Goal: Transaction & Acquisition: Obtain resource

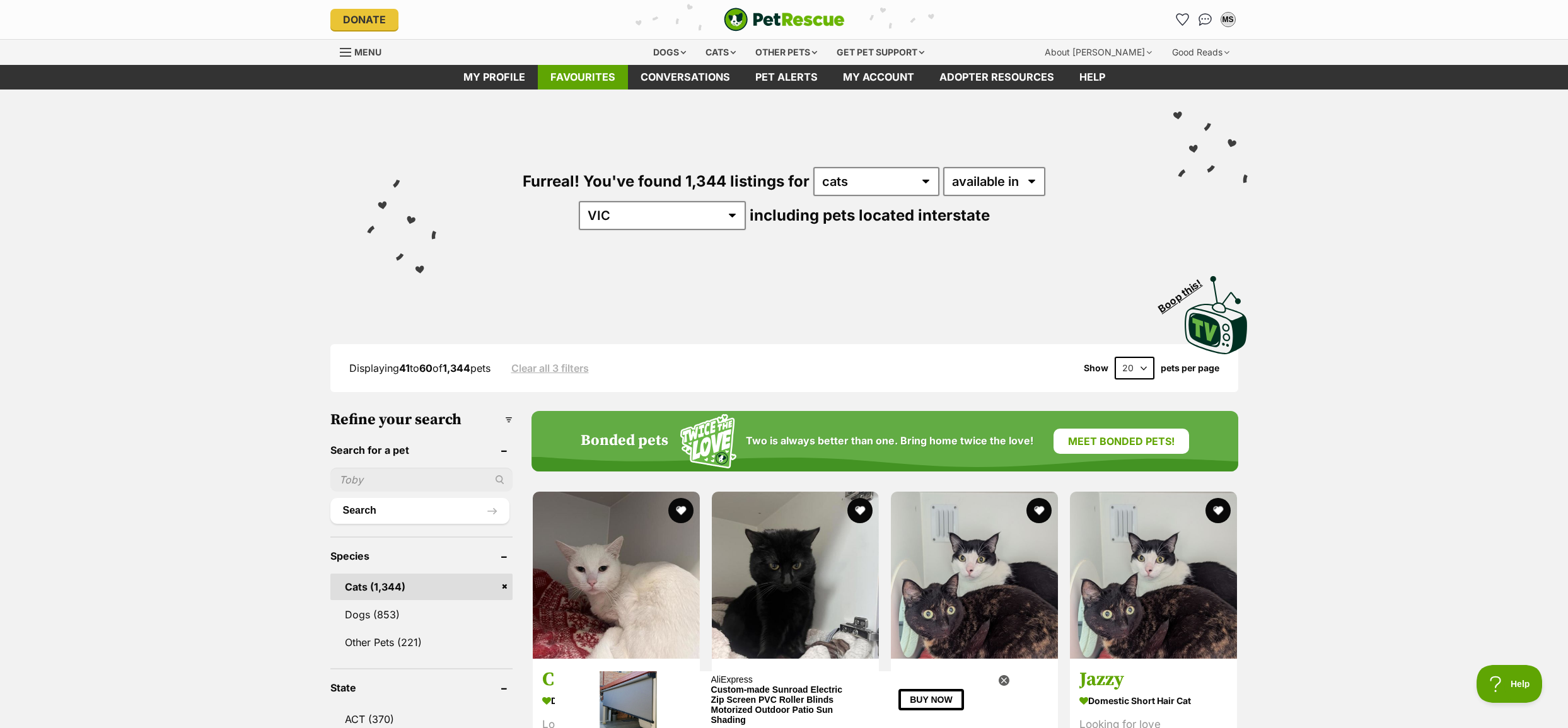
click at [572, 81] on link "Favourites" at bounding box center [582, 77] width 90 height 25
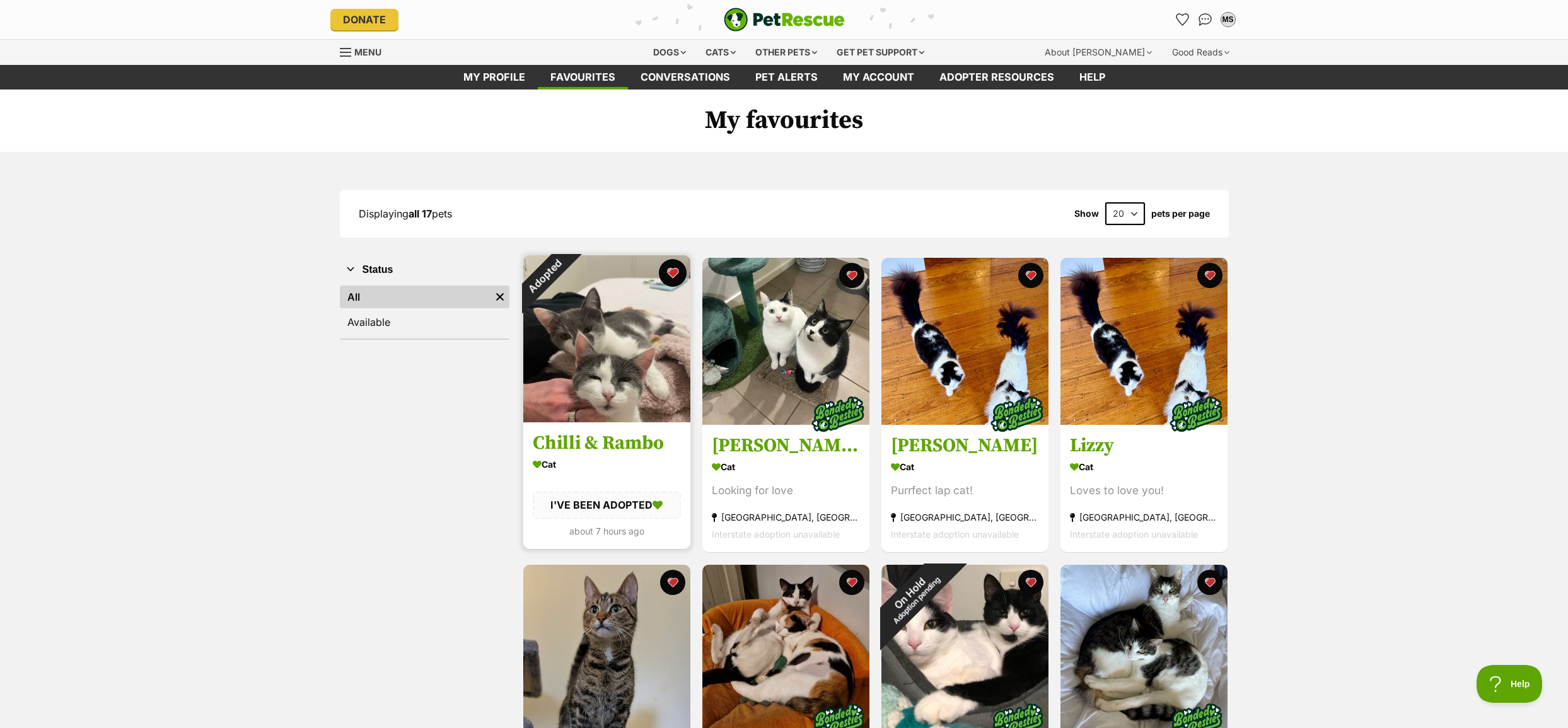
click at [671, 274] on button "favourite" at bounding box center [672, 272] width 28 height 28
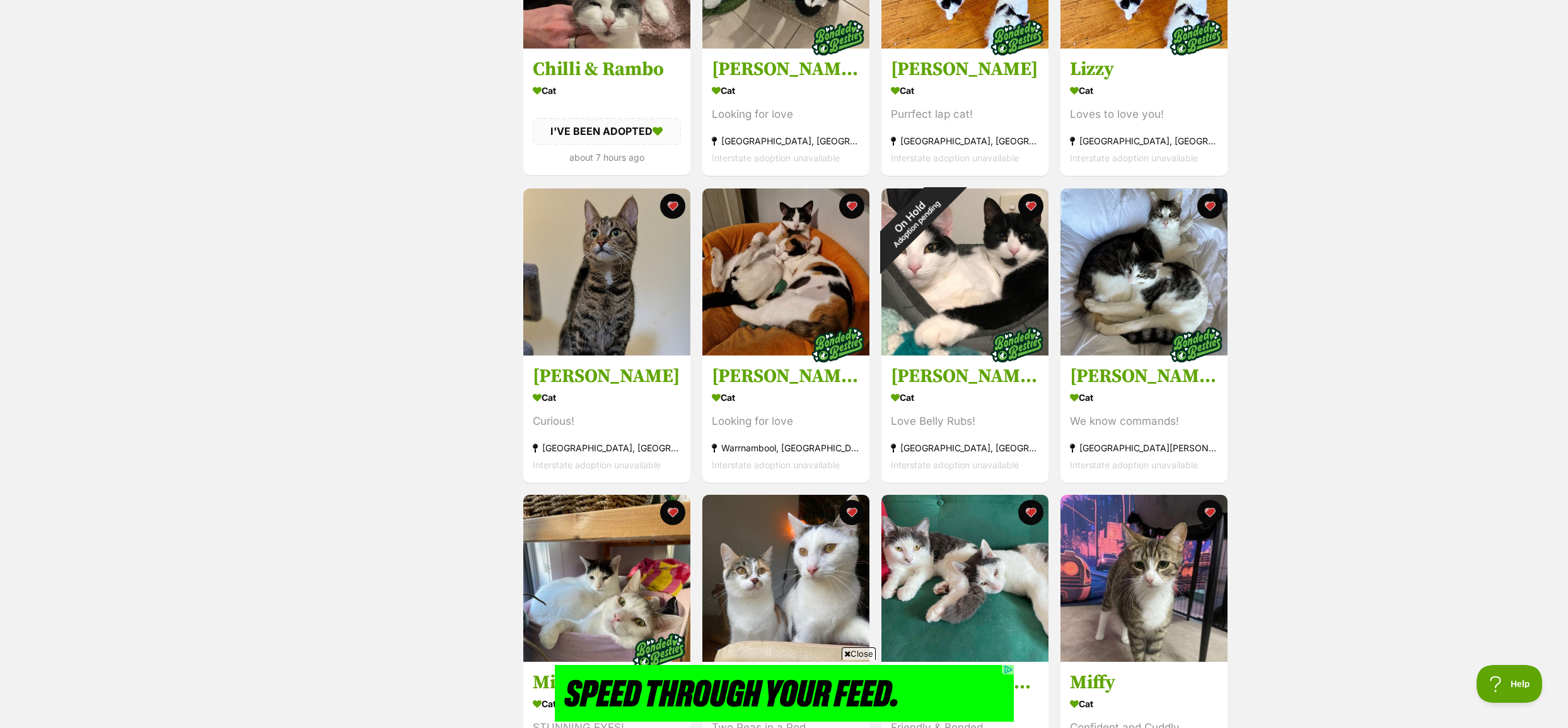
scroll to position [379, 0]
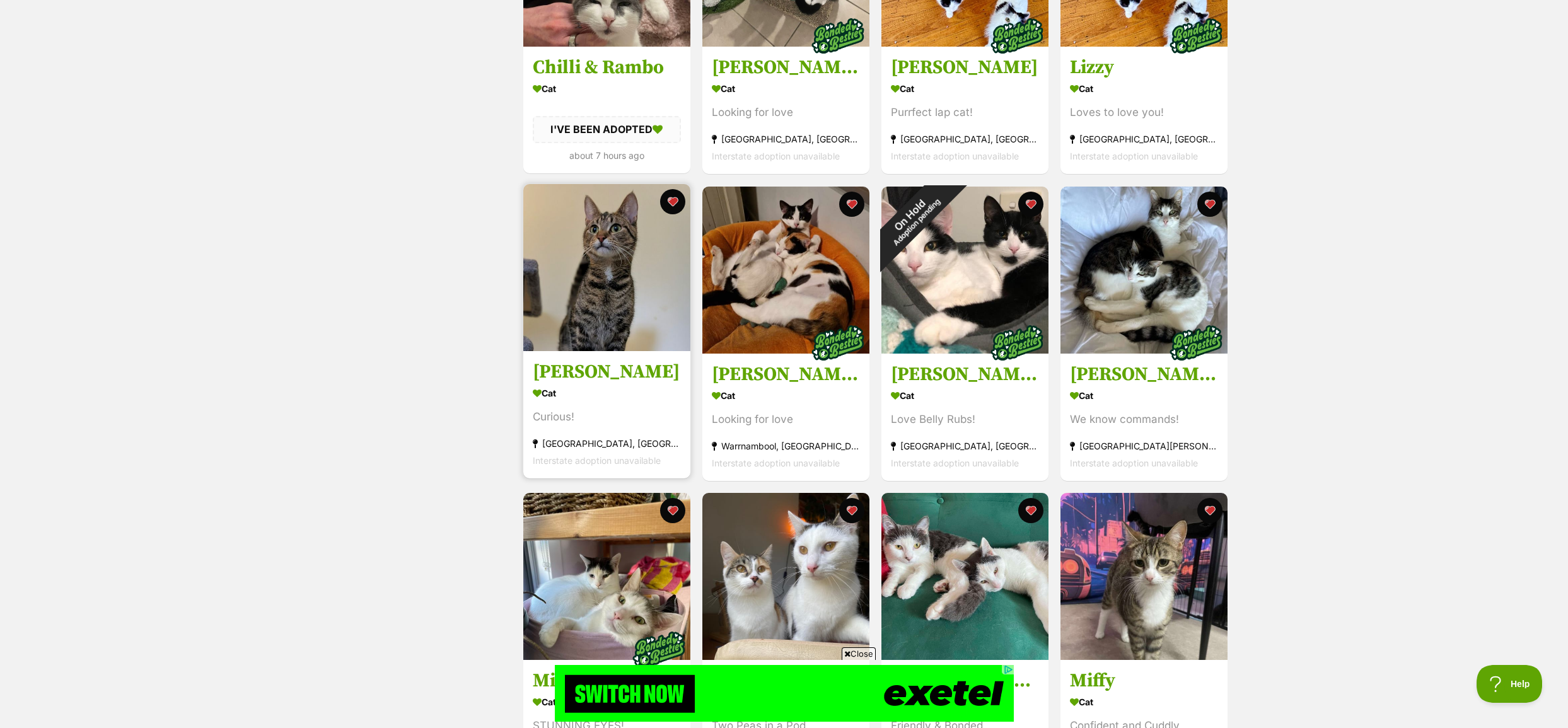
click at [618, 258] on img at bounding box center [606, 267] width 167 height 167
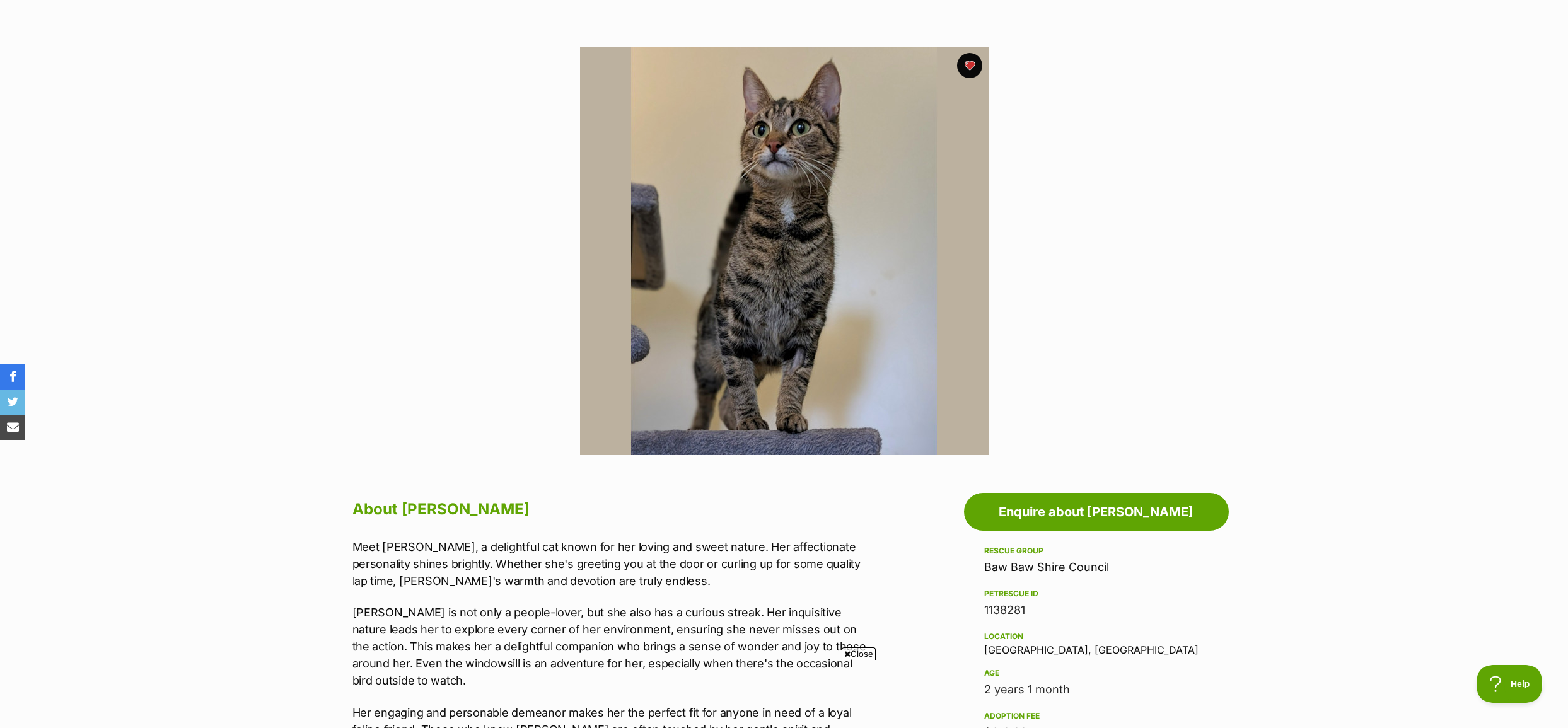
scroll to position [189, 0]
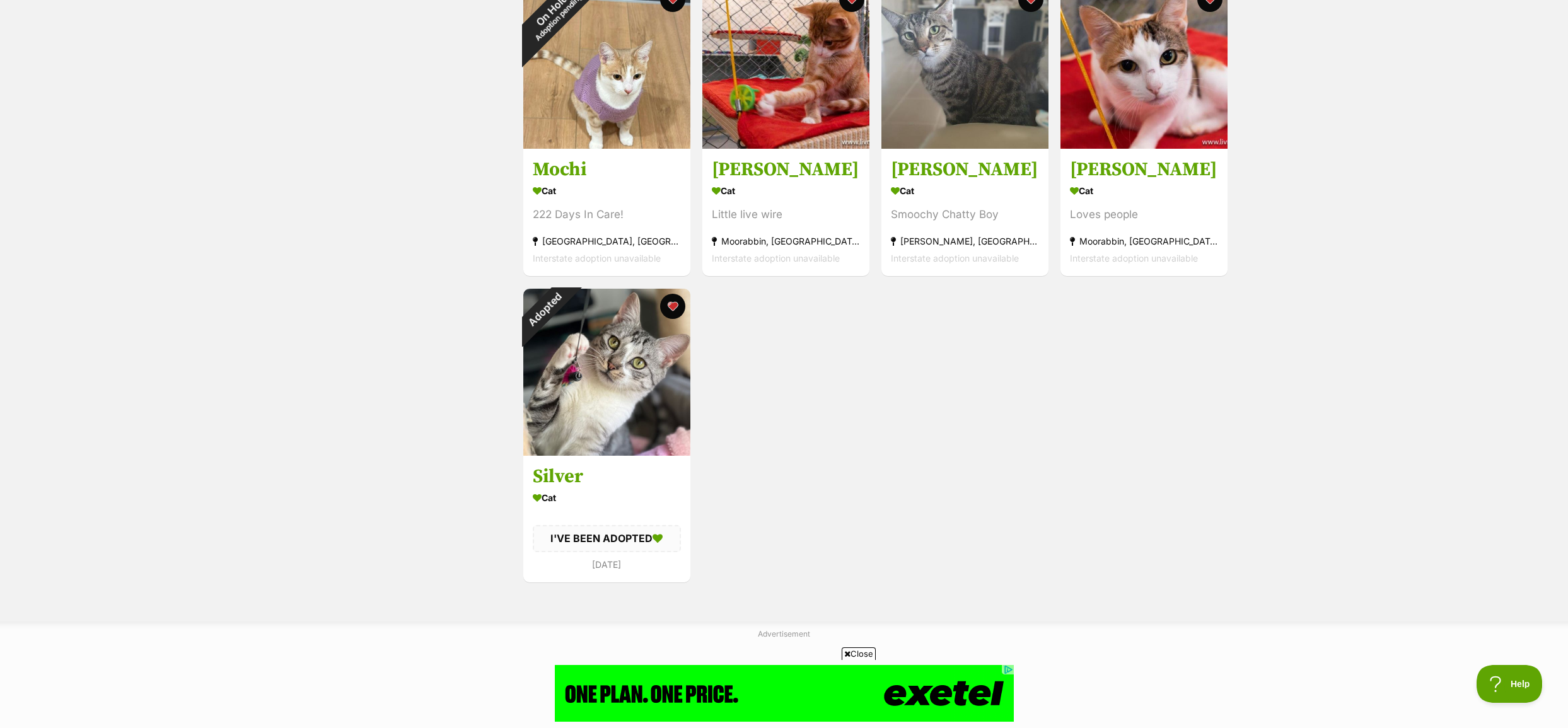
scroll to position [1198, 0]
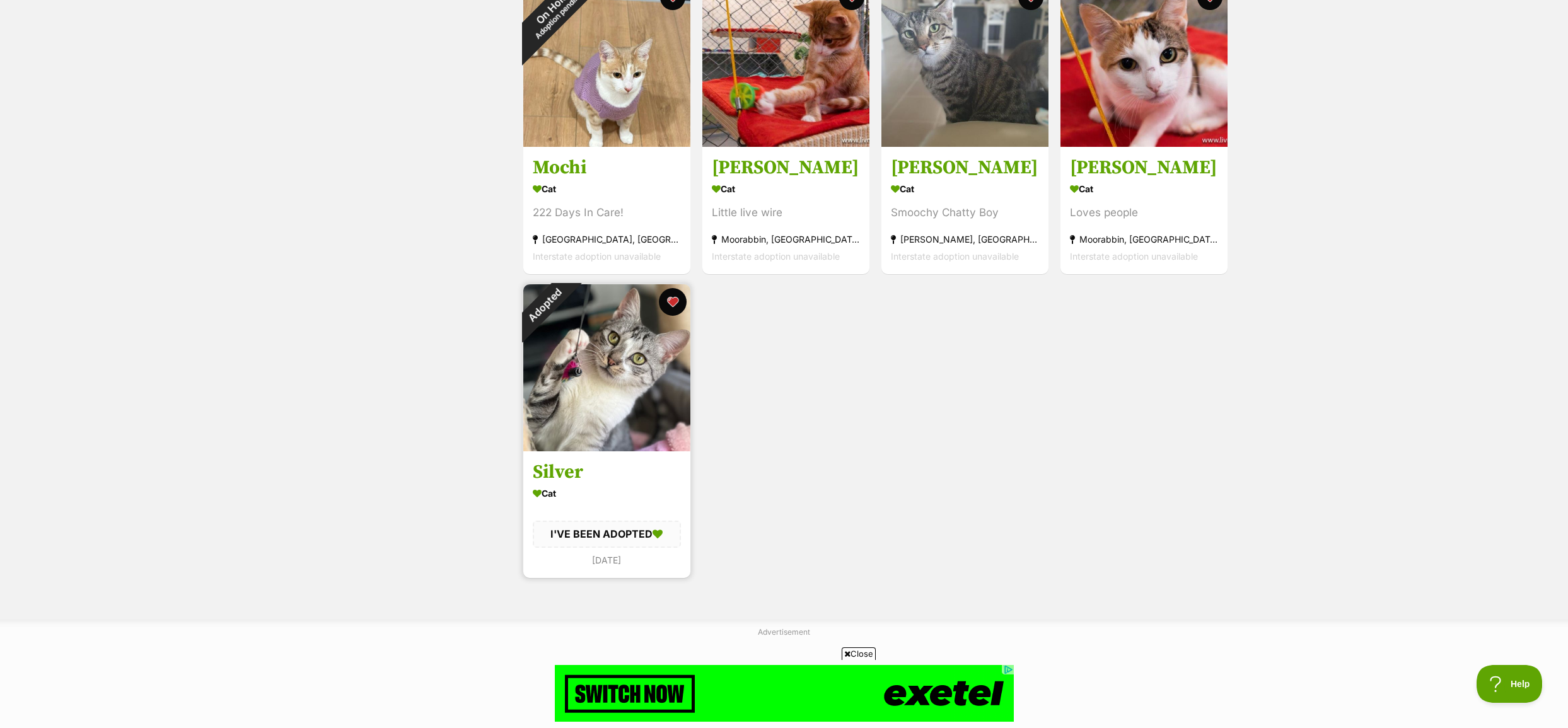
click at [671, 306] on button "favourite" at bounding box center [672, 301] width 28 height 28
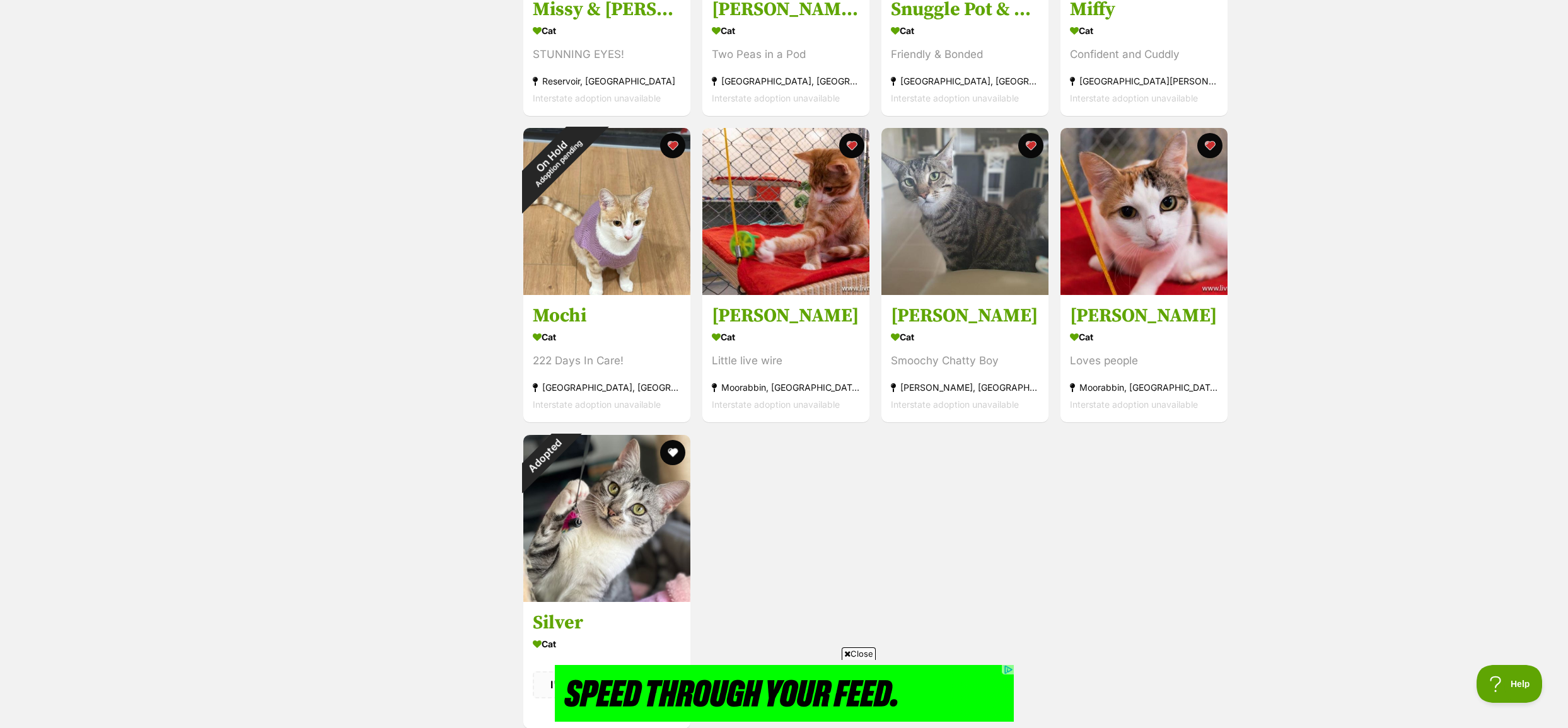
scroll to position [1008, 0]
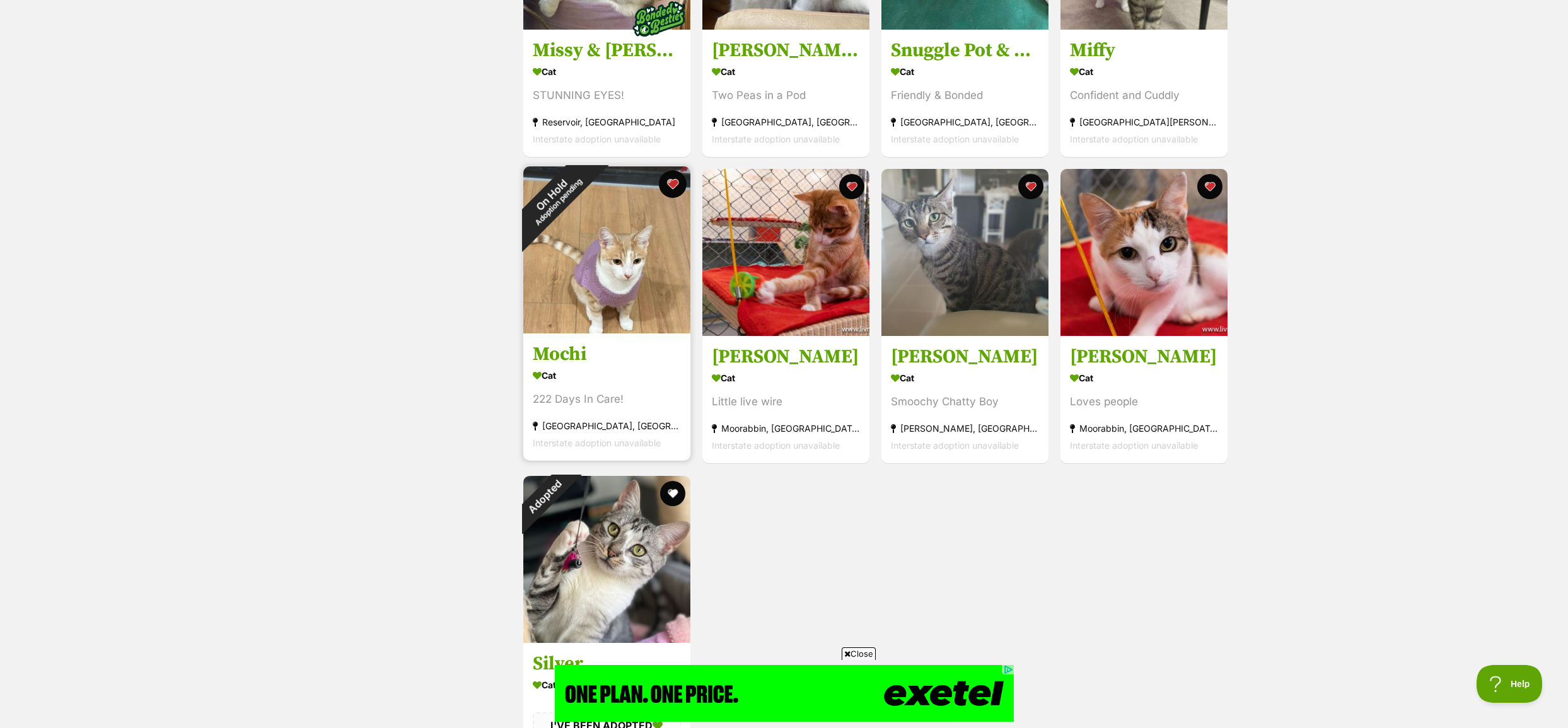
click at [673, 190] on button "favourite" at bounding box center [672, 184] width 28 height 28
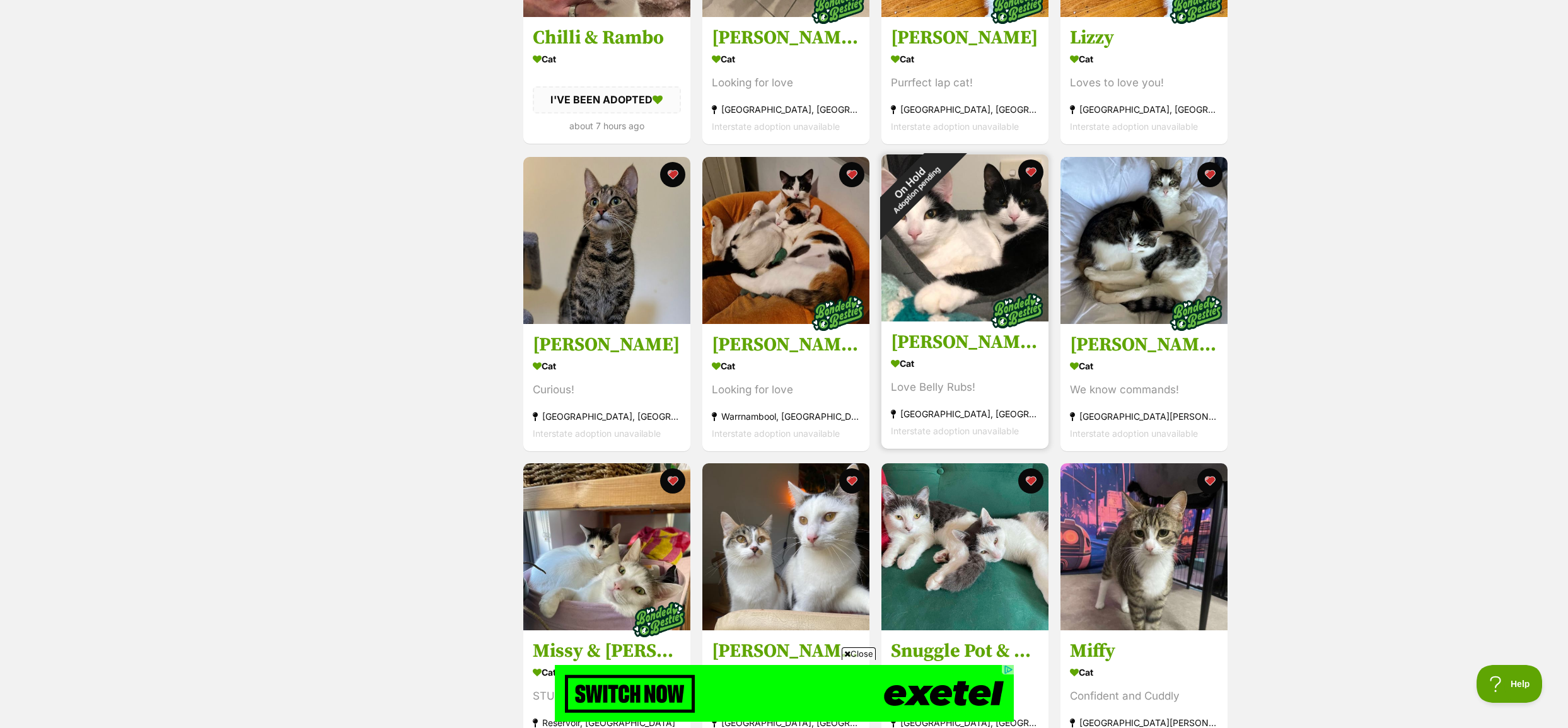
scroll to position [379, 0]
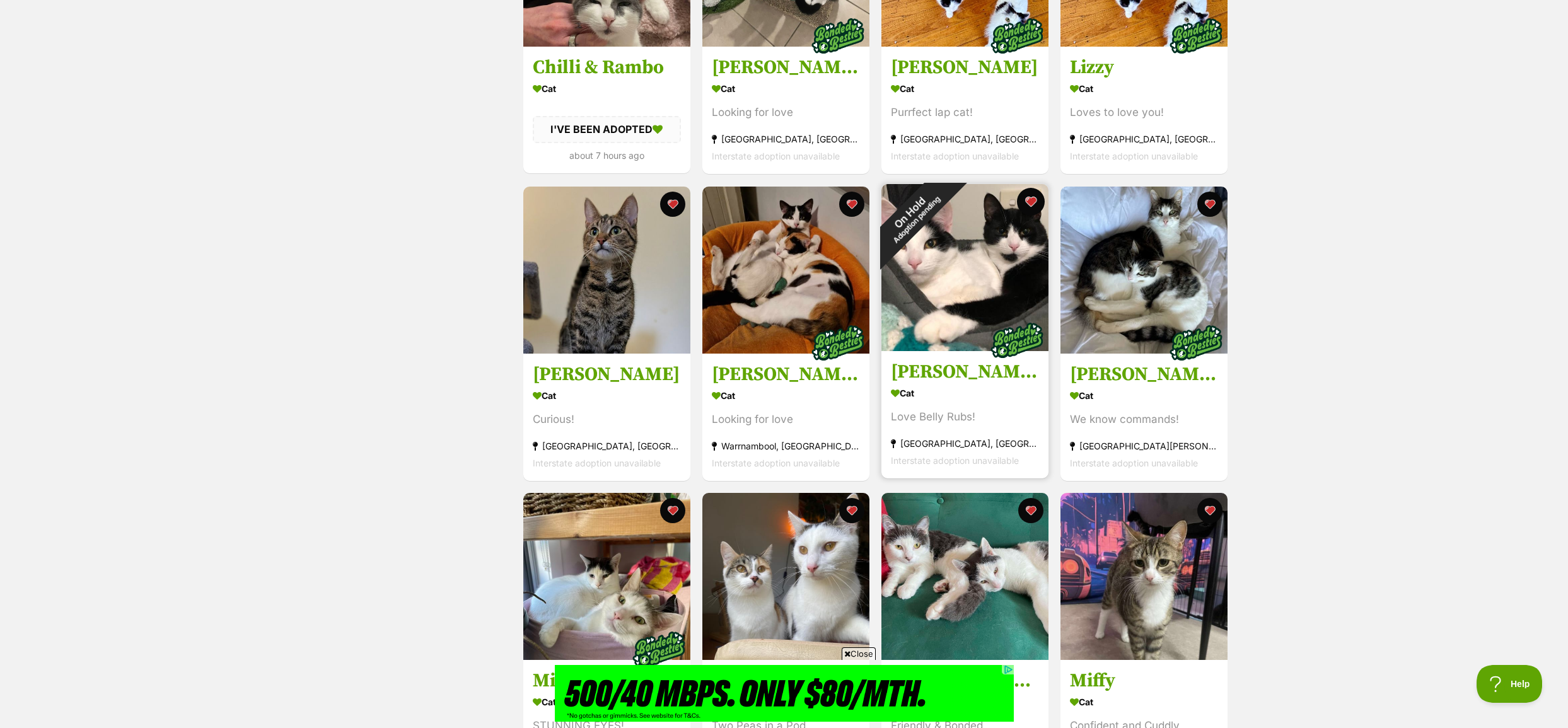
click at [1032, 201] on button "favourite" at bounding box center [1030, 201] width 28 height 28
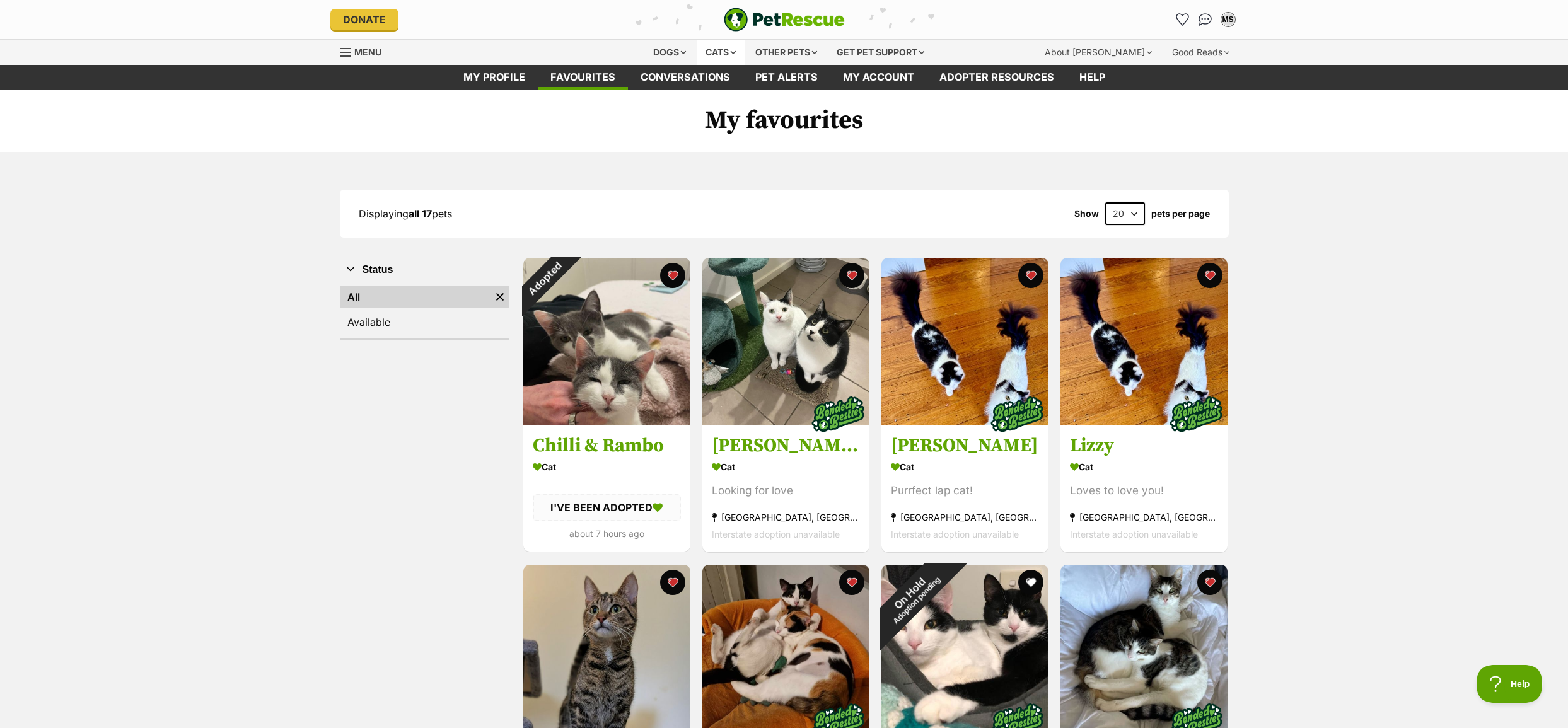
scroll to position [0, 0]
click at [716, 52] on div "Cats" at bounding box center [720, 52] width 48 height 25
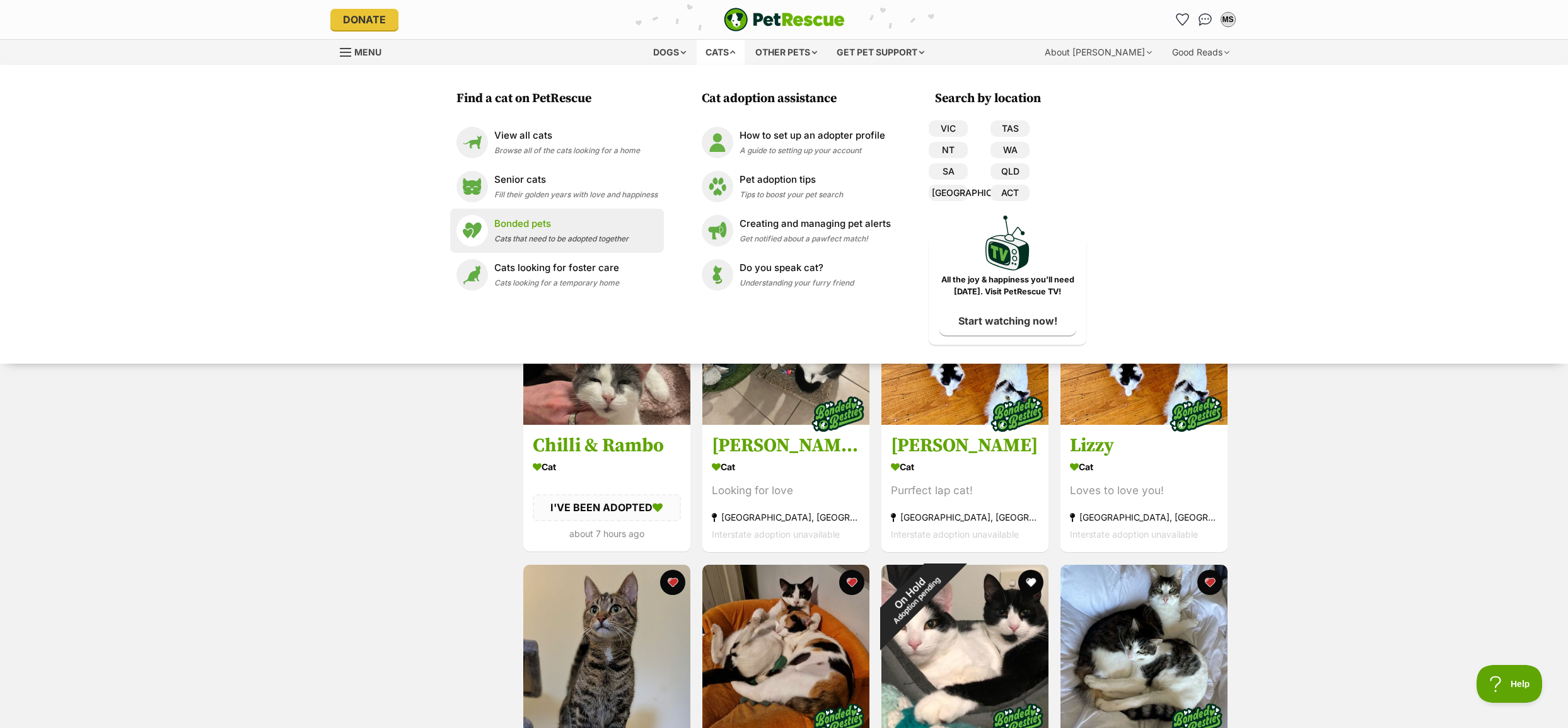
click at [519, 233] on div "Bonded pets Cats that need to be adopted together" at bounding box center [561, 230] width 134 height 27
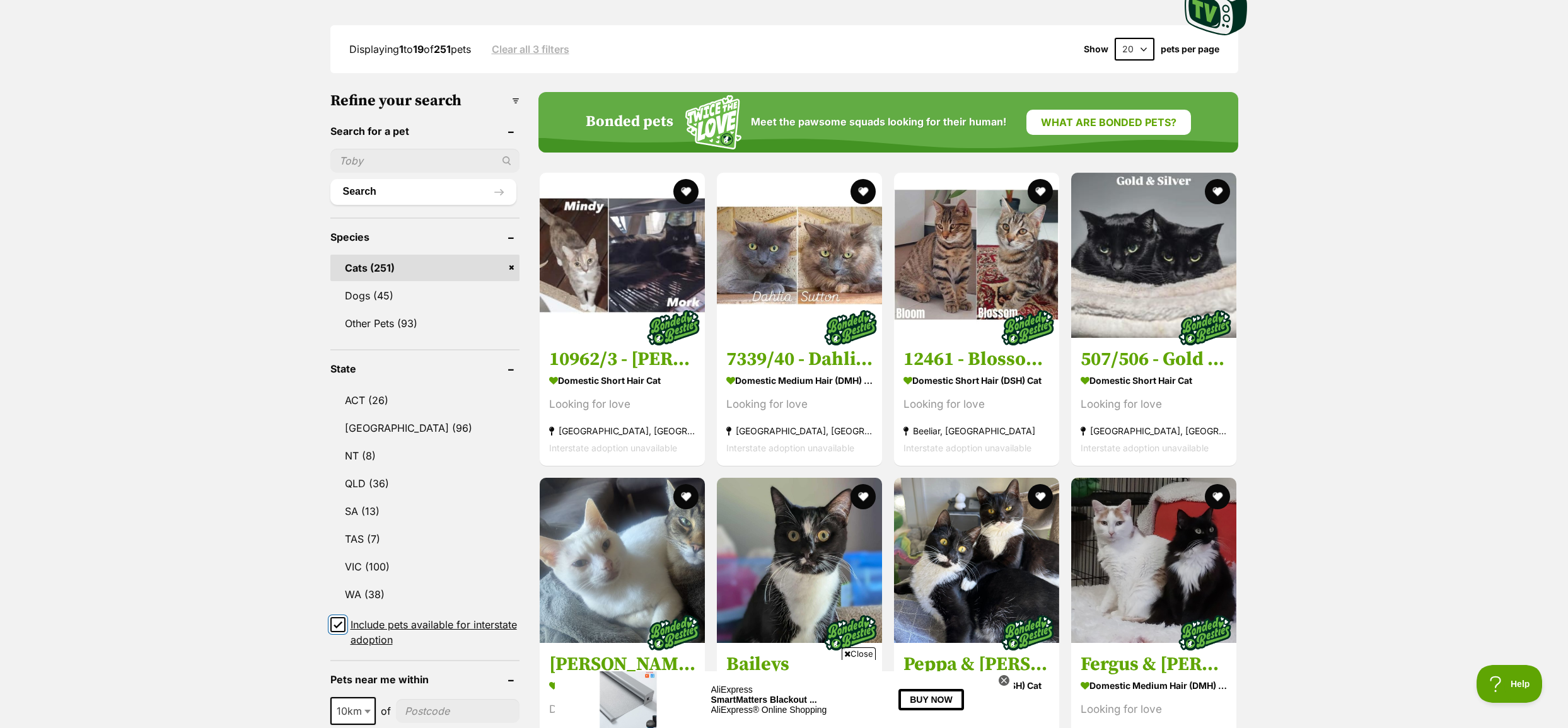
click at [344, 628] on input "Include pets available for interstate adoption" at bounding box center [338, 624] width 15 height 15
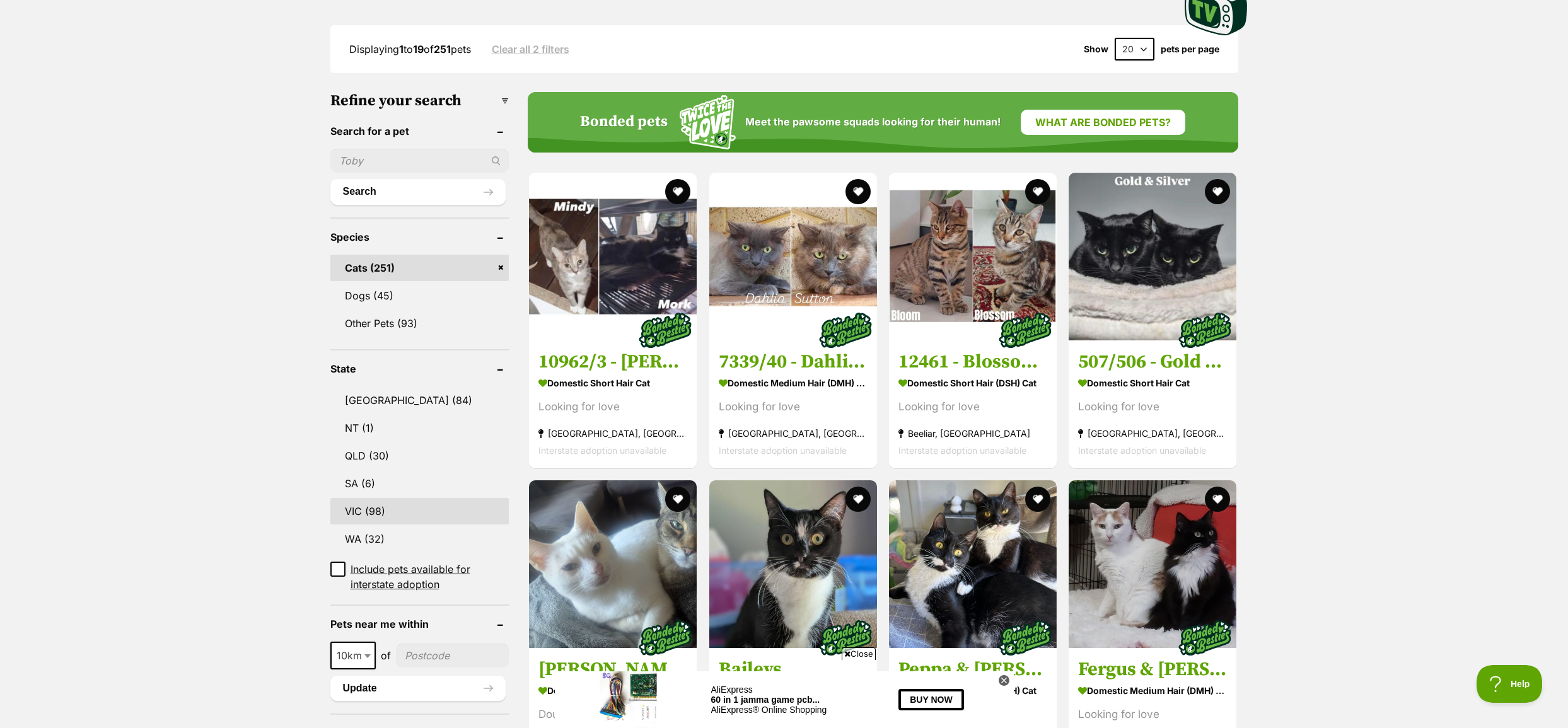
click at [382, 512] on link "VIC (98)" at bounding box center [420, 511] width 179 height 26
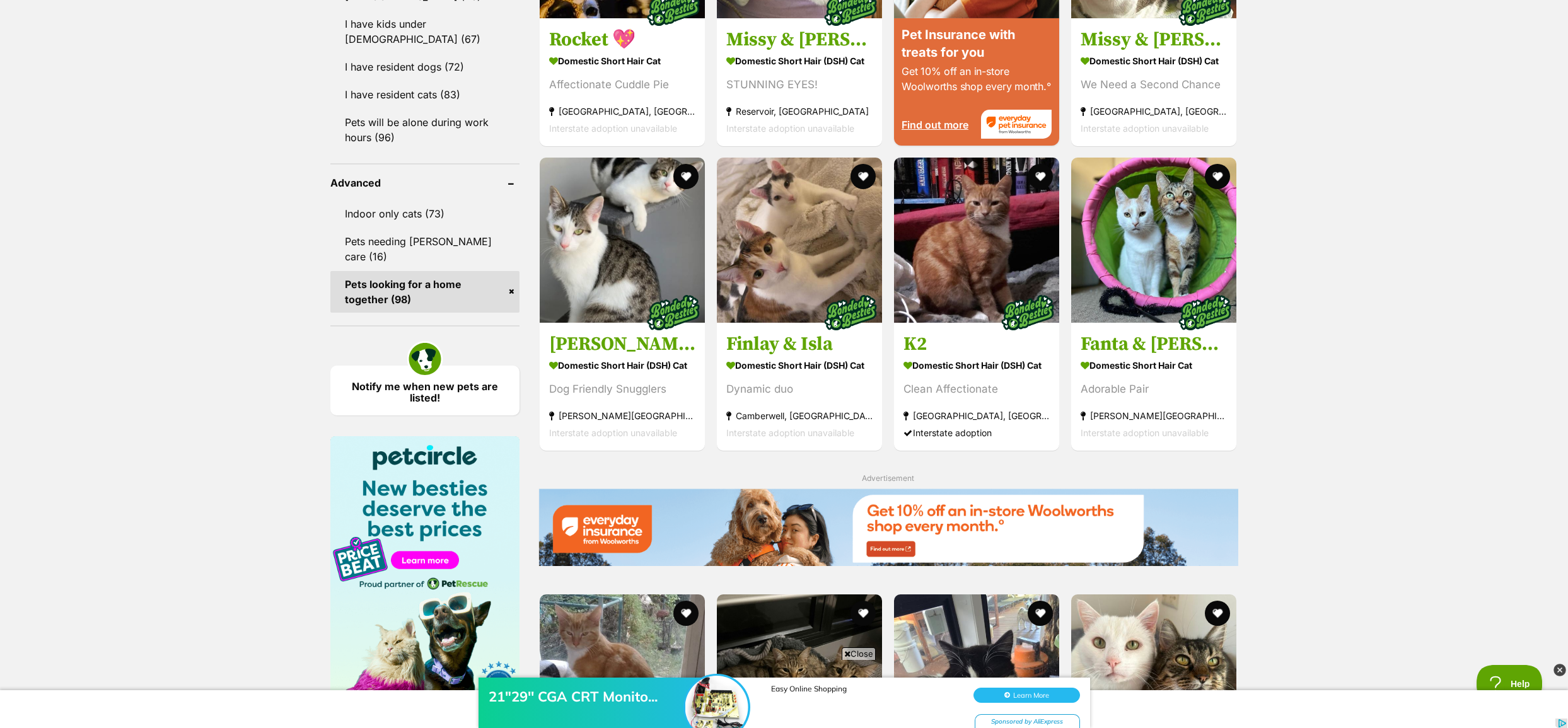
scroll to position [1513, 0]
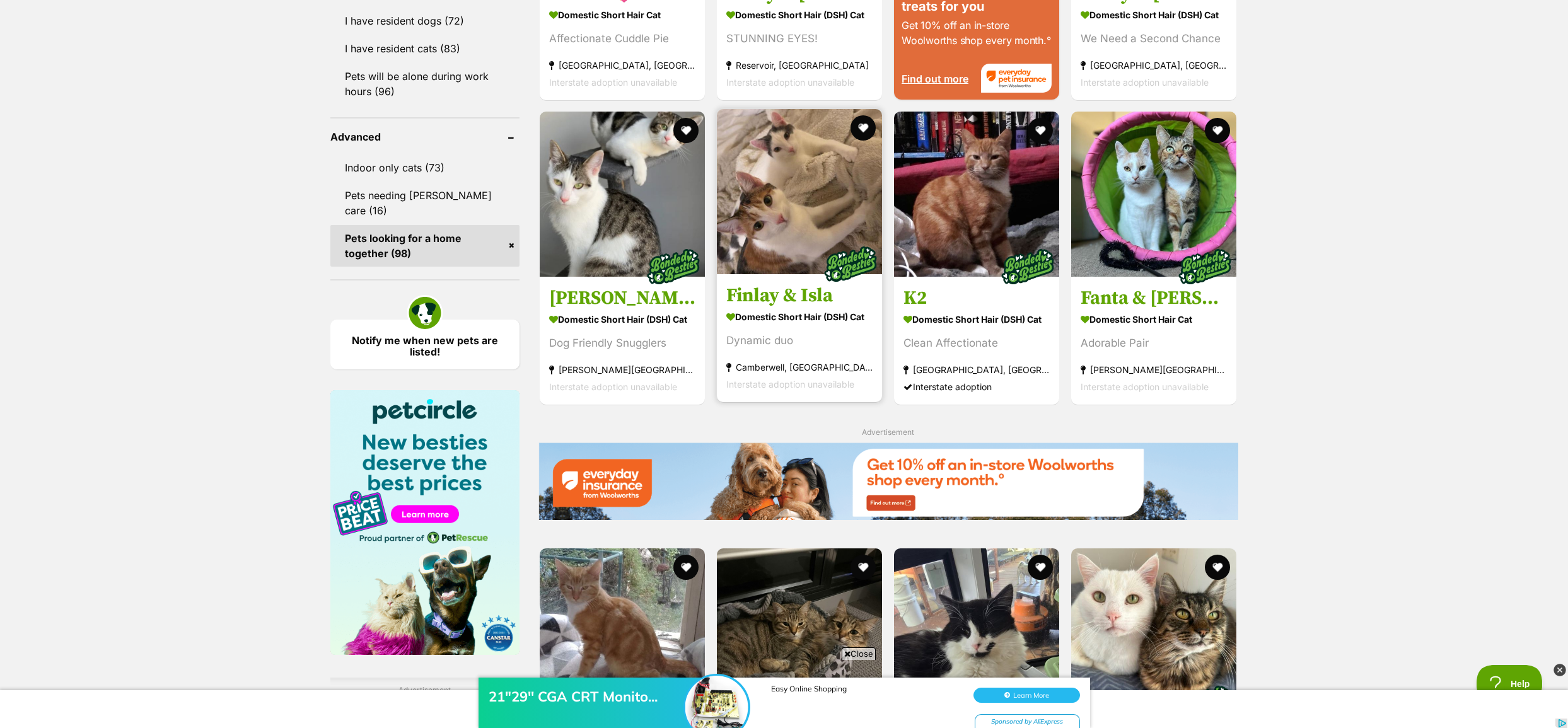
click at [804, 262] on img at bounding box center [799, 191] width 165 height 165
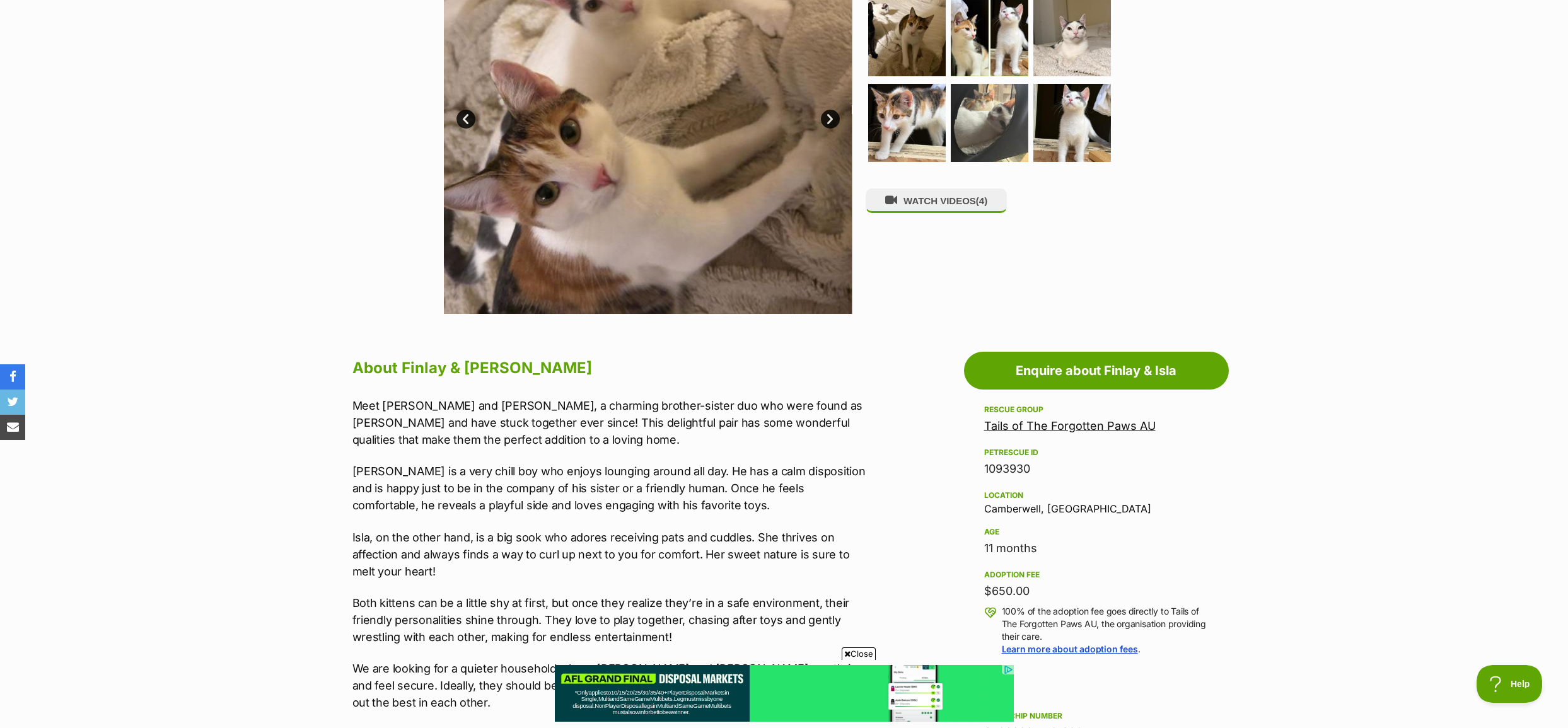
scroll to position [441, 0]
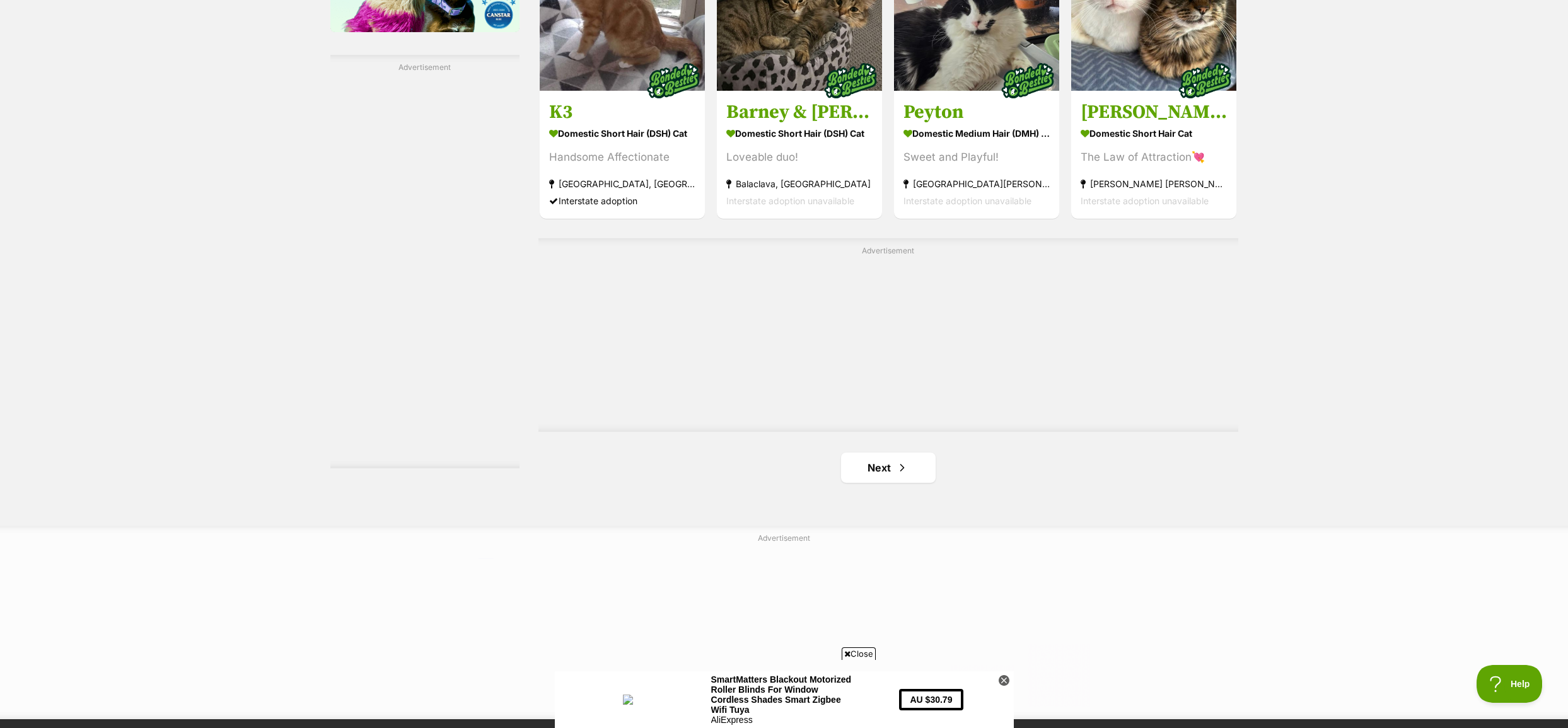
scroll to position [2136, 0]
click at [890, 467] on link "Next" at bounding box center [888, 467] width 95 height 30
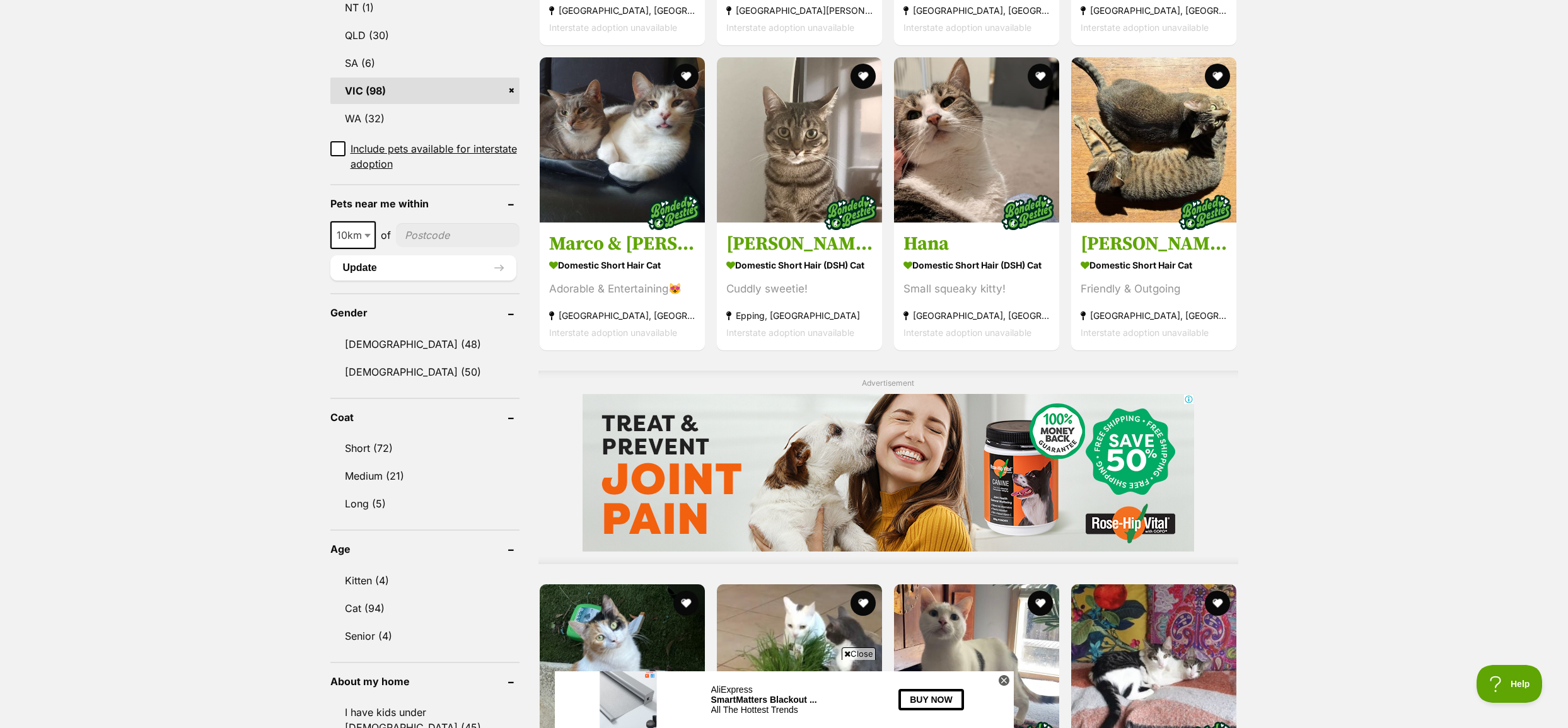
scroll to position [693, 0]
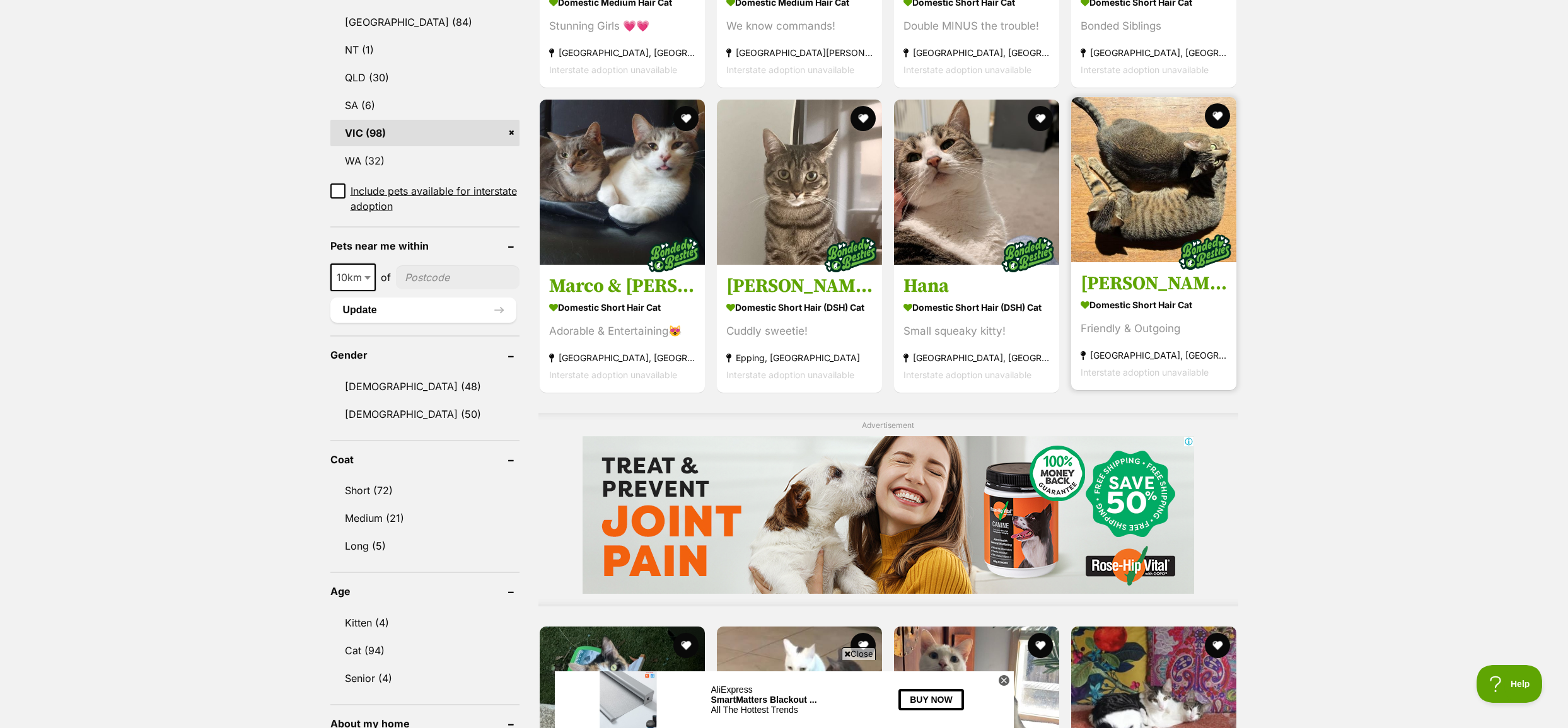
click at [1176, 187] on img at bounding box center [1153, 179] width 165 height 165
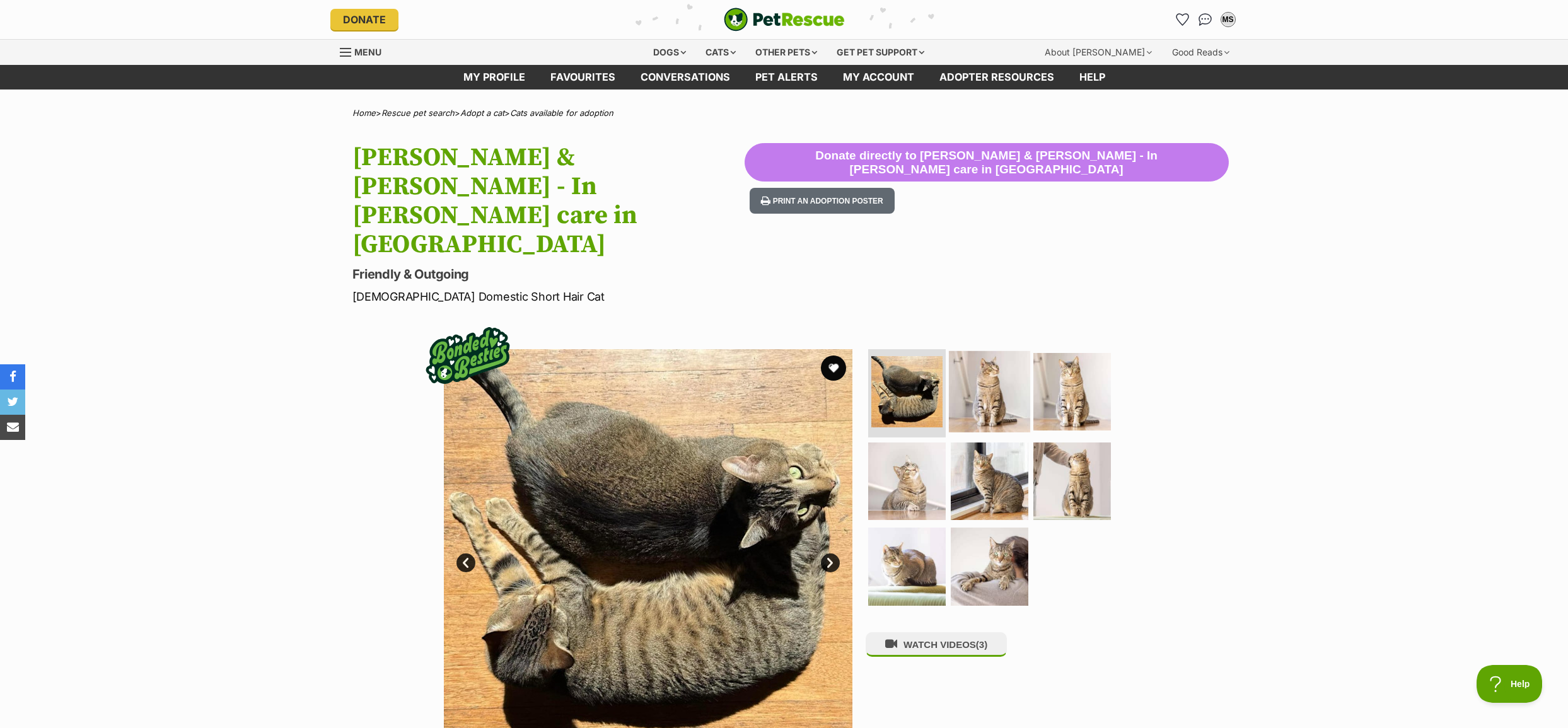
click at [1020, 351] on img at bounding box center [989, 391] width 81 height 81
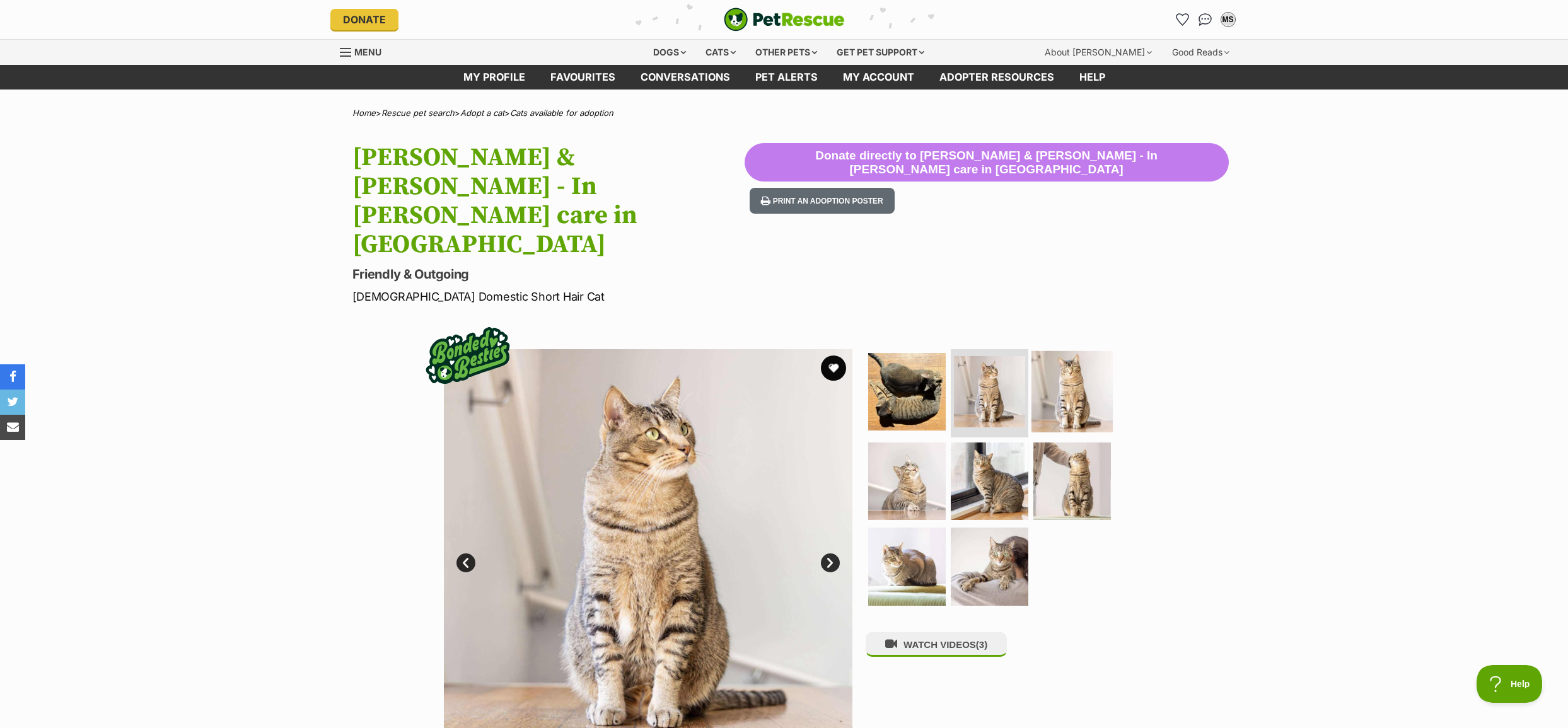
click at [1072, 351] on img at bounding box center [1071, 391] width 81 height 81
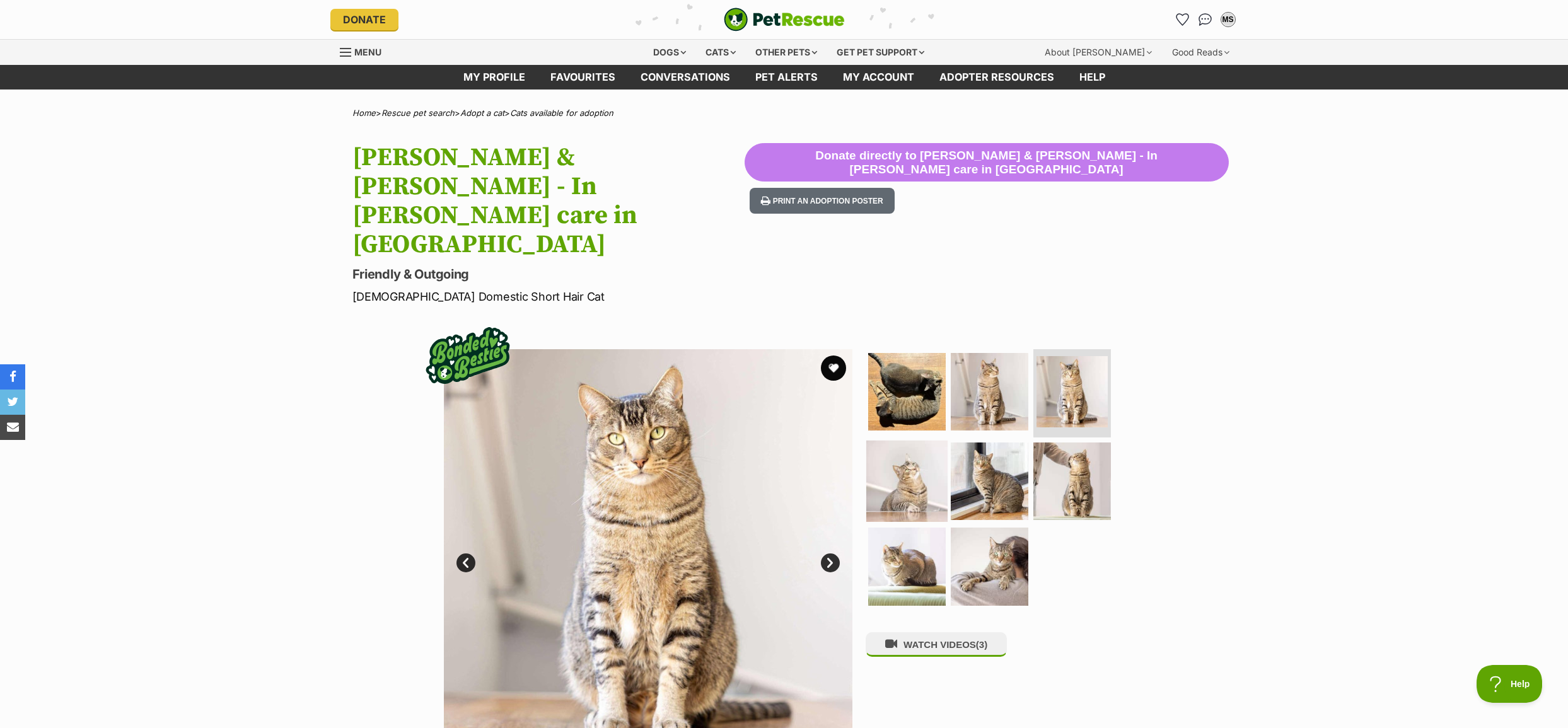
click at [900, 440] on img at bounding box center [906, 480] width 81 height 81
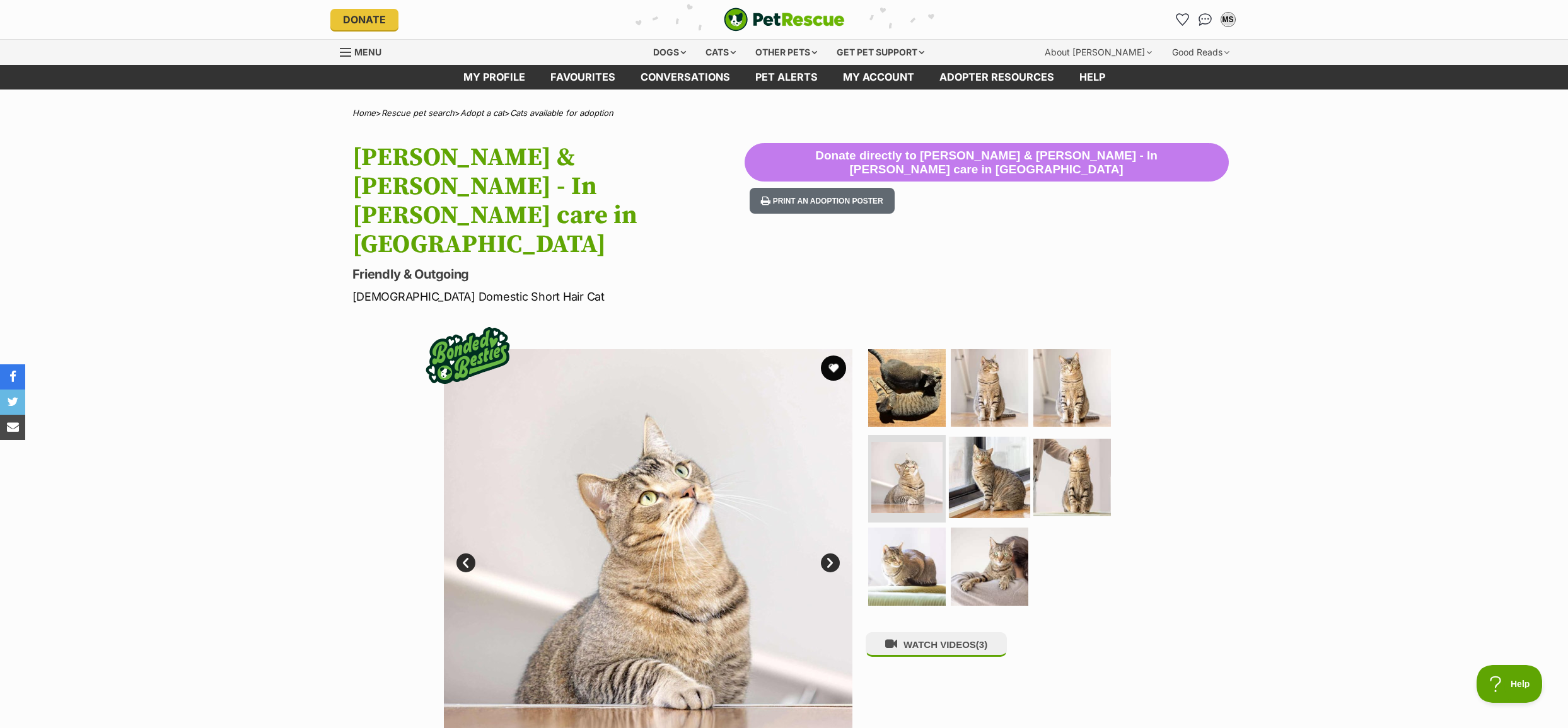
click at [985, 436] on img at bounding box center [989, 476] width 81 height 81
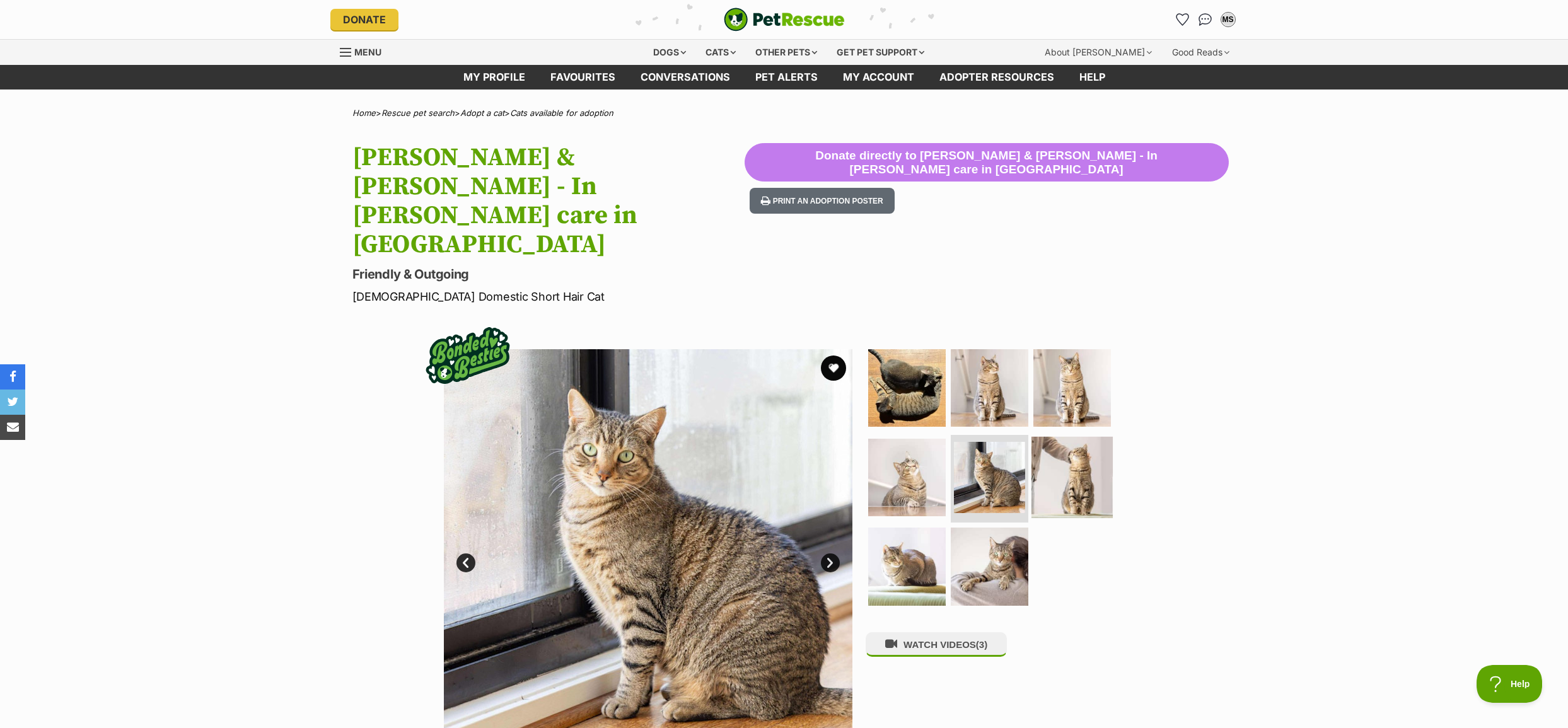
click at [1076, 436] on img at bounding box center [1071, 476] width 81 height 81
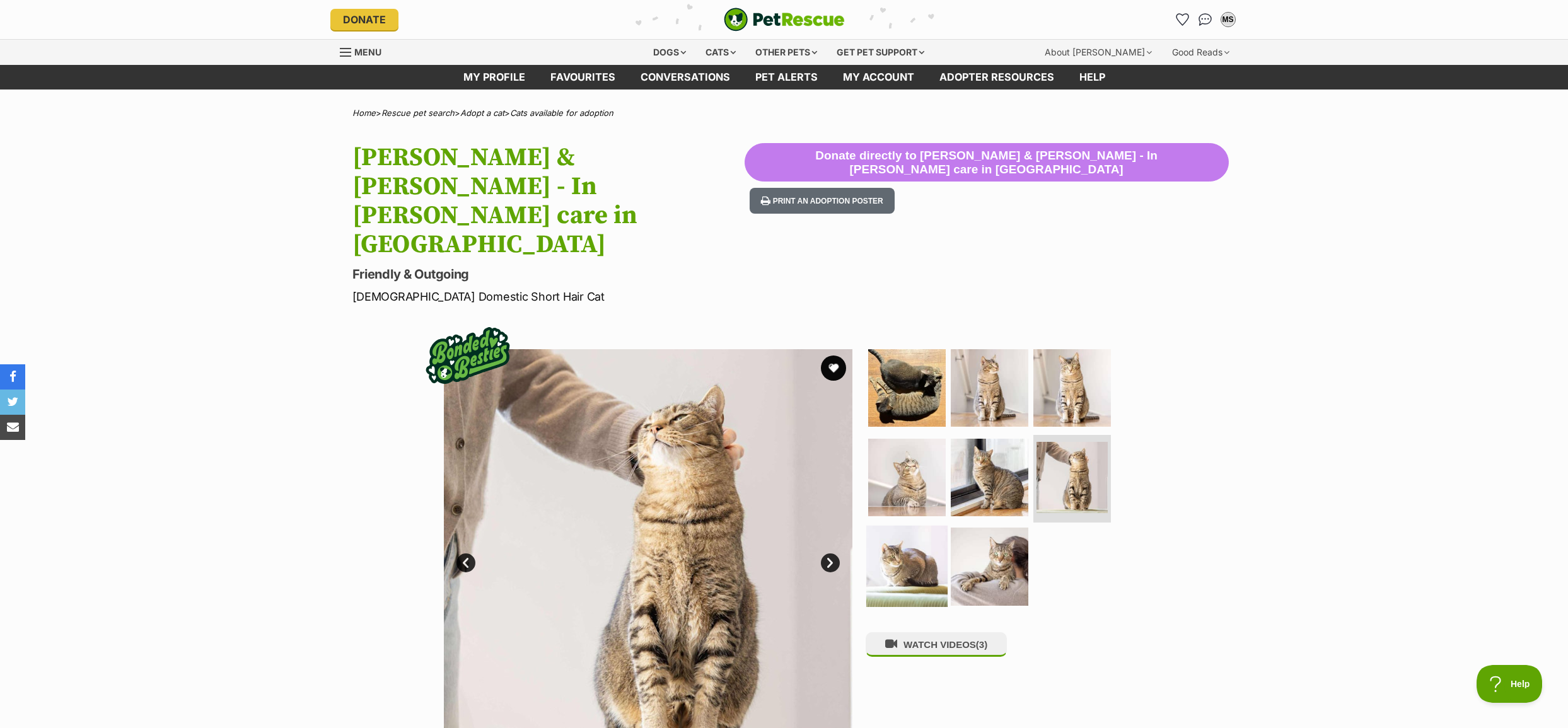
drag, startPoint x: 907, startPoint y: 461, endPoint x: 935, endPoint y: 468, distance: 28.9
click at [908, 526] on img at bounding box center [906, 566] width 81 height 81
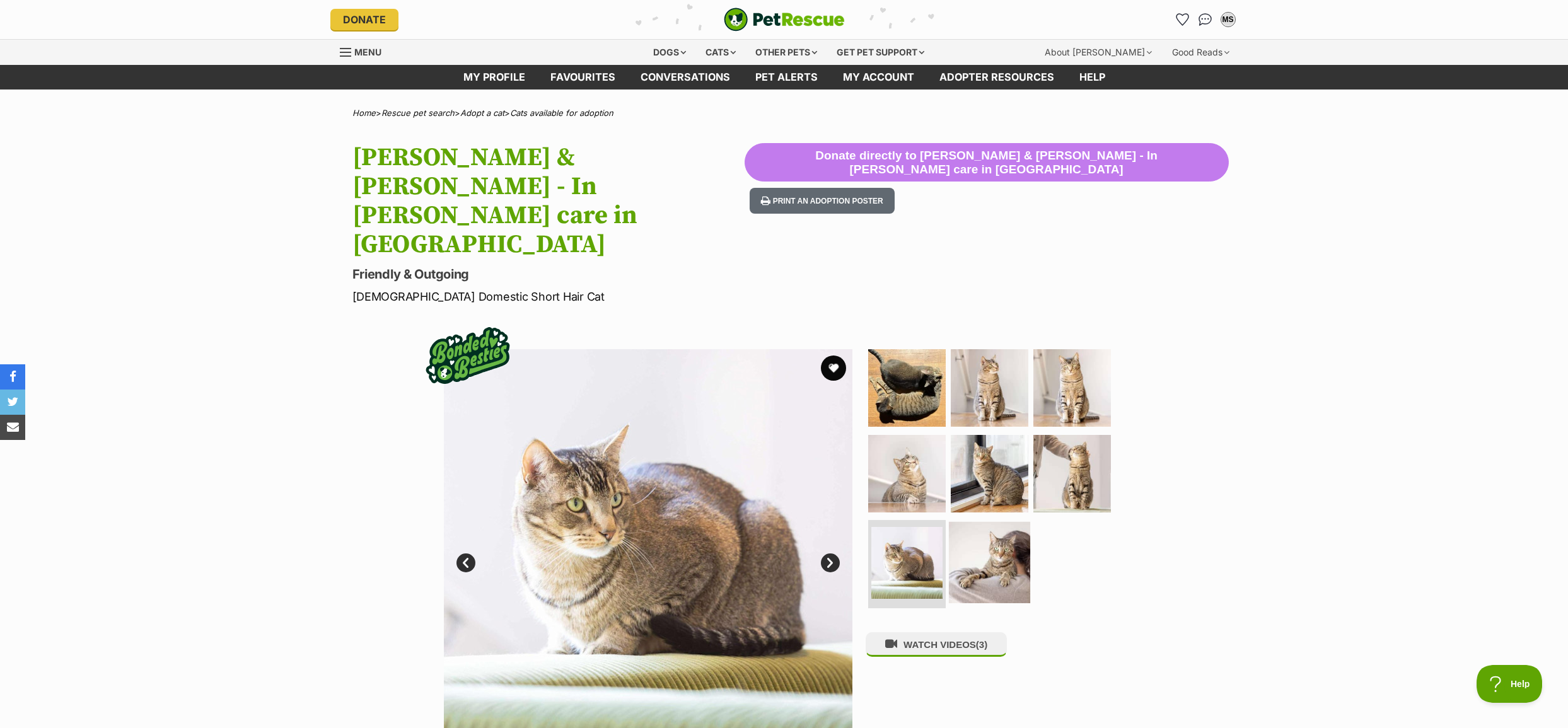
click at [998, 522] on img at bounding box center [989, 562] width 81 height 81
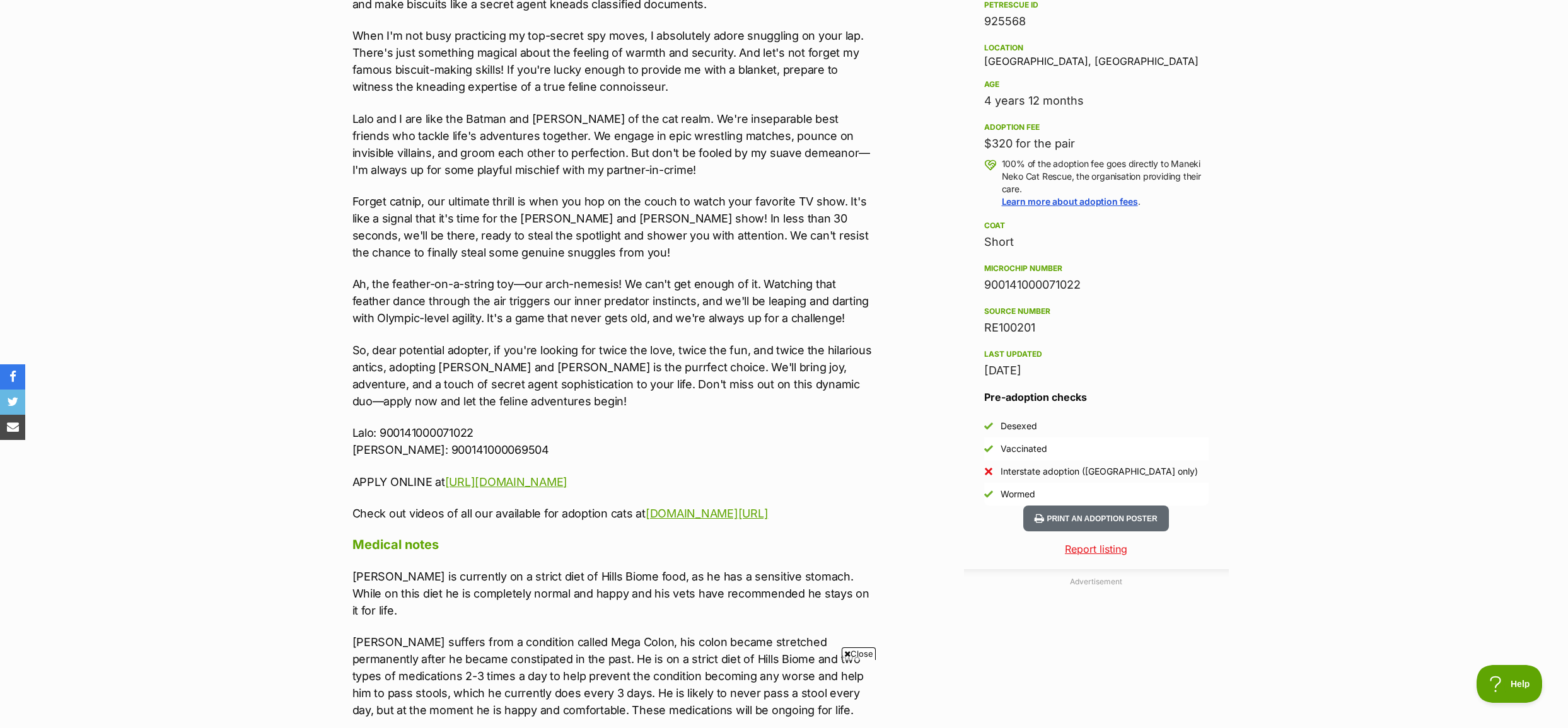
scroll to position [945, 0]
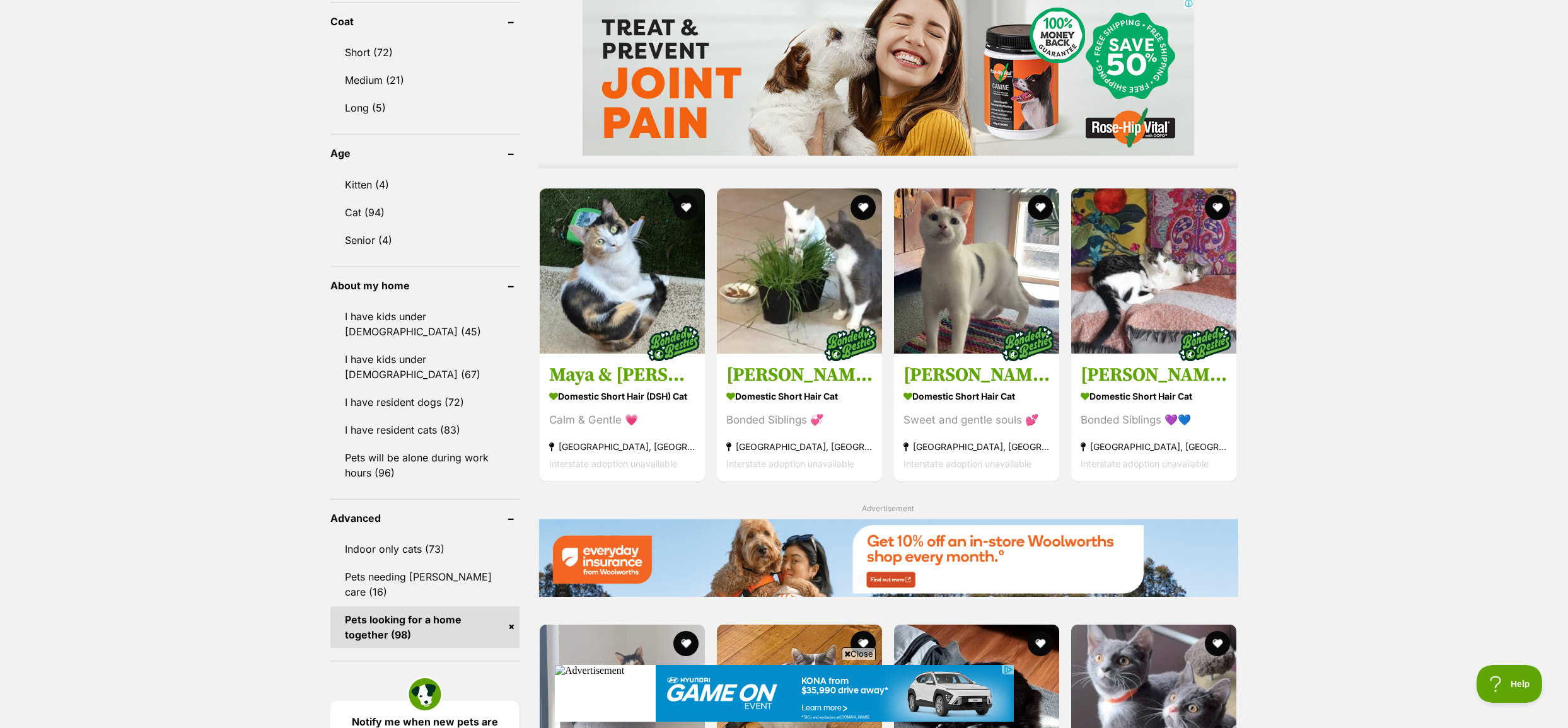
scroll to position [1135, 0]
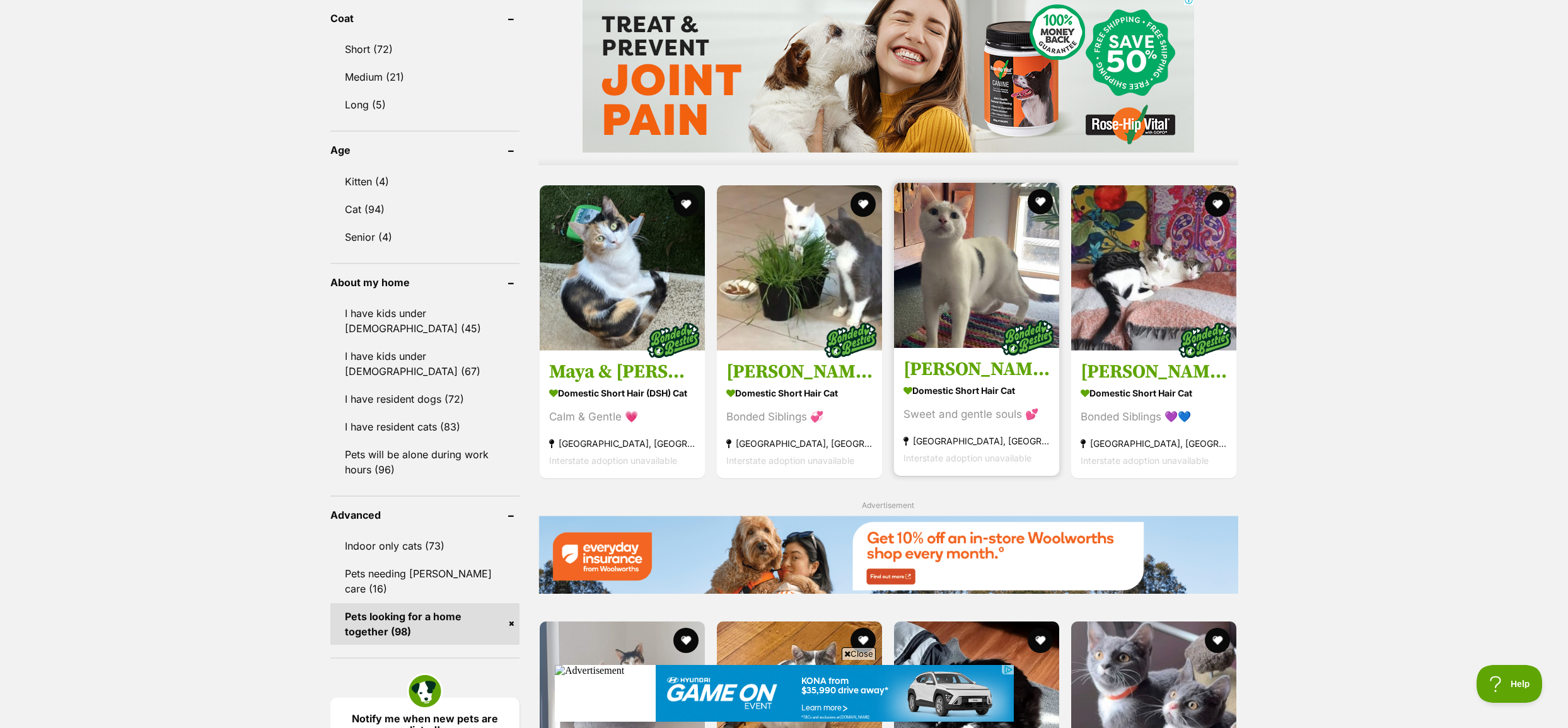
click at [1014, 294] on img at bounding box center [976, 265] width 165 height 165
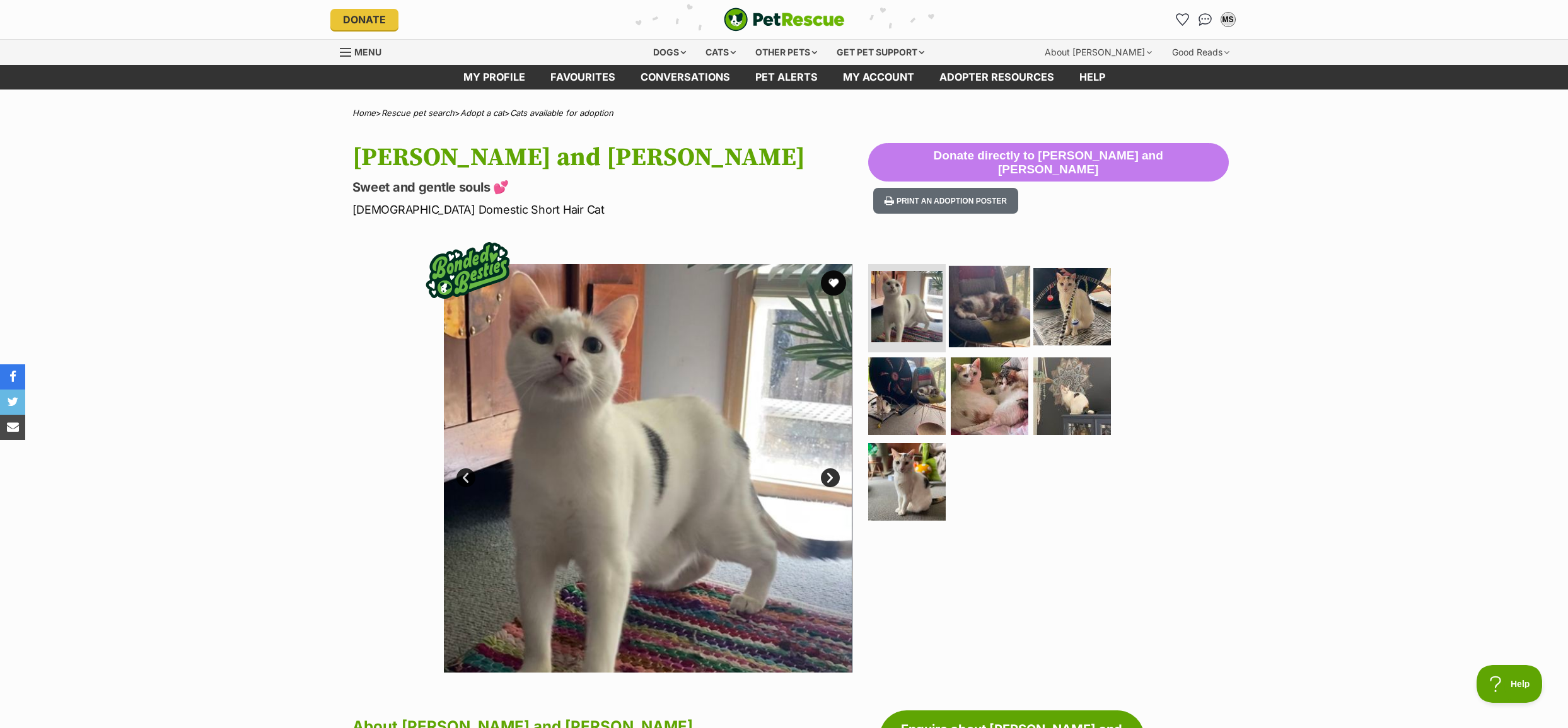
click at [974, 298] on img at bounding box center [989, 306] width 81 height 81
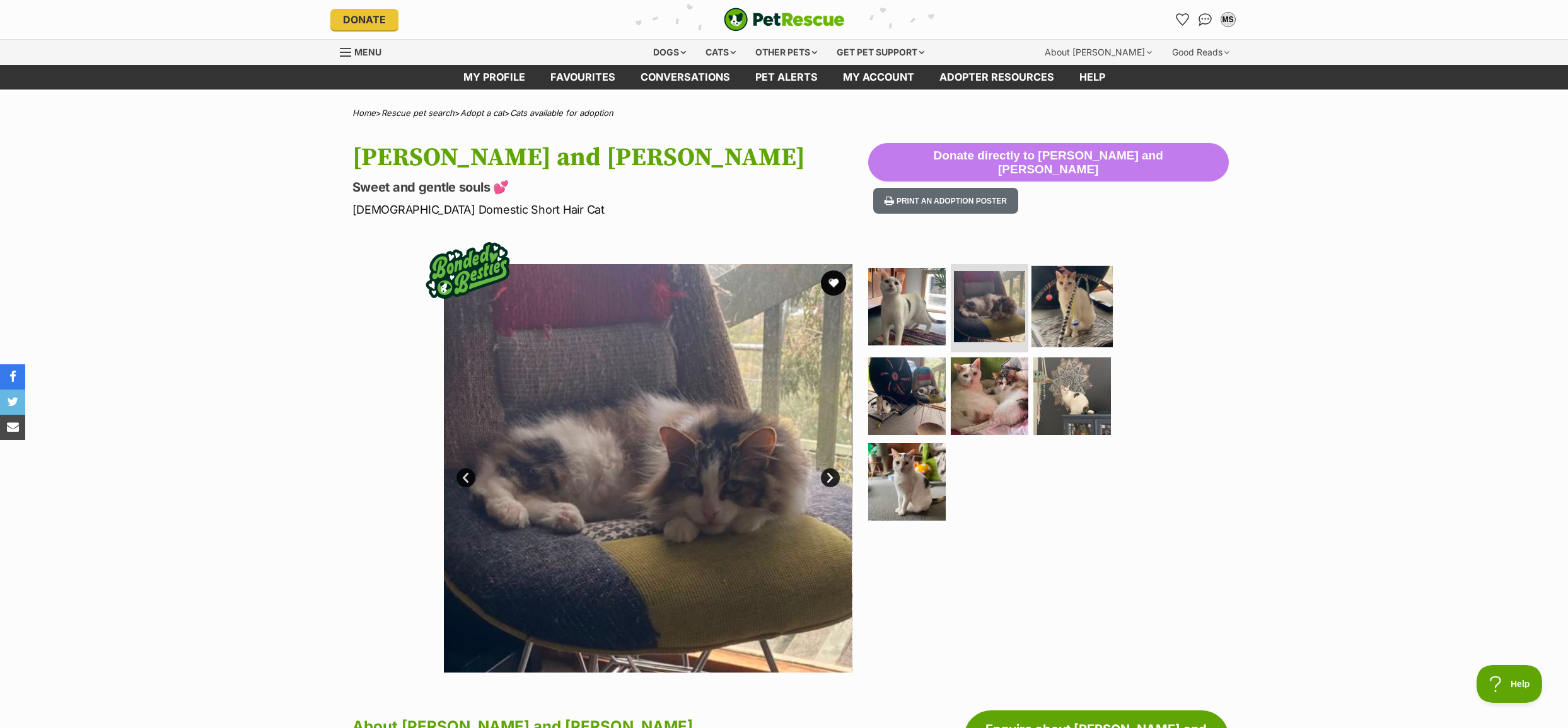
click at [1087, 311] on img at bounding box center [1071, 306] width 81 height 81
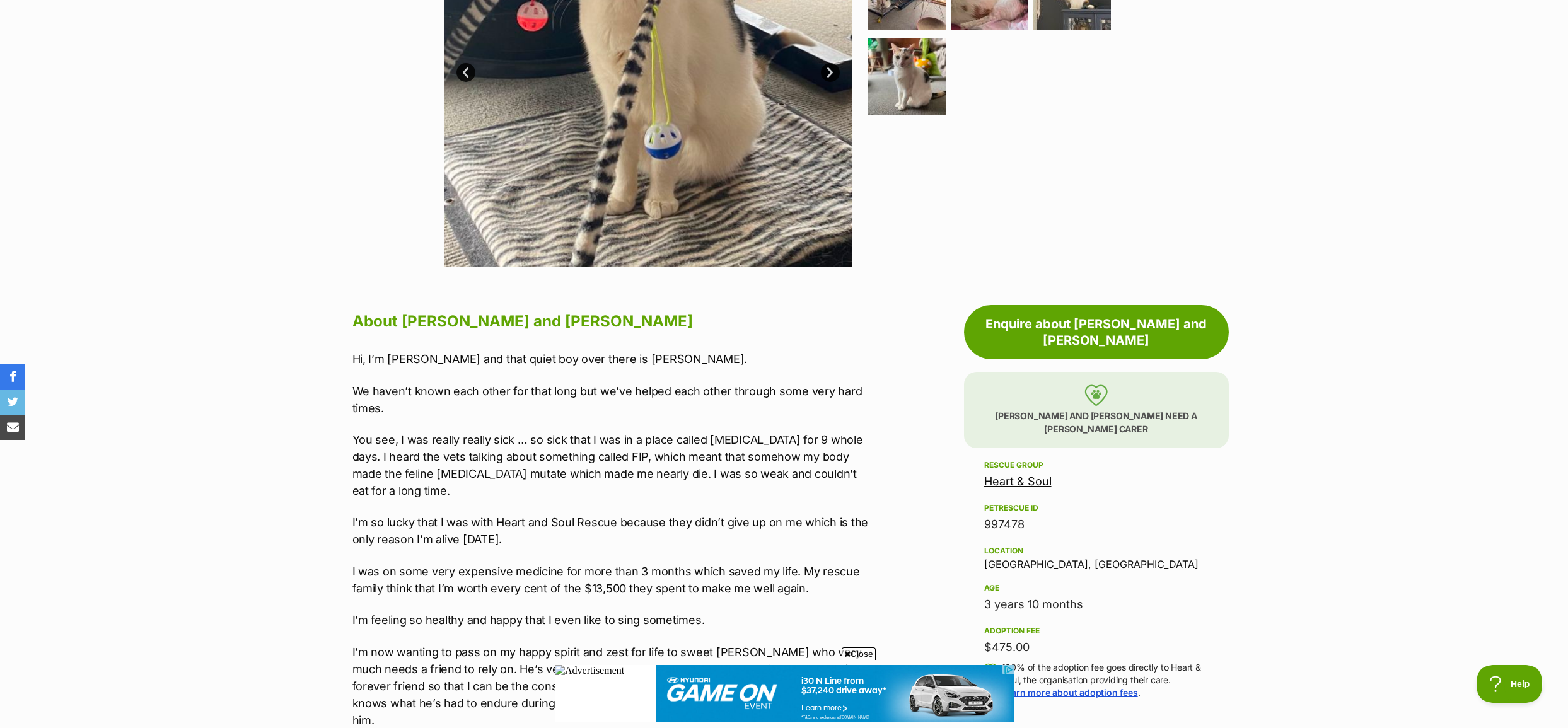
scroll to position [441, 0]
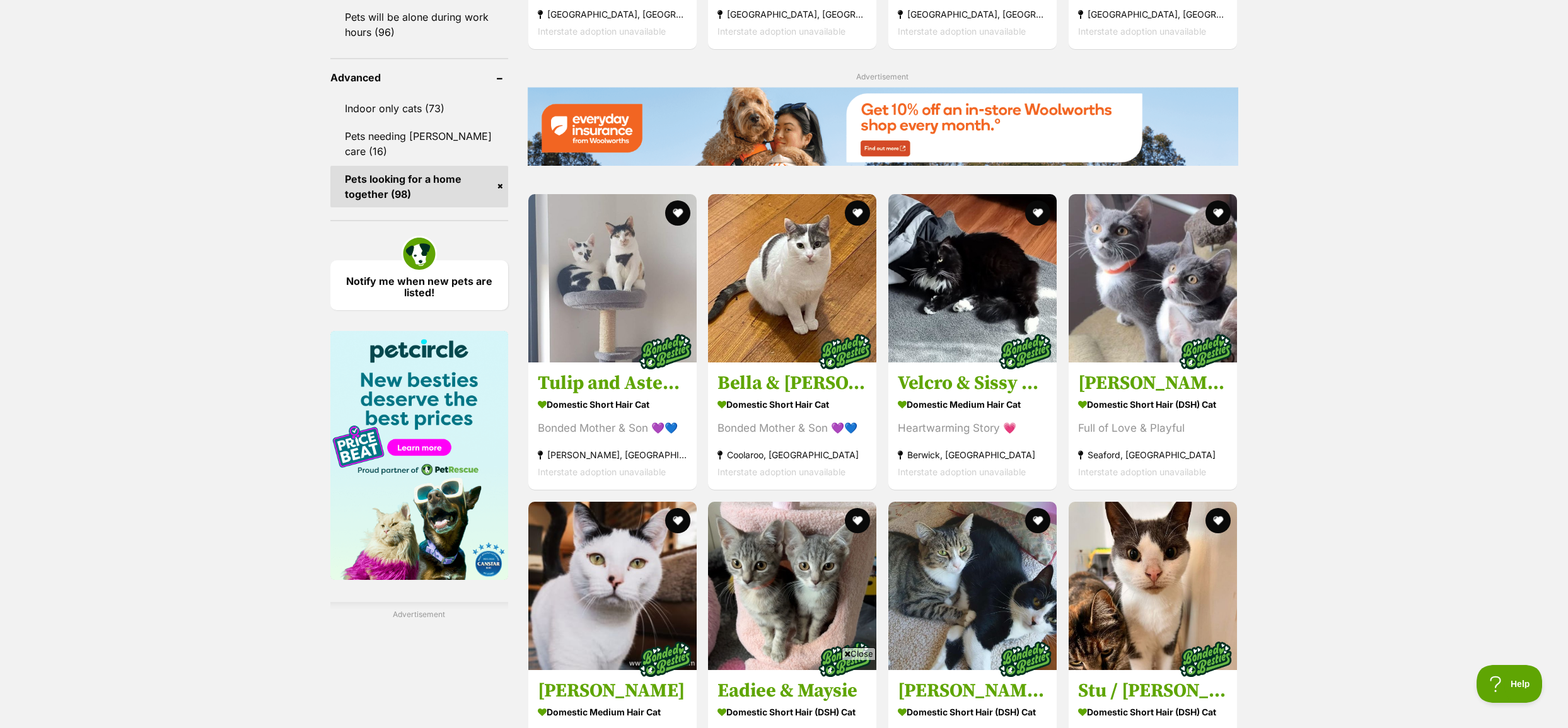
scroll to position [1576, 0]
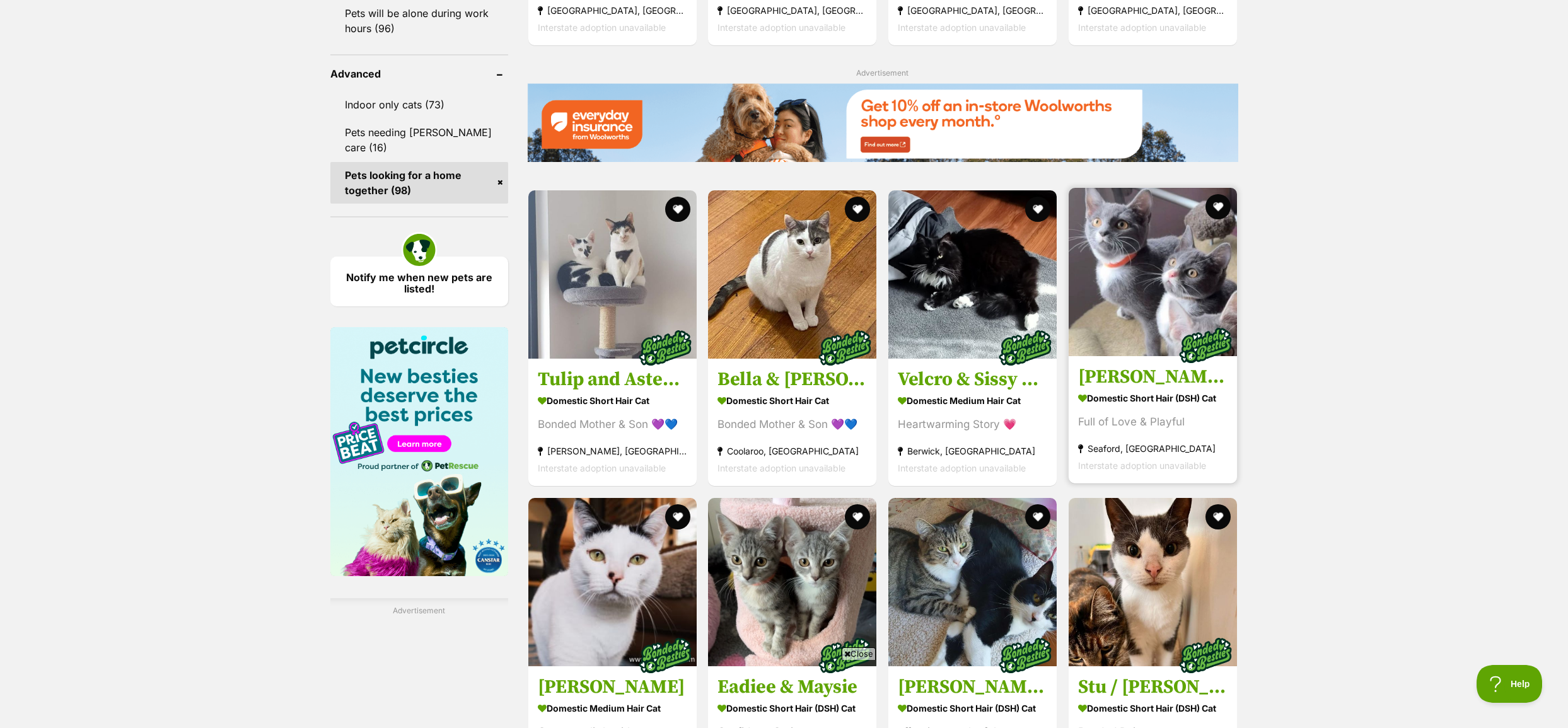
click at [1211, 297] on img at bounding box center [1153, 272] width 168 height 168
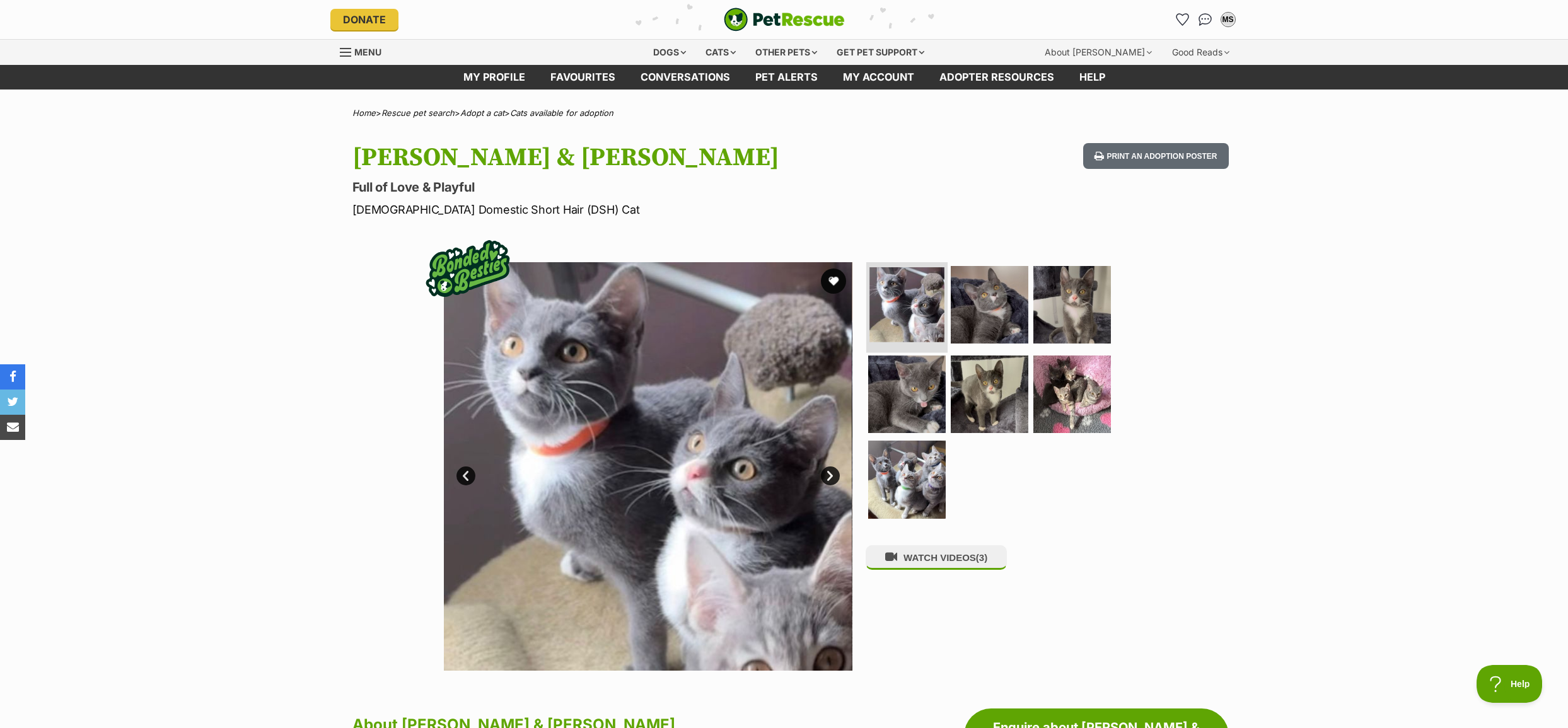
click at [918, 314] on img at bounding box center [907, 305] width 75 height 75
click at [926, 567] on button "WATCH VIDEOS (3)" at bounding box center [936, 557] width 142 height 25
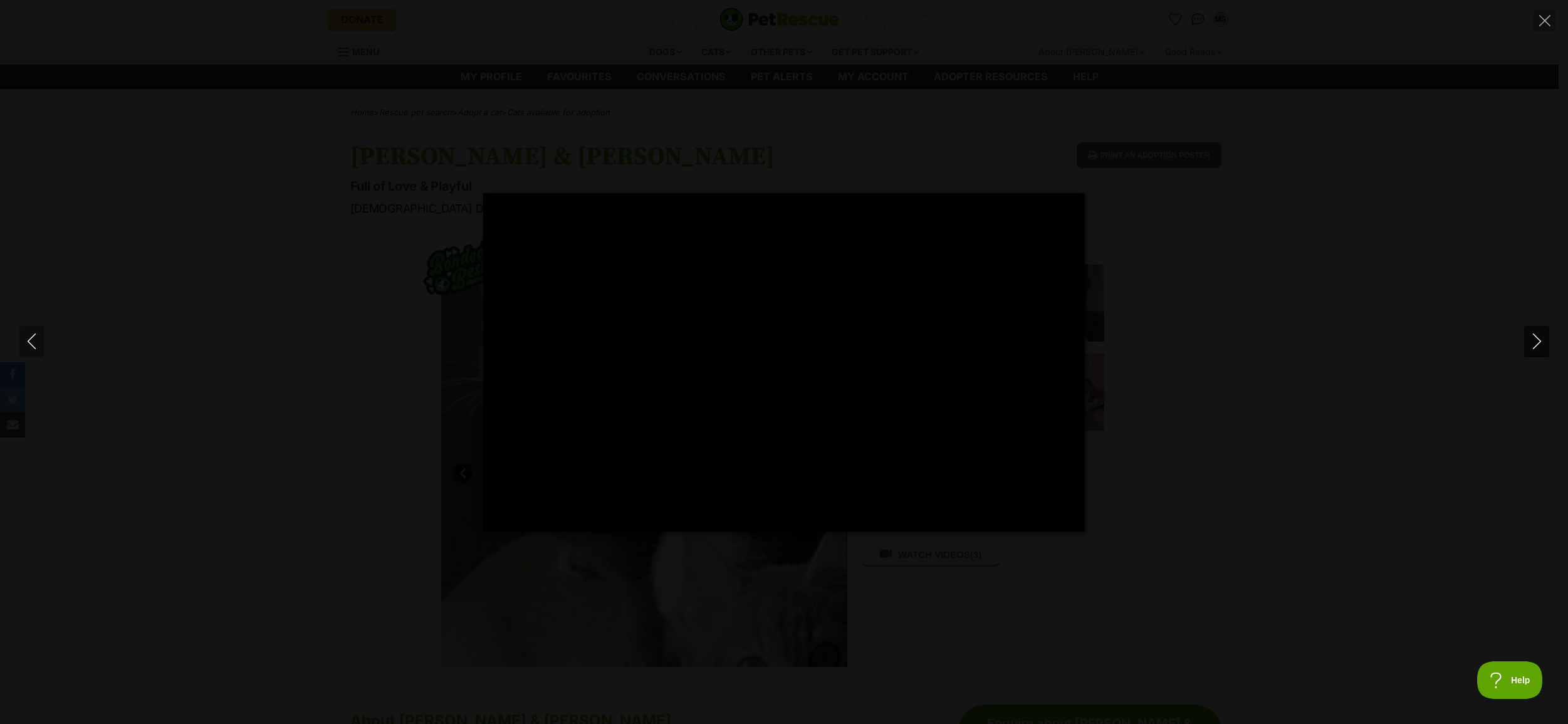
click at [1536, 340] on icon "Next" at bounding box center [1537, 341] width 15 height 15
type input "53.25"
click at [1536, 340] on icon "Next" at bounding box center [1537, 341] width 15 height 15
type input "4.84"
click at [1536, 340] on icon "Next" at bounding box center [1537, 341] width 15 height 15
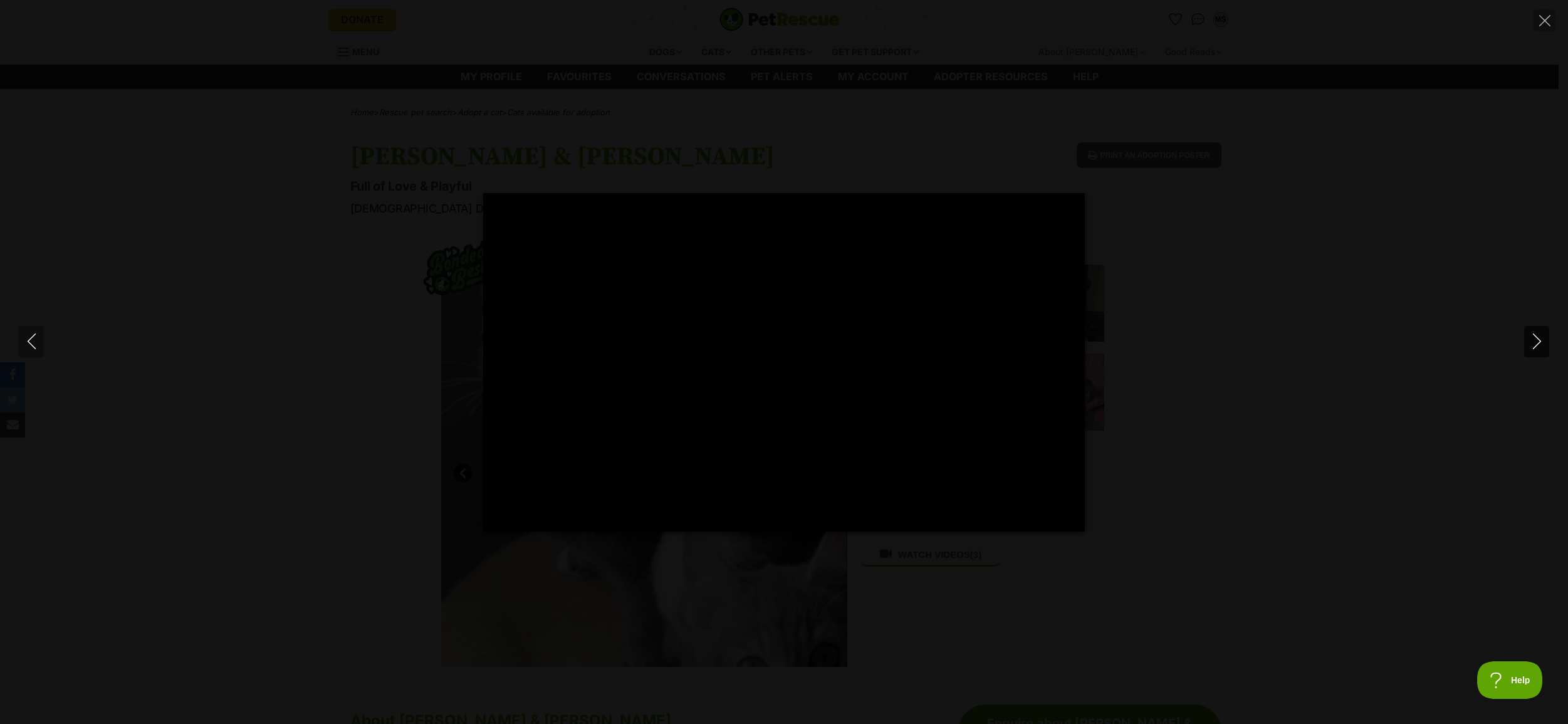
type input "3.04"
click at [1543, 20] on icon "Close" at bounding box center [1545, 20] width 11 height 11
type input "60.85"
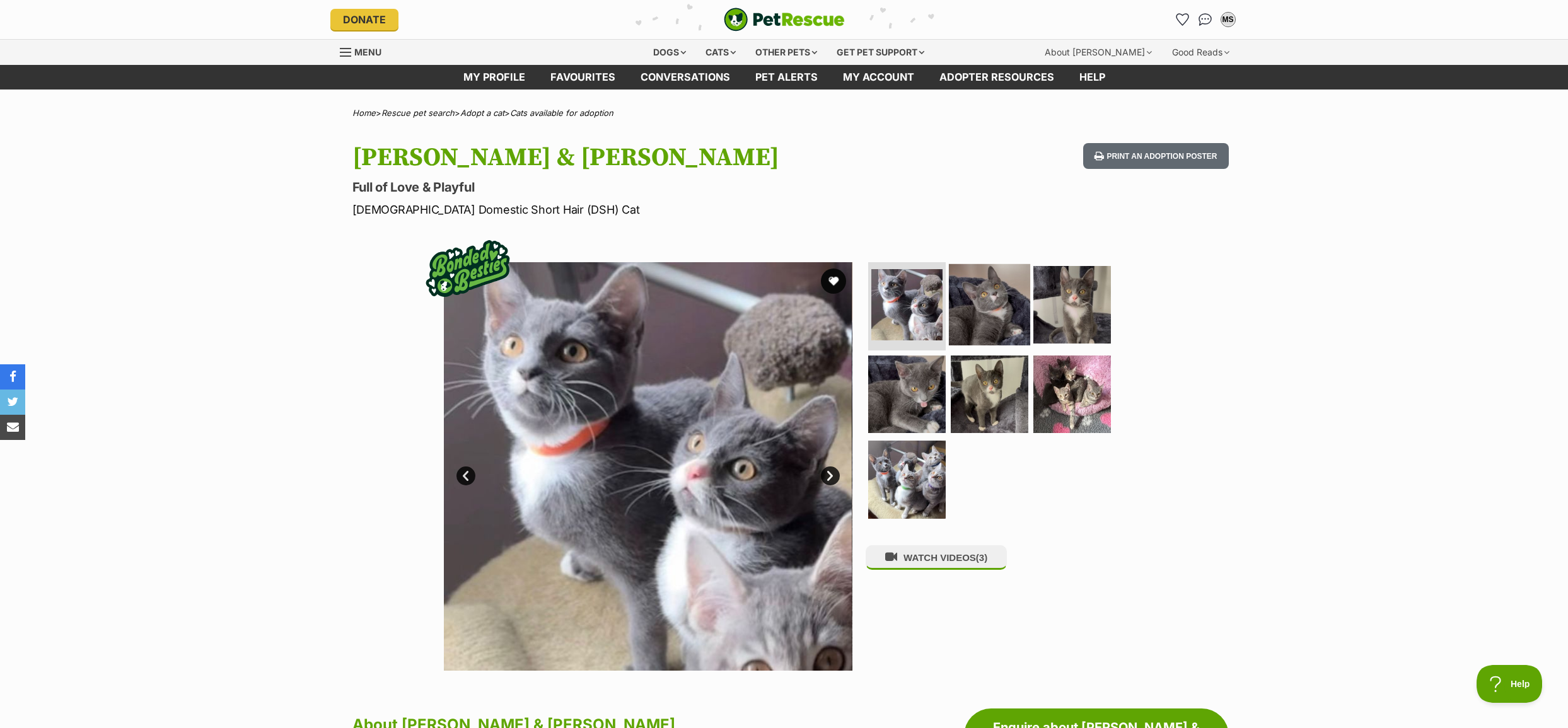
click at [1003, 308] on img at bounding box center [989, 304] width 81 height 81
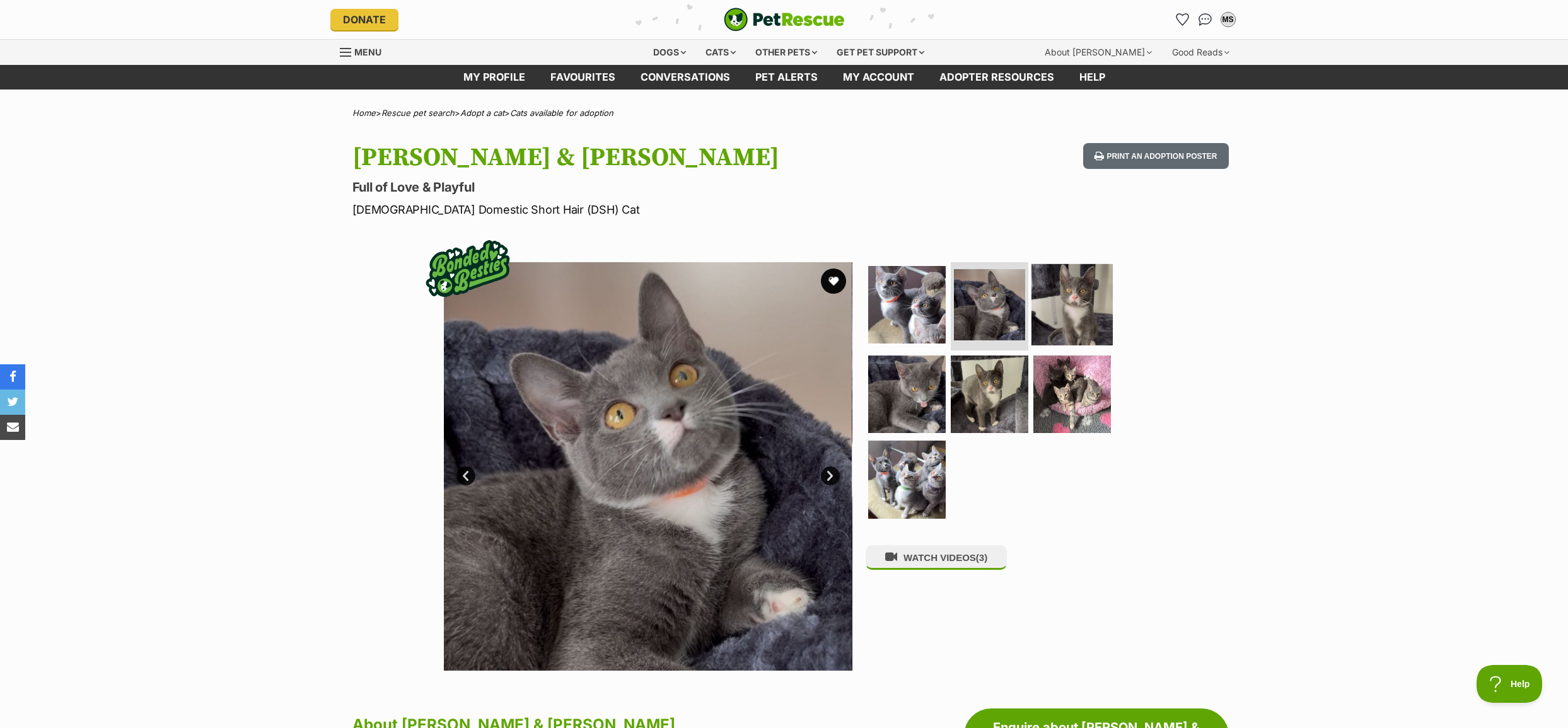
click at [1056, 308] on img at bounding box center [1071, 304] width 81 height 81
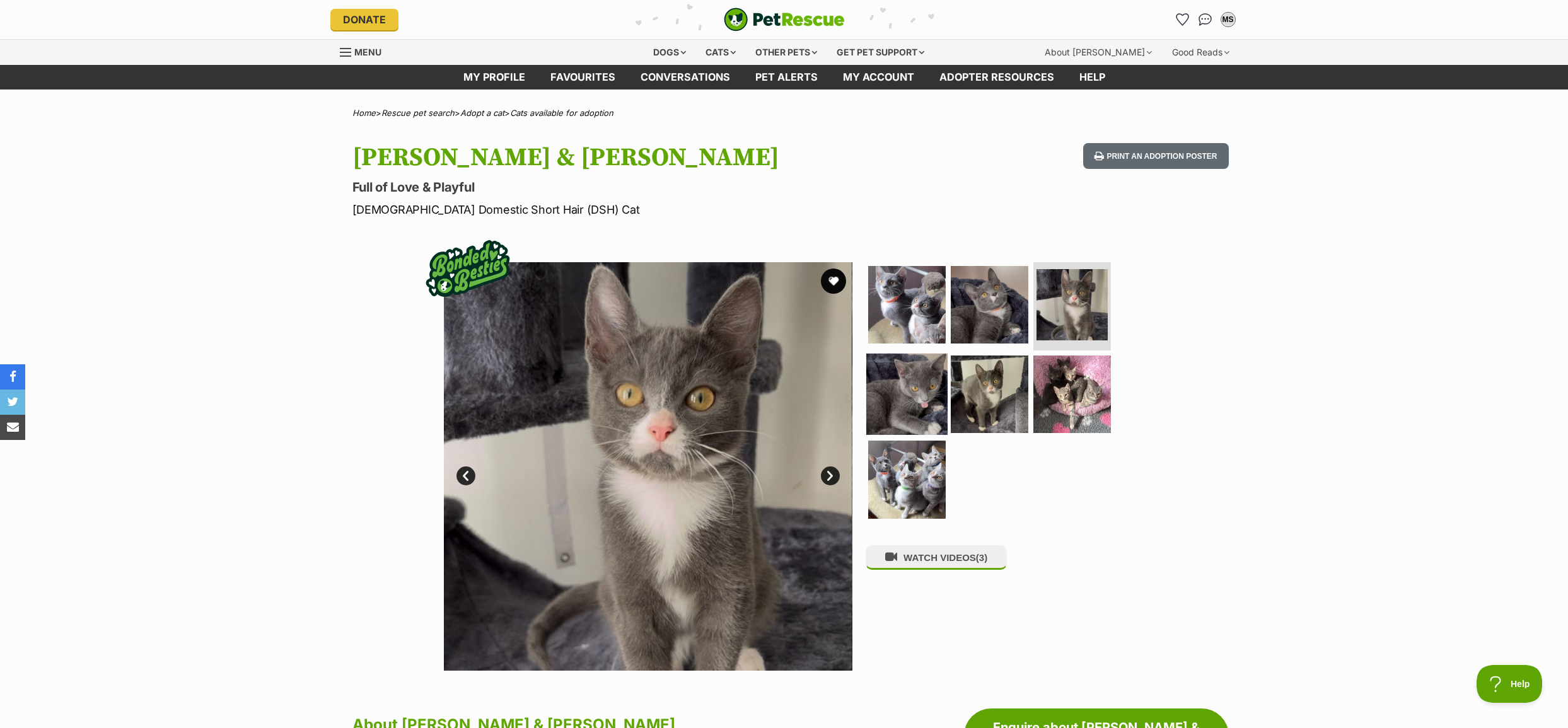
click at [912, 391] on img at bounding box center [906, 393] width 81 height 81
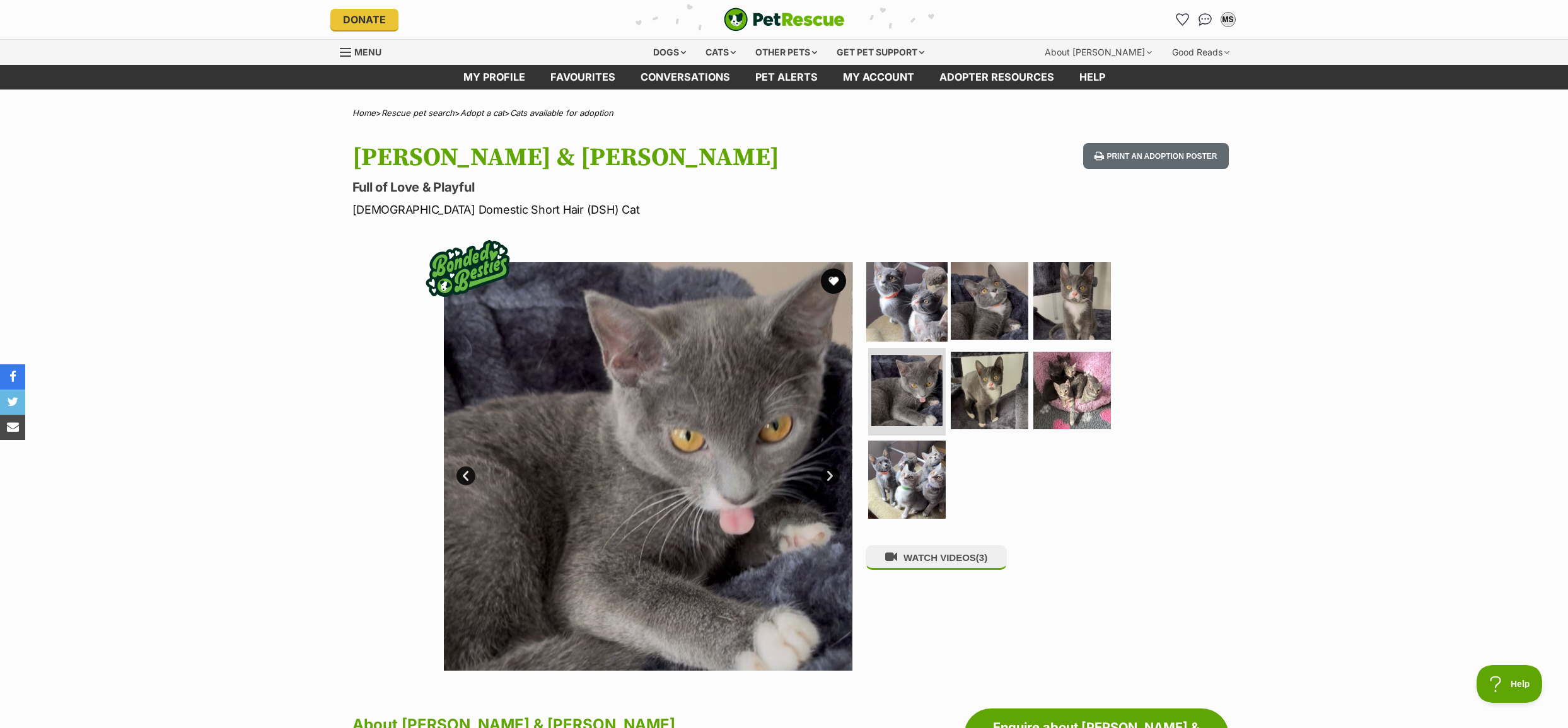
click at [904, 306] on img at bounding box center [906, 301] width 81 height 81
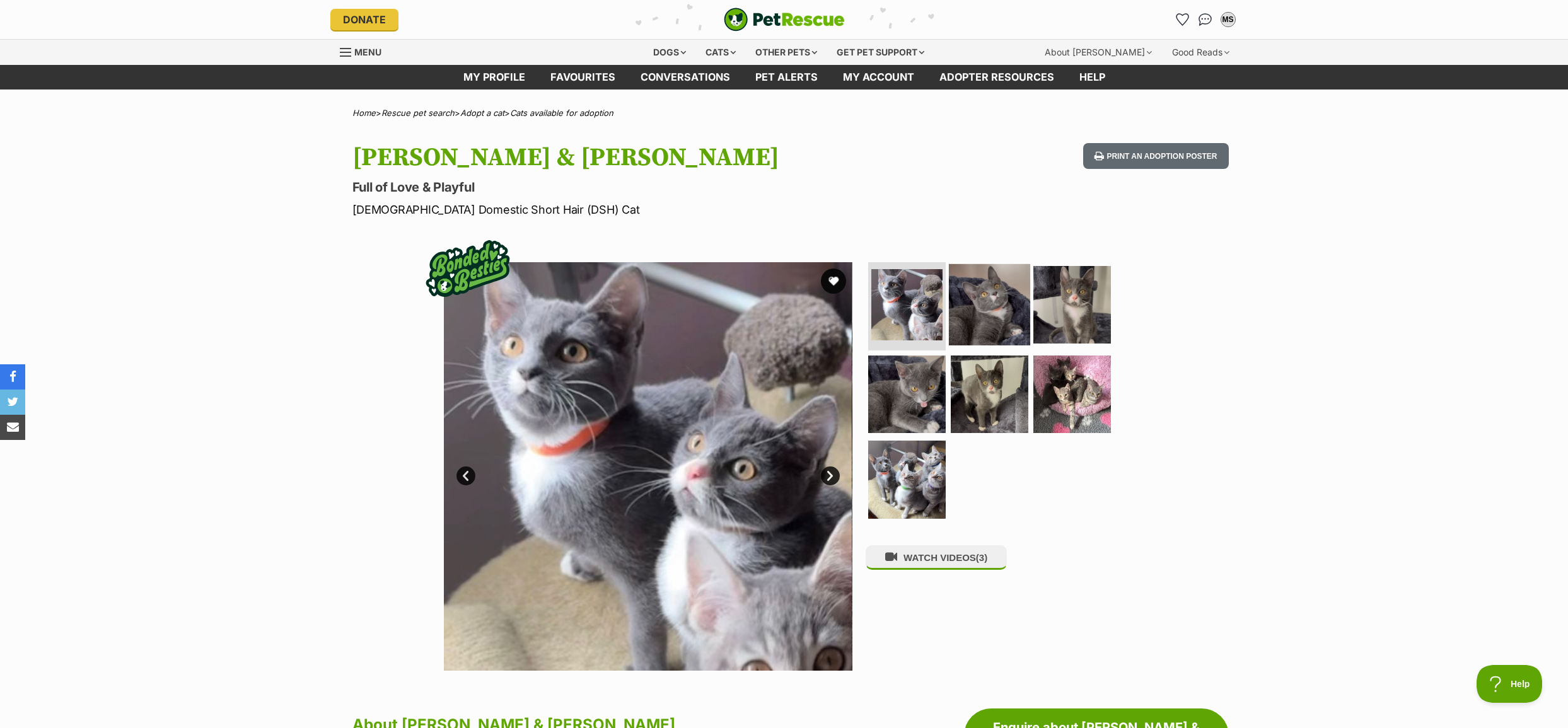
click at [988, 315] on img at bounding box center [989, 304] width 81 height 81
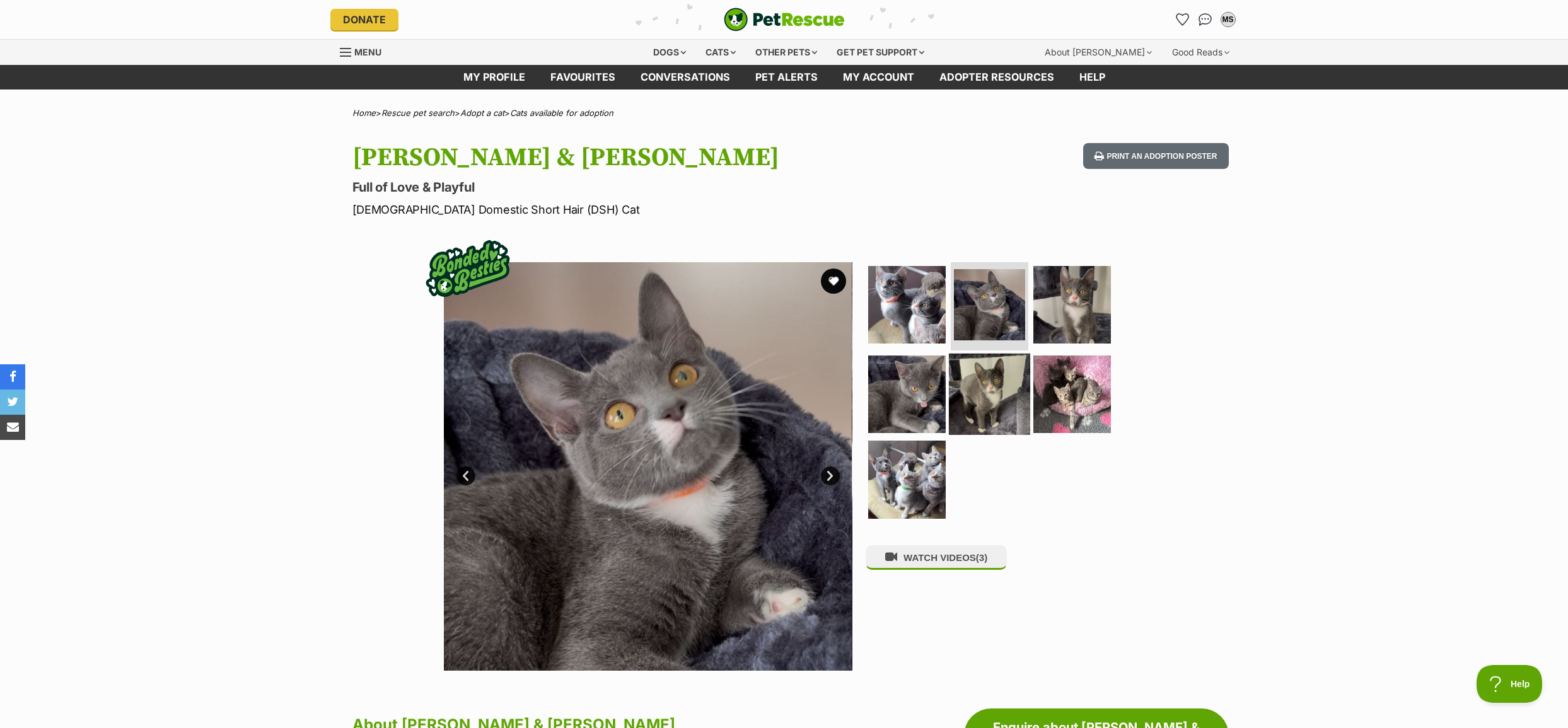
click at [1003, 387] on img at bounding box center [989, 393] width 81 height 81
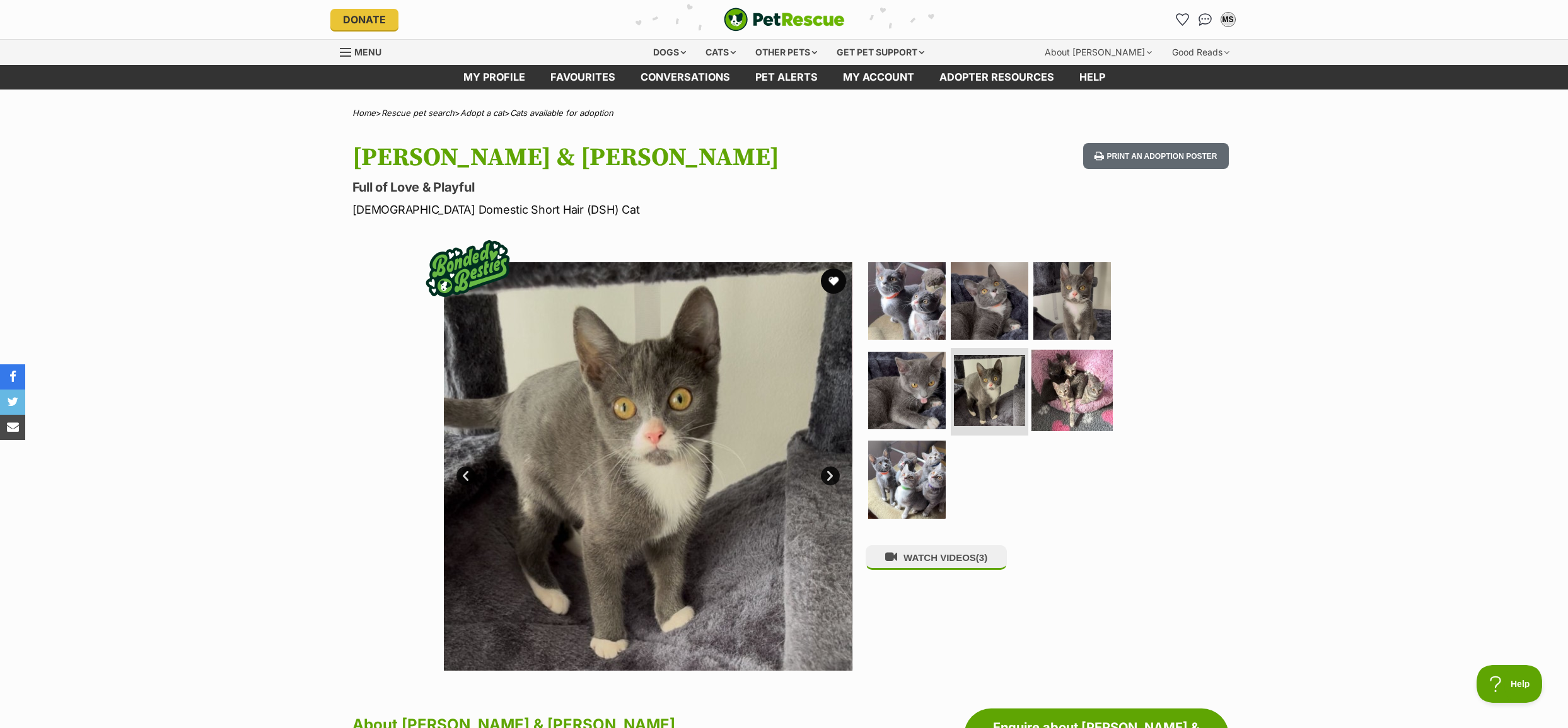
click at [1083, 393] on img at bounding box center [1071, 390] width 81 height 81
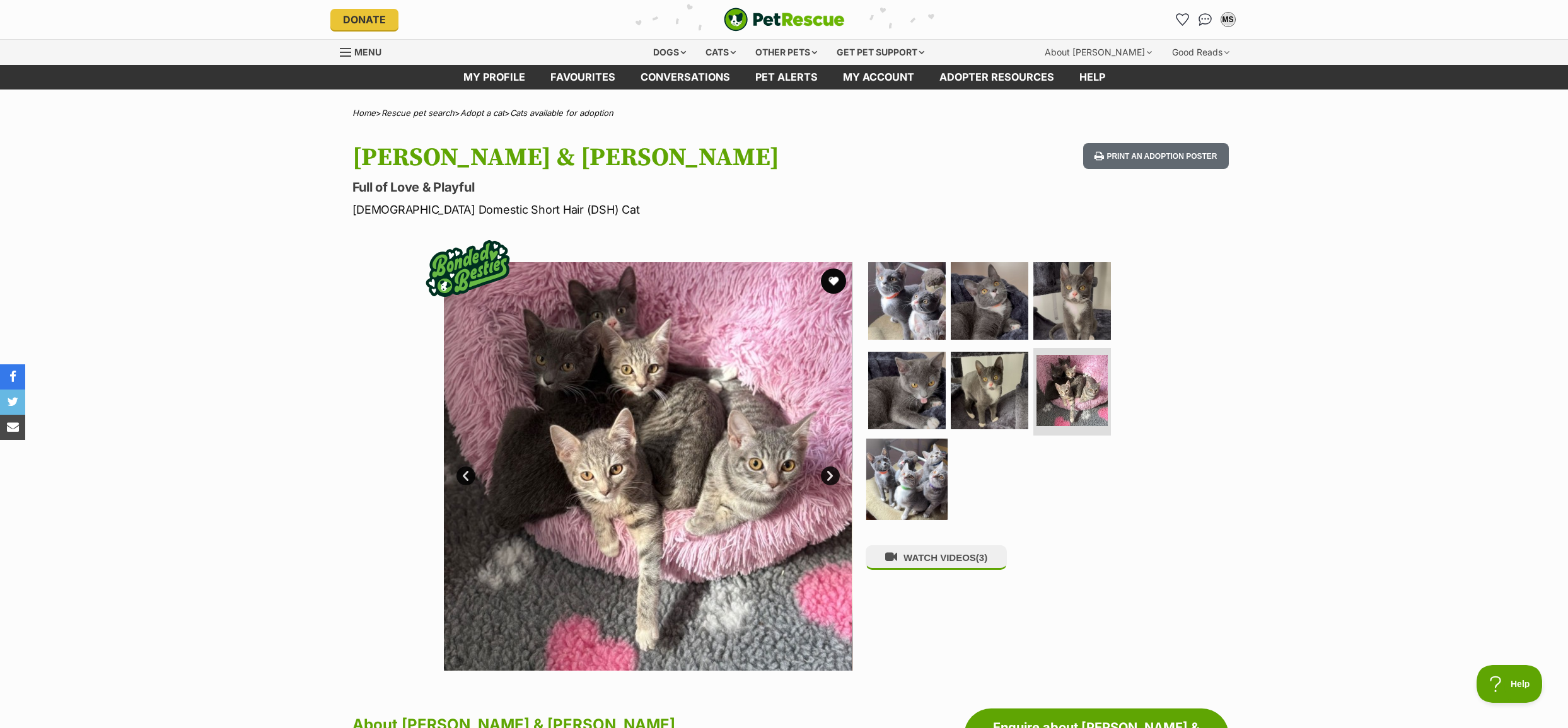
click at [926, 469] on img at bounding box center [906, 479] width 81 height 81
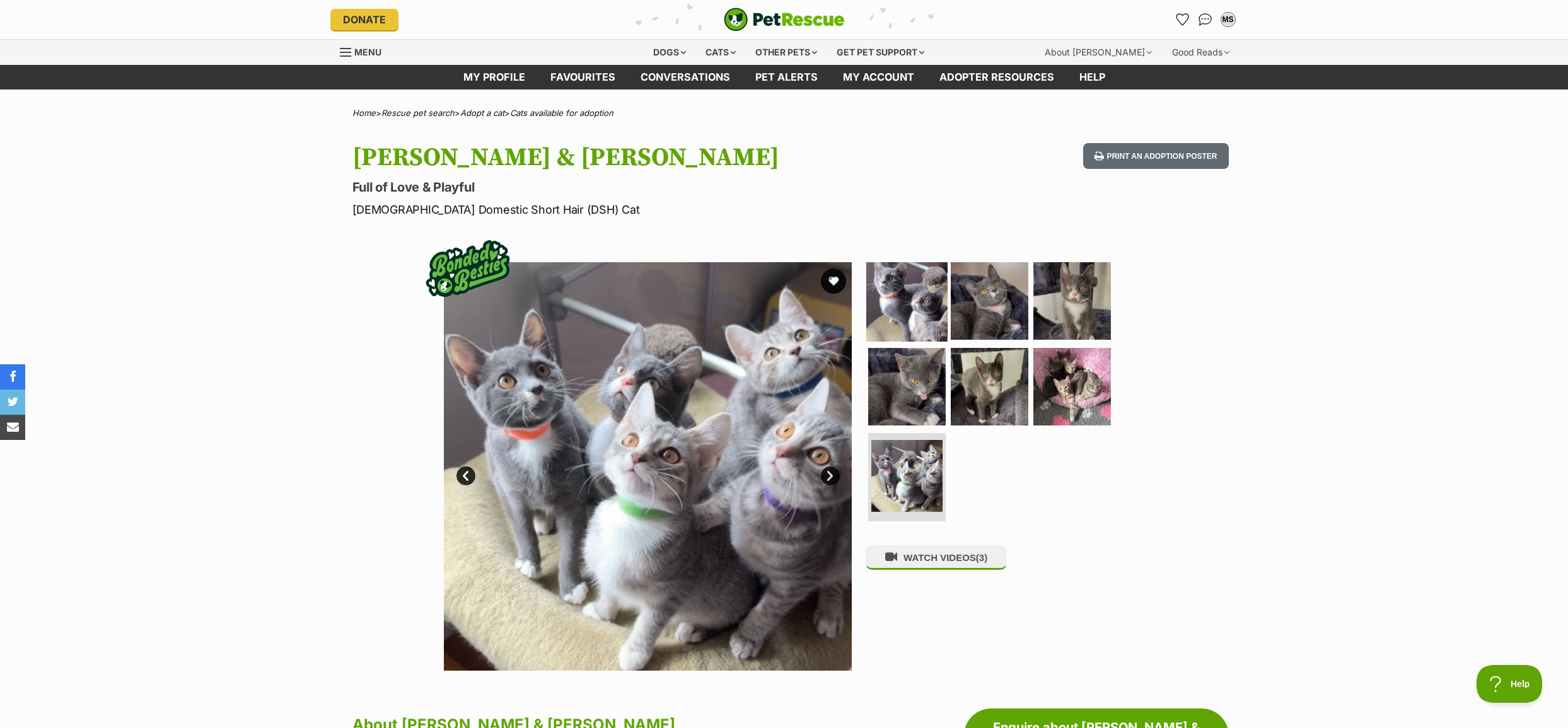
click at [904, 301] on img at bounding box center [906, 301] width 81 height 81
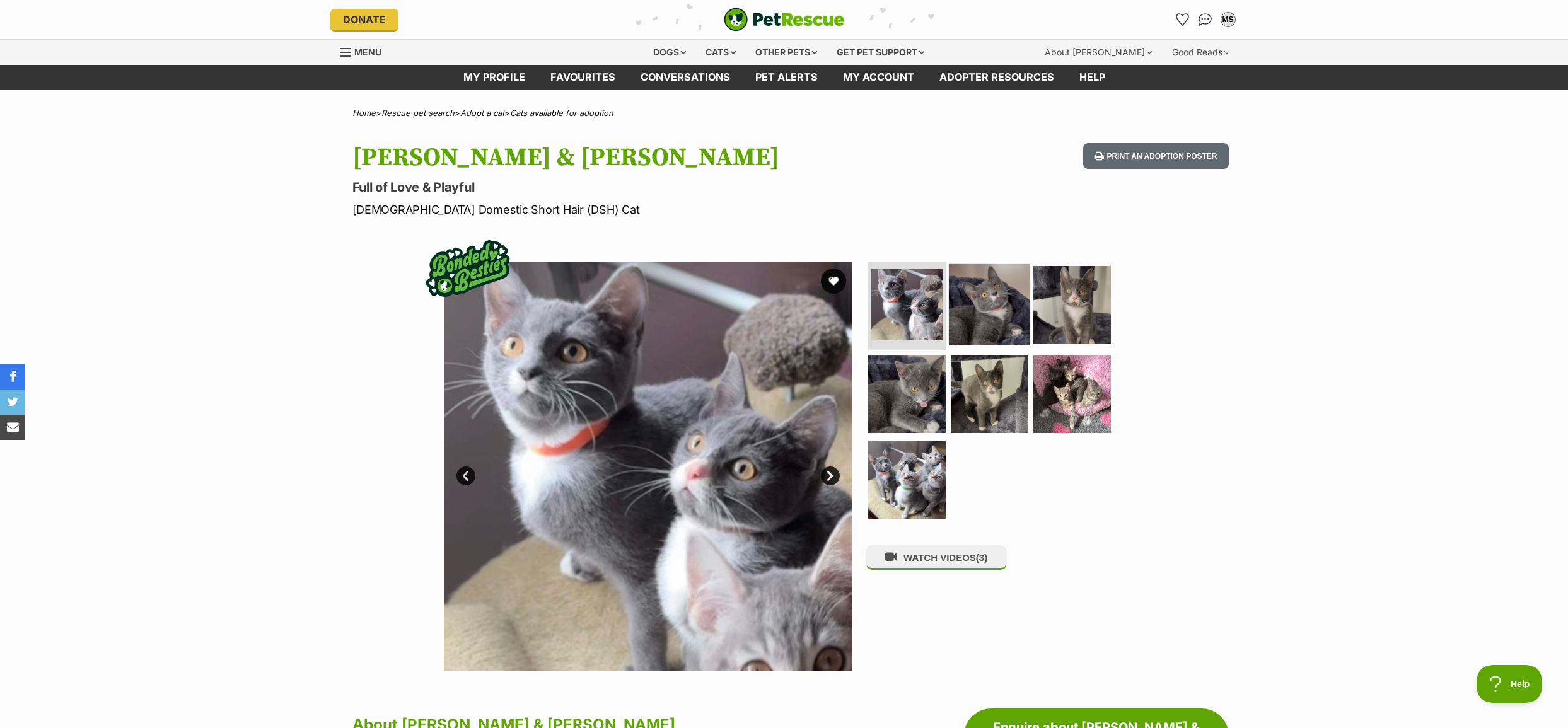
click at [984, 309] on img at bounding box center [989, 304] width 81 height 81
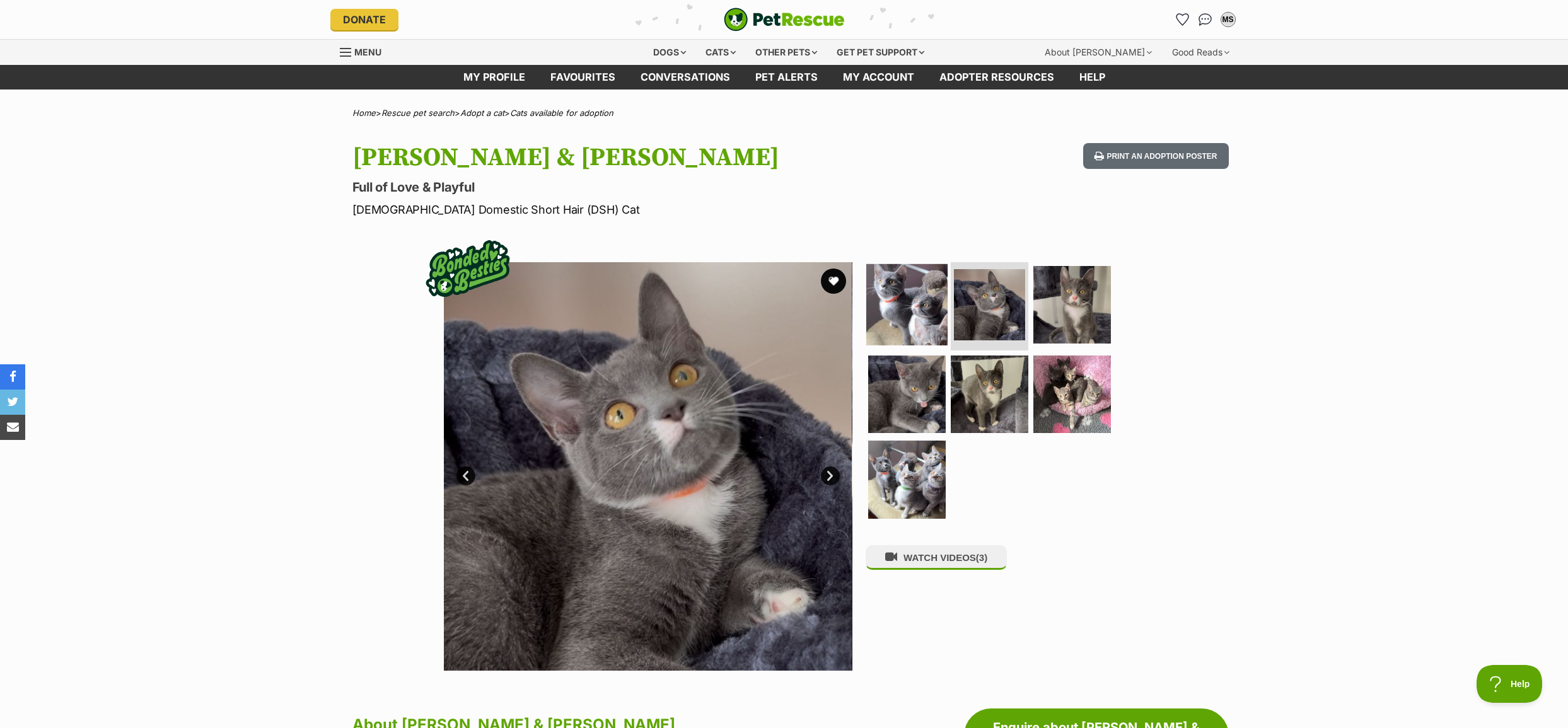
click at [917, 318] on img at bounding box center [906, 304] width 81 height 81
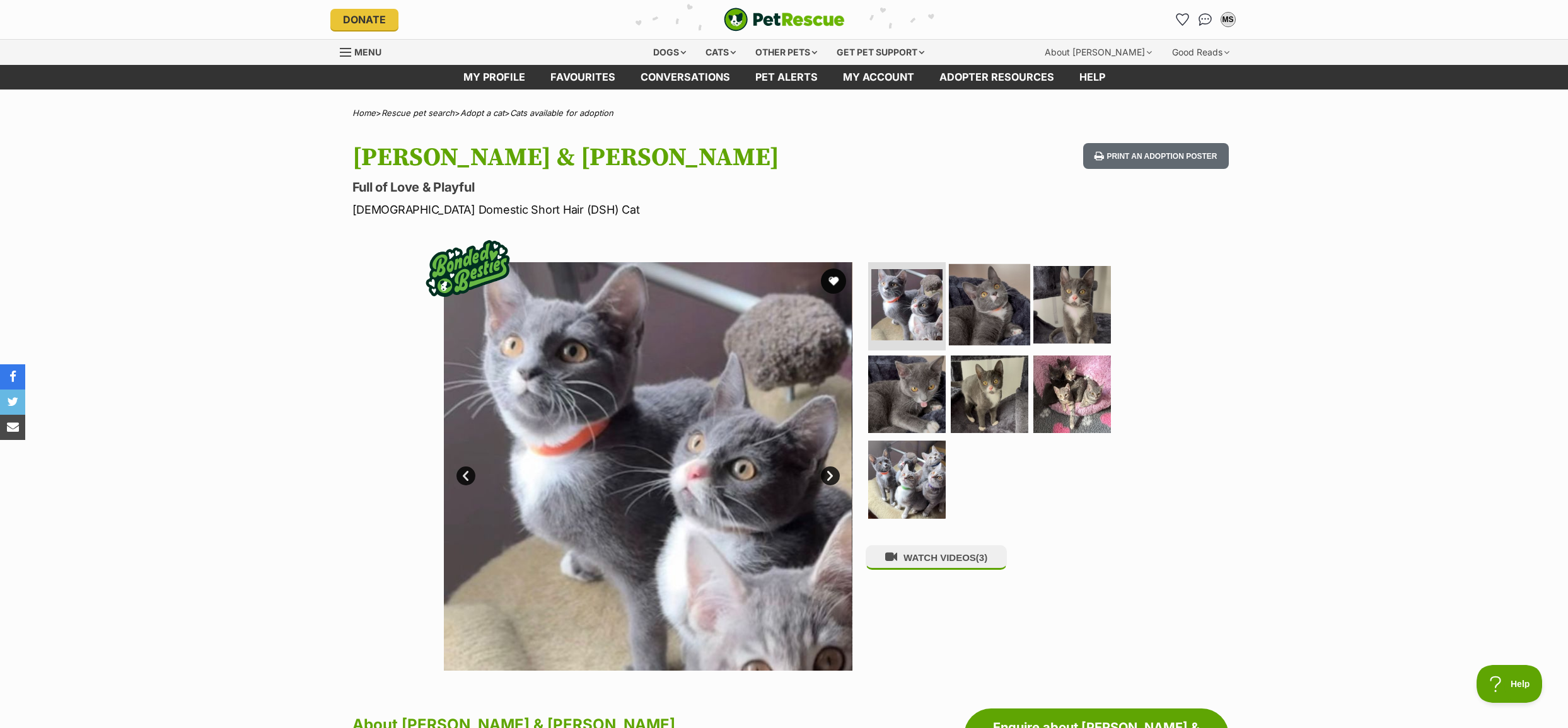
click at [979, 316] on img at bounding box center [989, 304] width 81 height 81
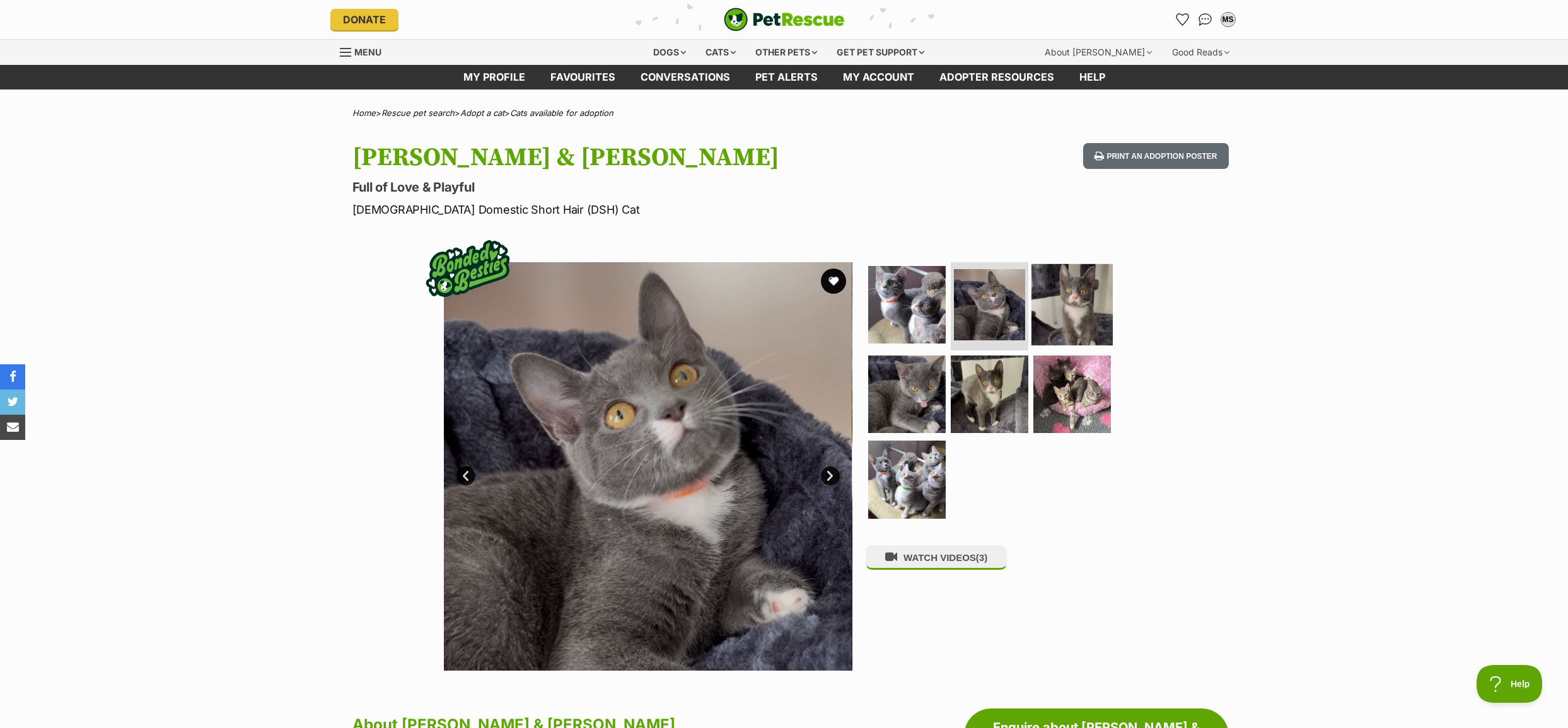
click at [1076, 319] on img at bounding box center [1071, 304] width 81 height 81
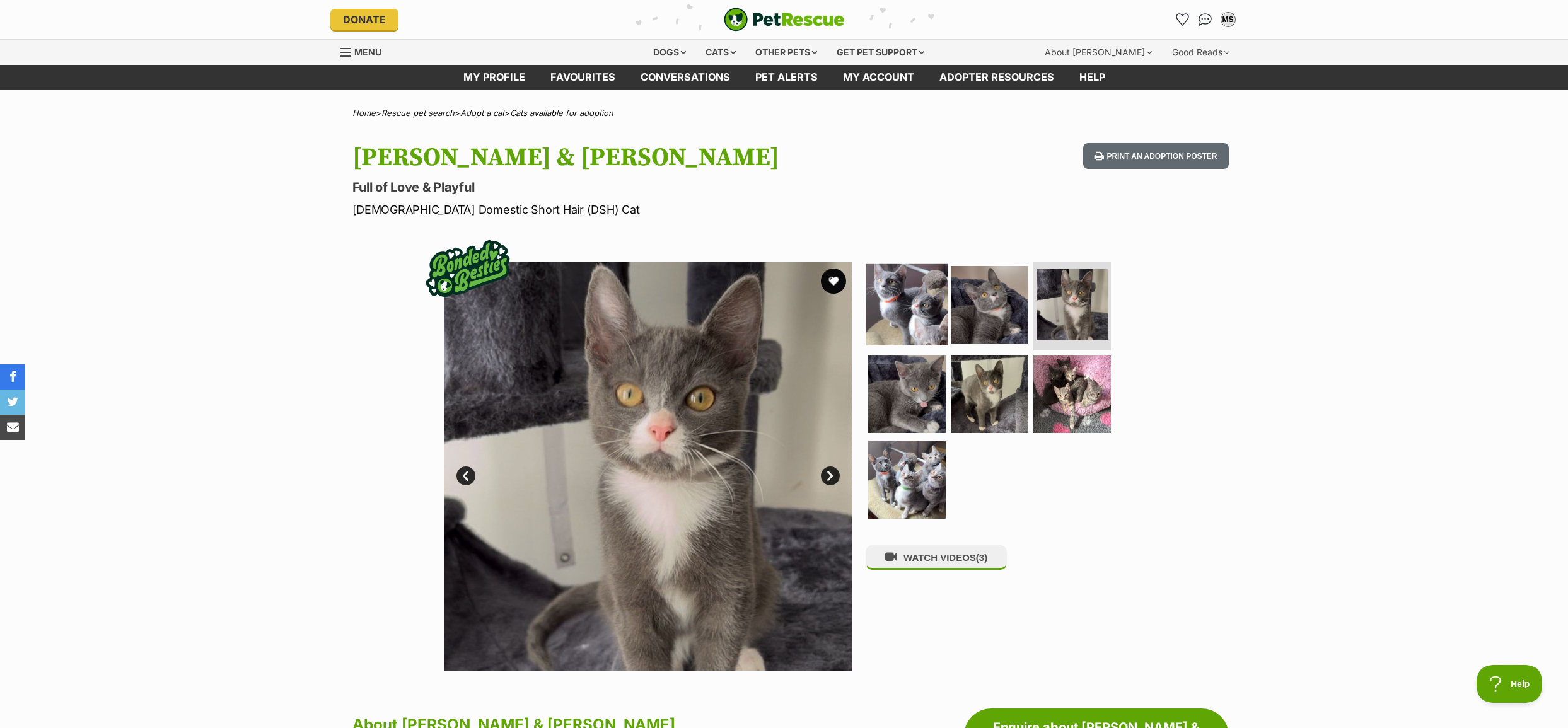
click at [909, 305] on img at bounding box center [906, 304] width 81 height 81
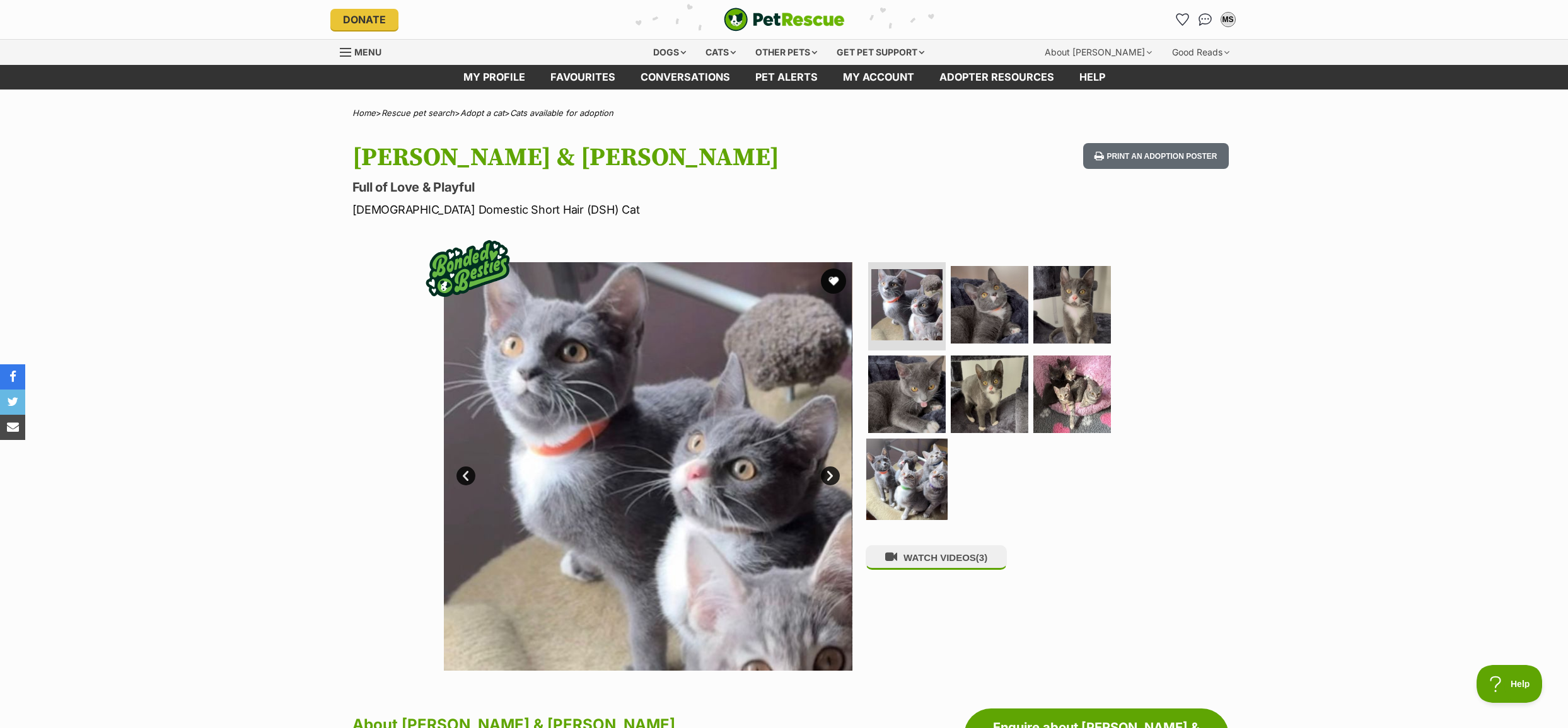
click at [907, 482] on img at bounding box center [906, 479] width 81 height 81
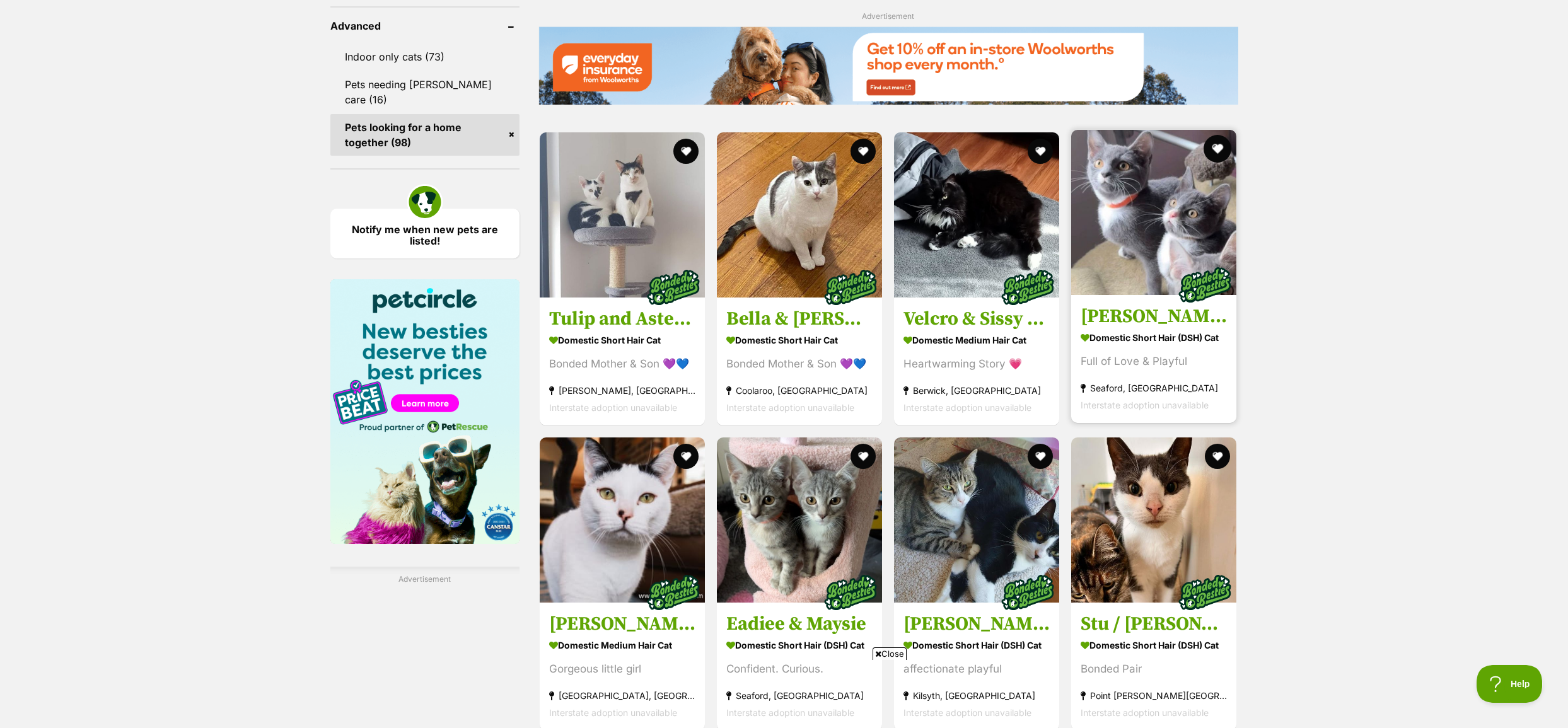
click at [1216, 151] on button "favourite" at bounding box center [1218, 149] width 28 height 28
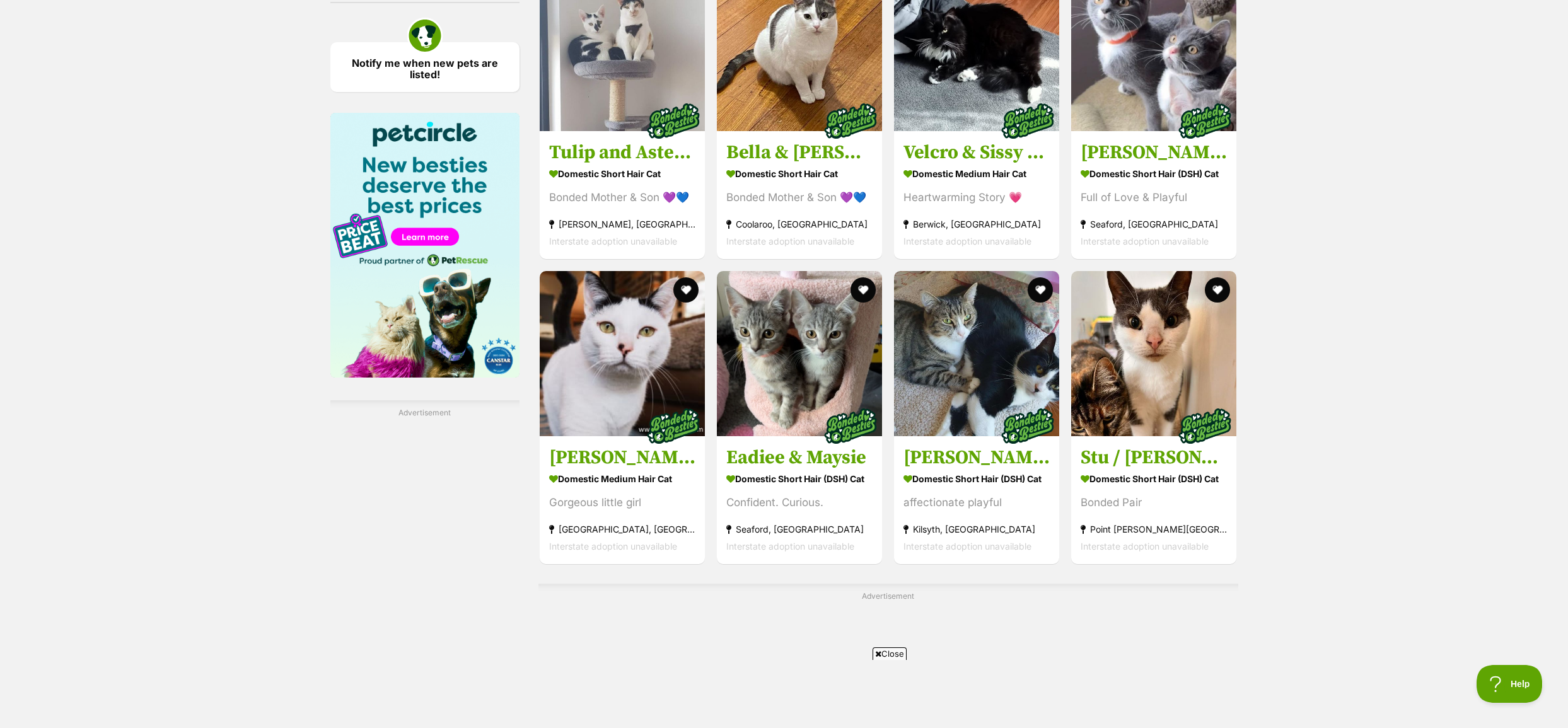
scroll to position [1876, 0]
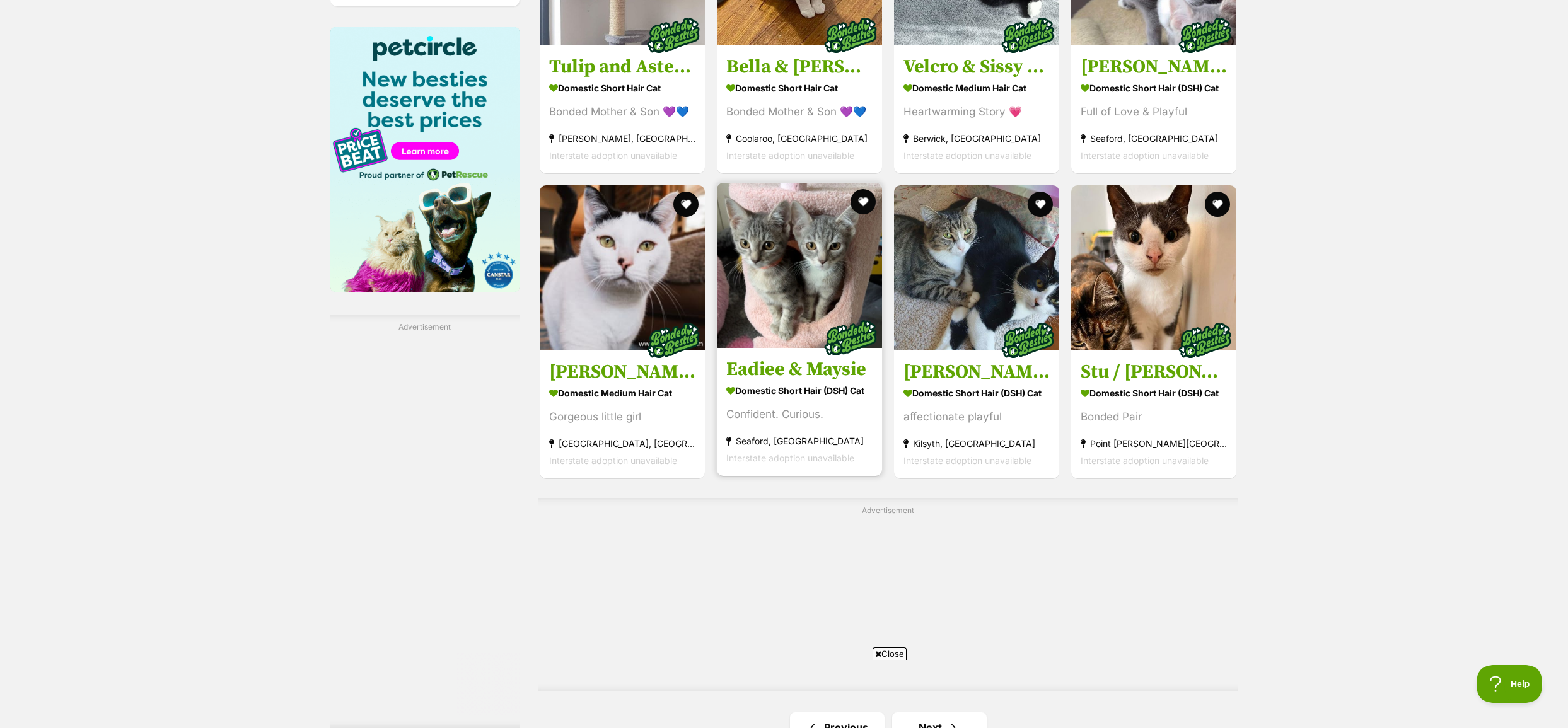
click at [796, 253] on img at bounding box center [799, 265] width 165 height 165
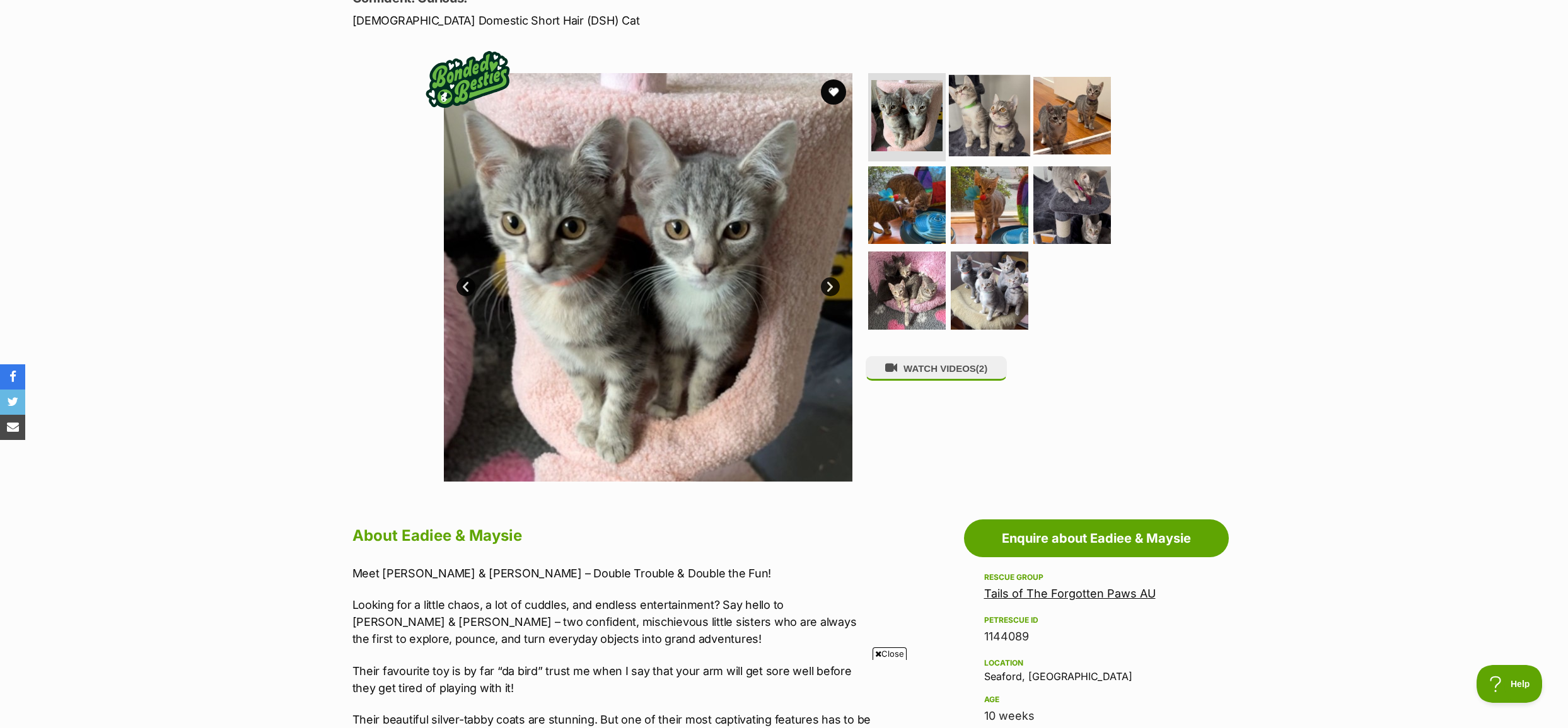
click at [983, 107] on img at bounding box center [989, 115] width 81 height 81
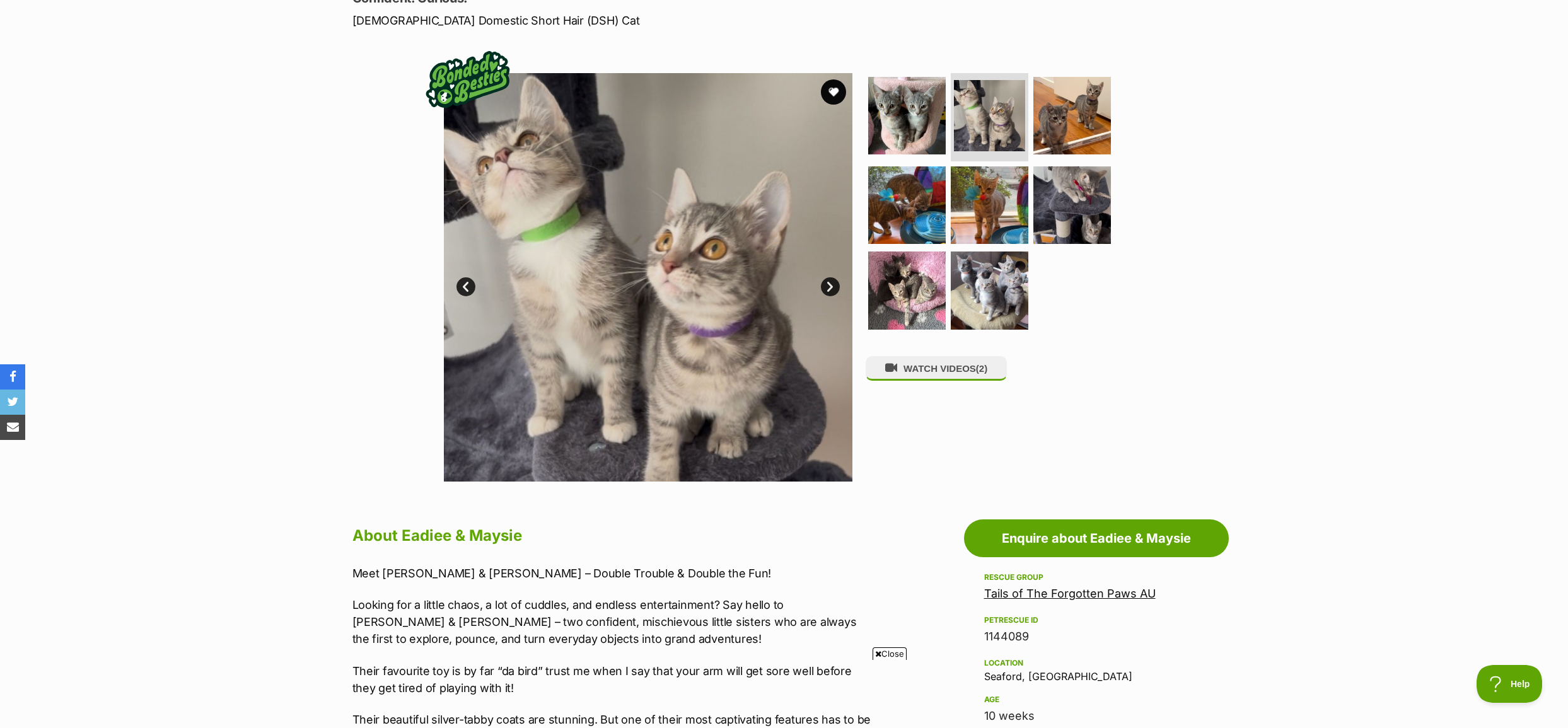
click at [824, 282] on link "Next" at bounding box center [830, 287] width 19 height 19
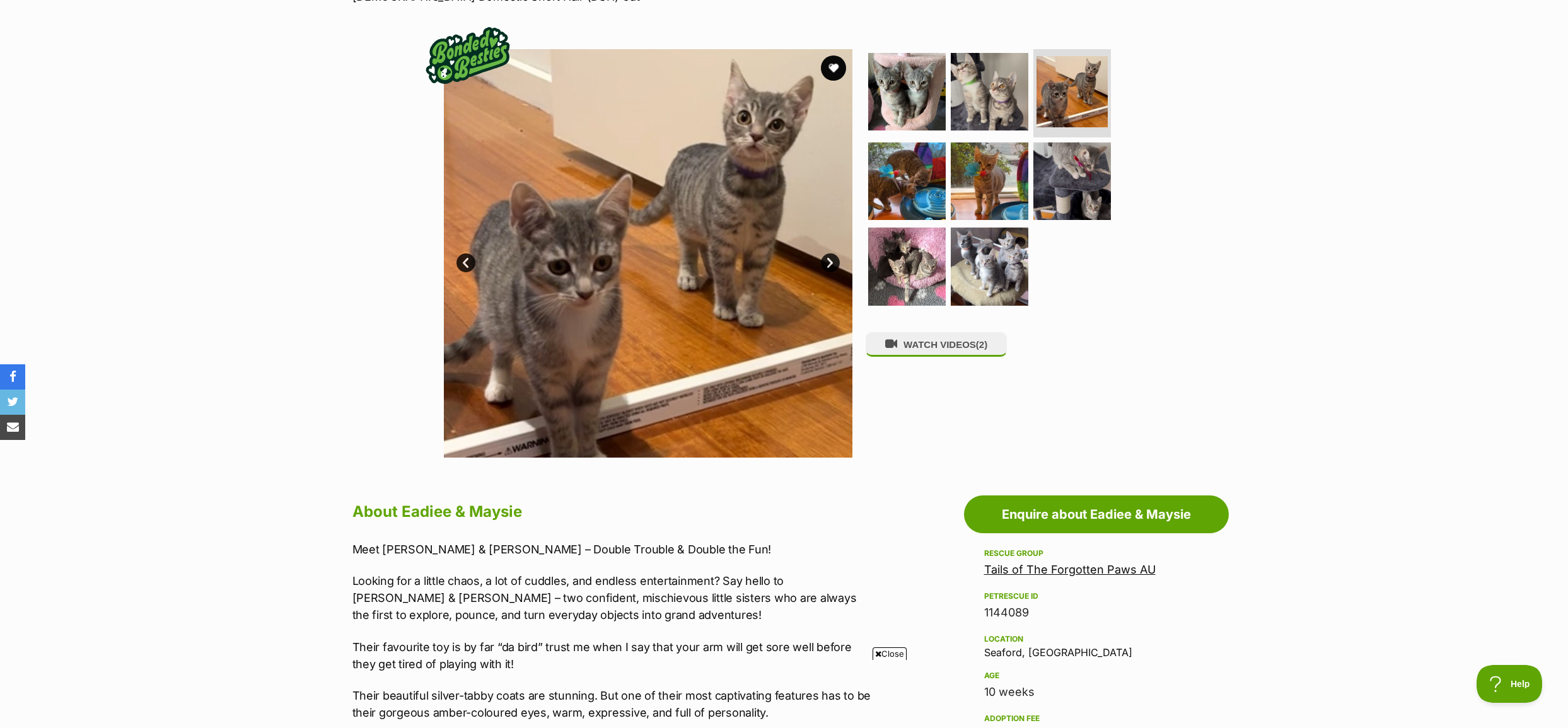
scroll to position [126, 0]
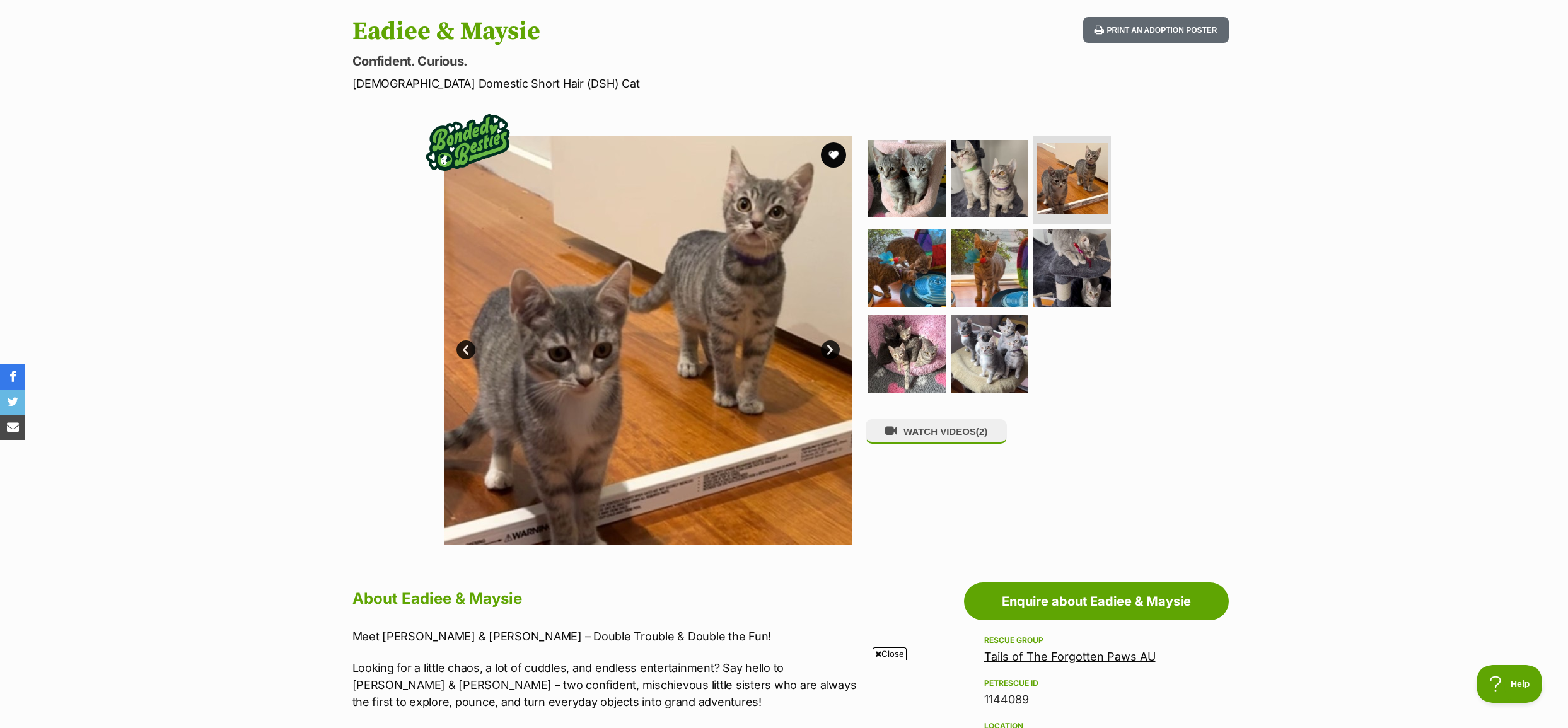
click at [830, 349] on link "Next" at bounding box center [830, 349] width 19 height 19
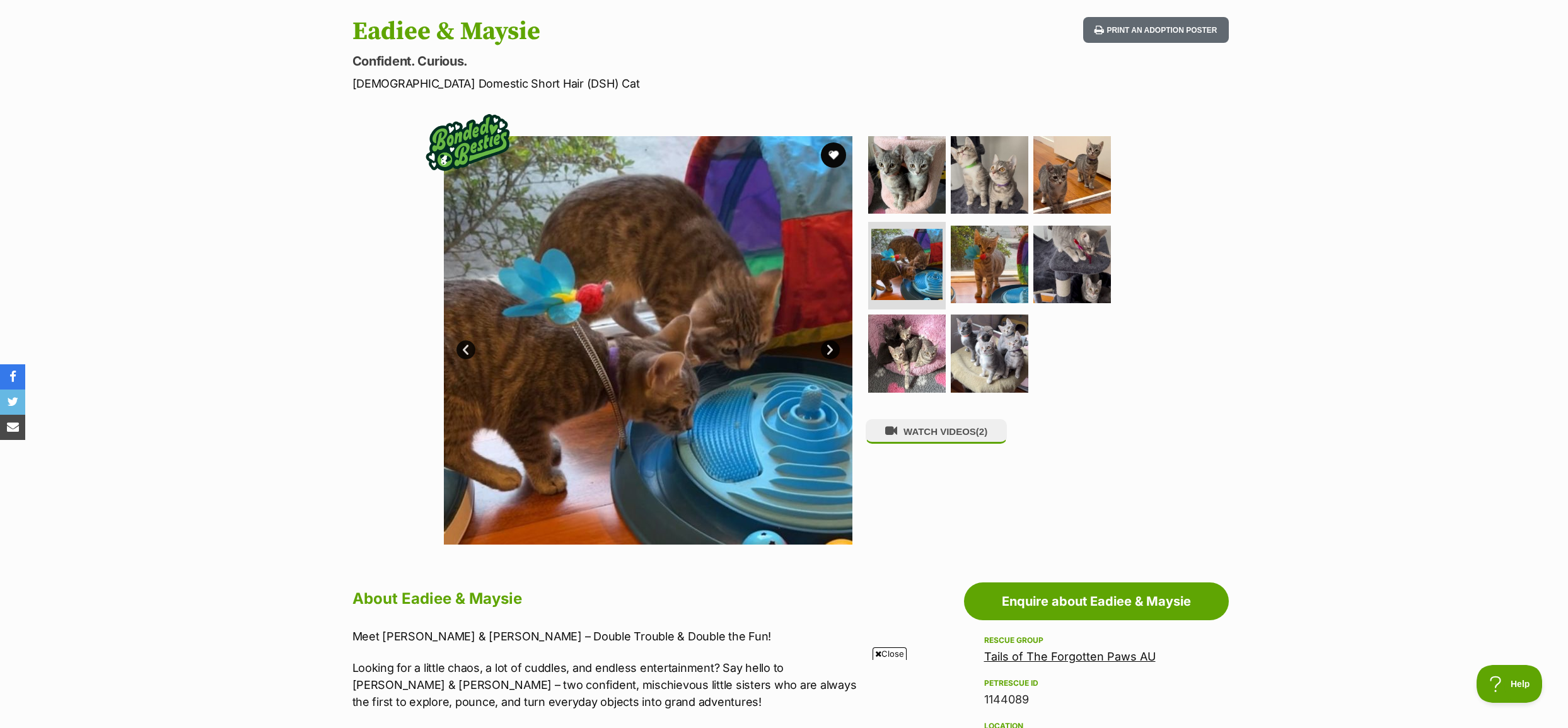
click at [830, 349] on link "Next" at bounding box center [830, 349] width 19 height 19
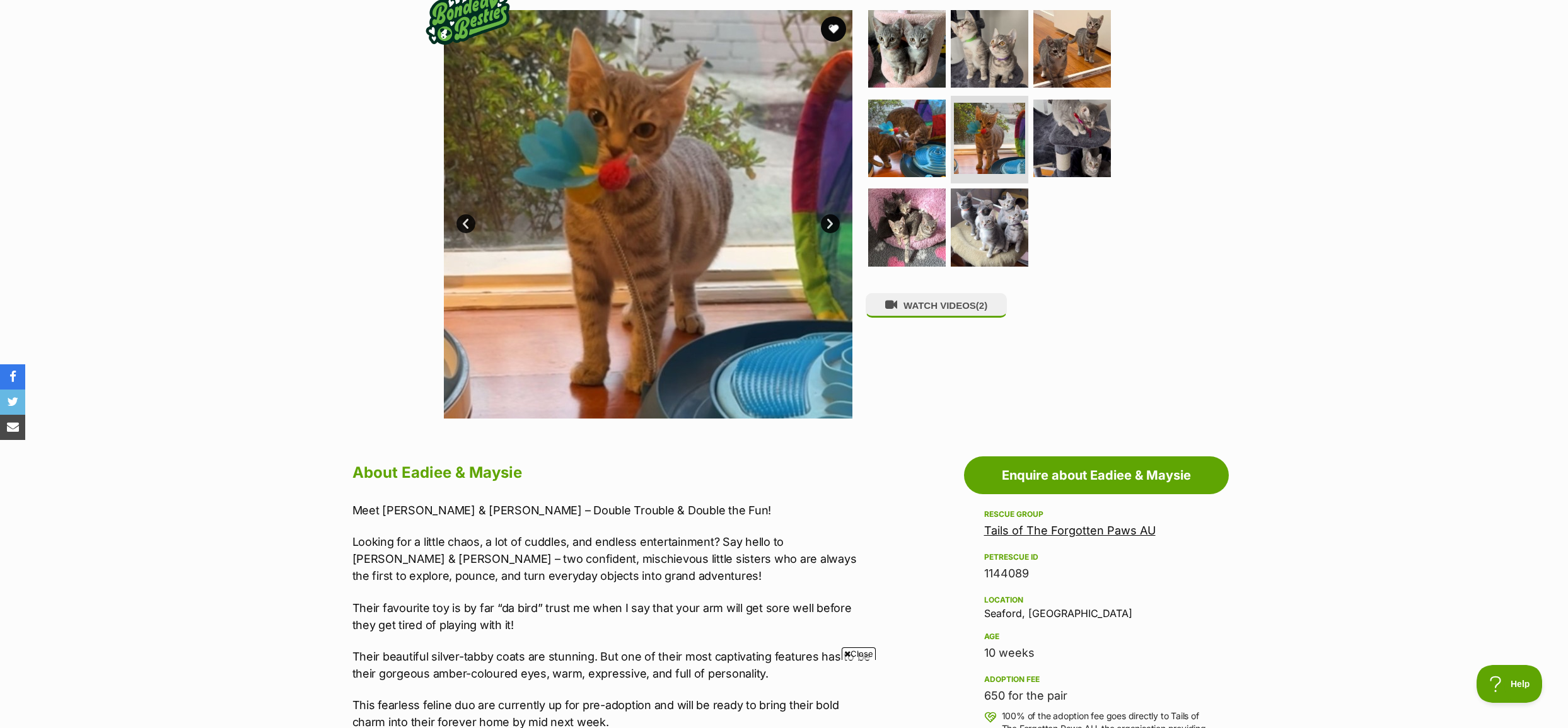
scroll to position [0, 0]
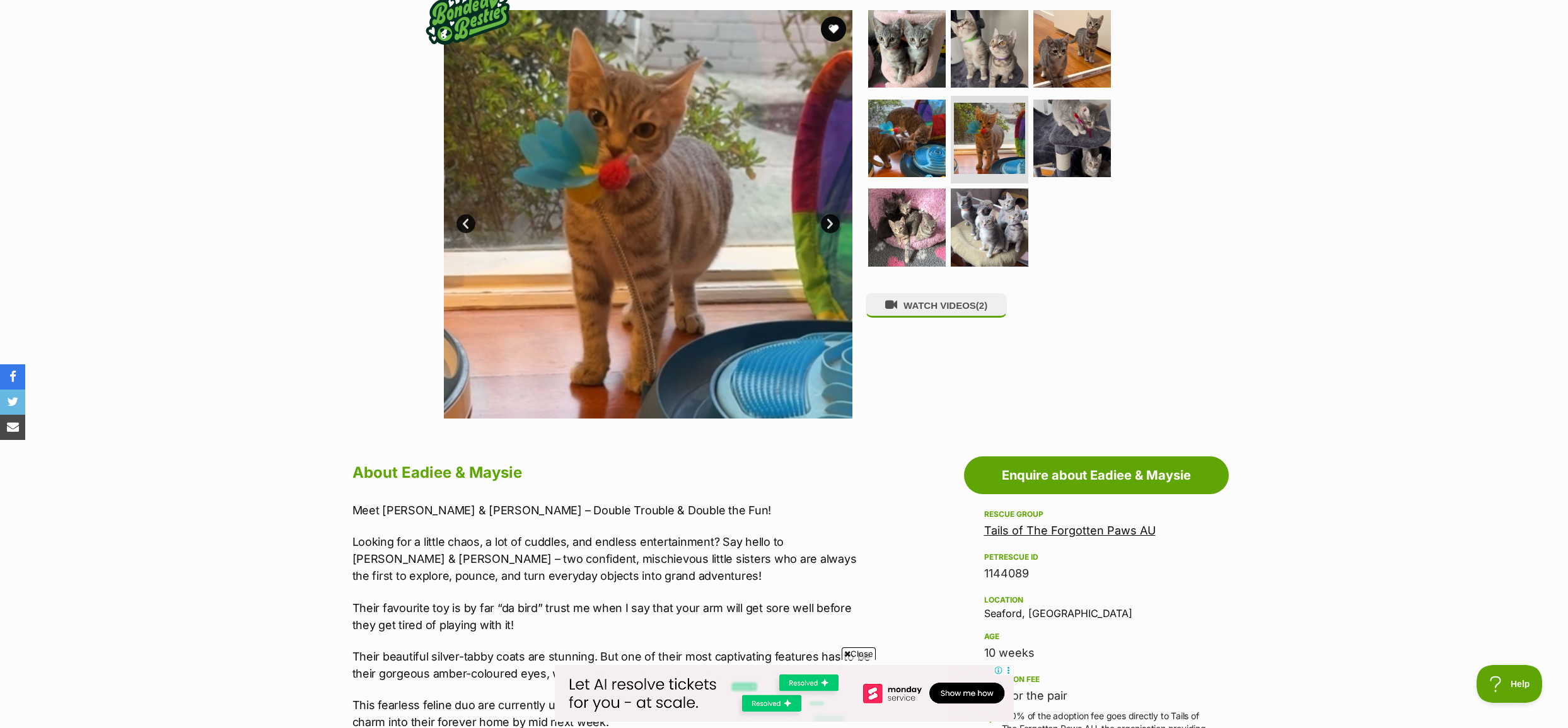
click at [828, 225] on link "Next" at bounding box center [830, 224] width 19 height 19
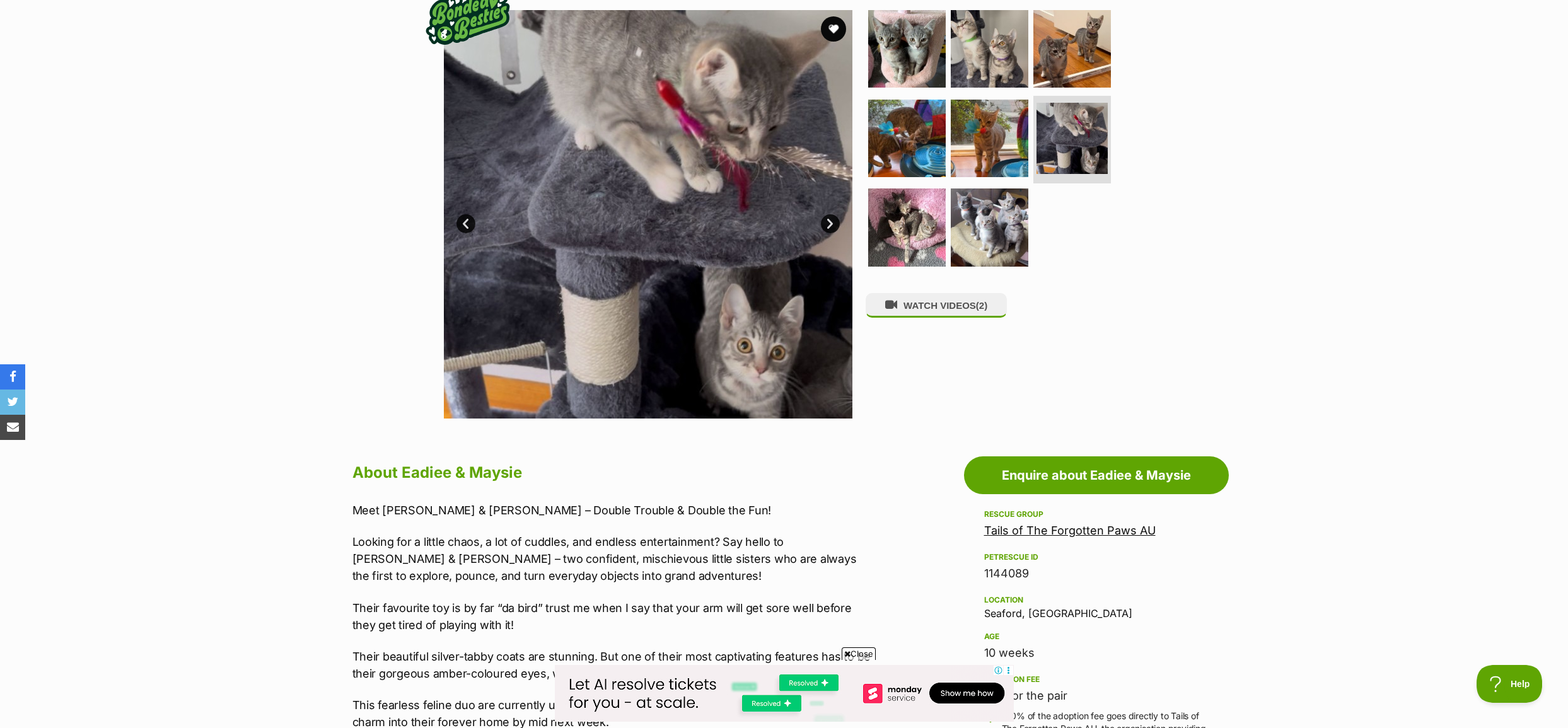
click at [828, 225] on link "Next" at bounding box center [830, 224] width 19 height 19
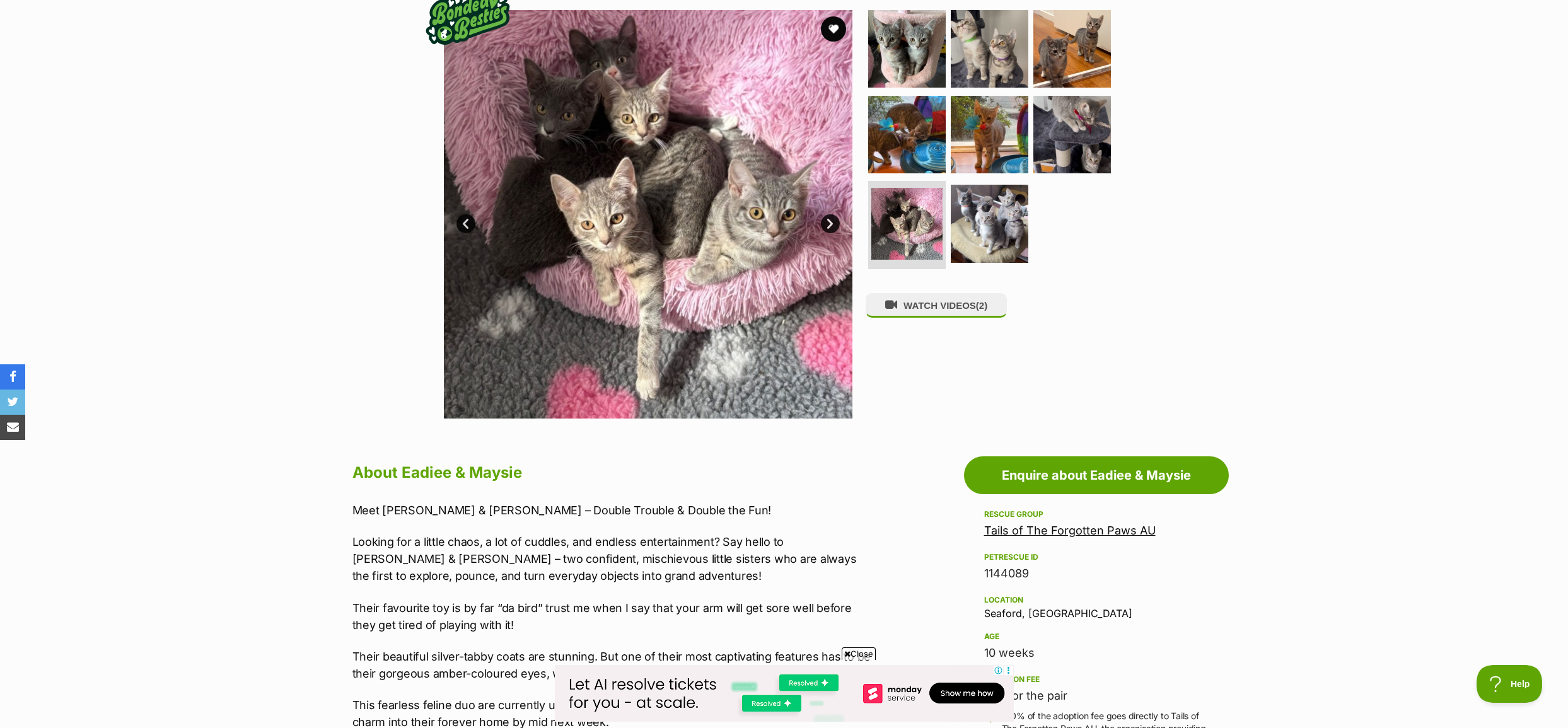
click at [828, 225] on link "Next" at bounding box center [830, 224] width 19 height 19
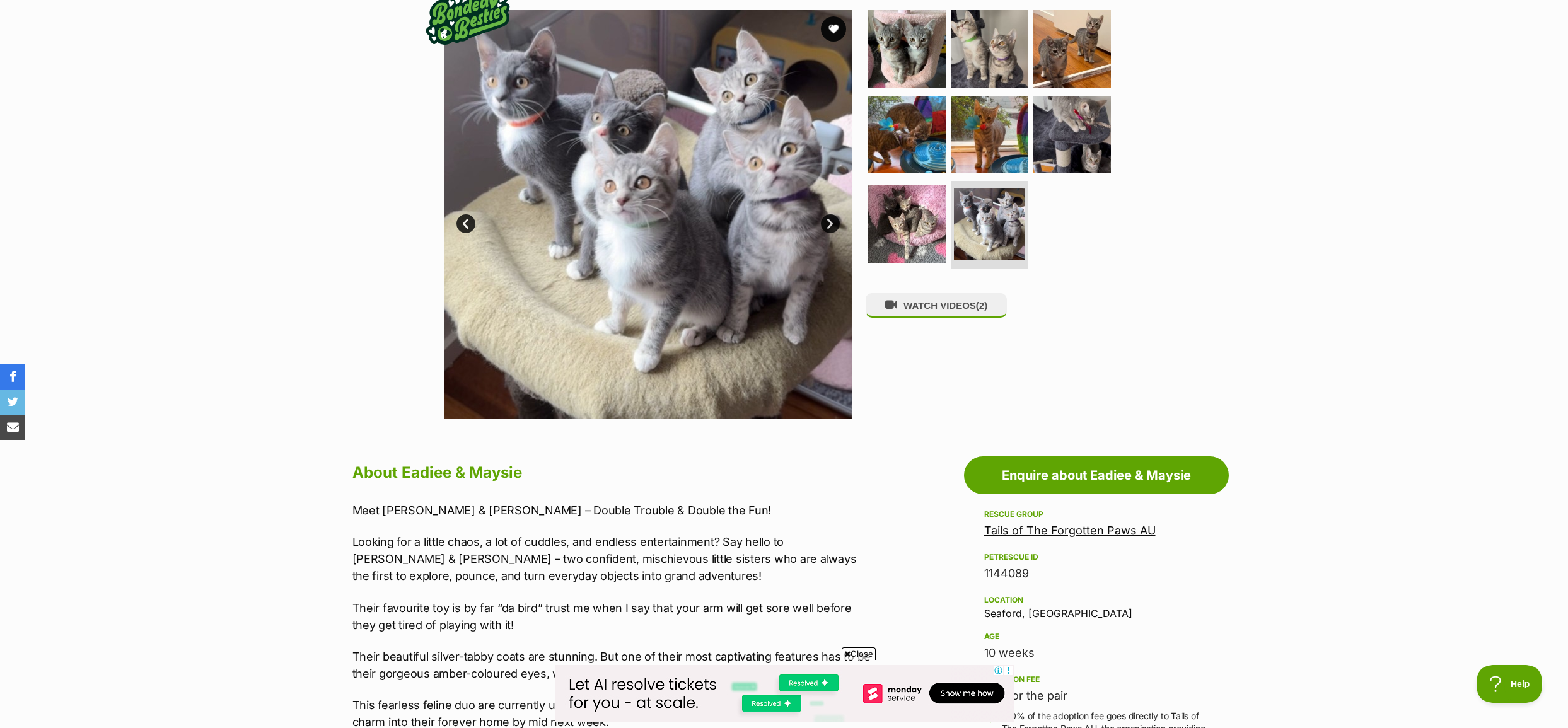
click at [828, 225] on link "Next" at bounding box center [830, 224] width 19 height 19
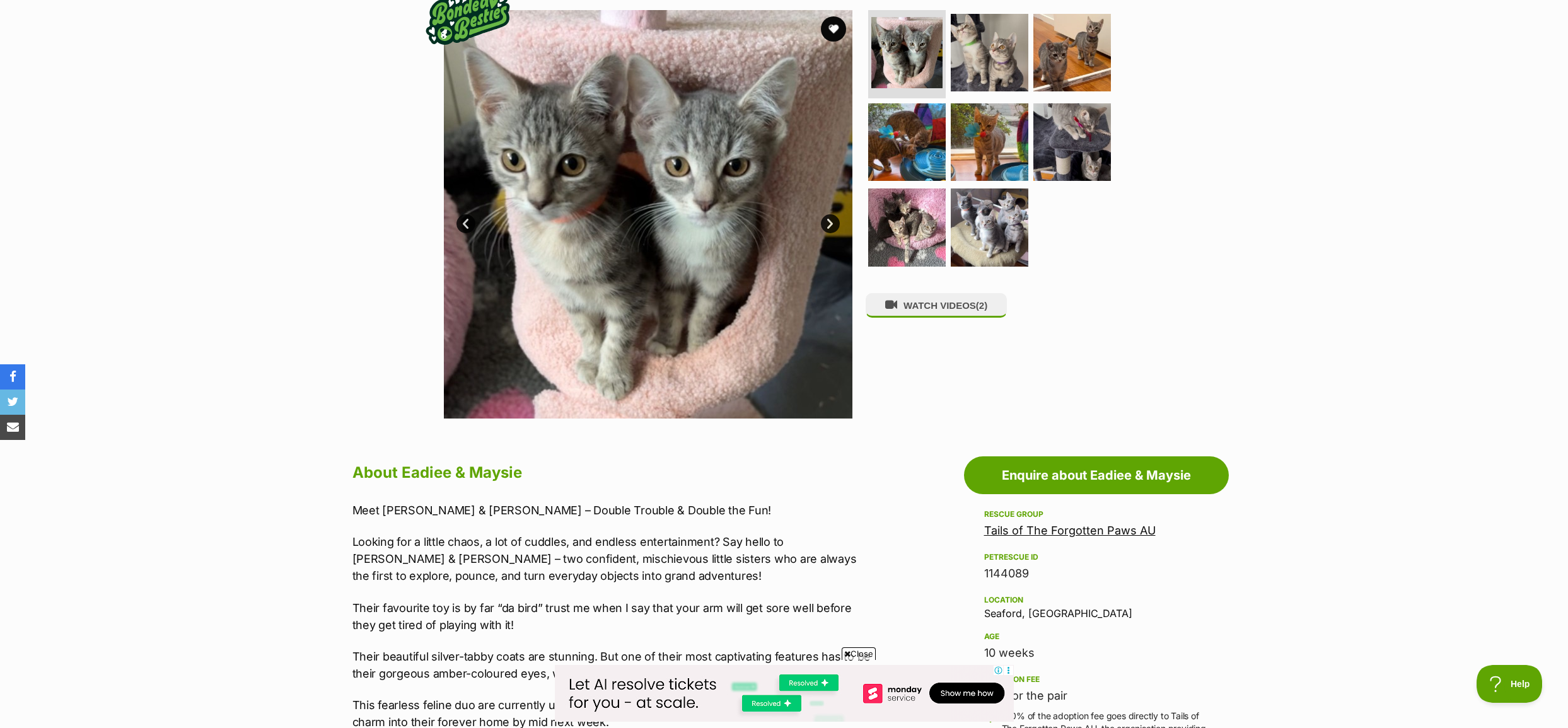
click at [831, 223] on link "Next" at bounding box center [830, 224] width 19 height 19
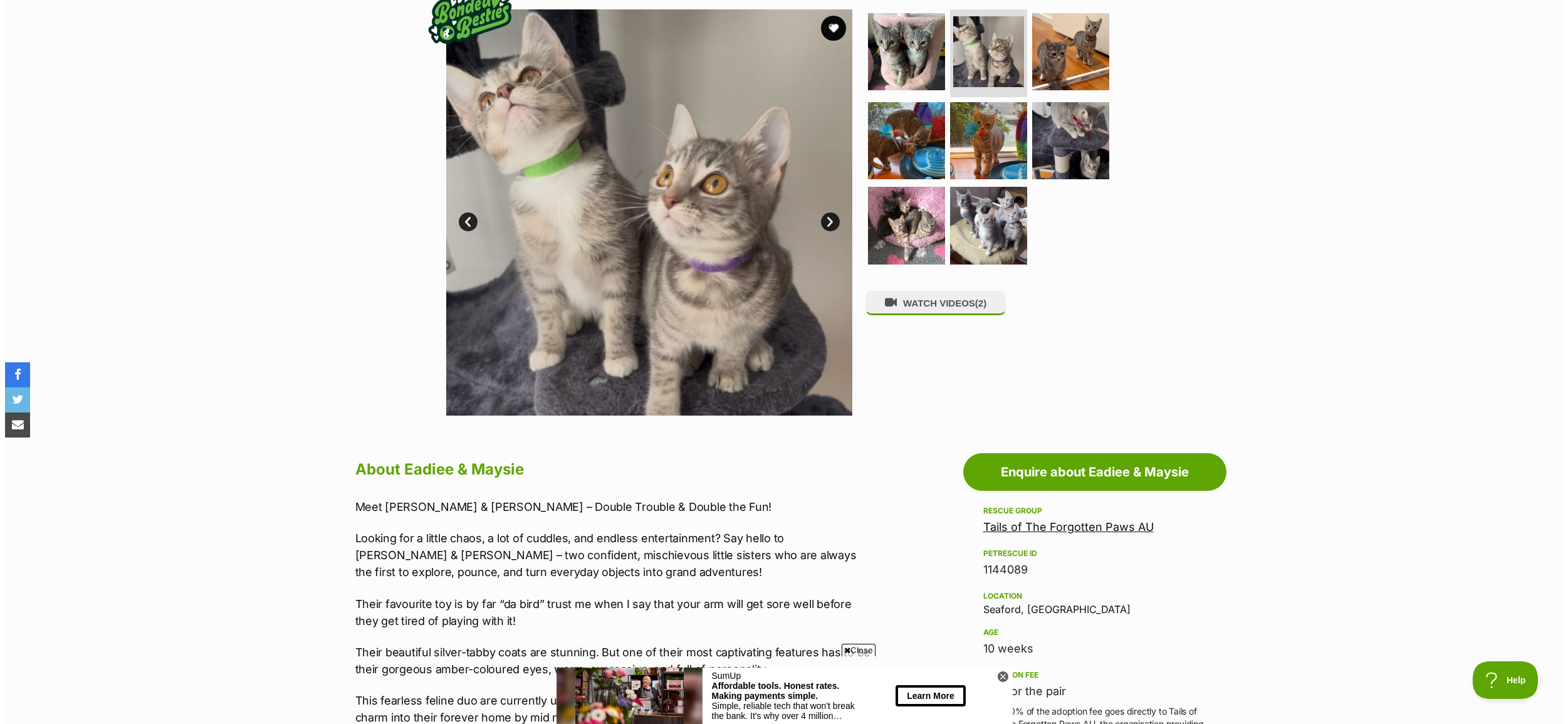
scroll to position [188, 0]
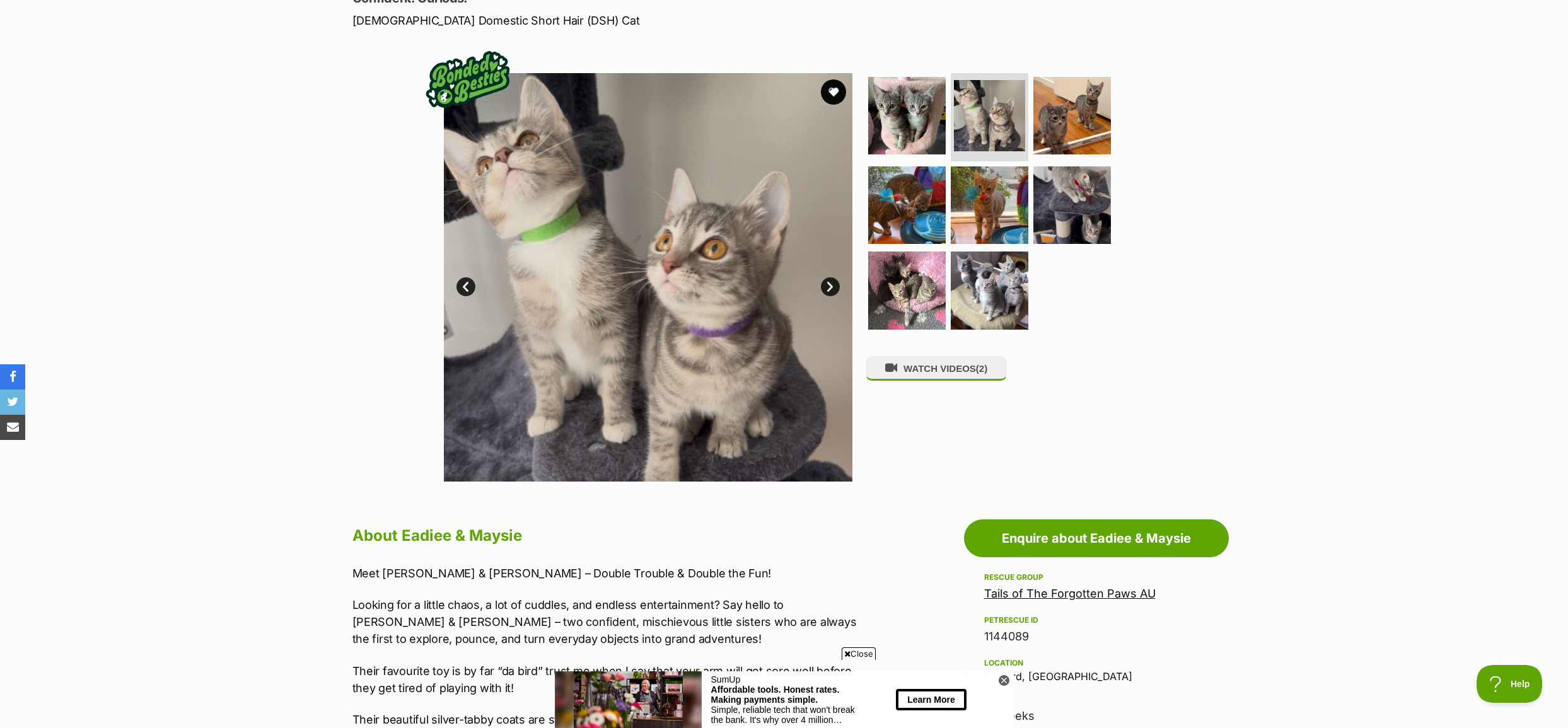
click at [829, 285] on link "Next" at bounding box center [830, 287] width 19 height 19
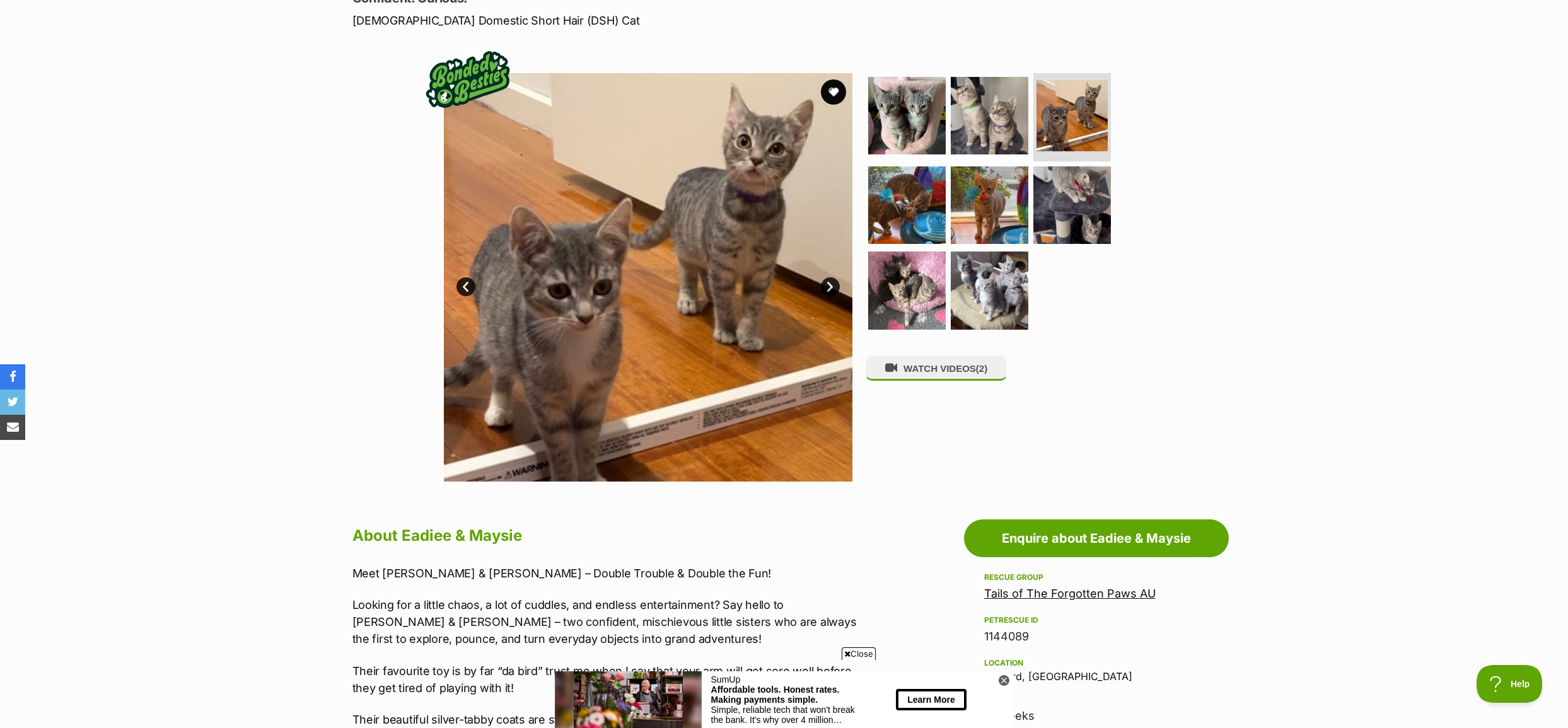
click at [829, 285] on link "Next" at bounding box center [830, 287] width 19 height 19
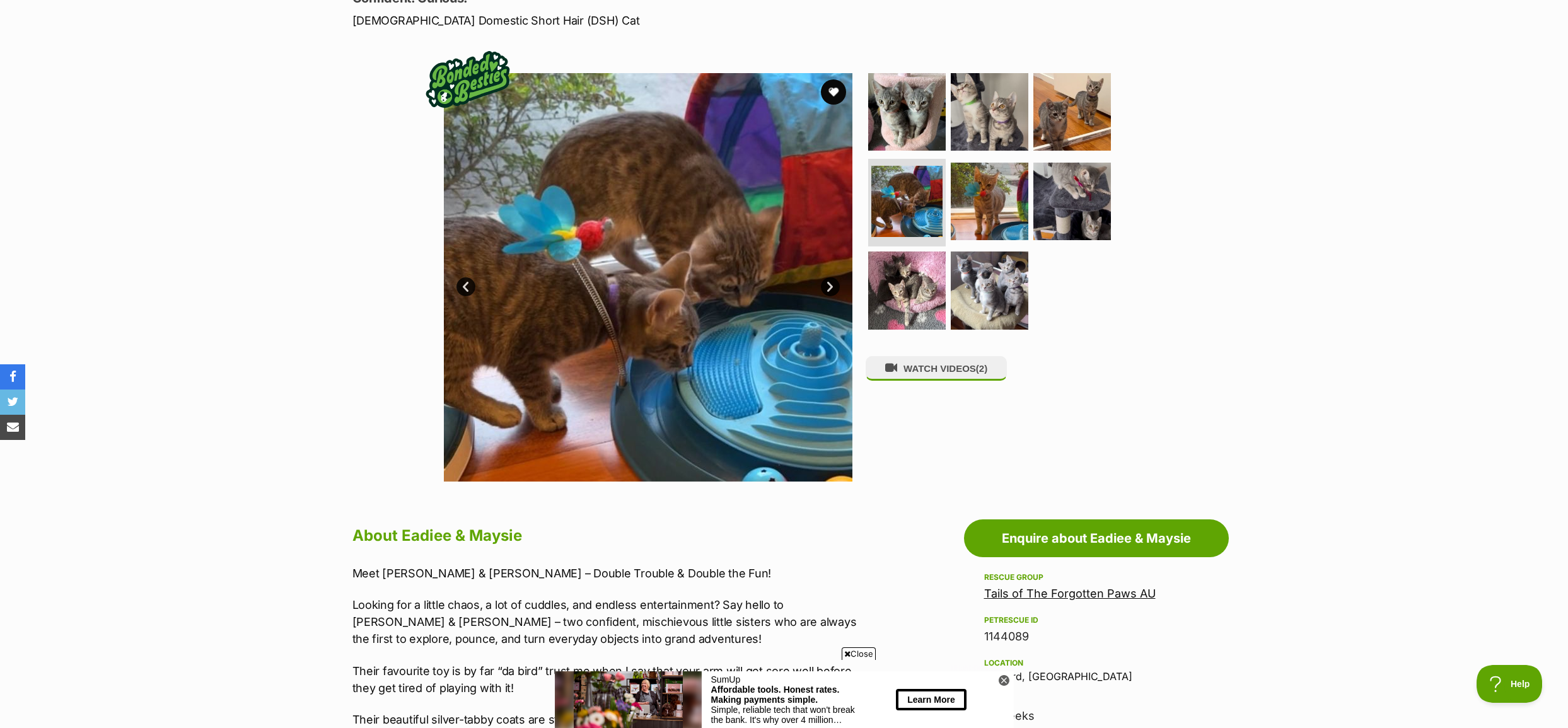
click at [829, 285] on link "Next" at bounding box center [830, 287] width 19 height 19
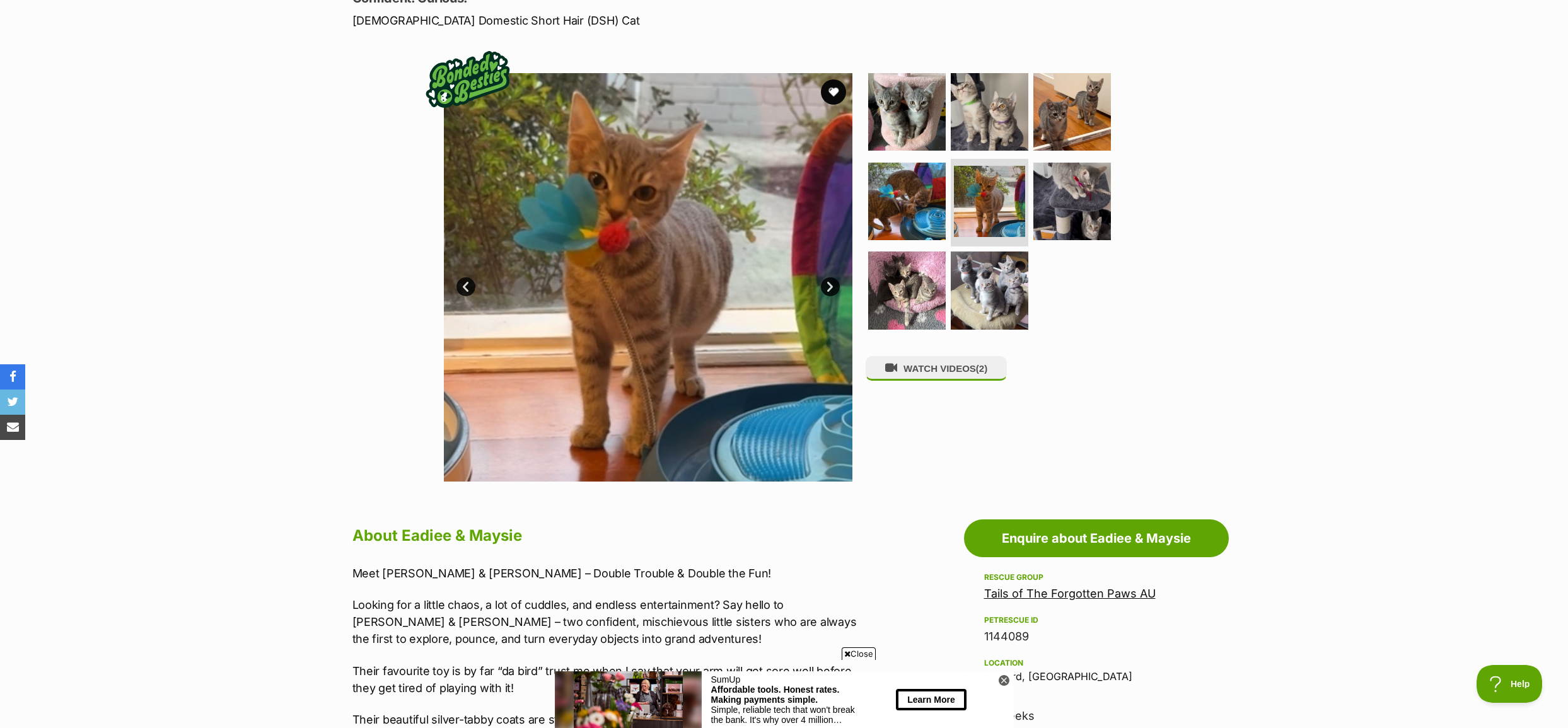
click at [829, 285] on link "Next" at bounding box center [830, 287] width 19 height 19
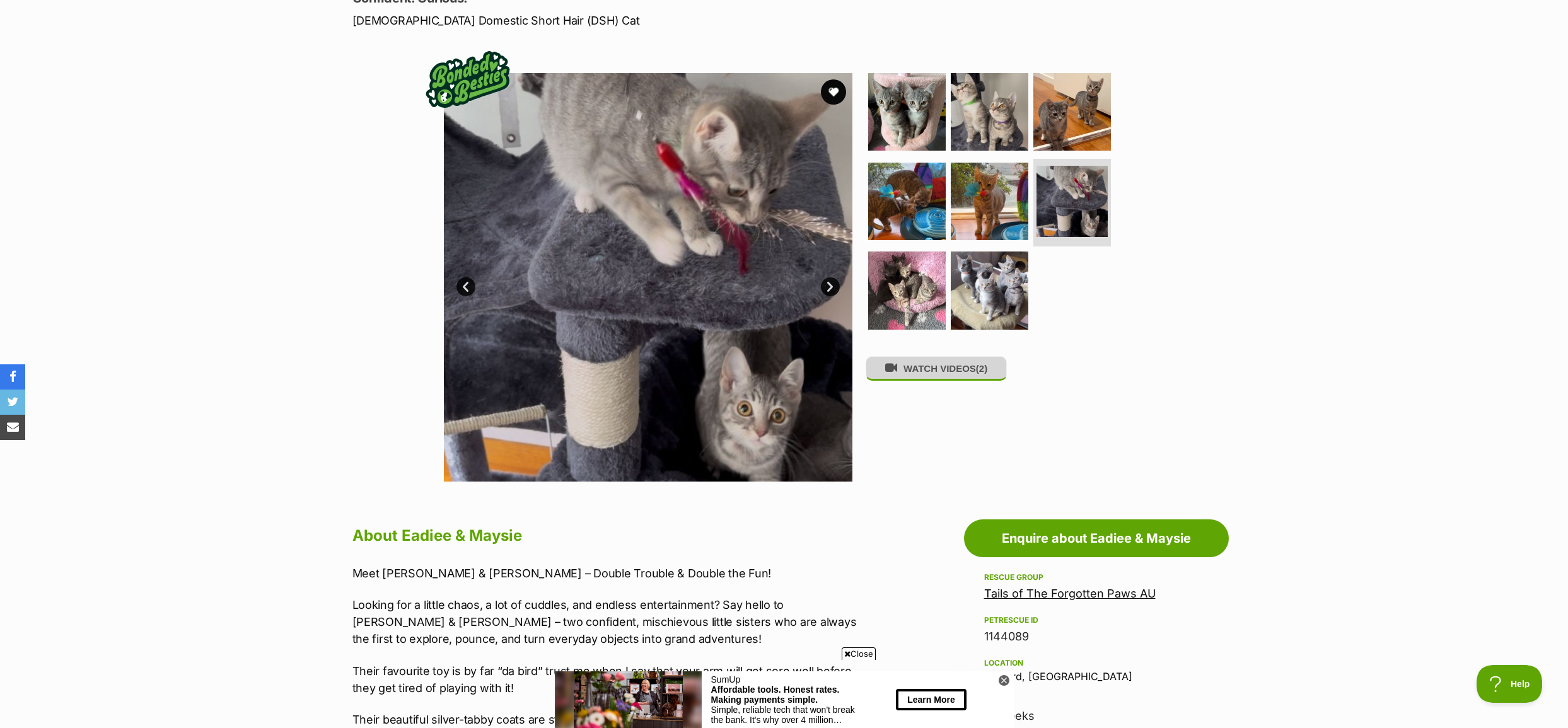
click at [985, 374] on span "(2)" at bounding box center [981, 368] width 11 height 11
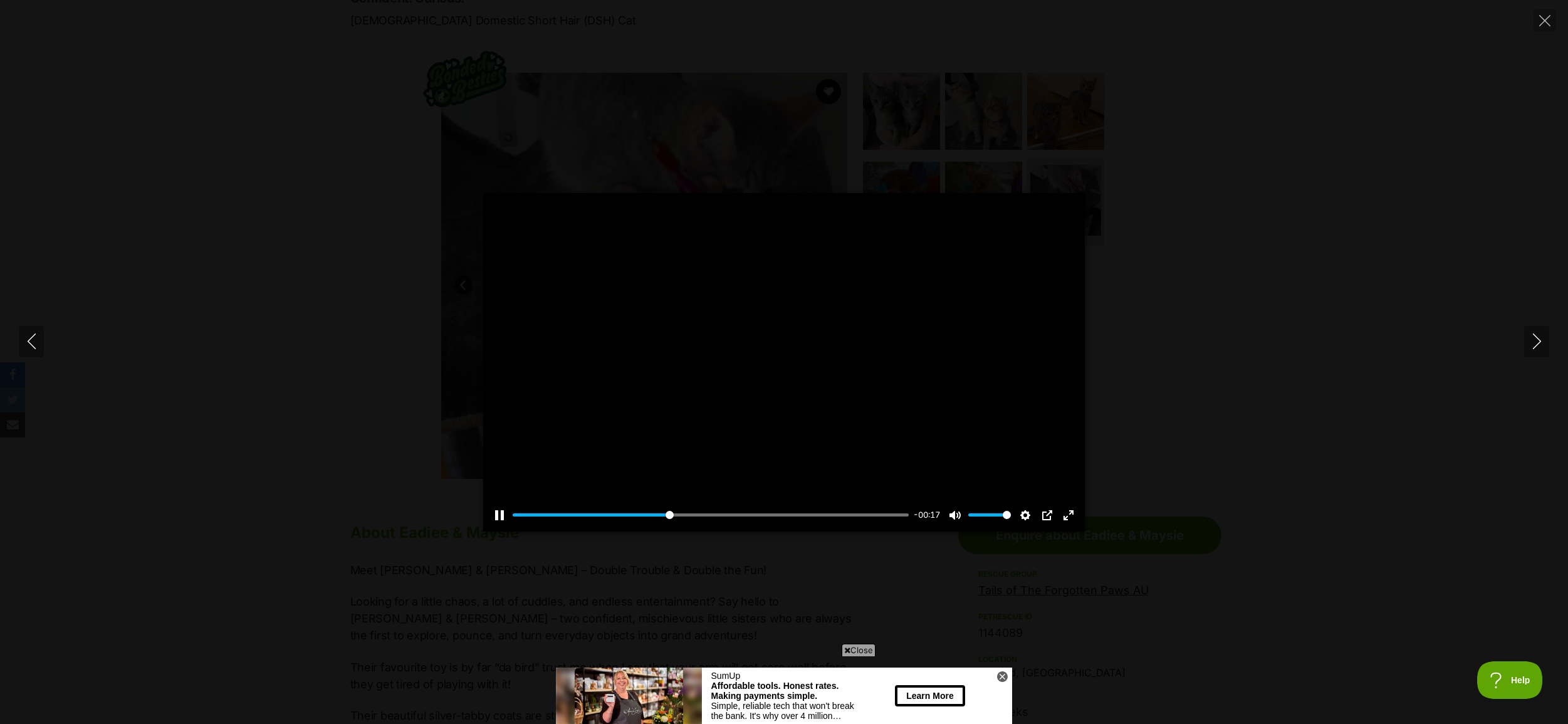
scroll to position [0, 0]
click at [1542, 340] on icon "Next" at bounding box center [1537, 341] width 15 height 15
type input "90.95"
click at [787, 360] on button "Play" at bounding box center [784, 362] width 30 height 30
click at [1533, 341] on icon "Next" at bounding box center [1537, 341] width 15 height 15
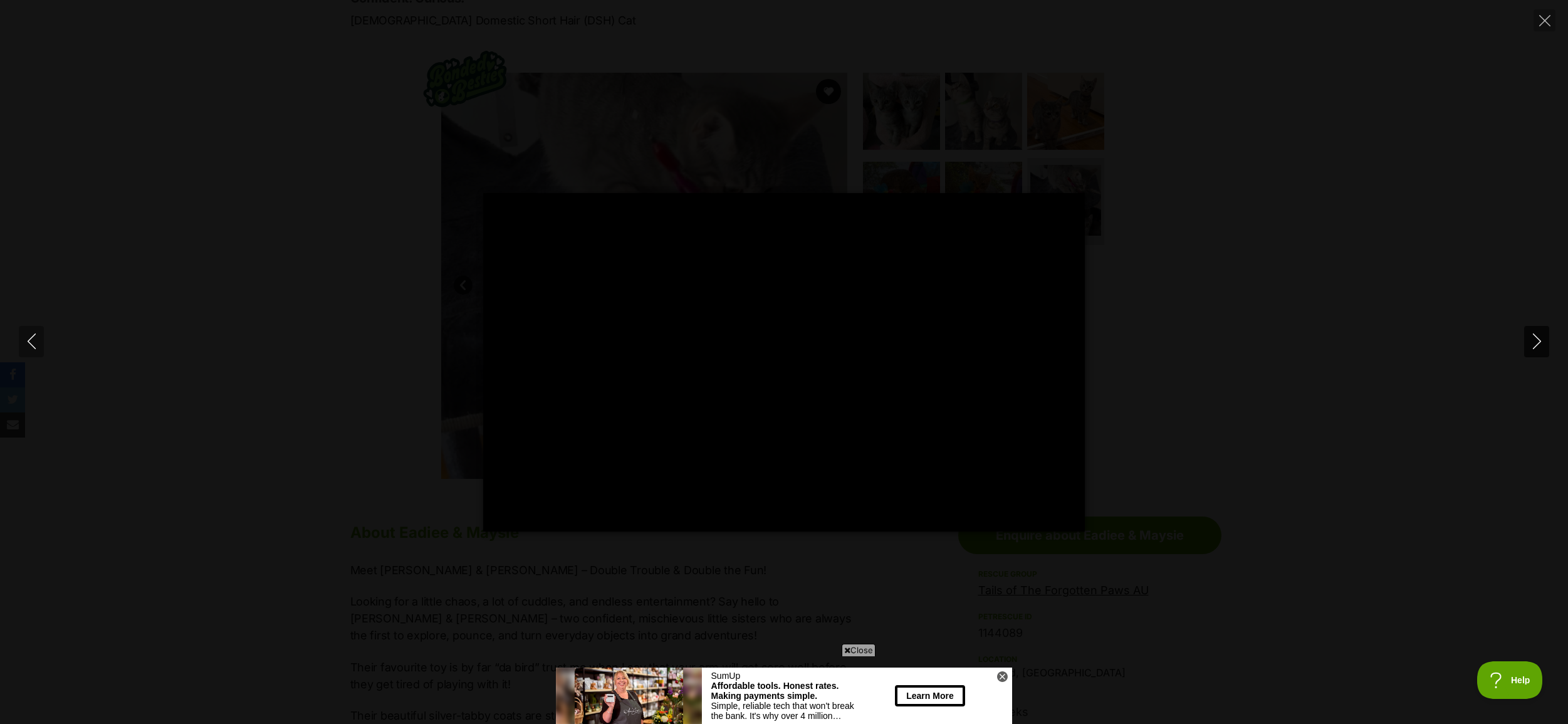
type input "46.32"
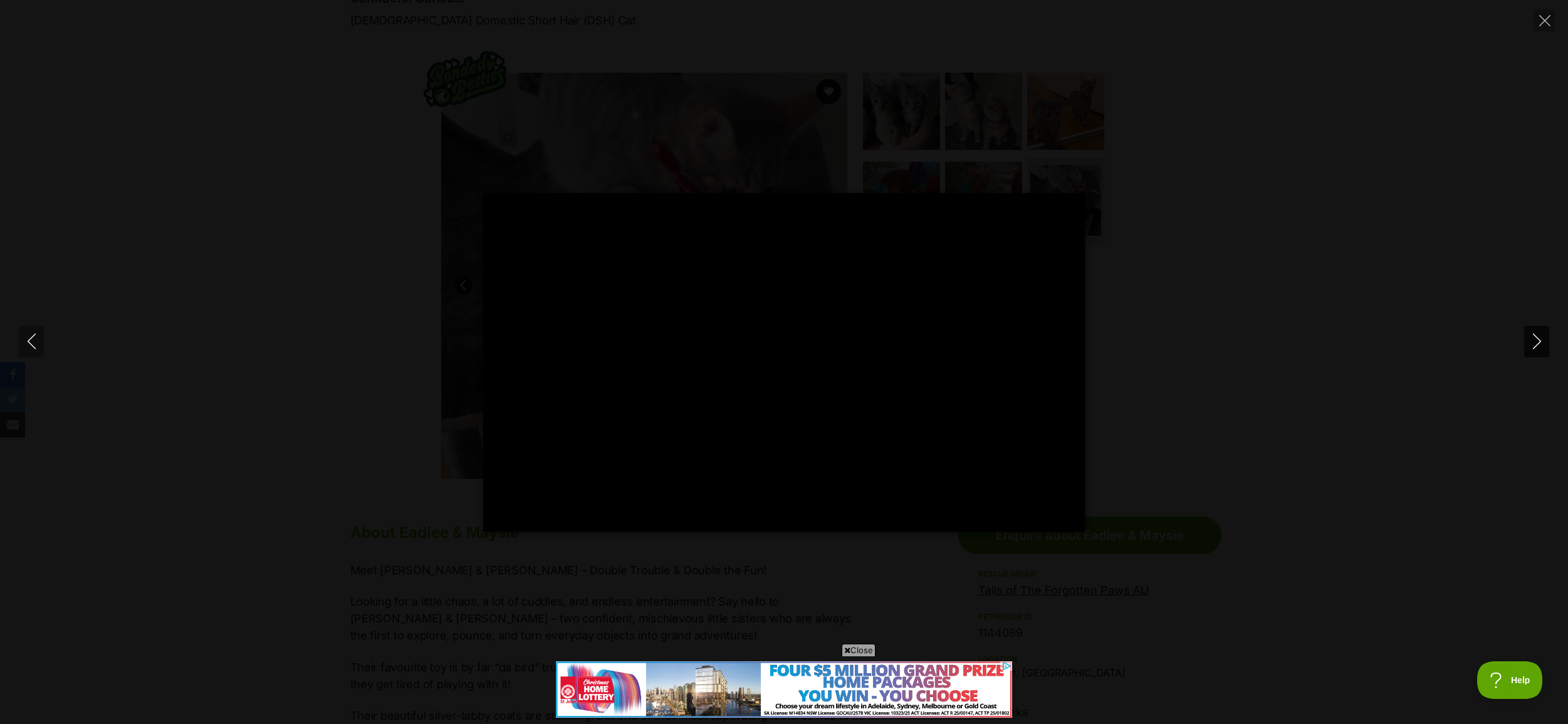
type input "100"
click at [1528, 341] on button "Next" at bounding box center [1537, 341] width 25 height 32
click at [1539, 22] on icon "Close" at bounding box center [1545, 20] width 11 height 11
type input "87.2"
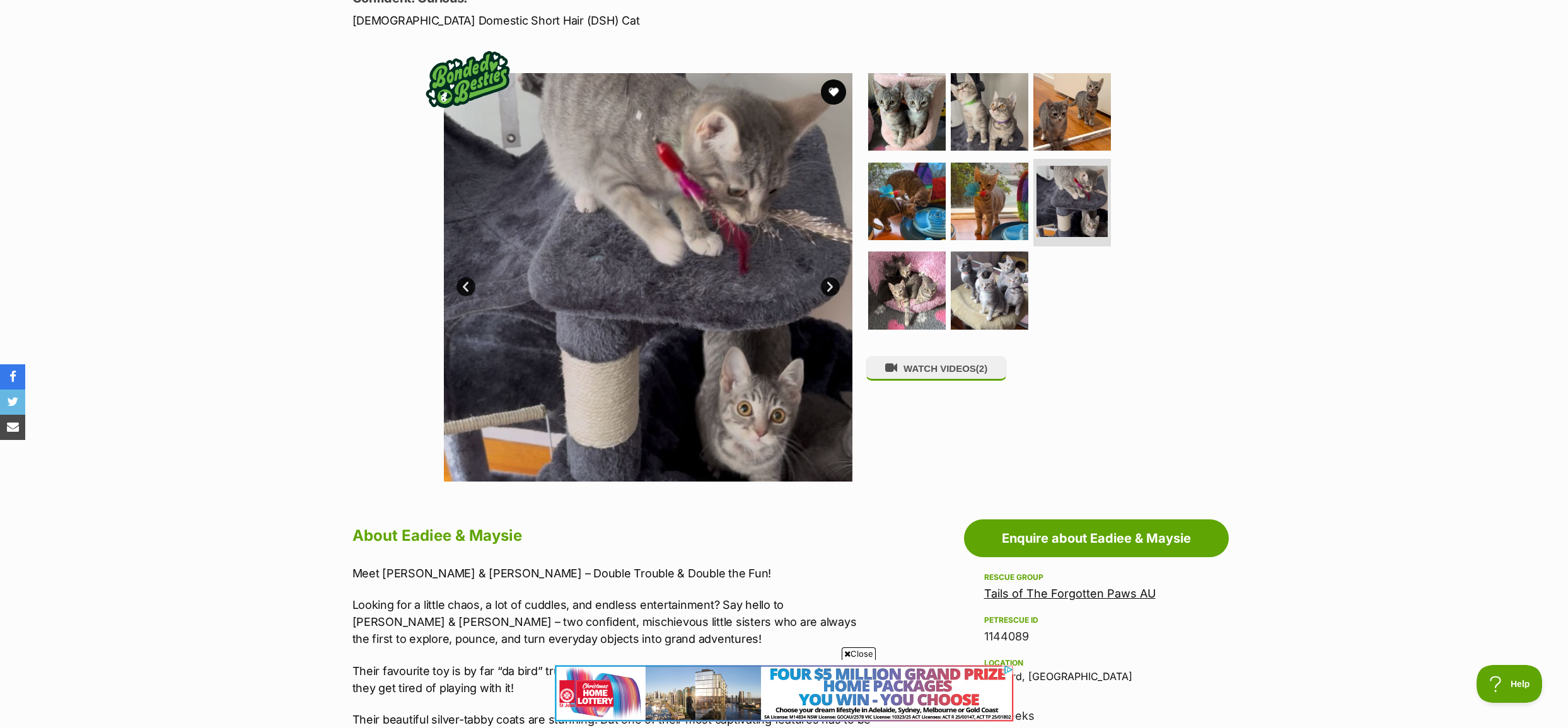
click at [829, 291] on link "Next" at bounding box center [830, 287] width 19 height 19
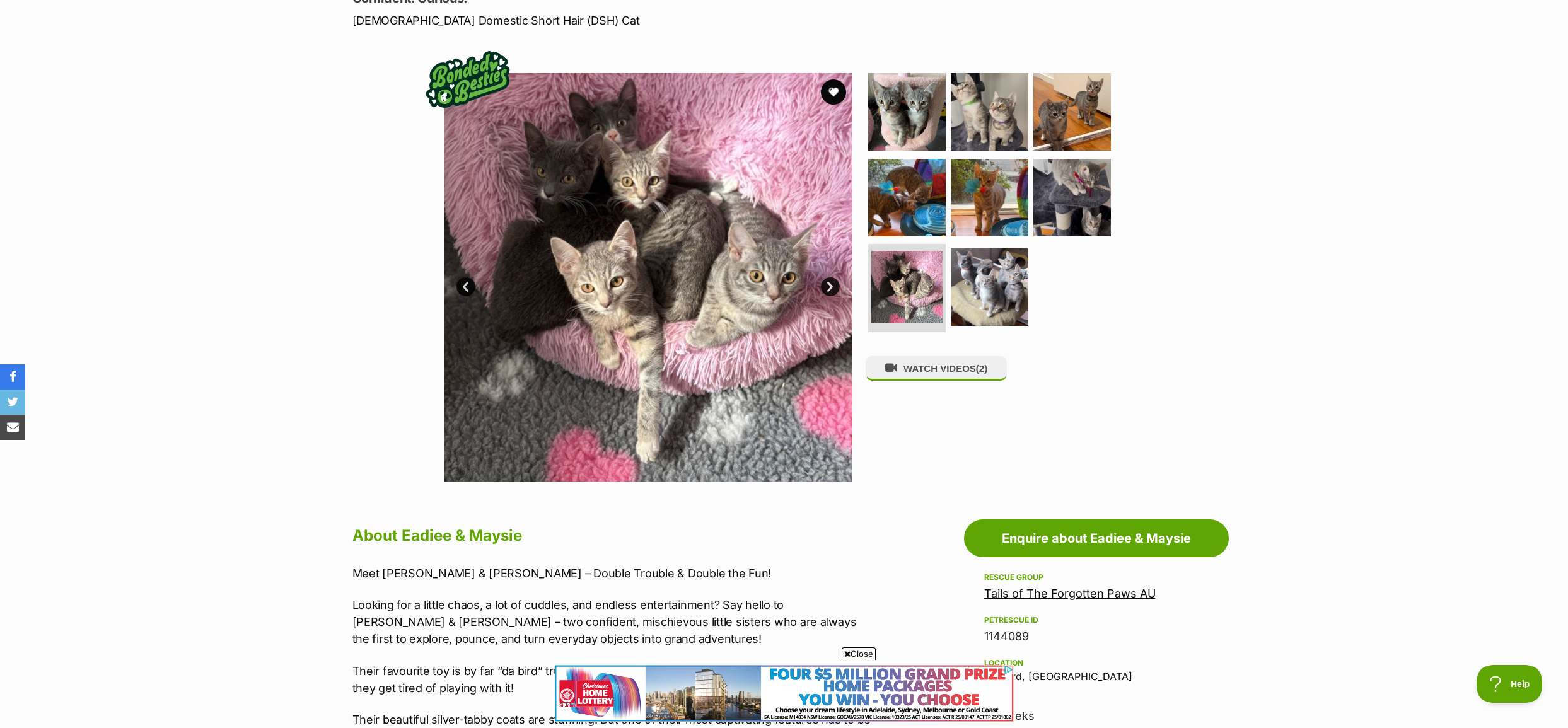
click at [829, 287] on link "Next" at bounding box center [830, 287] width 19 height 19
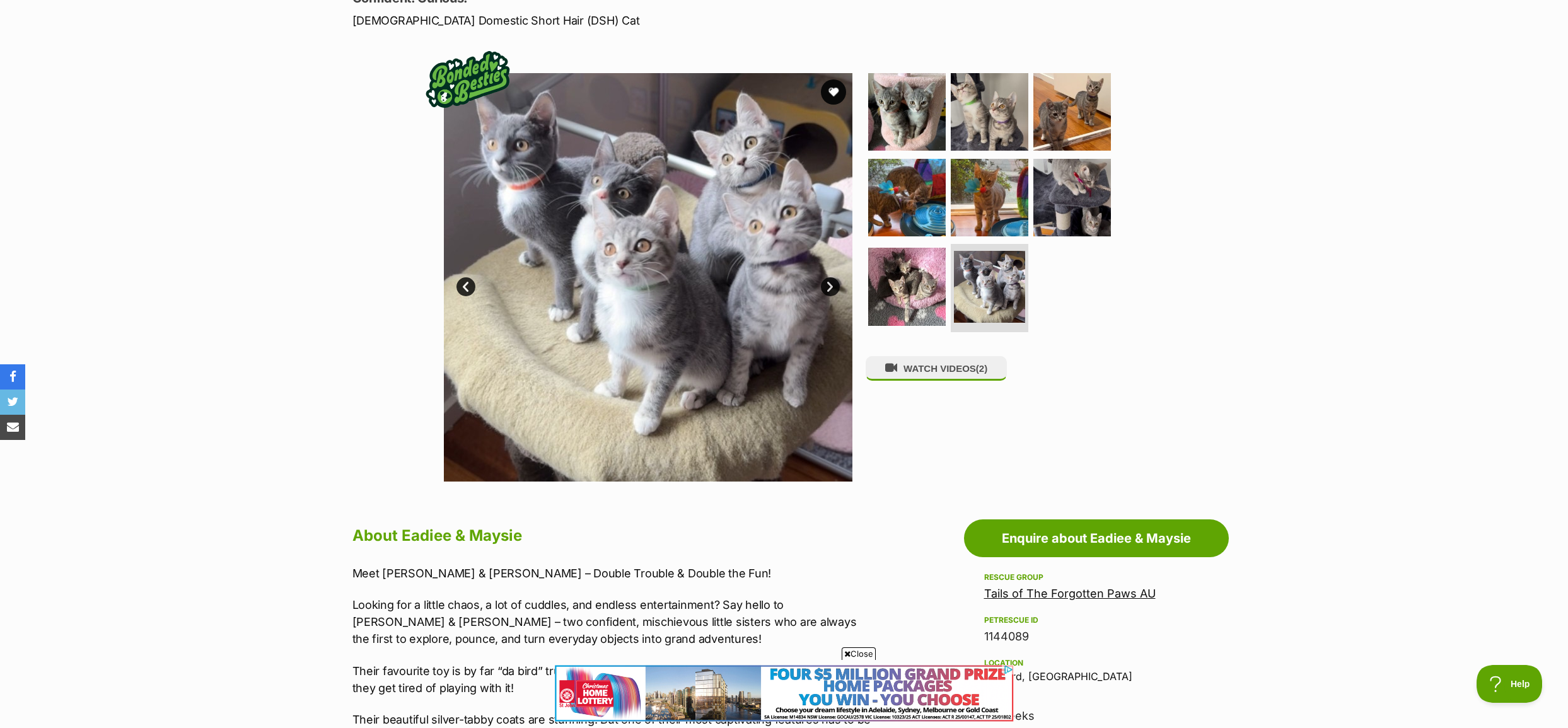
click at [829, 287] on link "Next" at bounding box center [830, 287] width 19 height 19
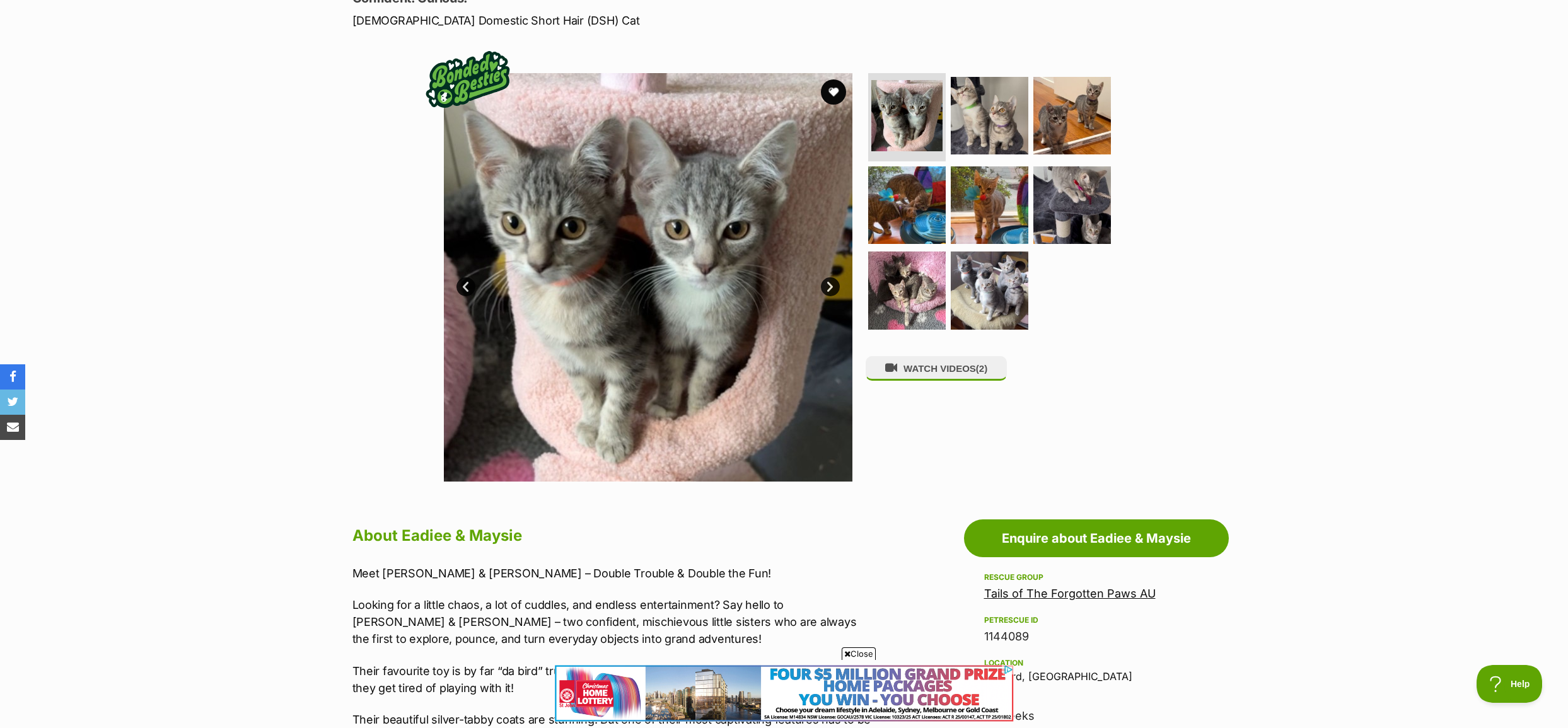
click at [829, 284] on link "Next" at bounding box center [830, 287] width 19 height 19
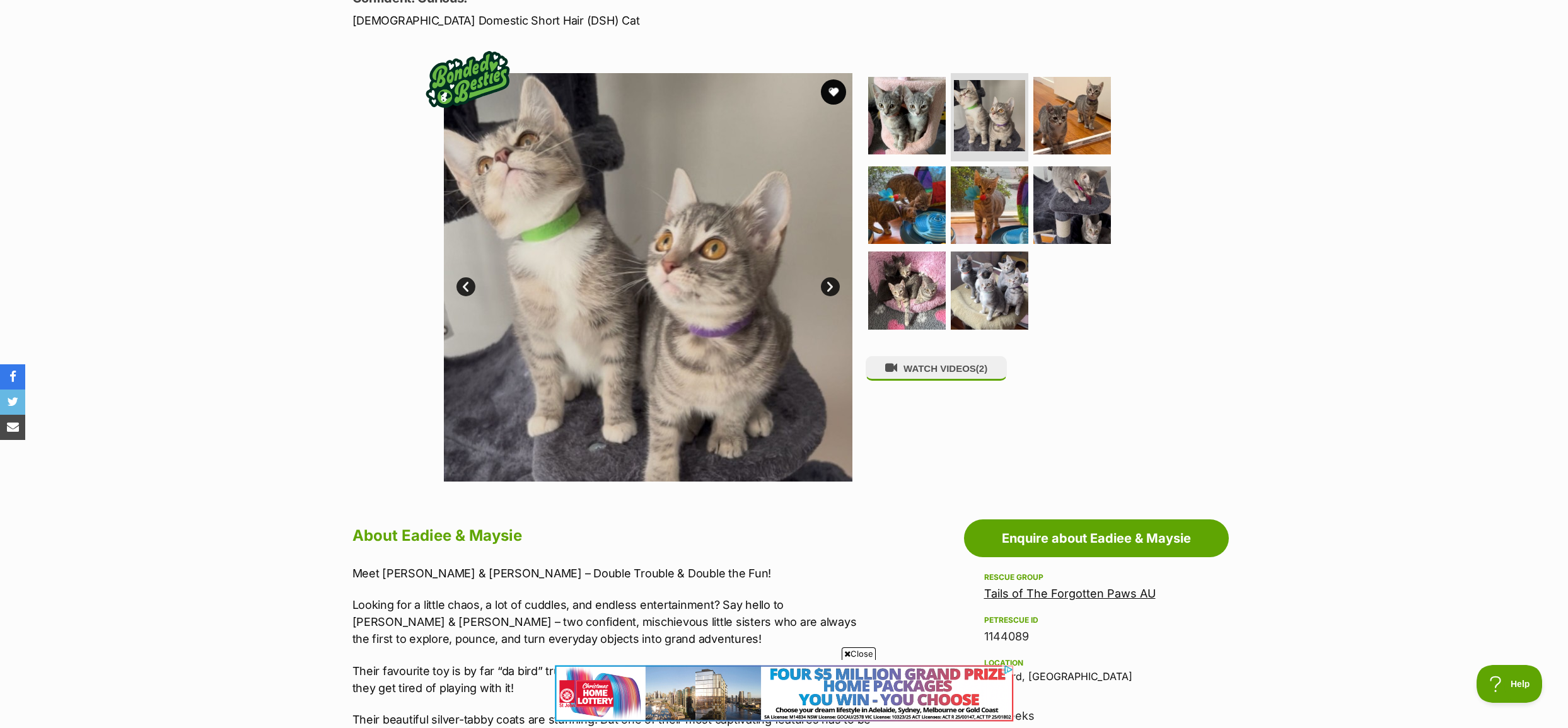
click at [829, 284] on link "Next" at bounding box center [830, 287] width 19 height 19
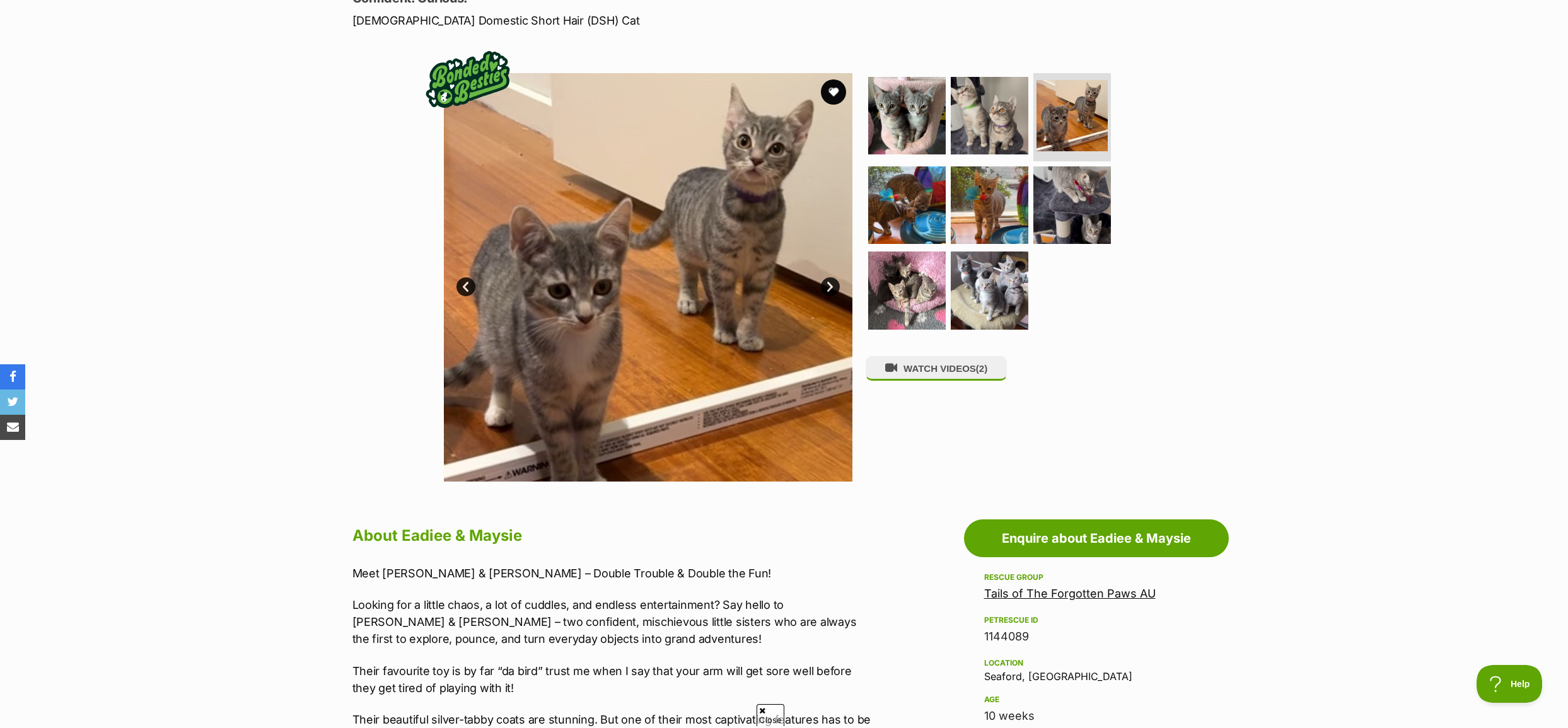
click at [829, 283] on link "Next" at bounding box center [830, 287] width 19 height 19
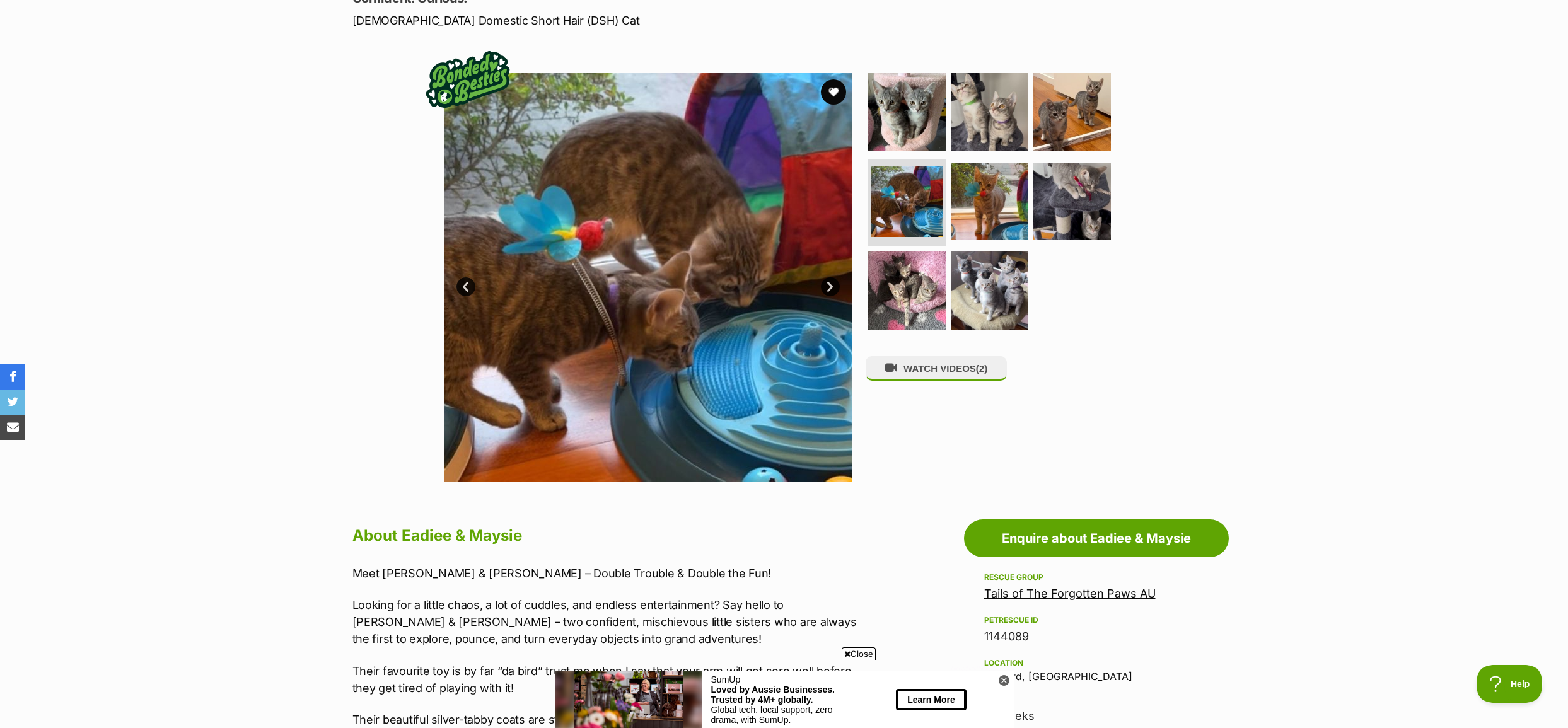
click at [829, 283] on link "Next" at bounding box center [830, 287] width 19 height 19
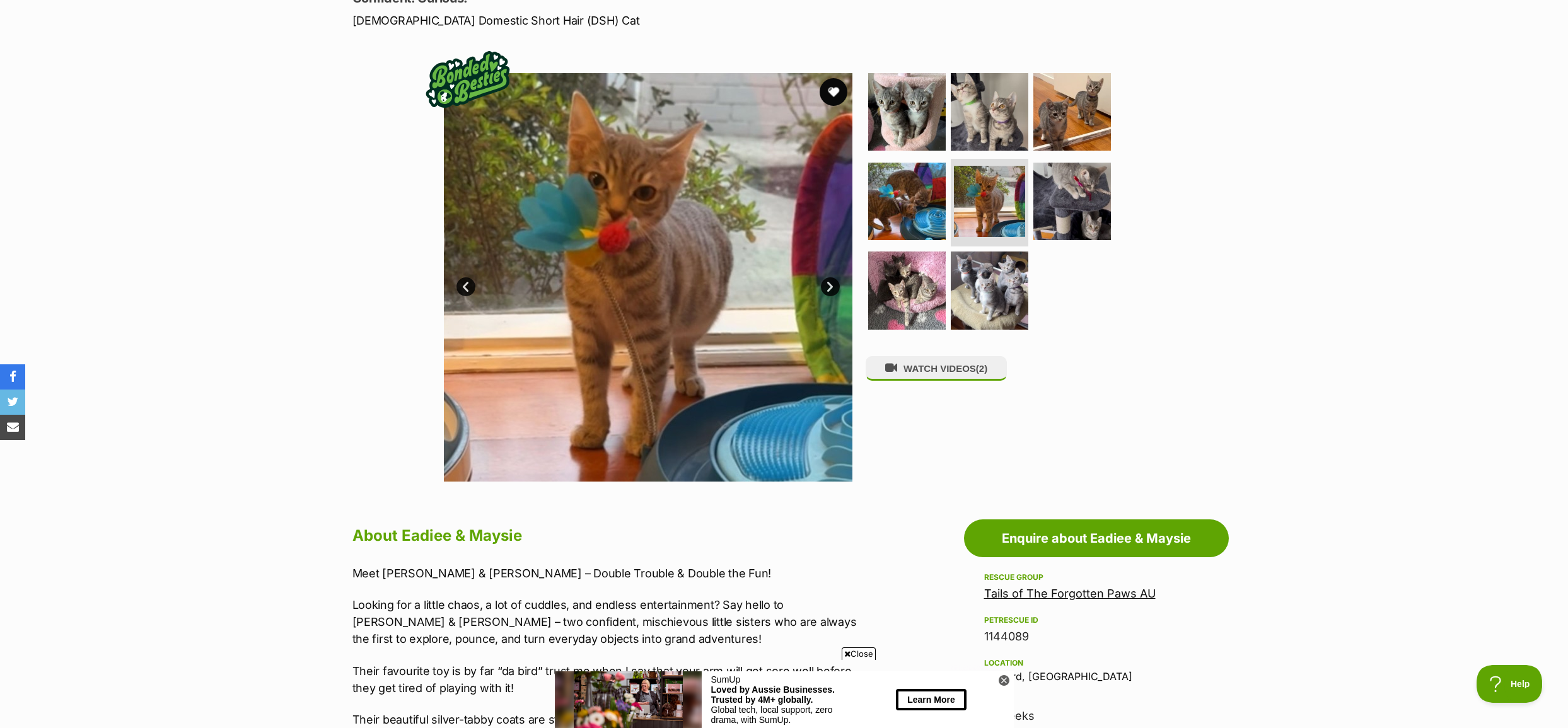
click at [832, 93] on button "favourite" at bounding box center [833, 91] width 28 height 28
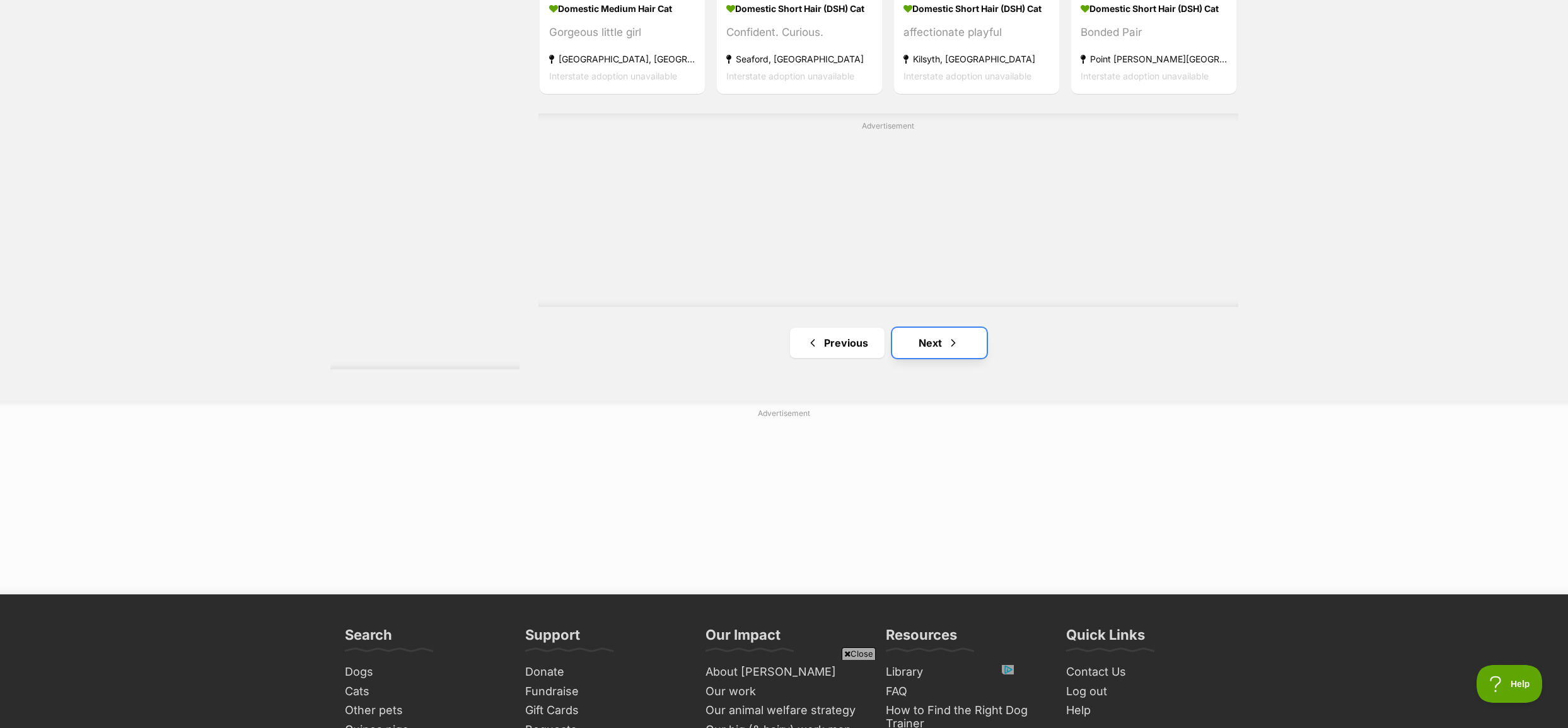
click at [941, 352] on link "Next" at bounding box center [940, 342] width 95 height 30
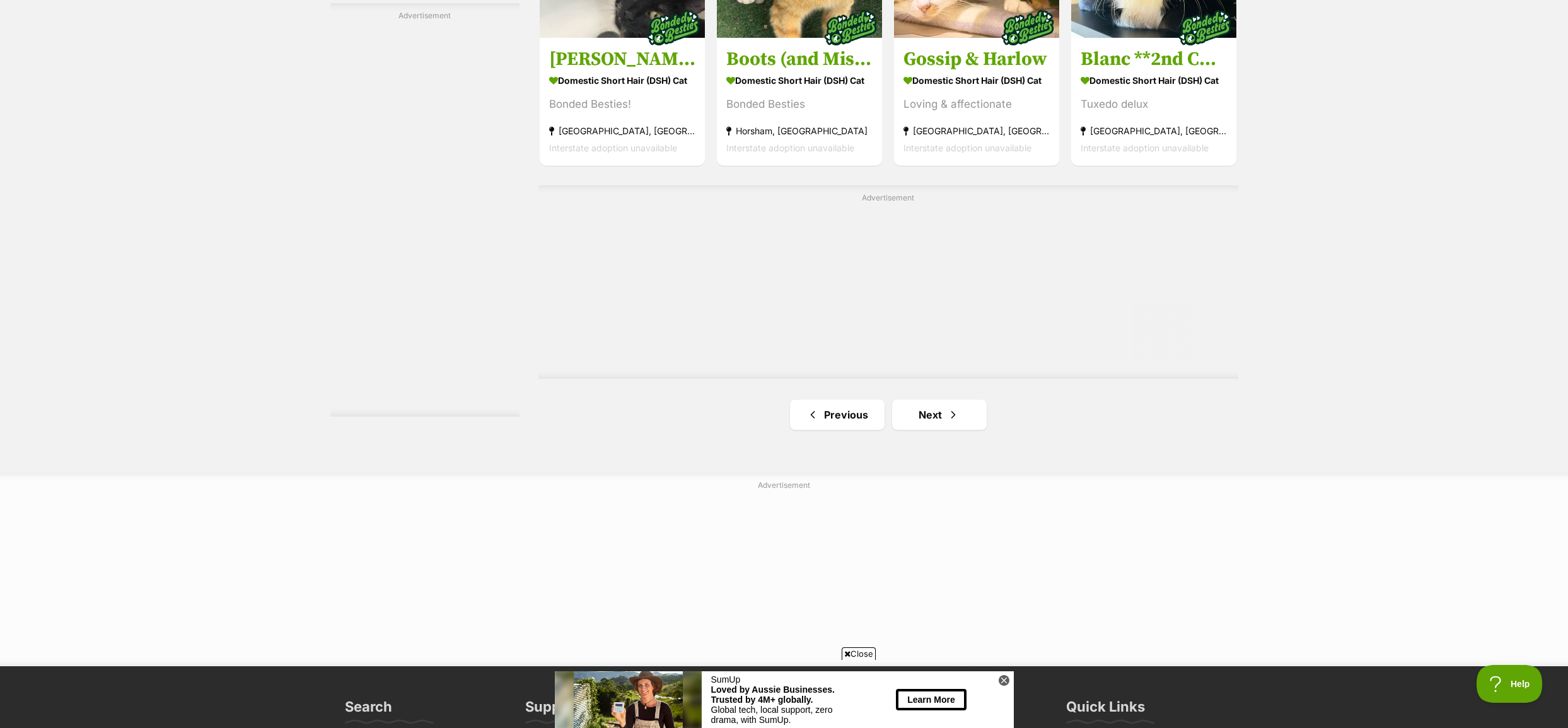
scroll to position [2206, 0]
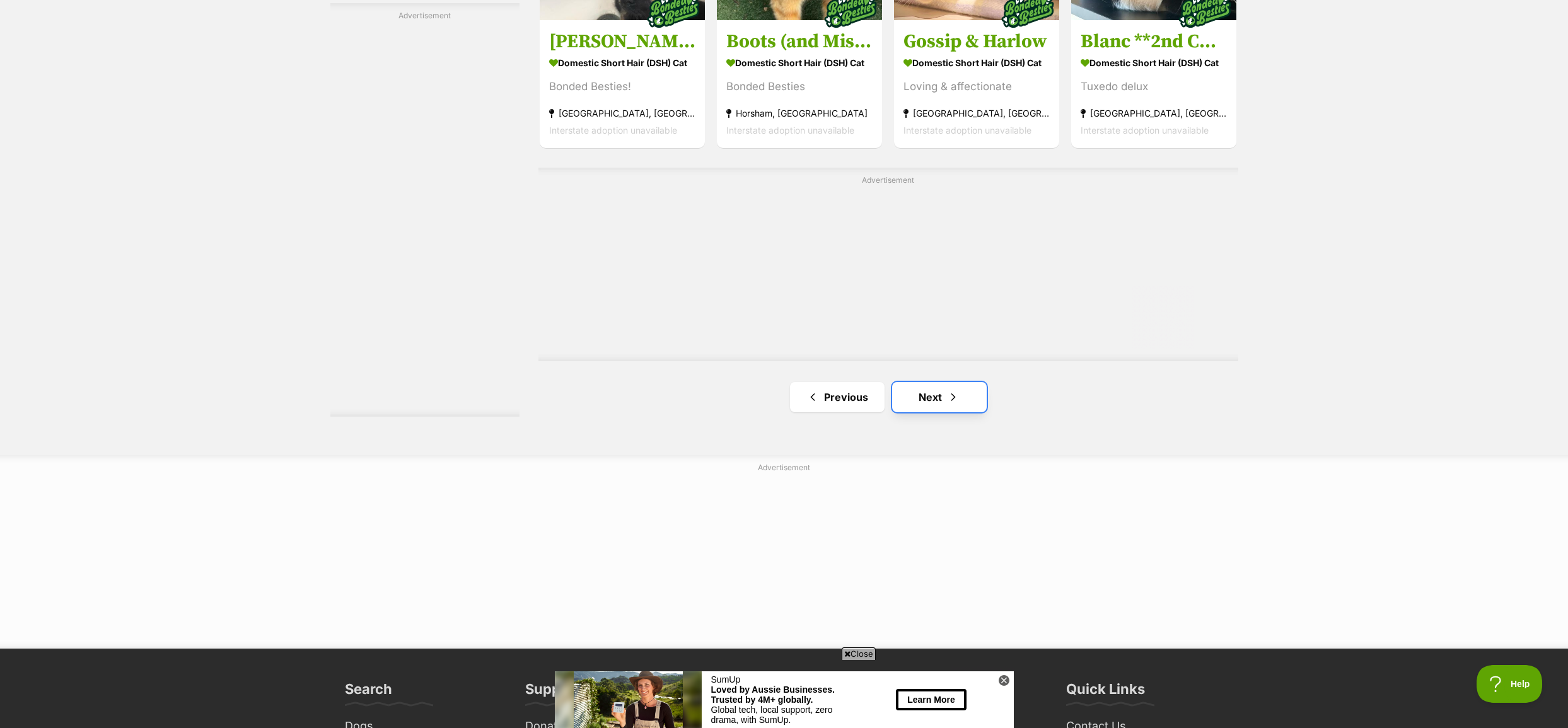
click at [927, 400] on link "Next" at bounding box center [940, 397] width 95 height 30
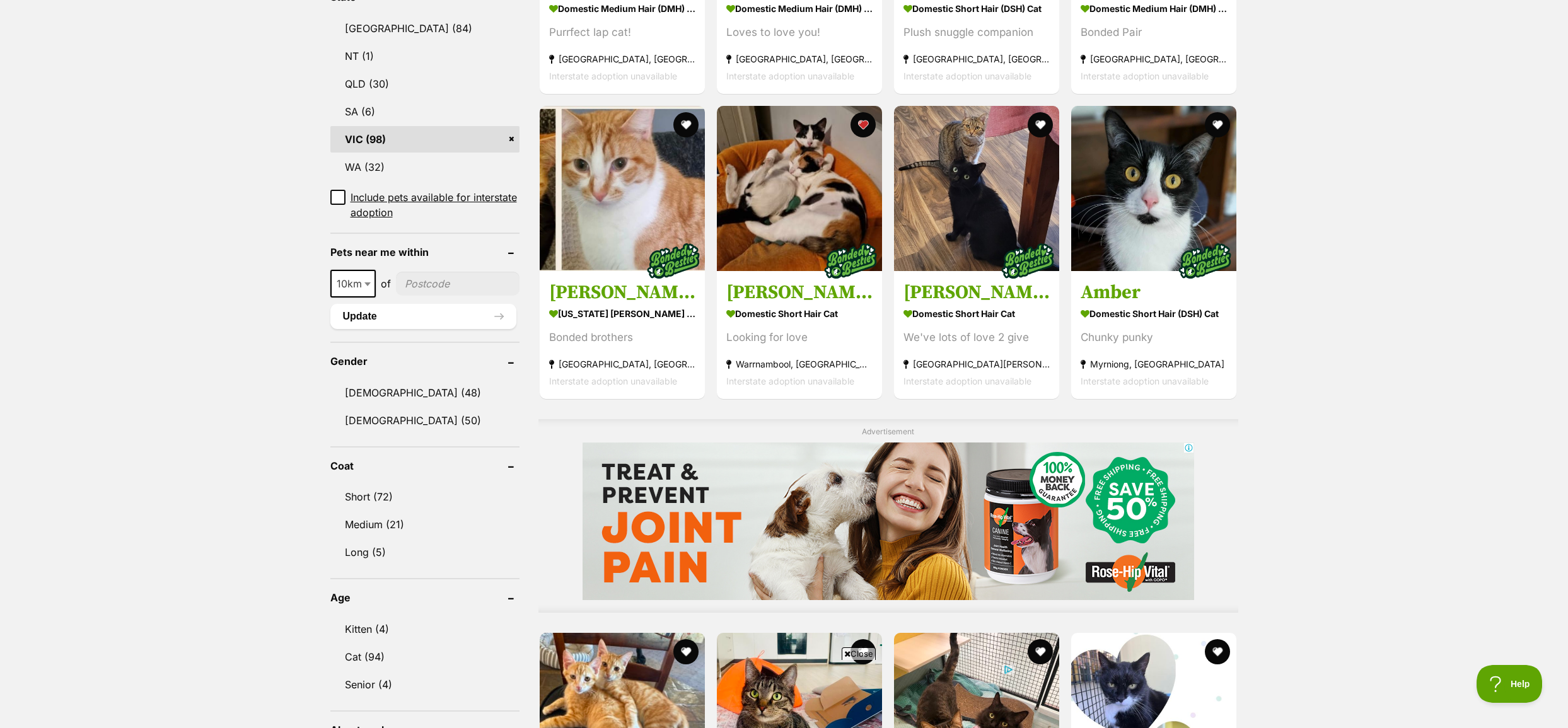
scroll to position [693, 0]
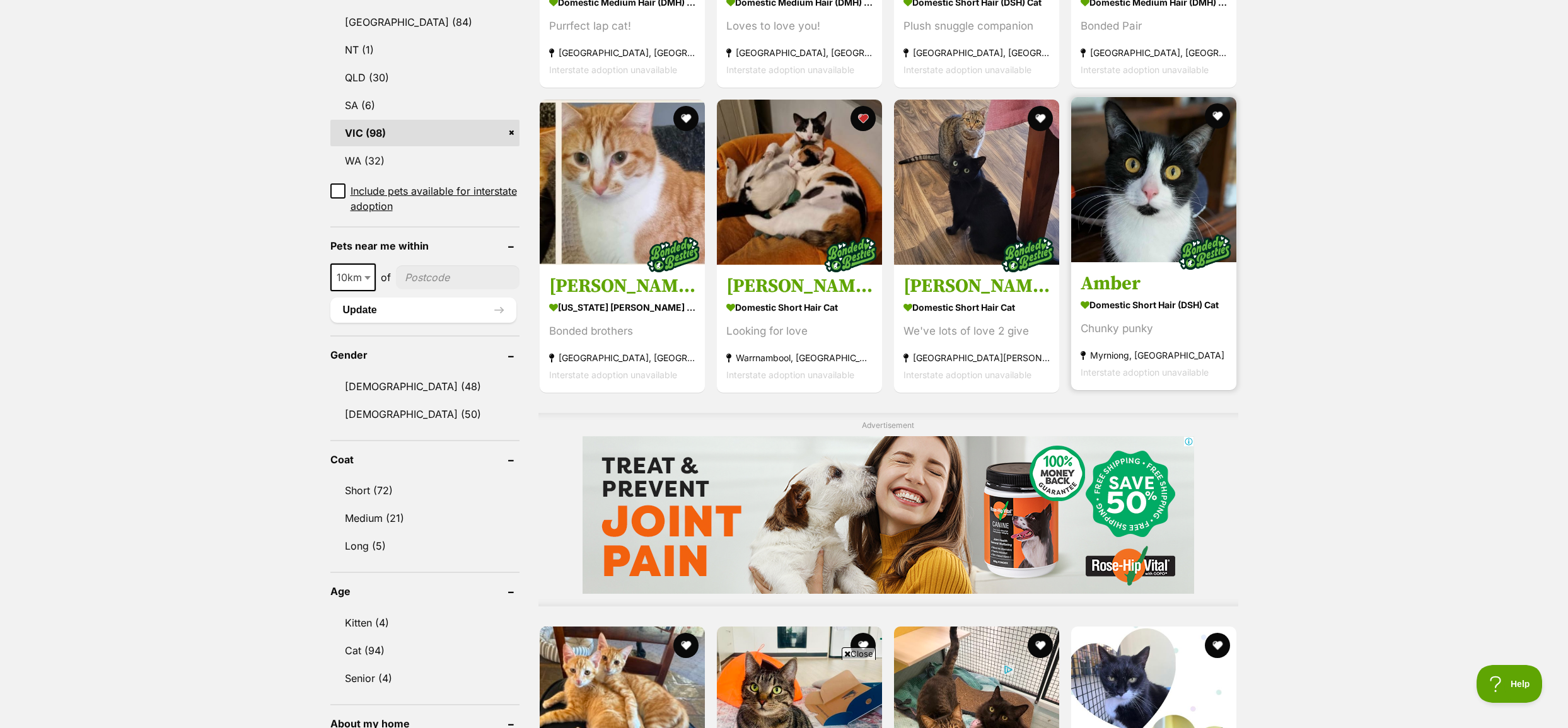
click at [1165, 176] on img at bounding box center [1153, 179] width 165 height 165
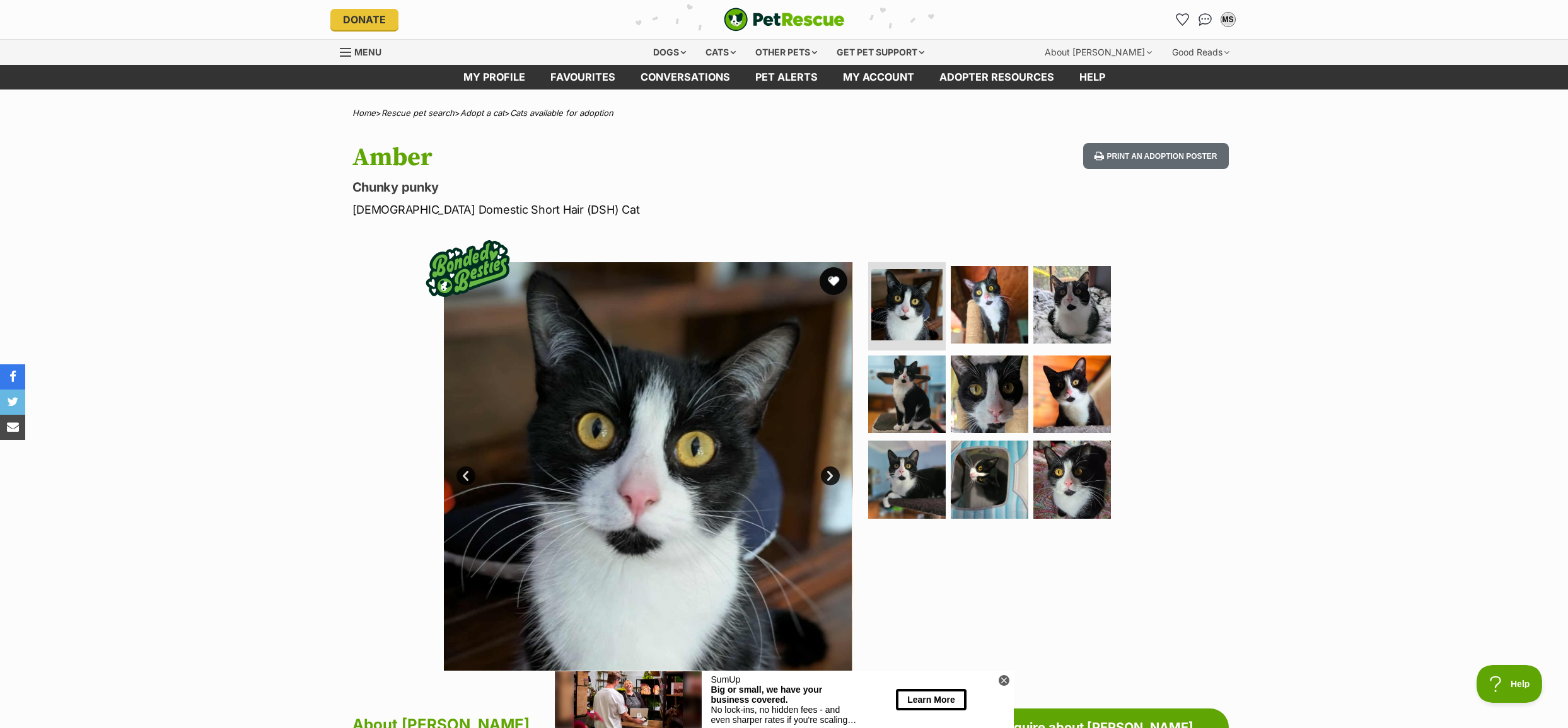
click at [841, 284] on button "favourite" at bounding box center [833, 281] width 28 height 28
click at [831, 470] on link "Next" at bounding box center [830, 475] width 19 height 19
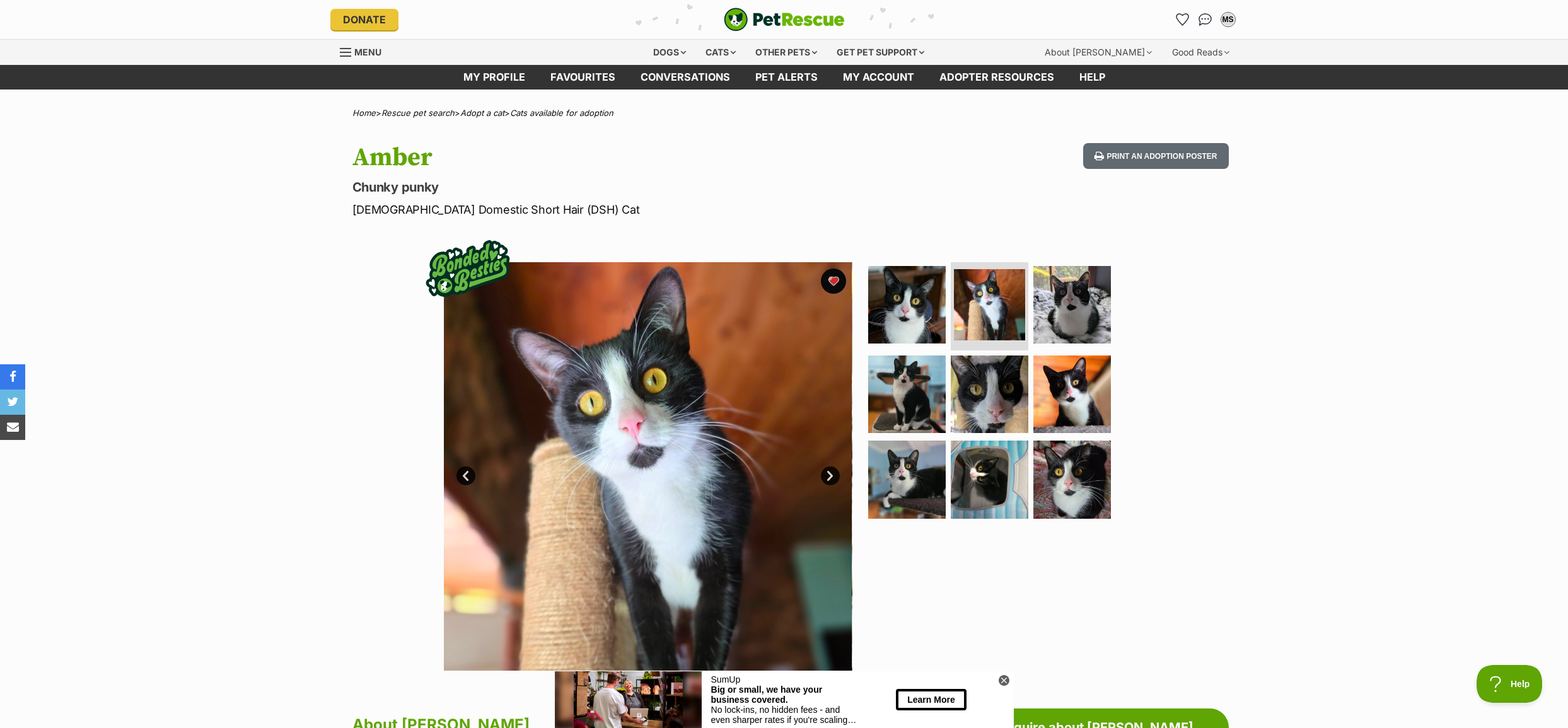
click at [831, 470] on link "Next" at bounding box center [830, 475] width 19 height 19
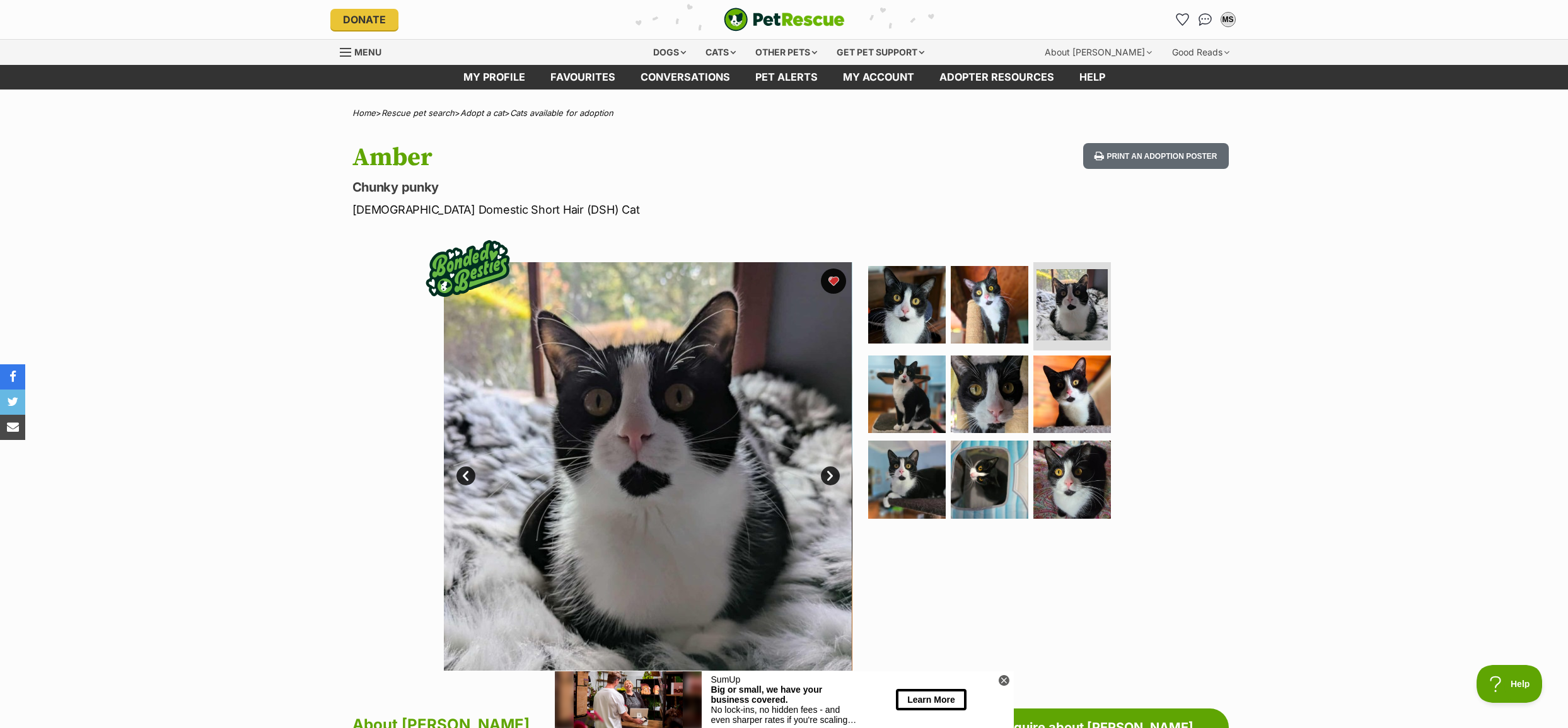
click at [469, 475] on link "Prev" at bounding box center [466, 475] width 19 height 19
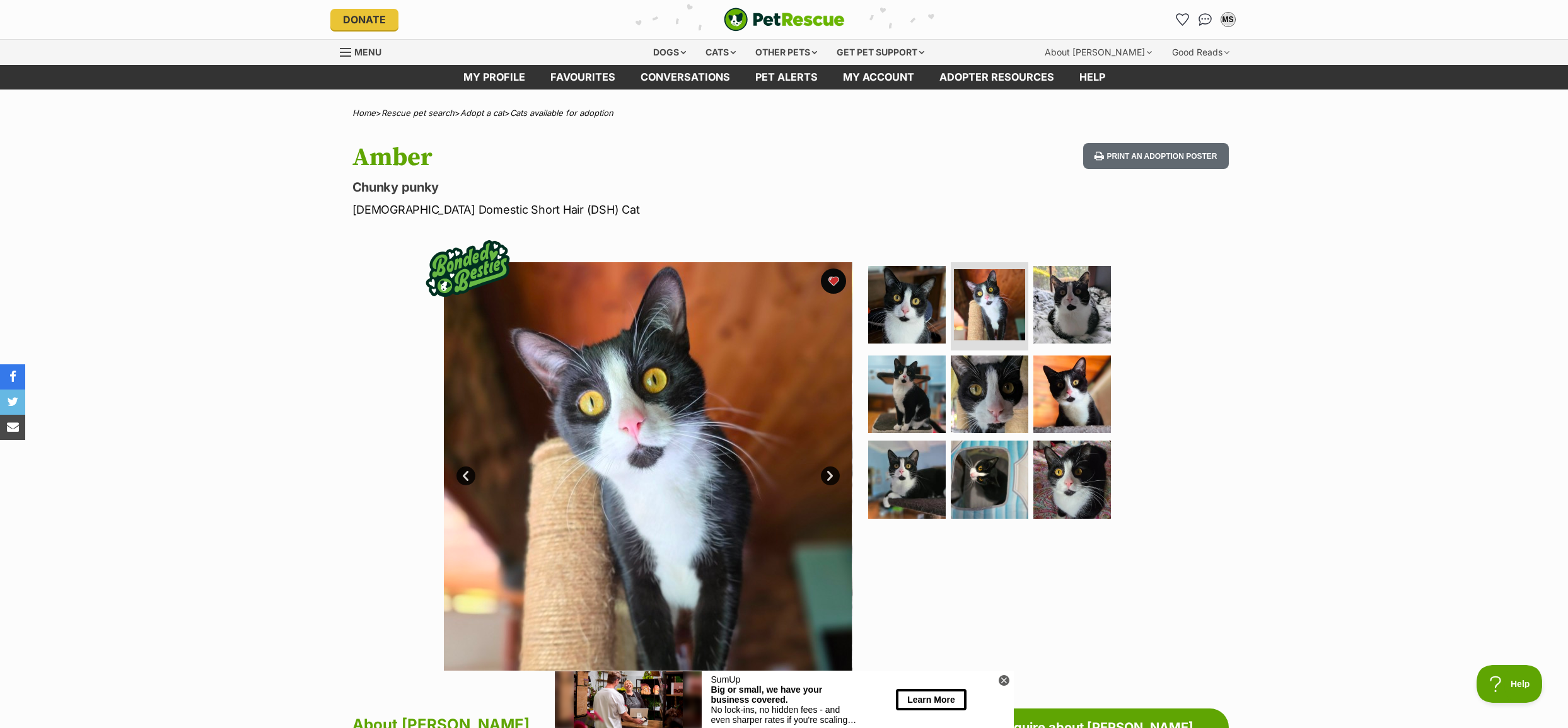
click at [831, 477] on link "Next" at bounding box center [830, 475] width 19 height 19
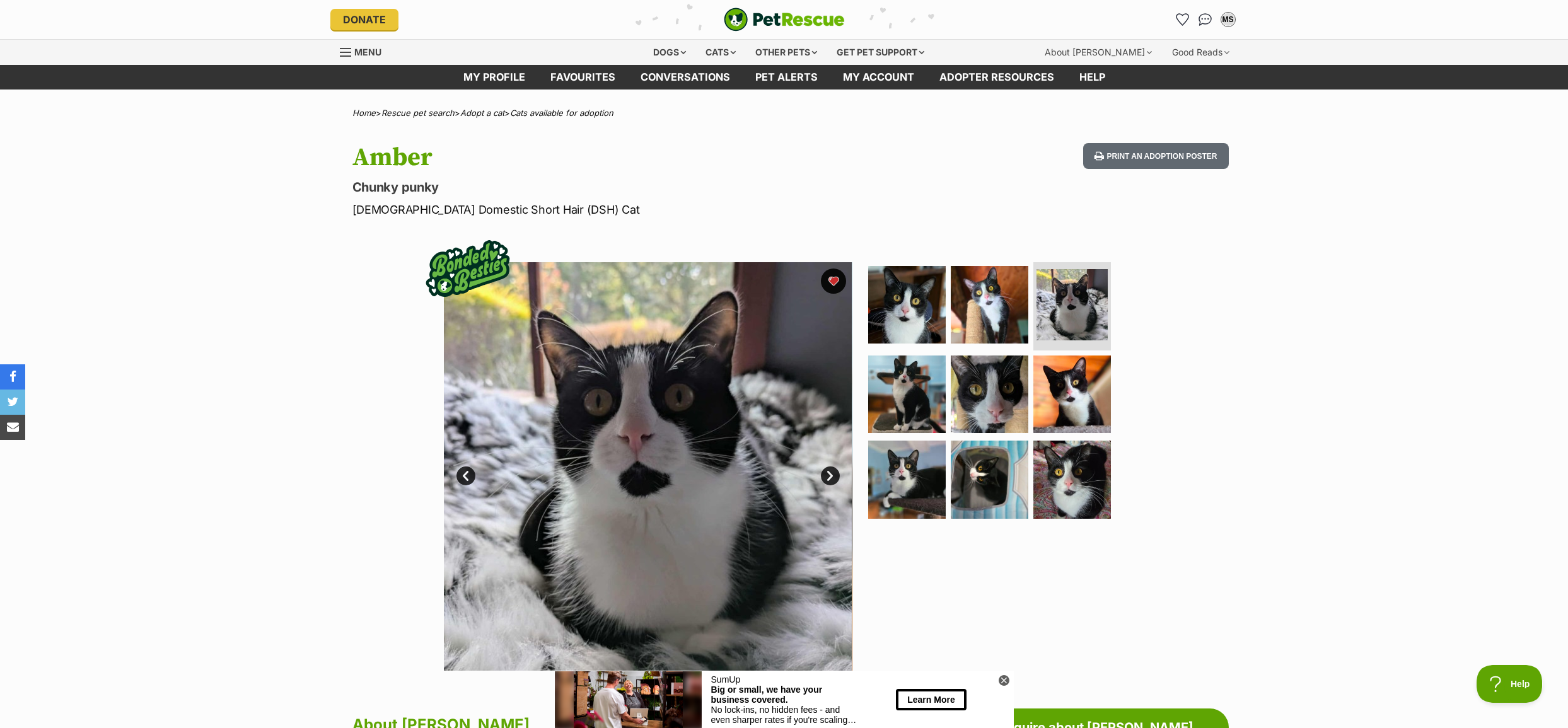
click at [831, 477] on link "Next" at bounding box center [830, 475] width 19 height 19
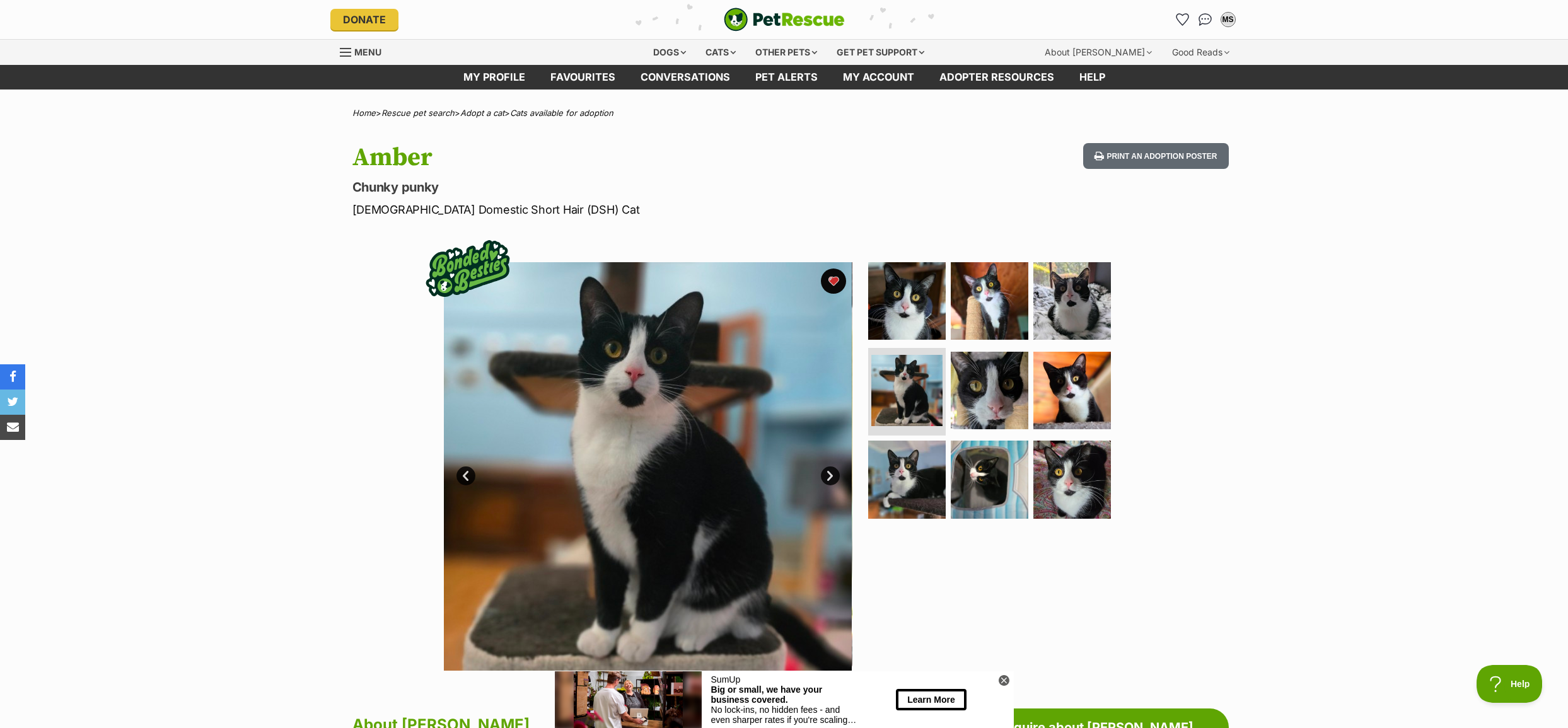
click at [831, 477] on link "Next" at bounding box center [830, 475] width 19 height 19
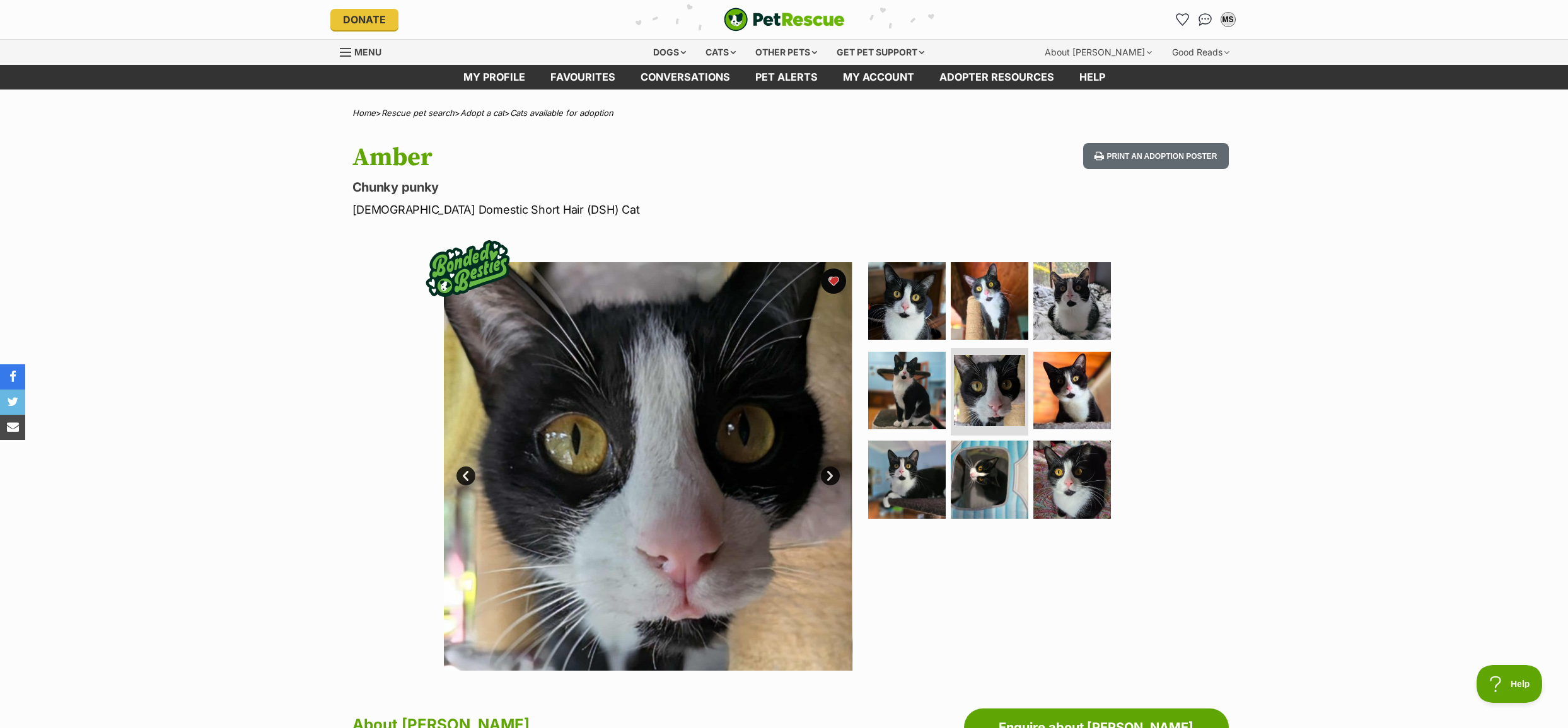
click at [831, 476] on link "Next" at bounding box center [830, 475] width 19 height 19
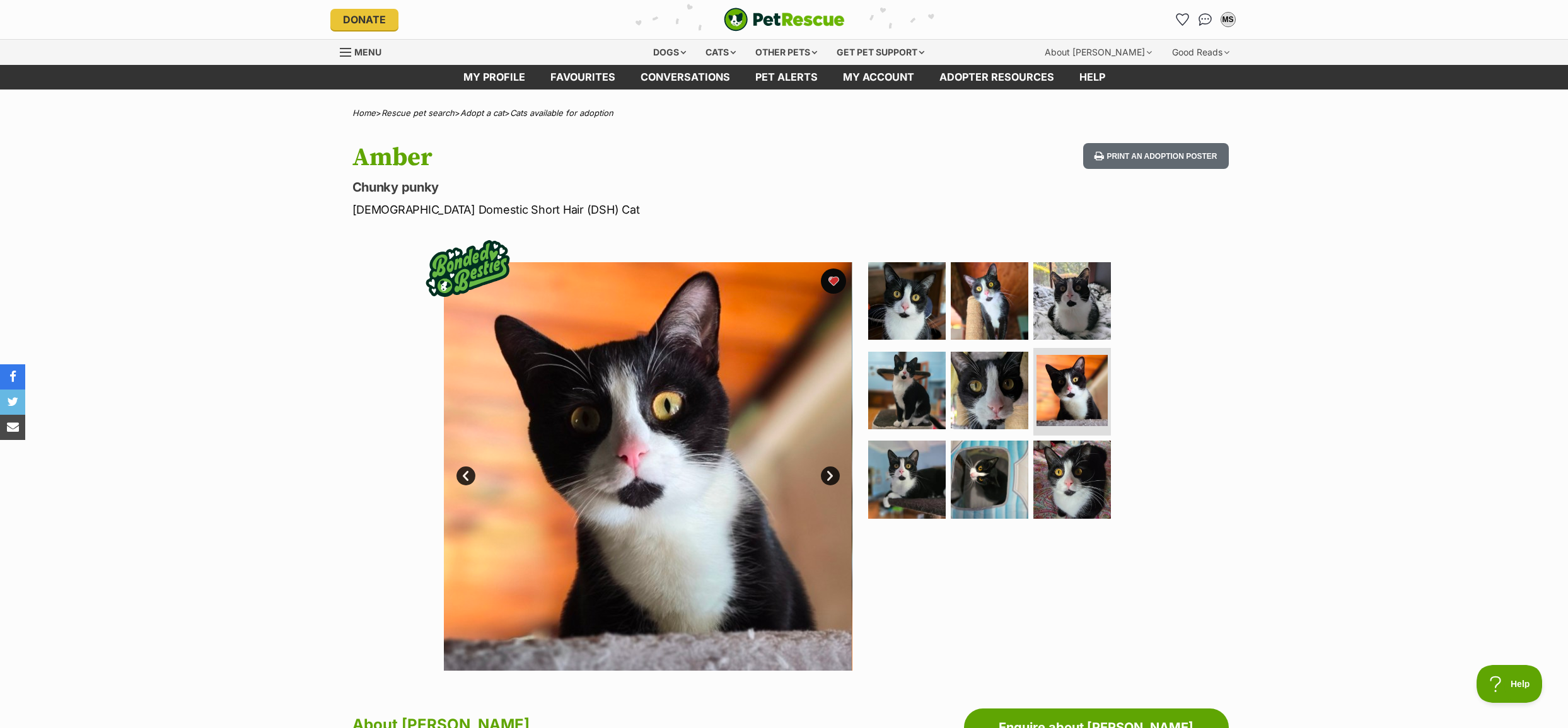
click at [830, 476] on link "Next" at bounding box center [830, 475] width 19 height 19
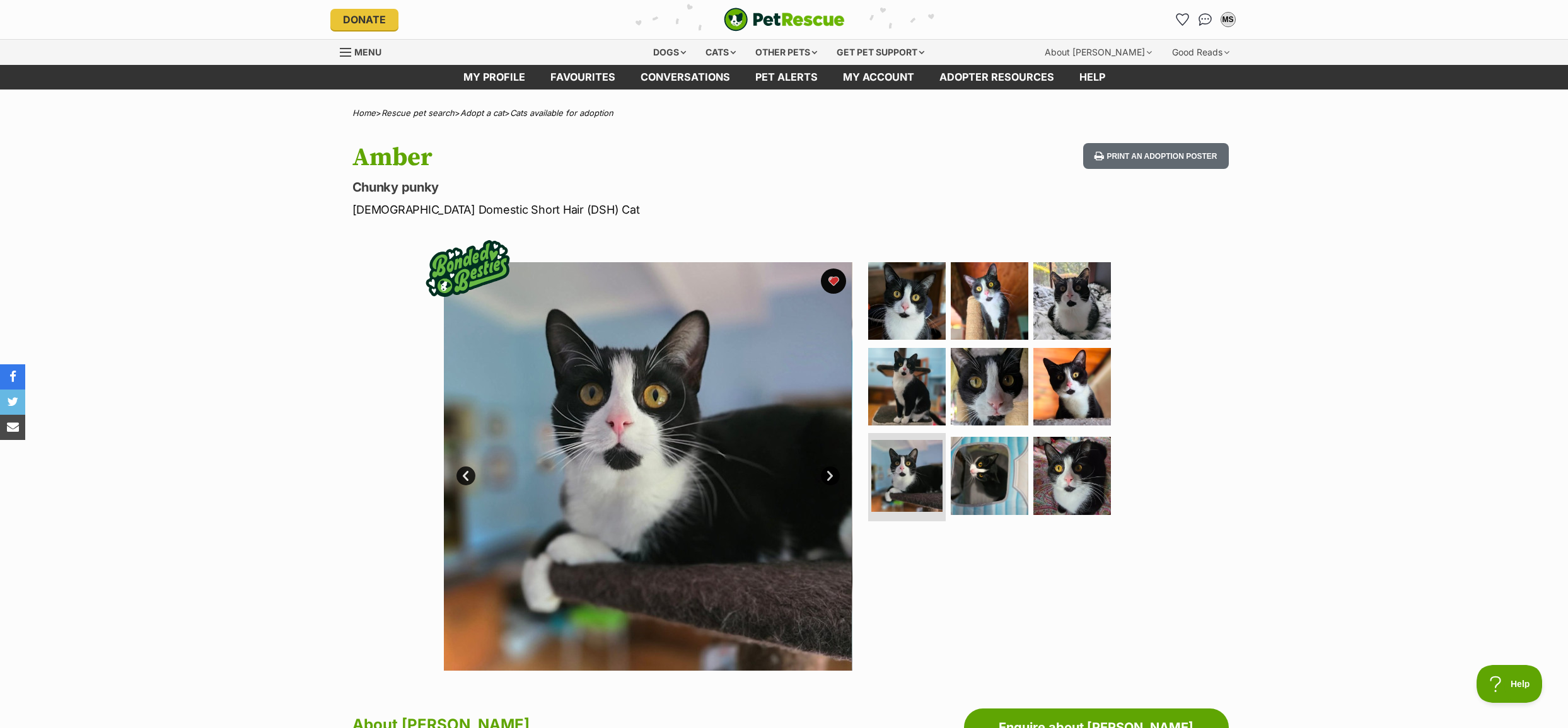
click at [830, 476] on link "Next" at bounding box center [830, 475] width 19 height 19
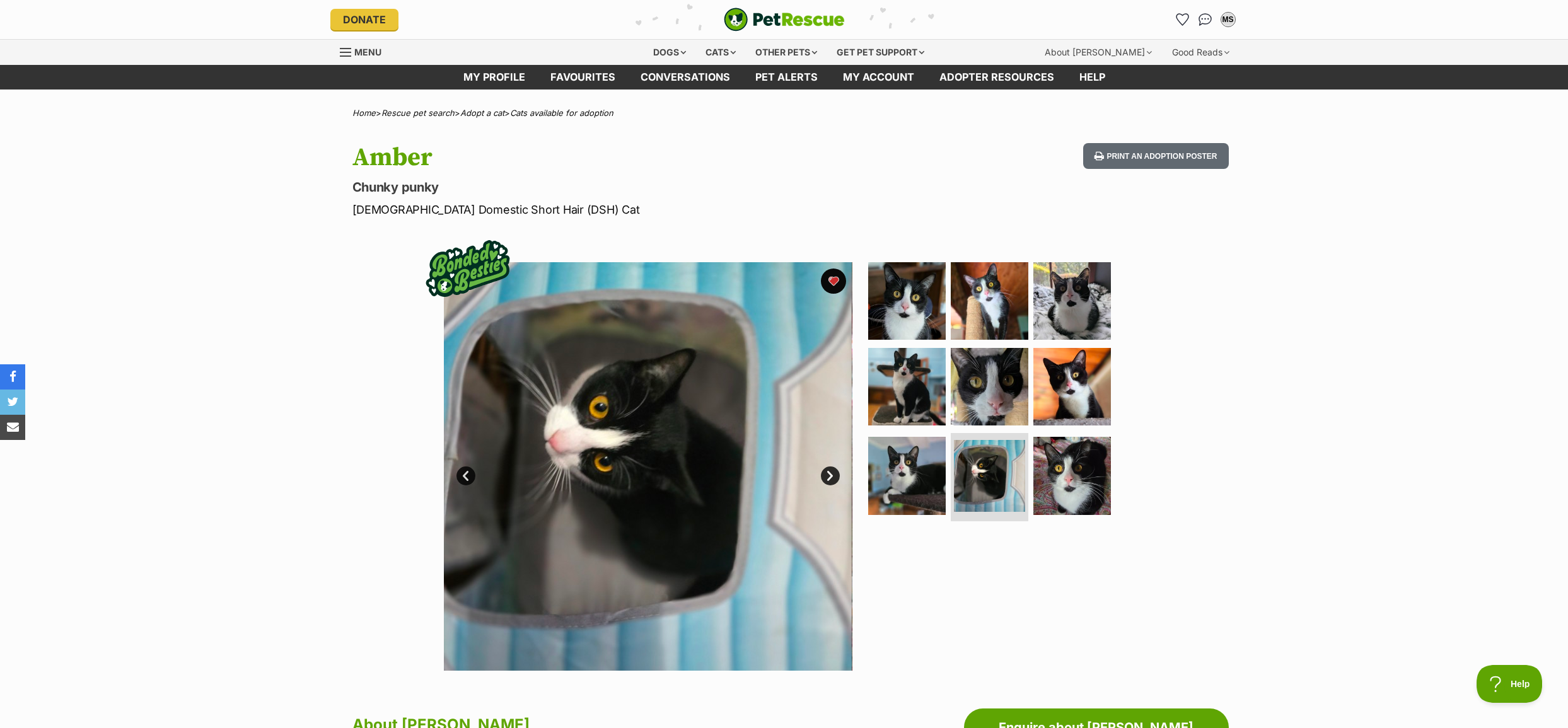
click at [830, 476] on link "Next" at bounding box center [830, 475] width 19 height 19
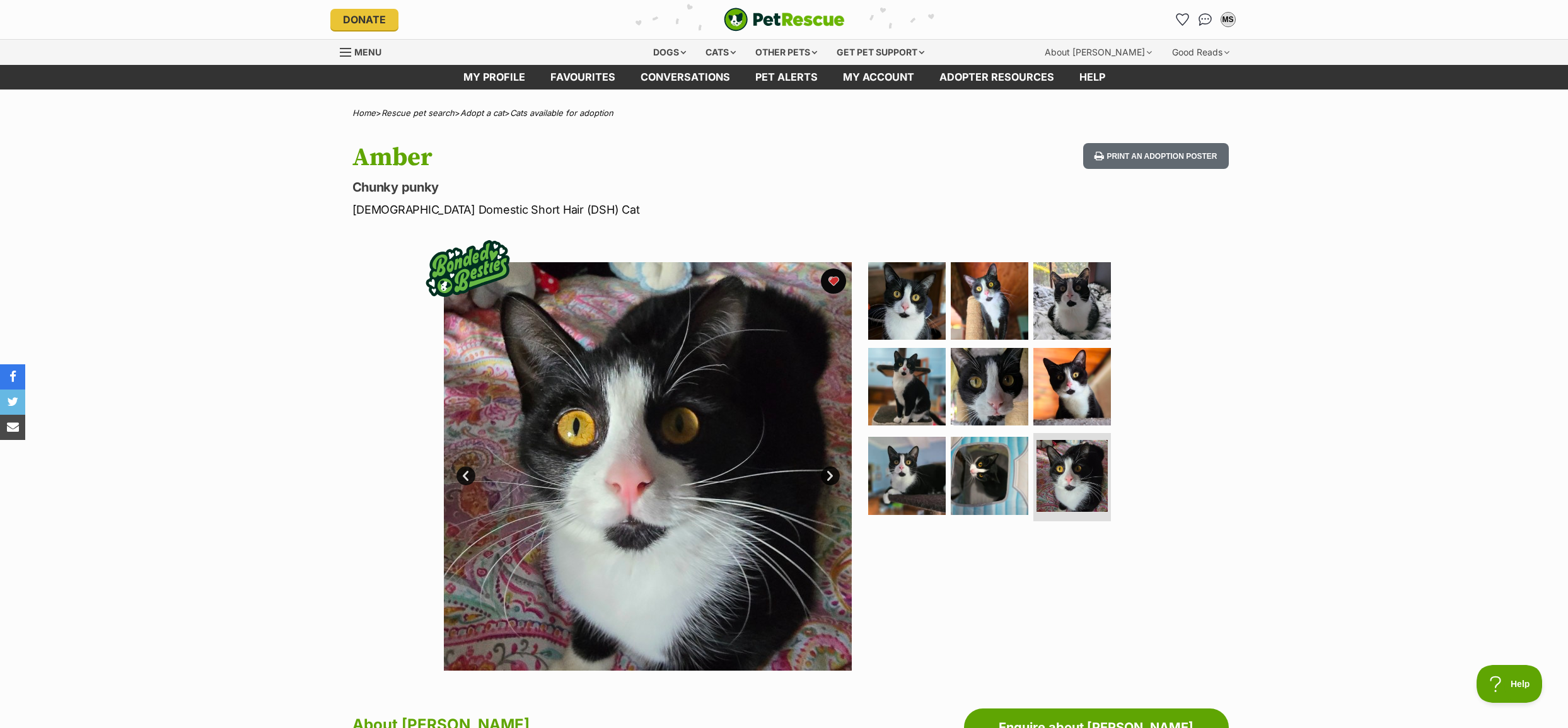
click at [830, 476] on link "Next" at bounding box center [830, 475] width 19 height 19
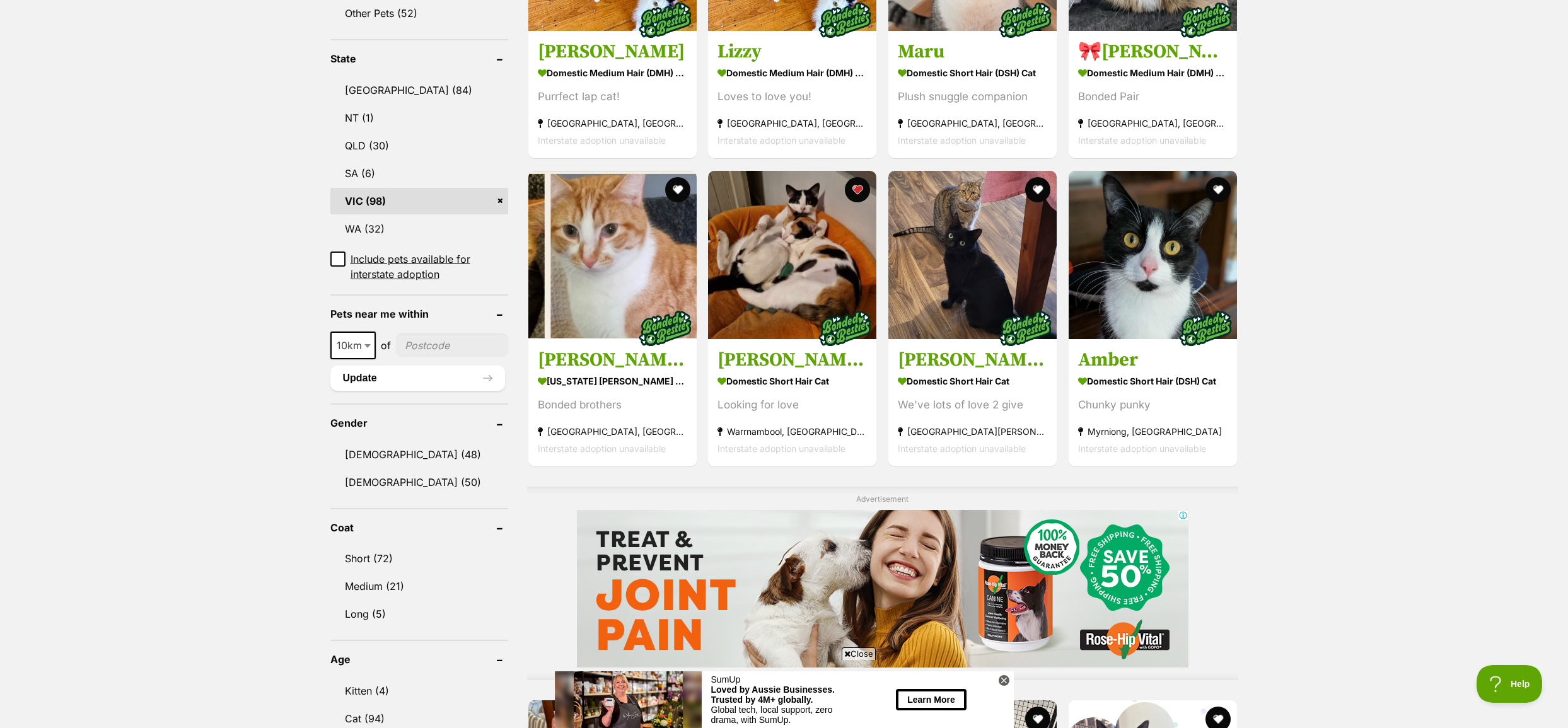
scroll to position [567, 0]
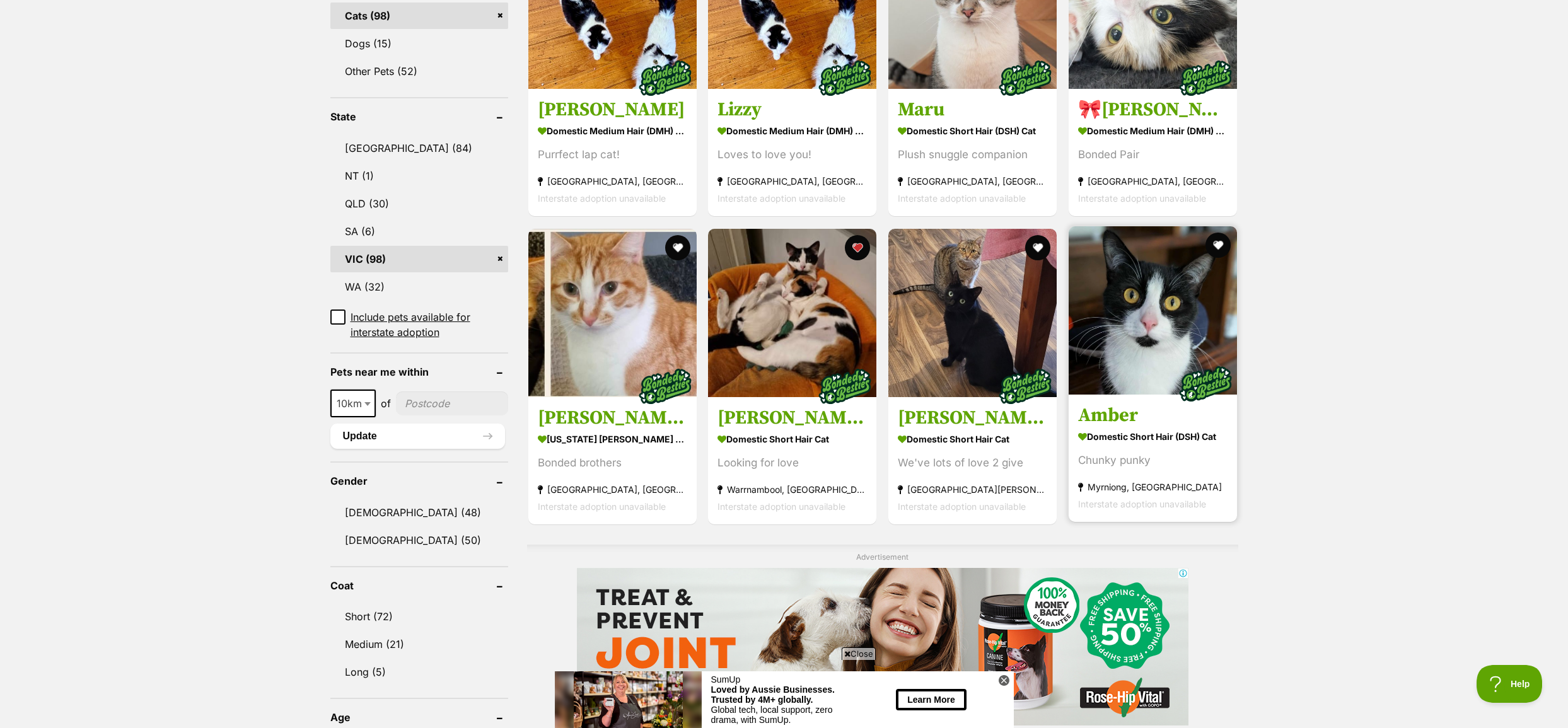
click at [1116, 413] on h3 "Amber" at bounding box center [1152, 415] width 149 height 24
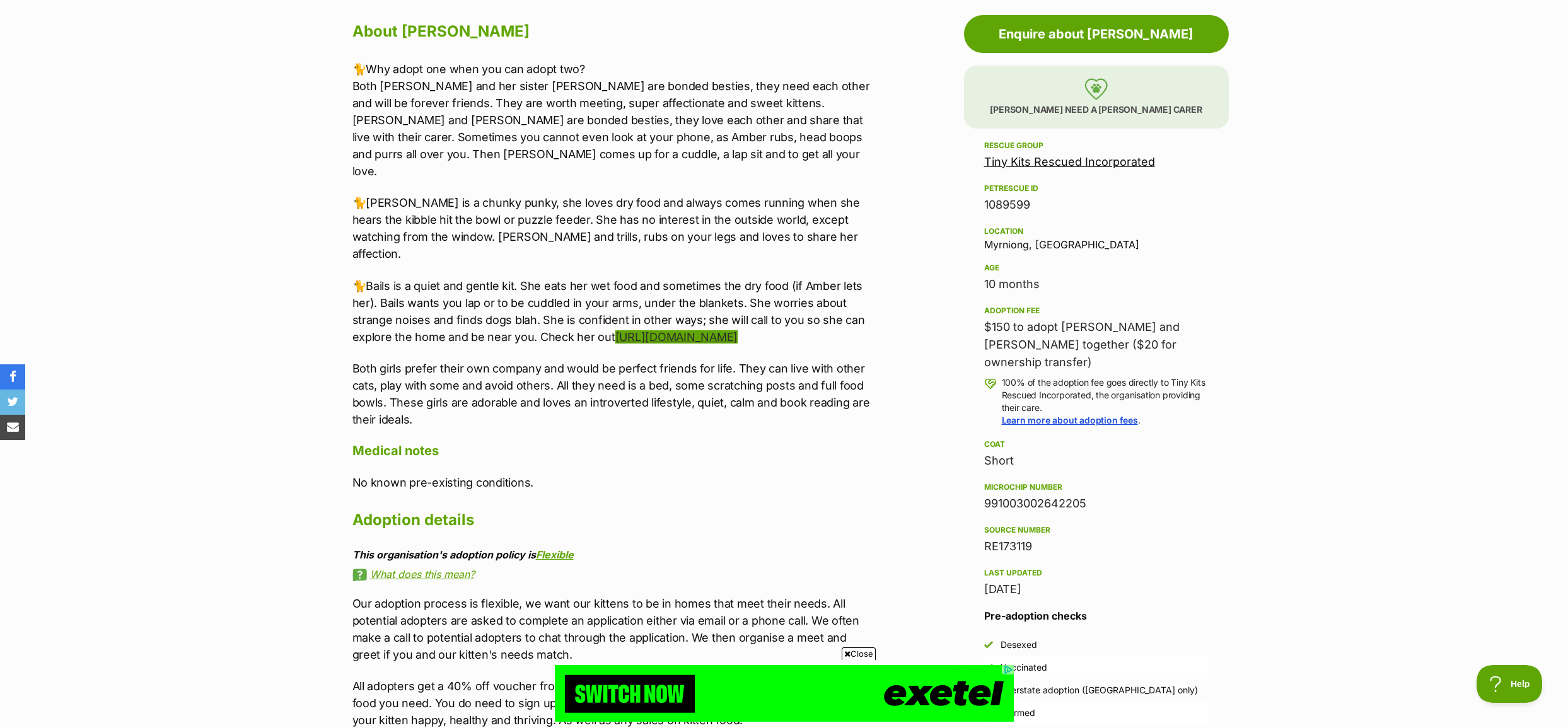
click at [725, 330] on link "https://www.petrescue.com.au/listings/1089604" at bounding box center [676, 337] width 122 height 13
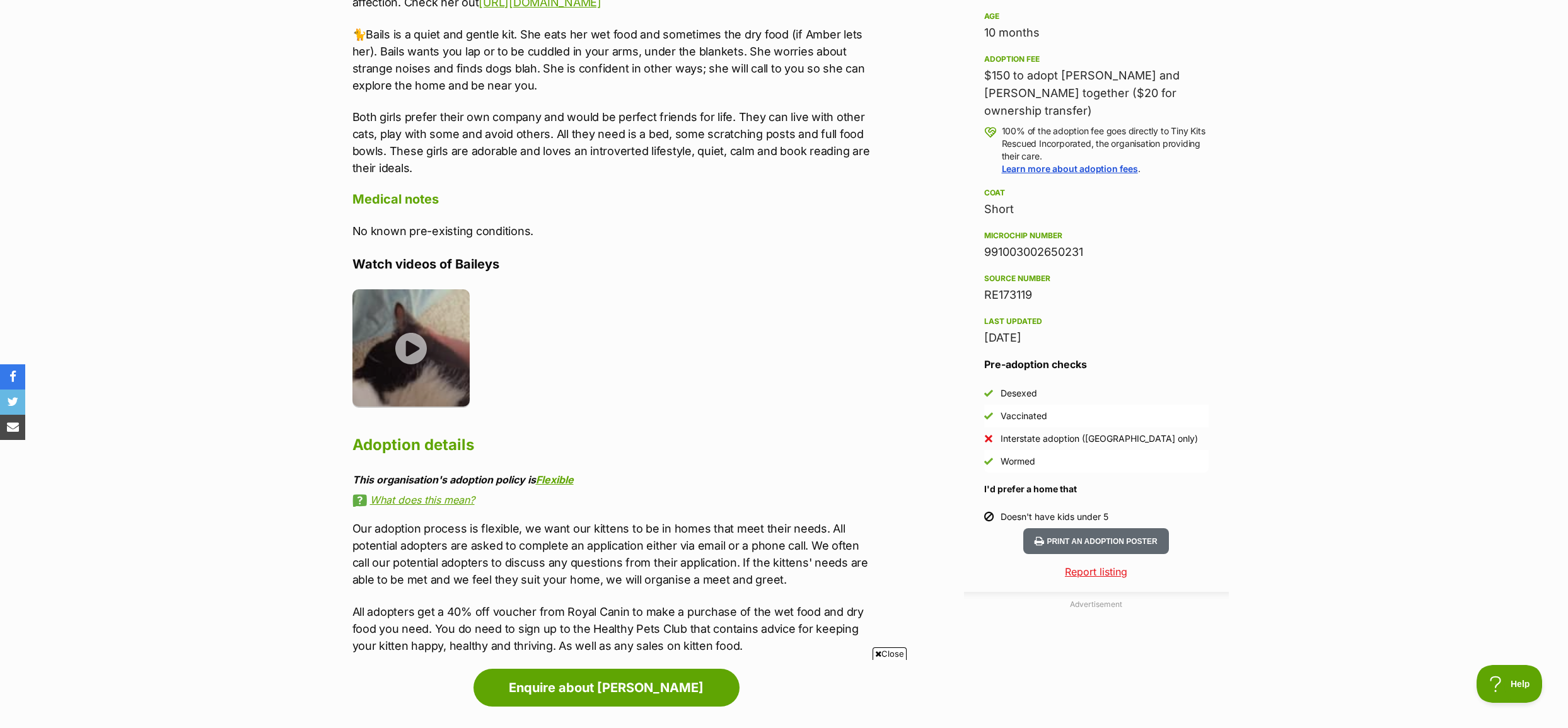
scroll to position [945, 0]
click at [572, 473] on link "Flexible" at bounding box center [554, 479] width 38 height 13
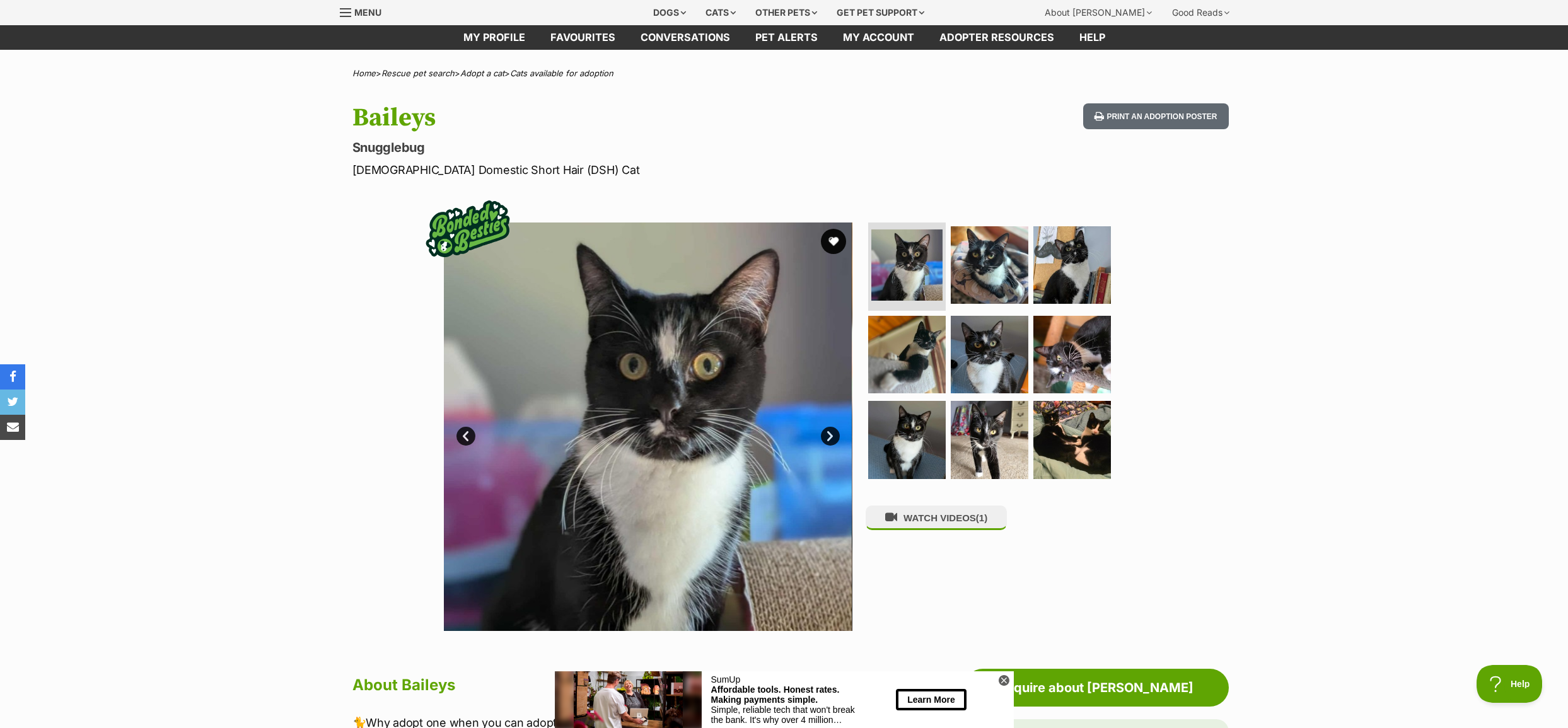
scroll to position [0, 0]
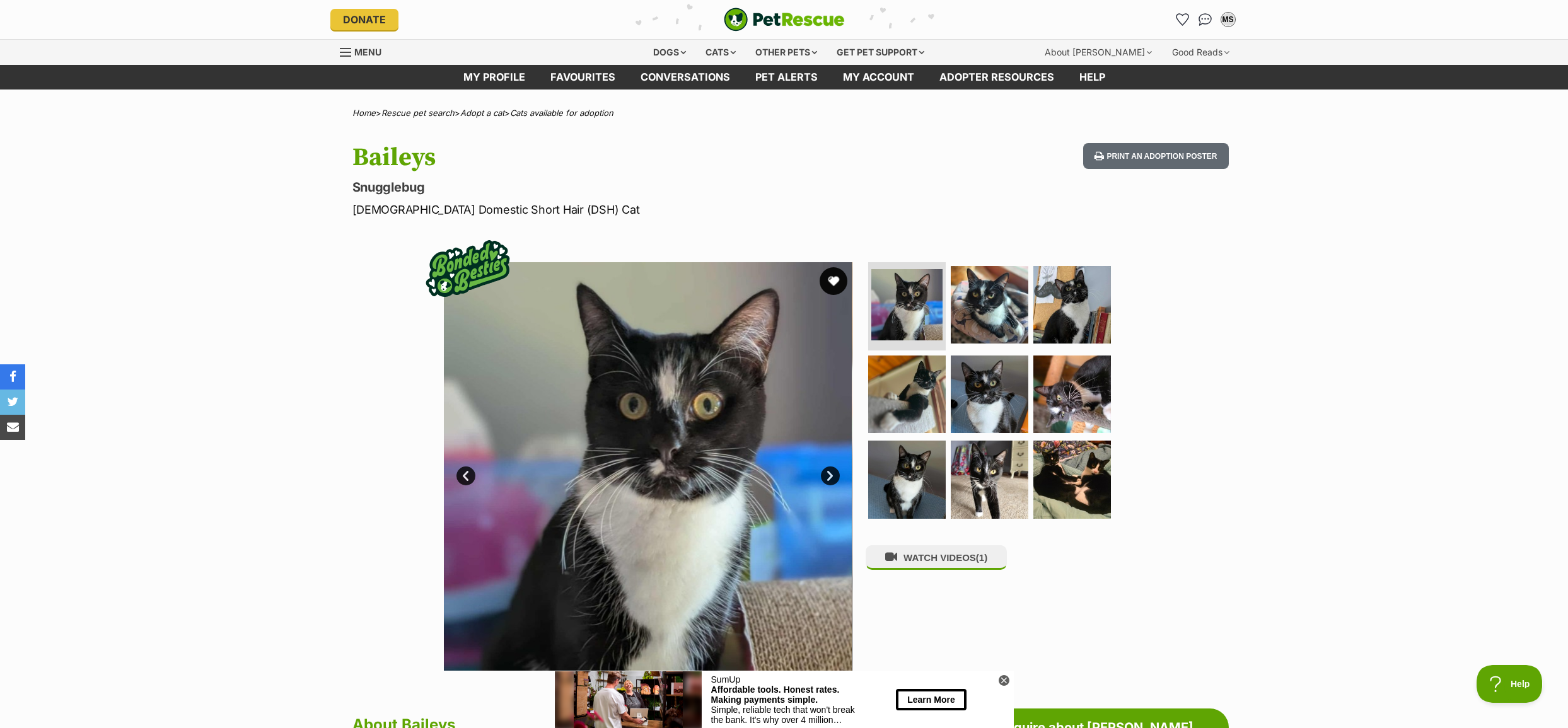
click at [832, 280] on button "favourite" at bounding box center [833, 281] width 28 height 28
click at [826, 476] on link "Next" at bounding box center [830, 475] width 19 height 19
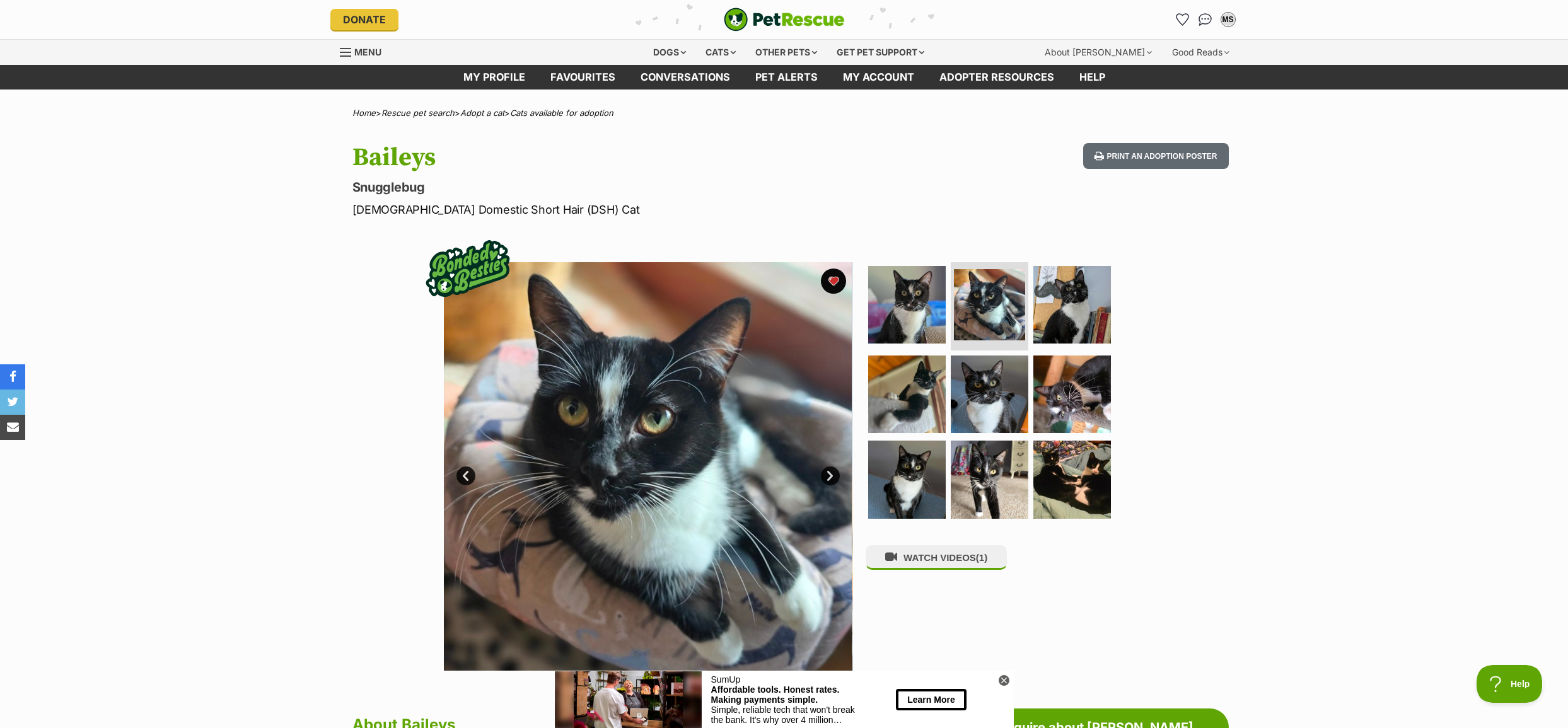
click at [824, 475] on link "Next" at bounding box center [830, 475] width 19 height 19
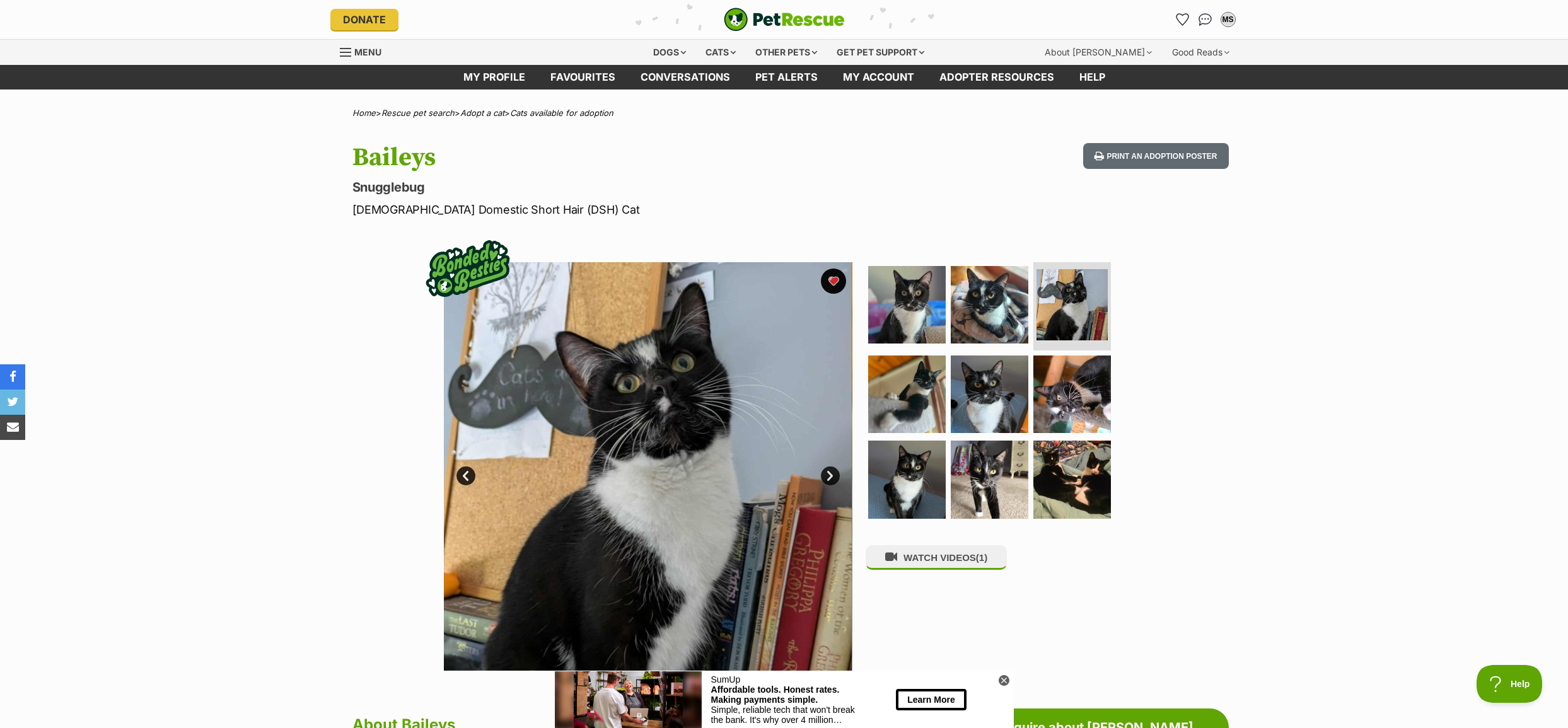
click at [824, 475] on link "Next" at bounding box center [830, 475] width 19 height 19
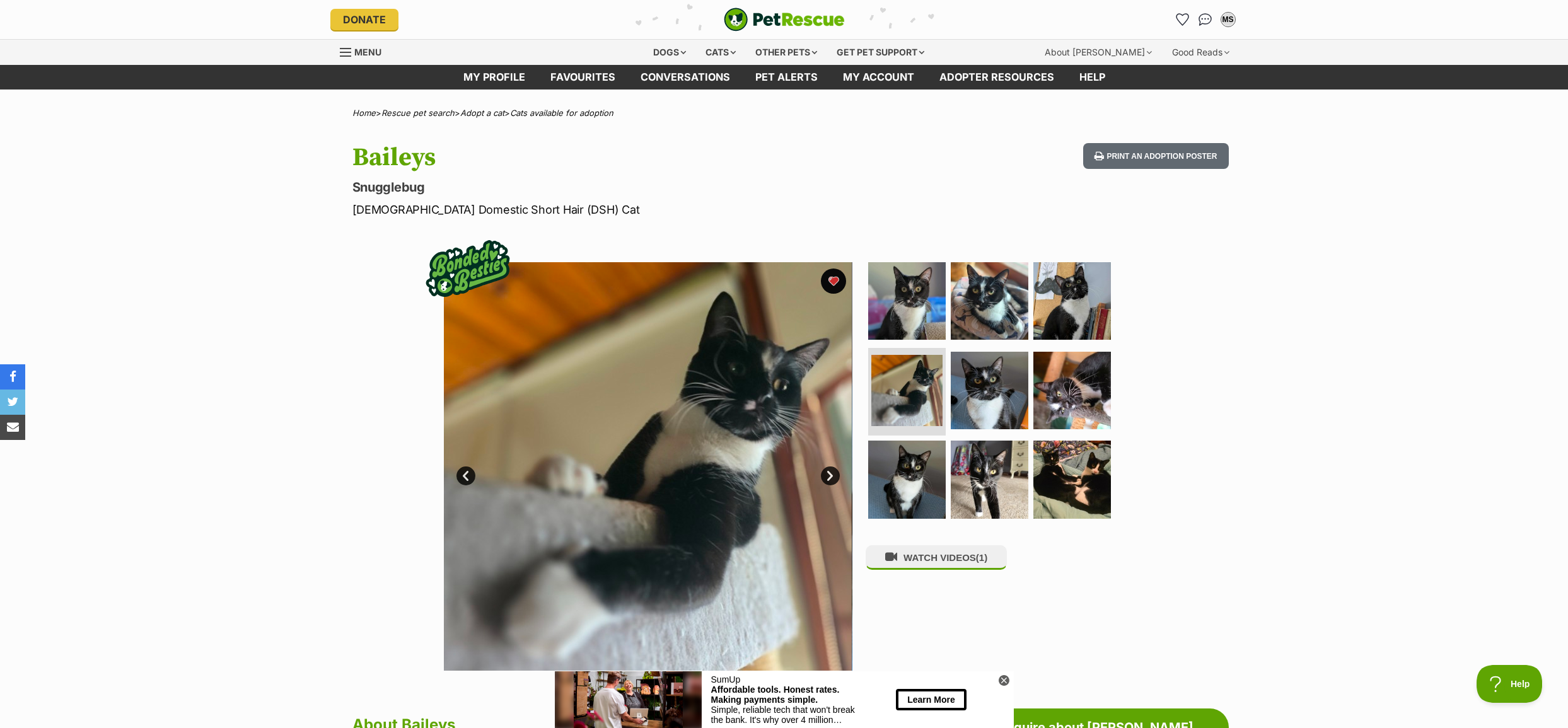
click at [828, 475] on link "Next" at bounding box center [830, 475] width 19 height 19
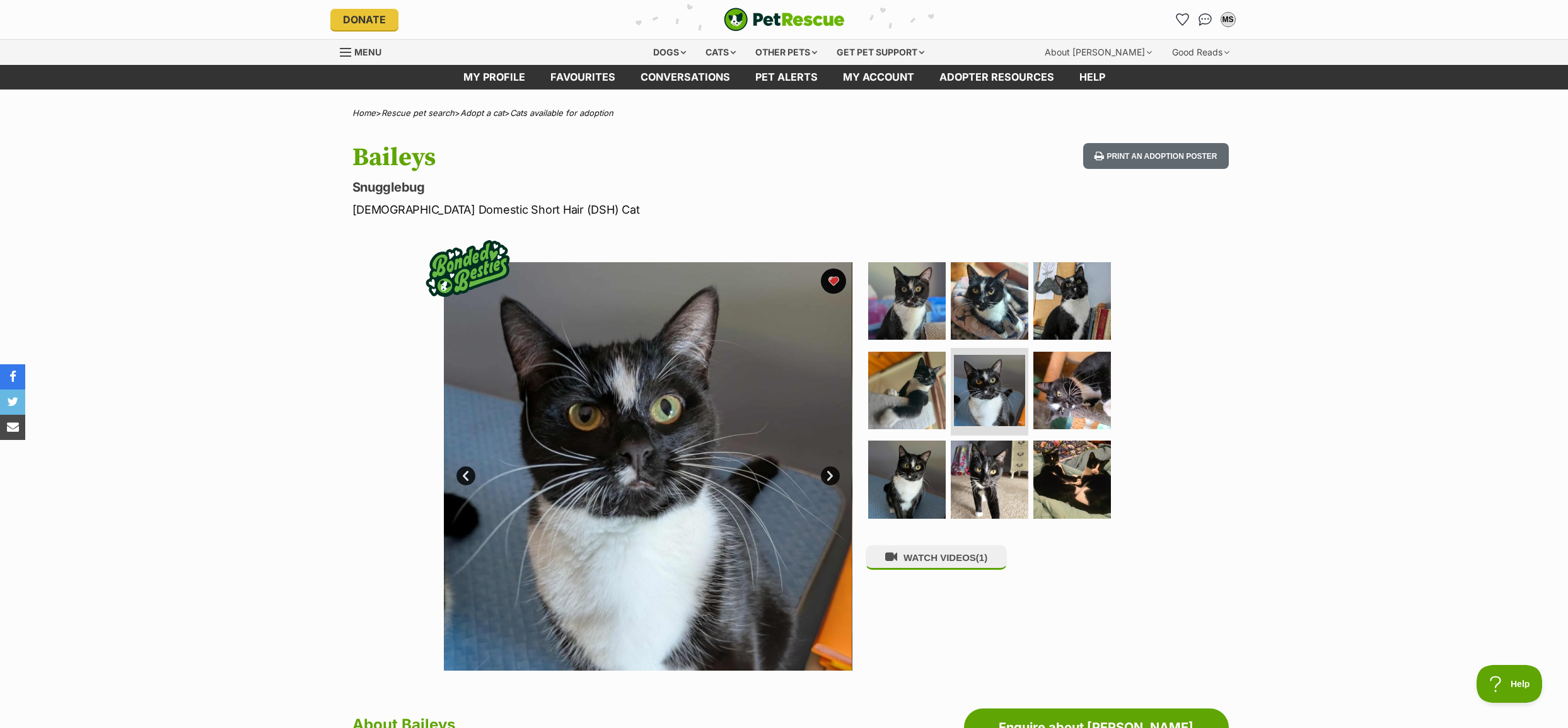
click at [828, 475] on link "Next" at bounding box center [830, 475] width 19 height 19
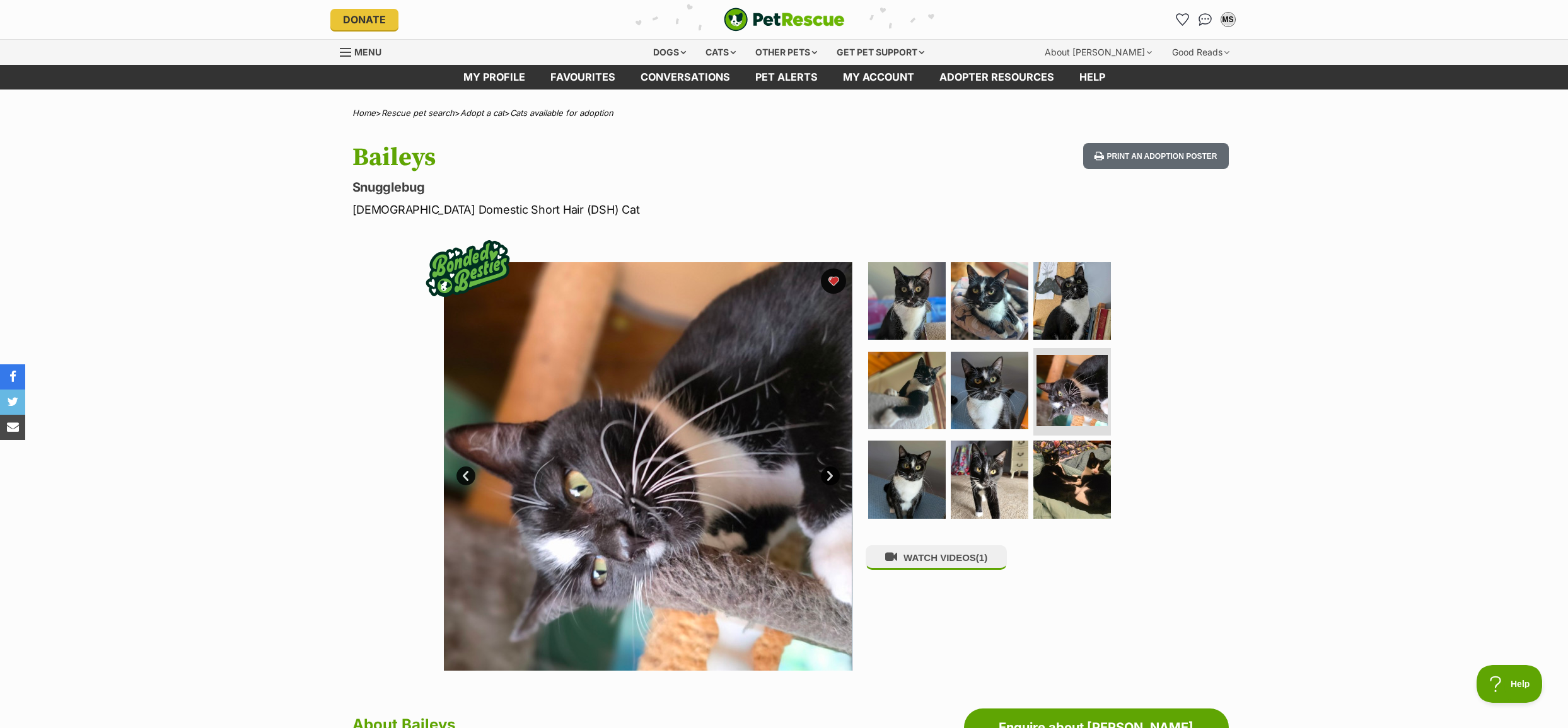
click at [828, 475] on link "Next" at bounding box center [830, 475] width 19 height 19
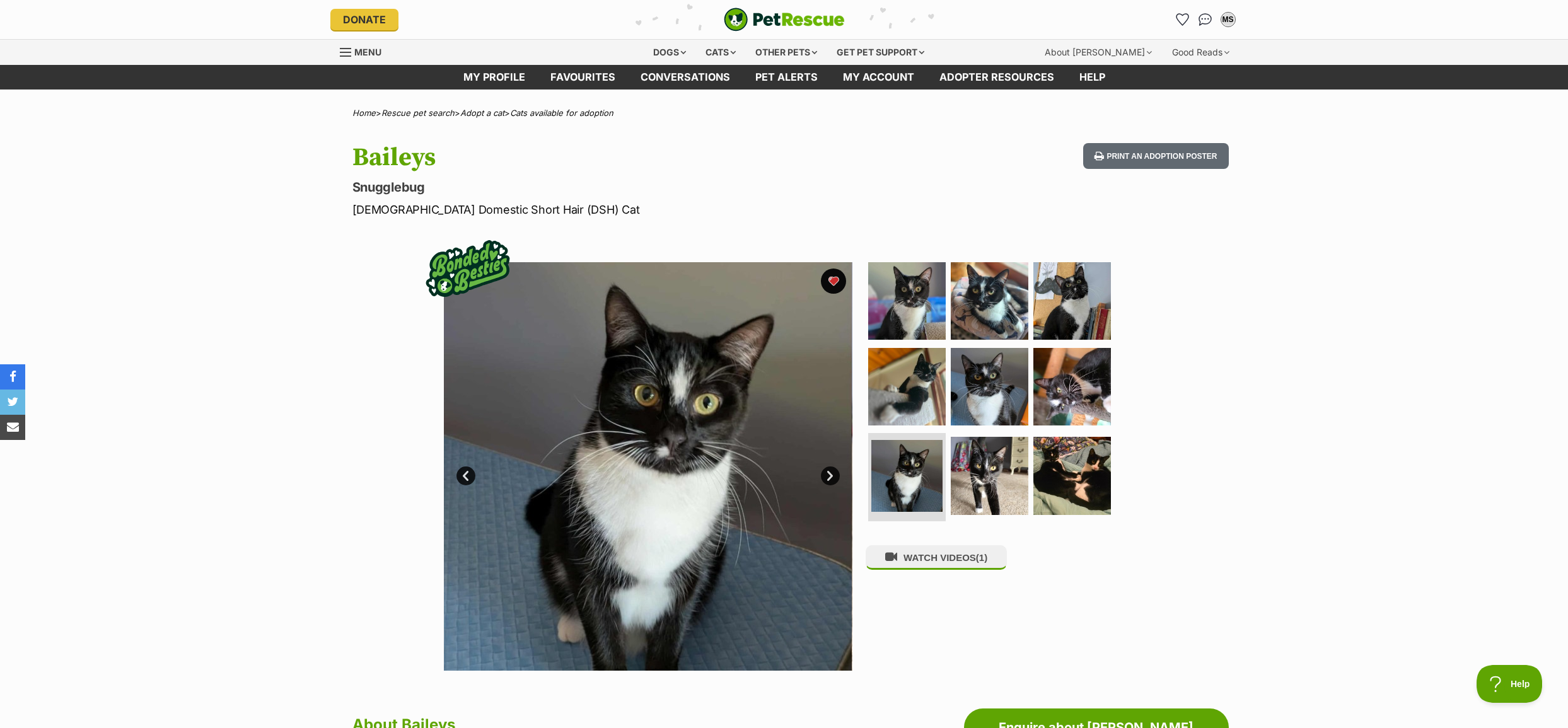
click at [830, 475] on link "Next" at bounding box center [830, 475] width 19 height 19
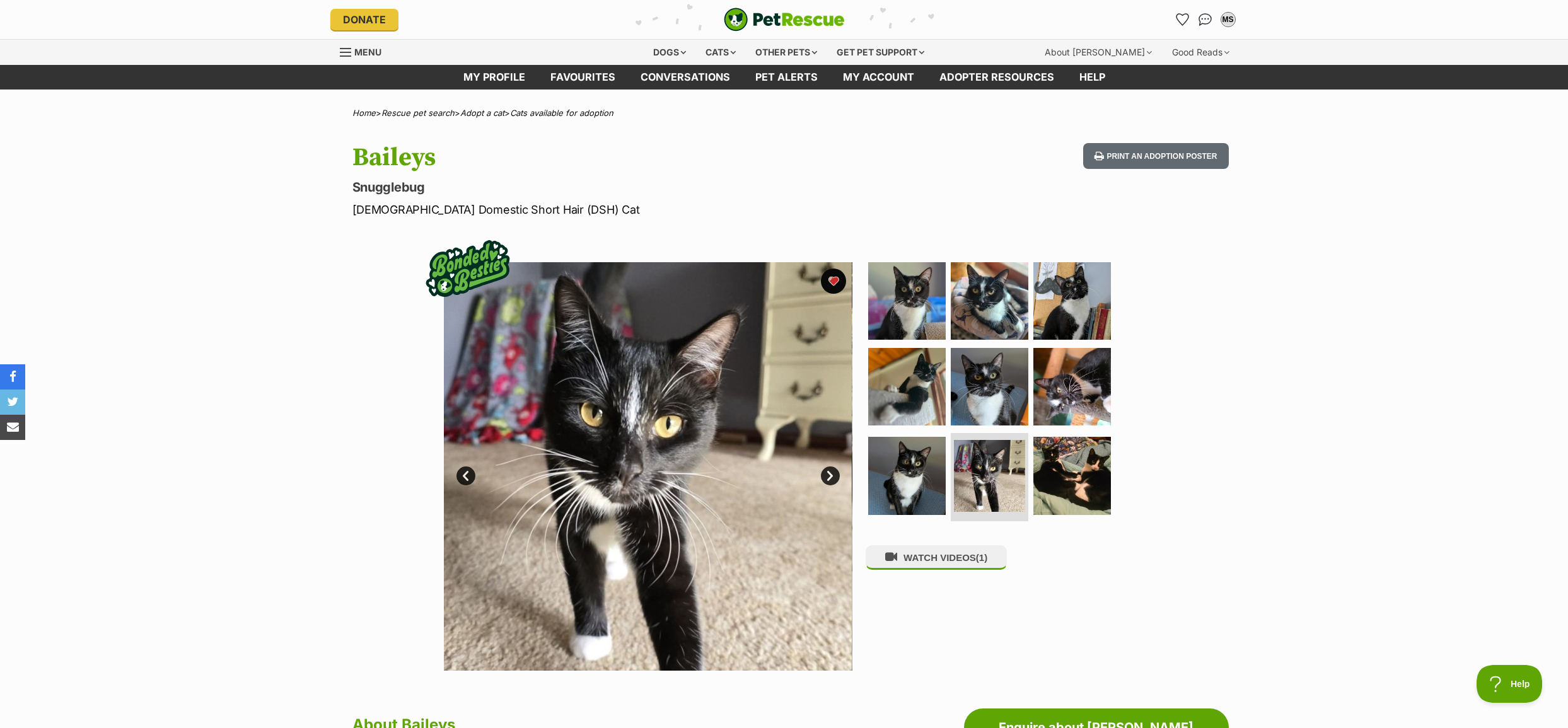
click at [830, 475] on link "Next" at bounding box center [830, 475] width 19 height 19
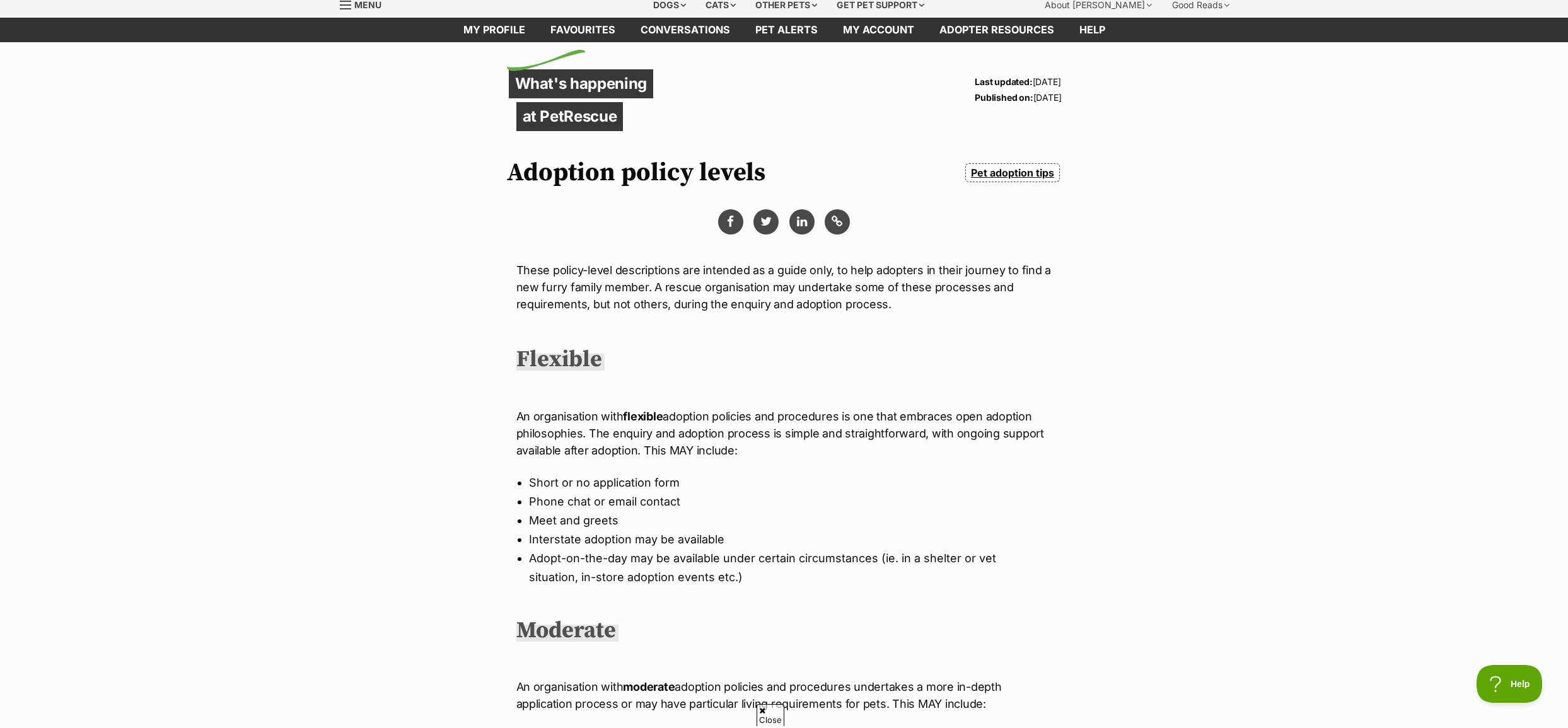
scroll to position [126, 0]
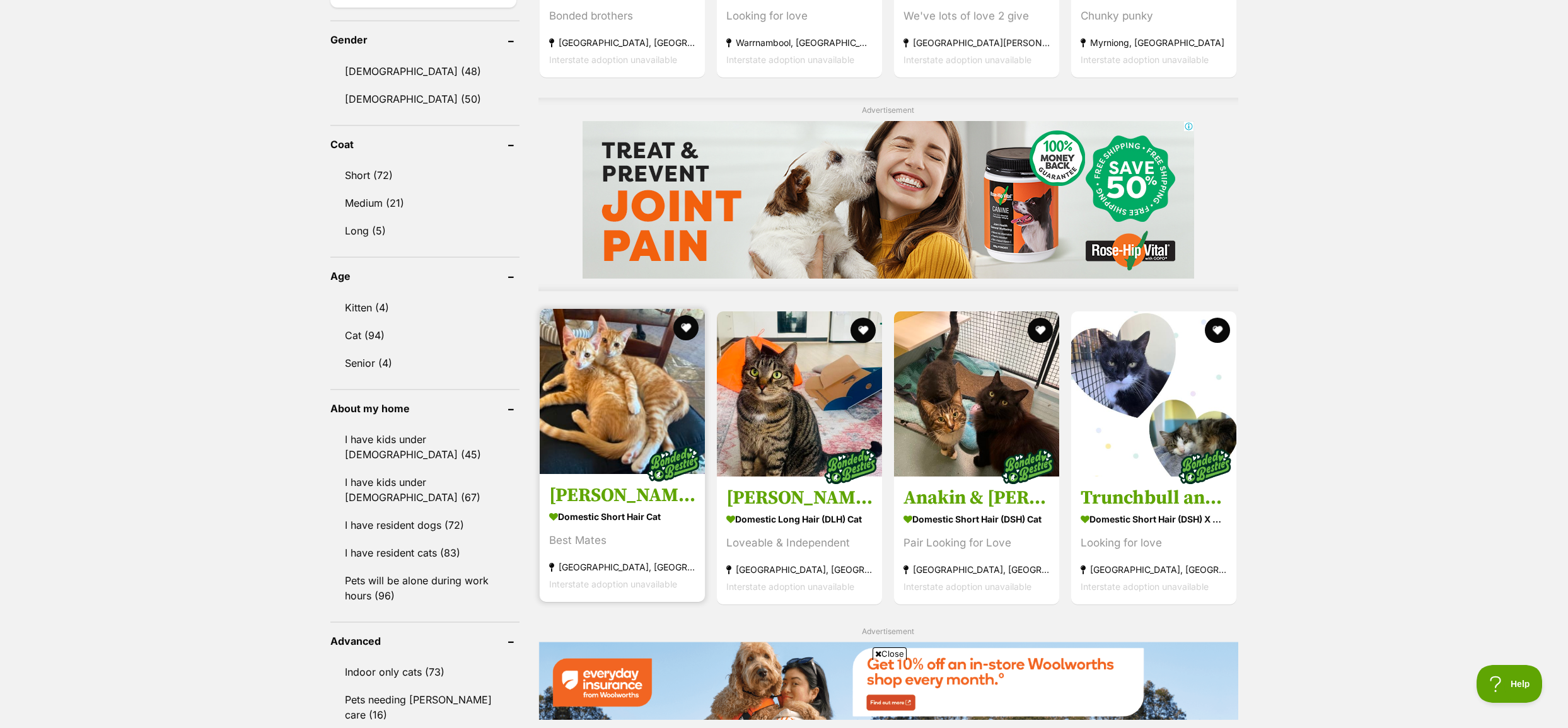
click at [621, 422] on img at bounding box center [622, 391] width 165 height 165
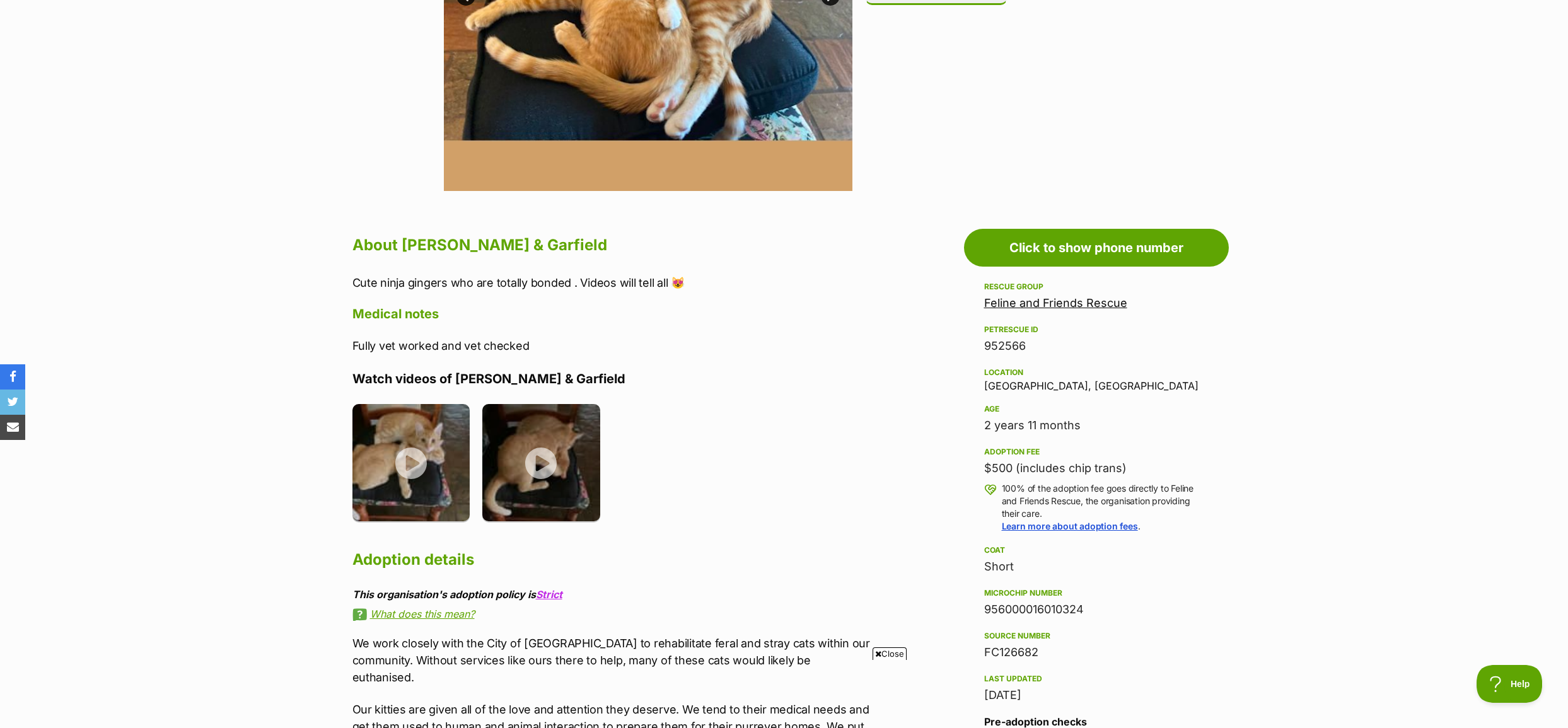
scroll to position [441, 0]
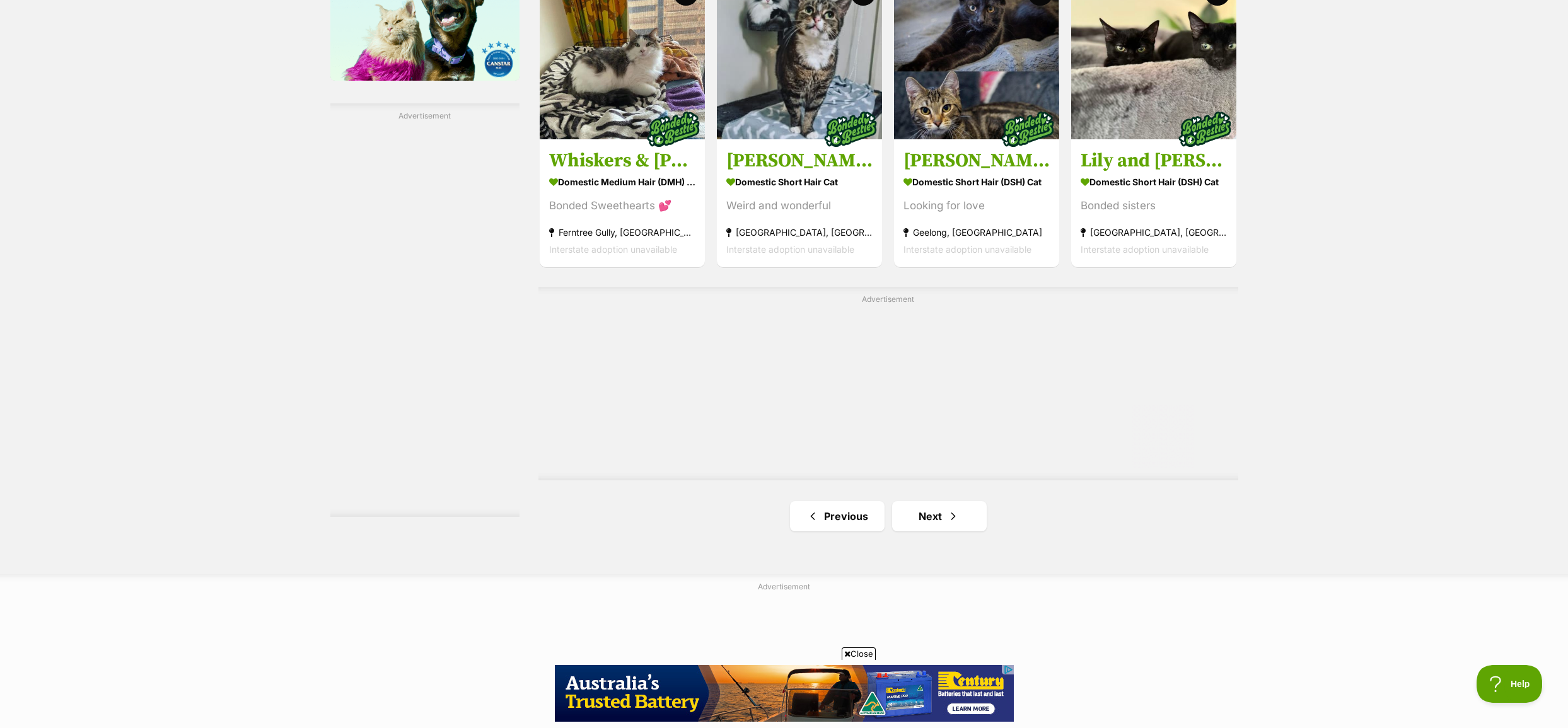
scroll to position [2121, 0]
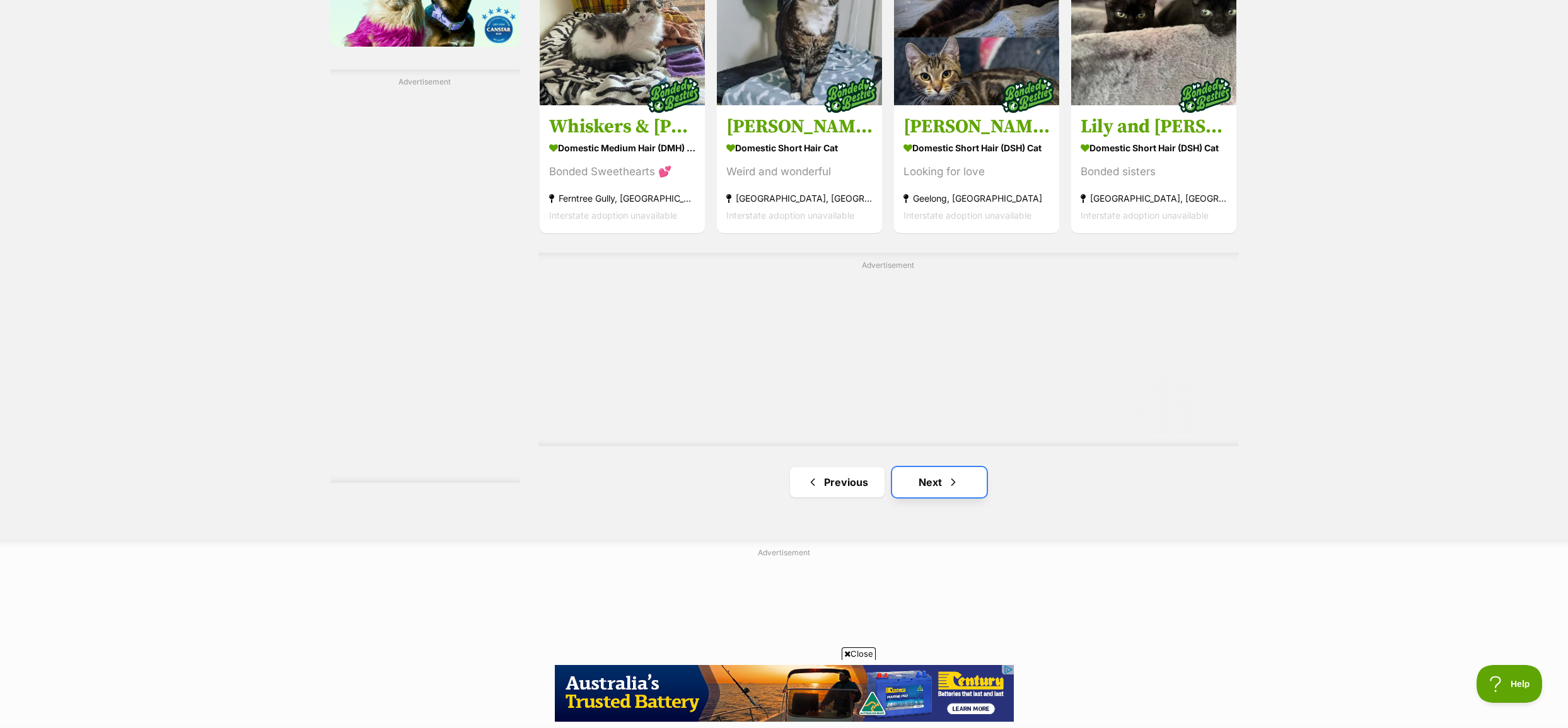
drag, startPoint x: 948, startPoint y: 480, endPoint x: 968, endPoint y: 475, distance: 20.6
click at [949, 480] on span "Next page" at bounding box center [953, 482] width 13 height 15
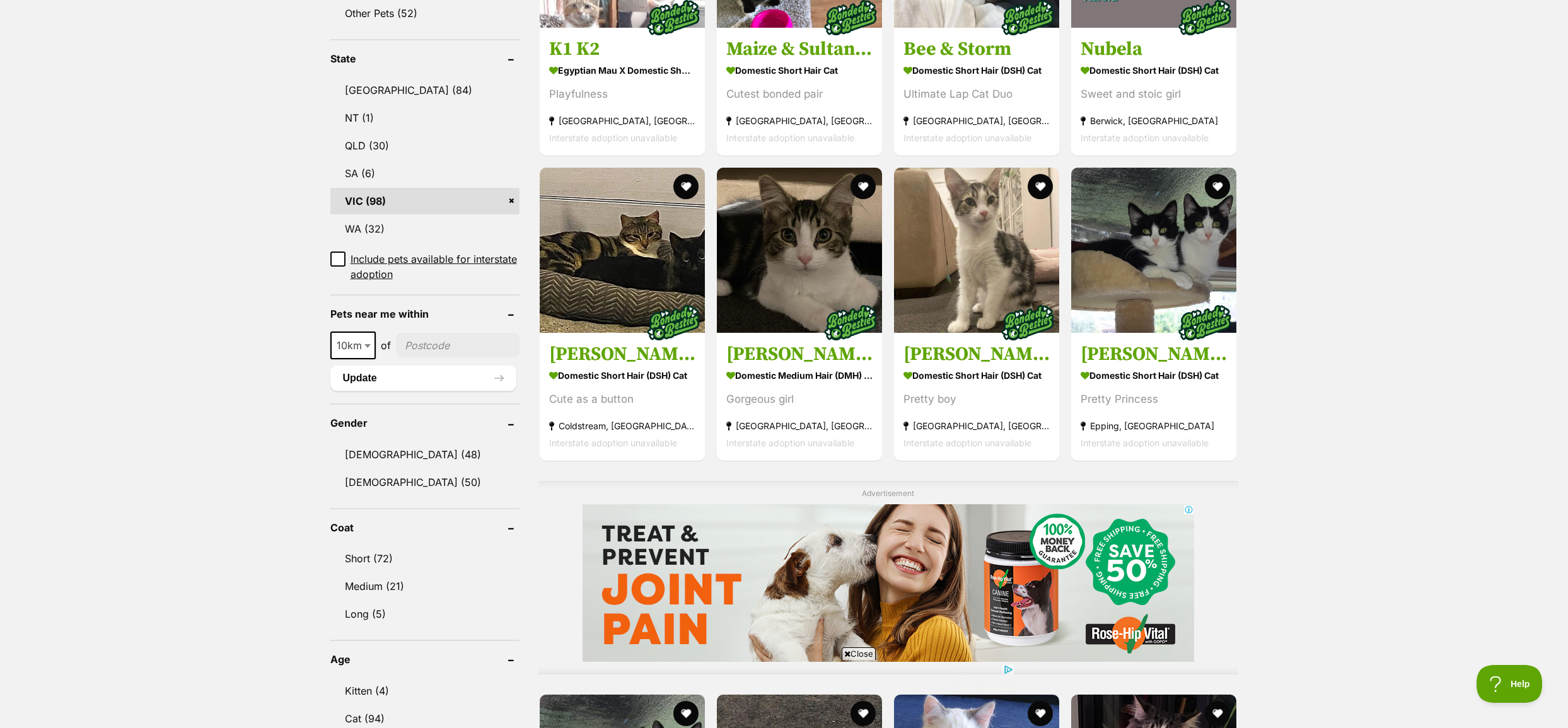
scroll to position [630, 0]
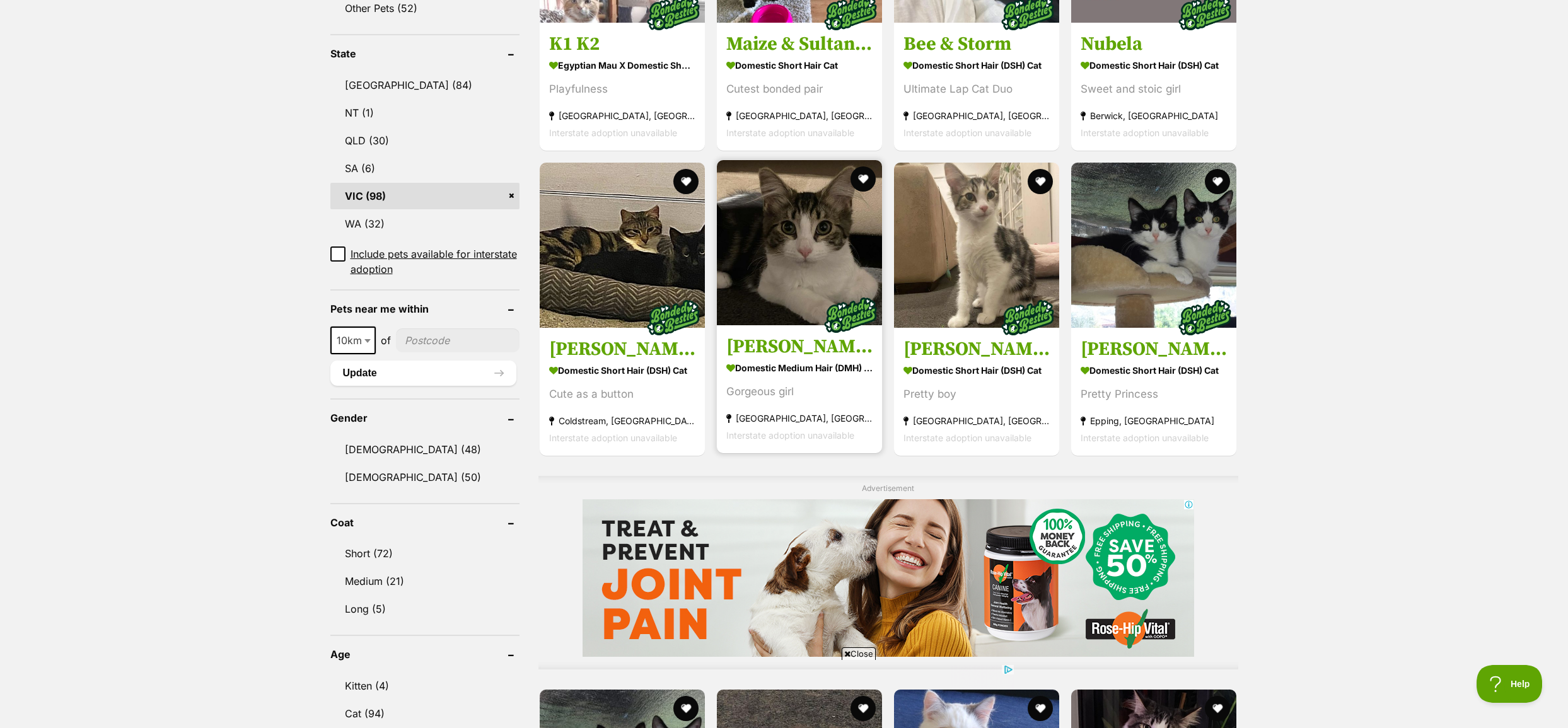
click at [807, 233] on img at bounding box center [799, 242] width 165 height 165
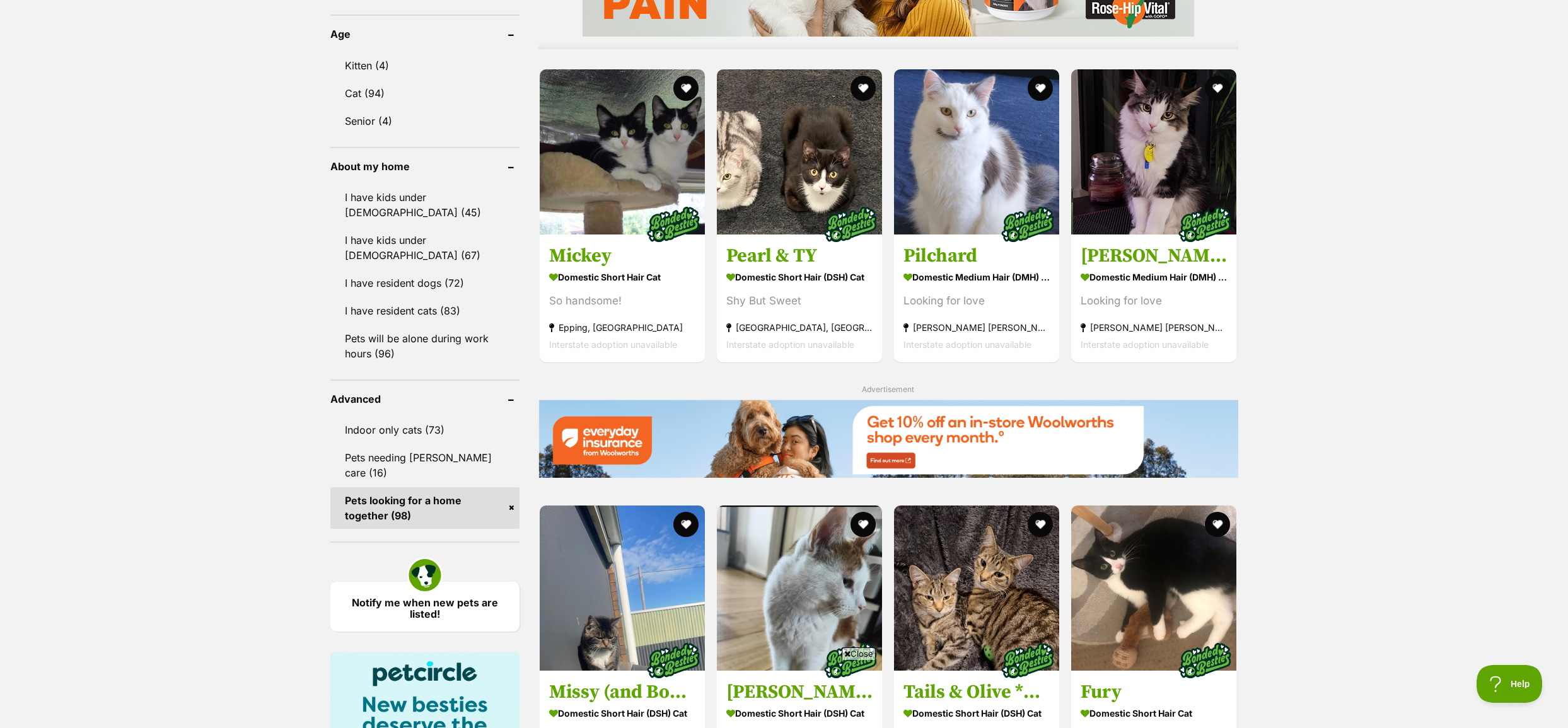
scroll to position [1254, 0]
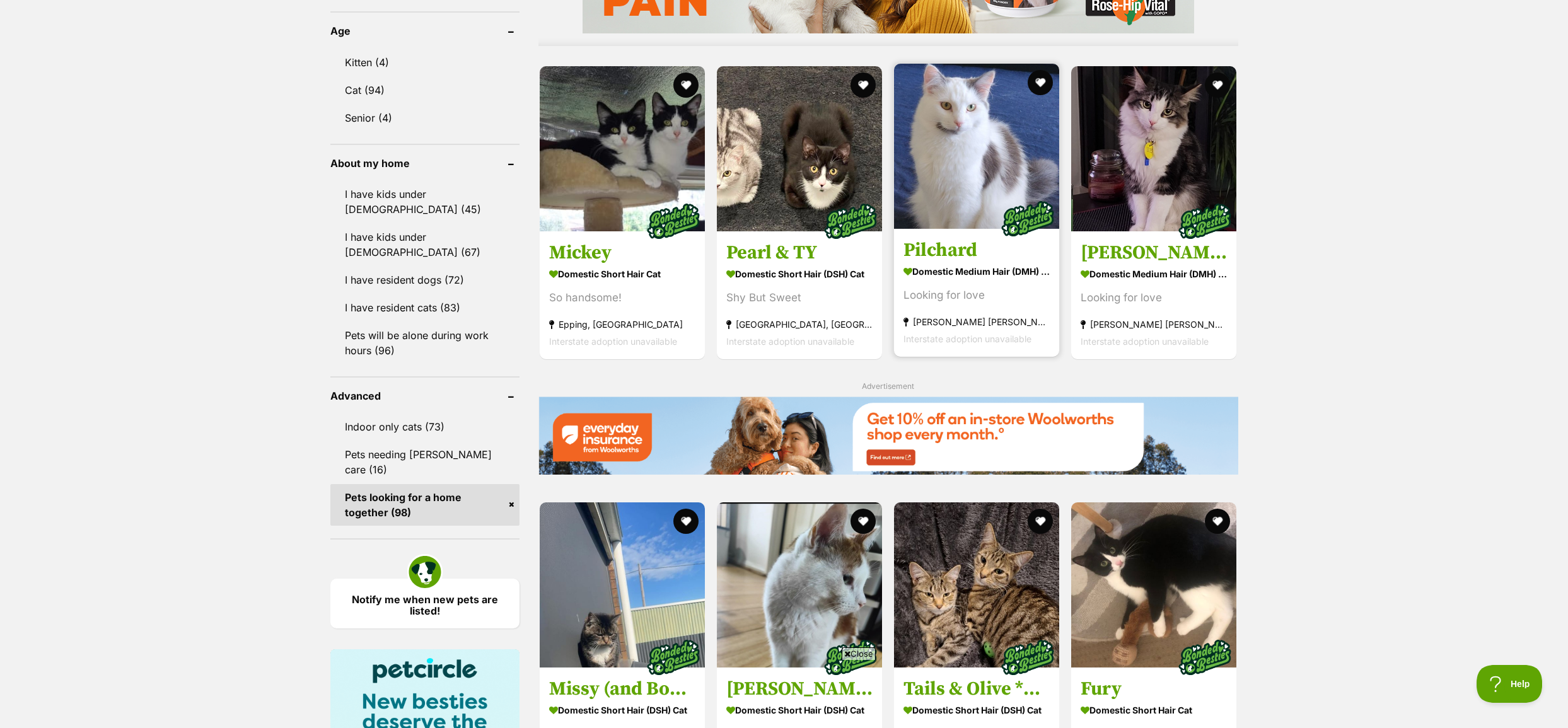
click at [1008, 171] on img at bounding box center [976, 146] width 165 height 165
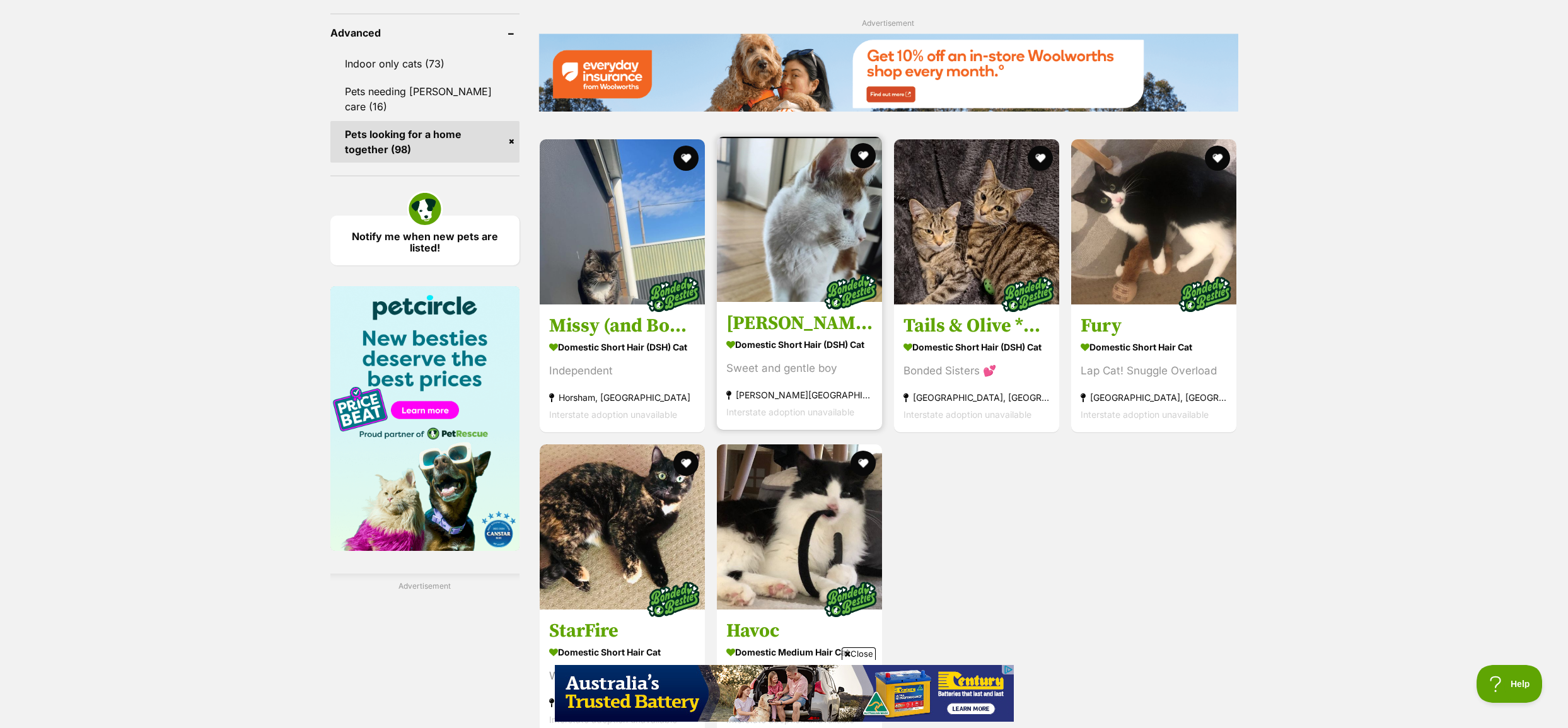
click at [815, 226] on img at bounding box center [799, 219] width 165 height 165
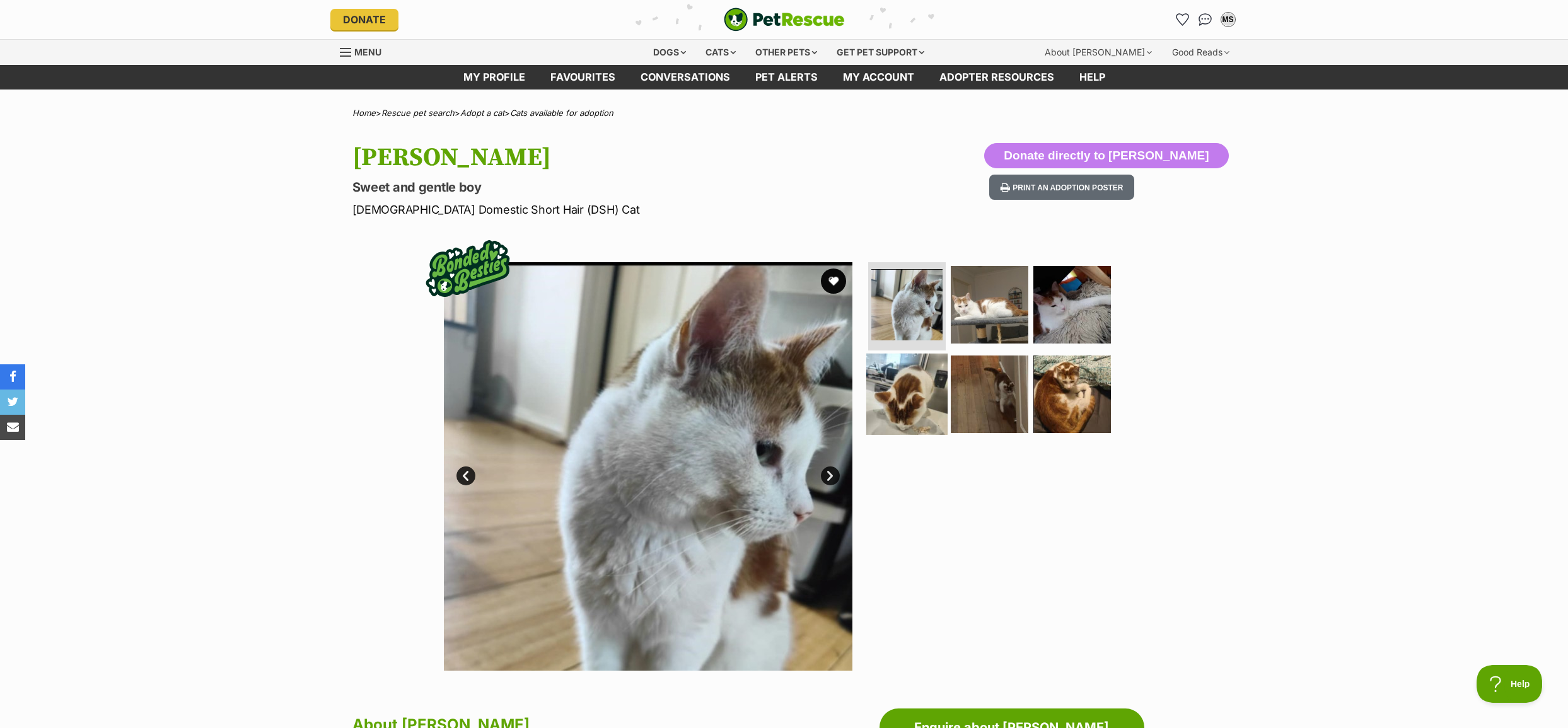
click at [899, 401] on img at bounding box center [906, 393] width 81 height 81
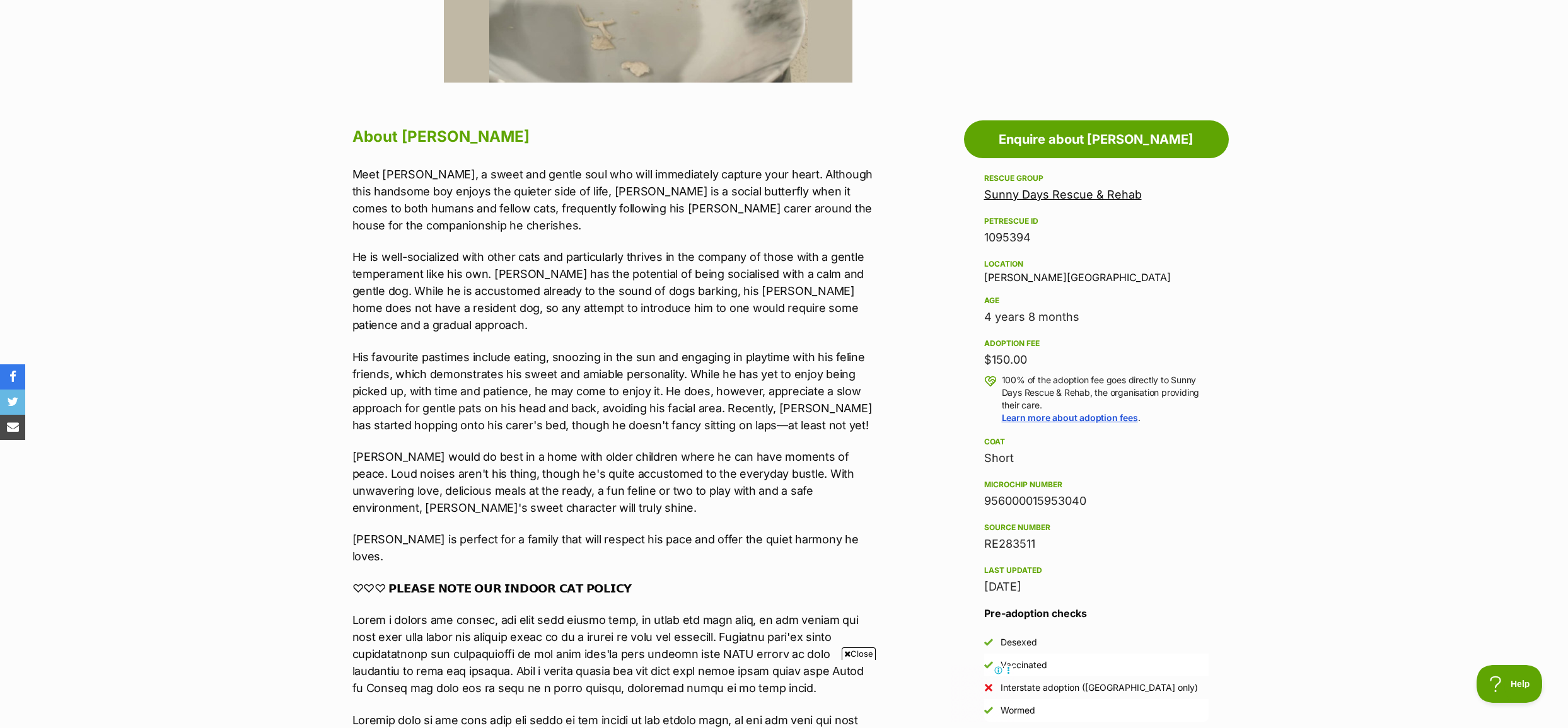
scroll to position [379, 0]
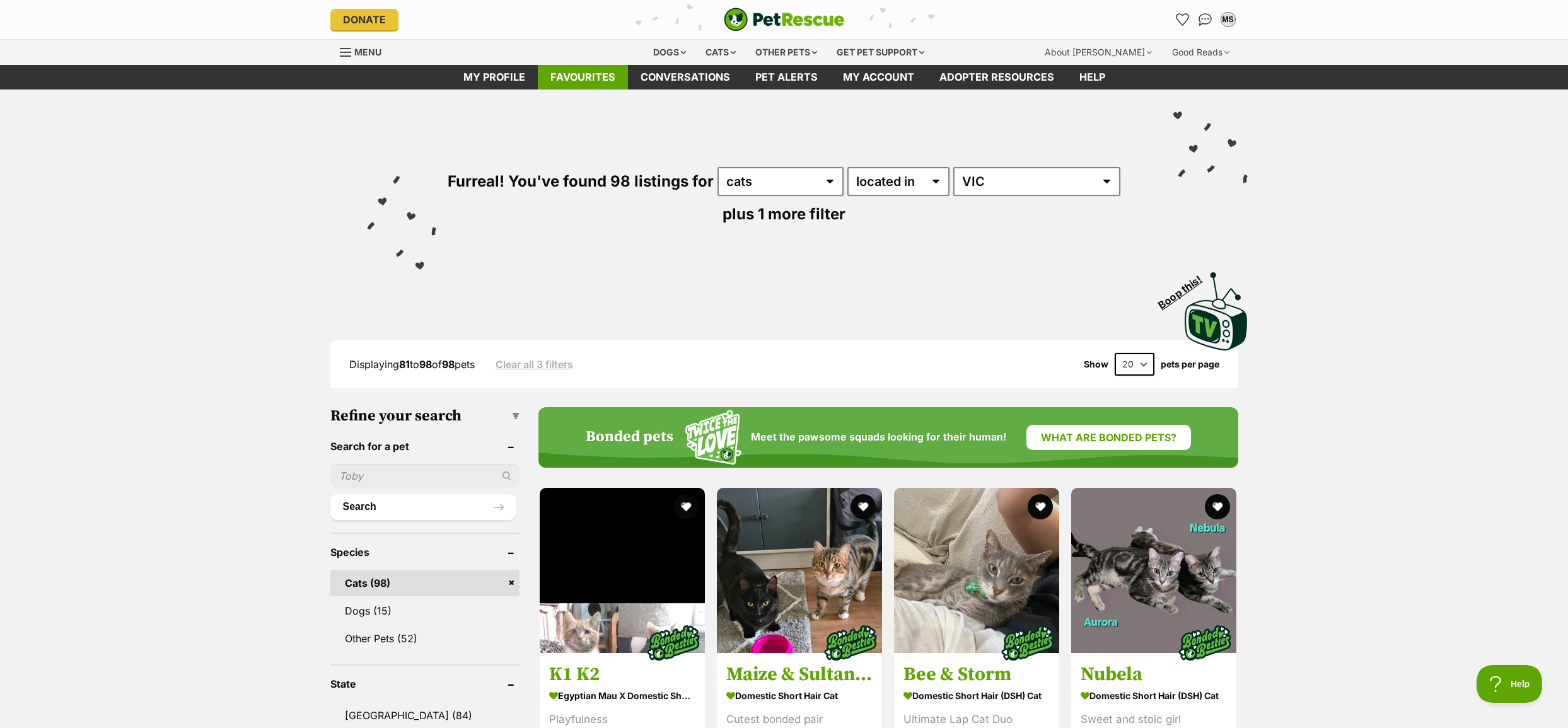
click at [589, 82] on link "Favourites" at bounding box center [582, 77] width 90 height 25
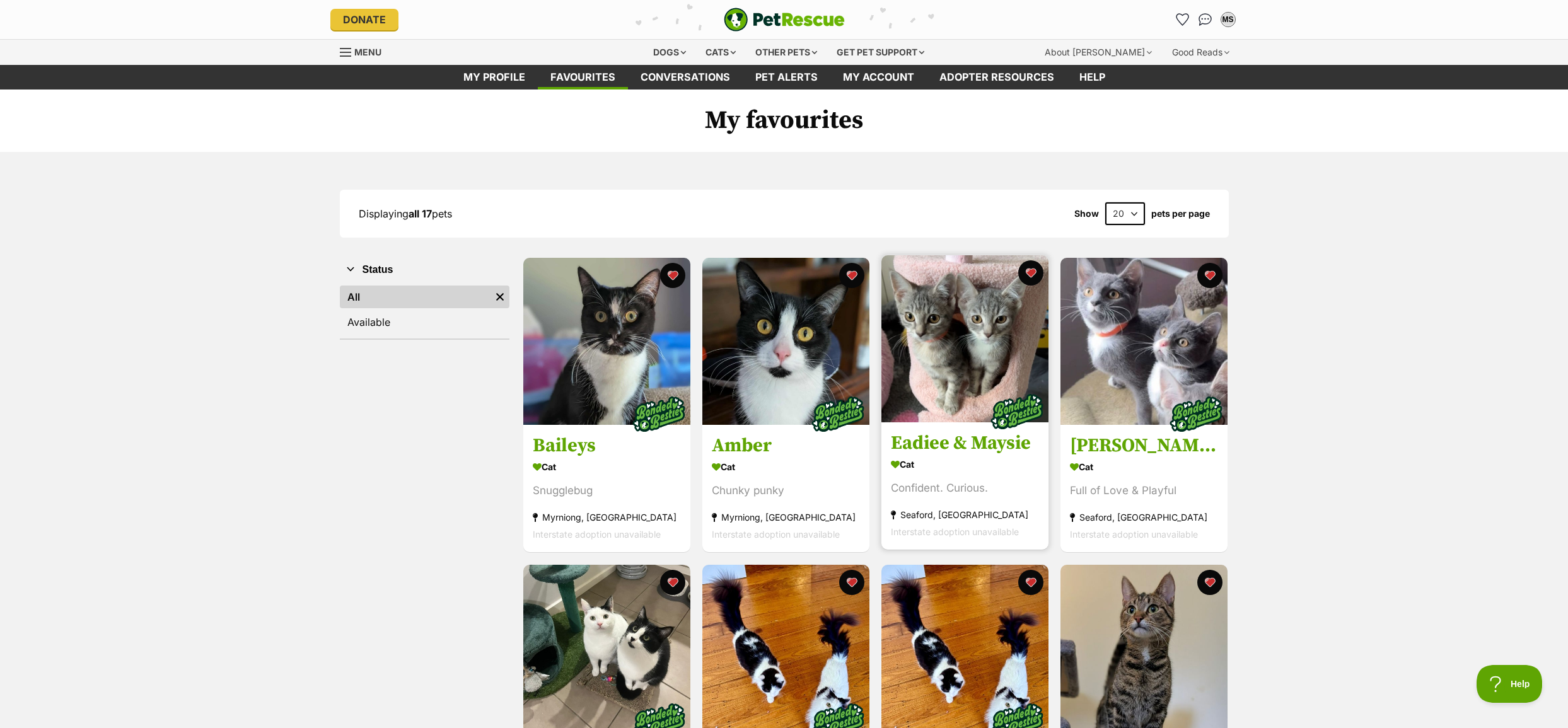
click at [981, 344] on img at bounding box center [964, 339] width 167 height 167
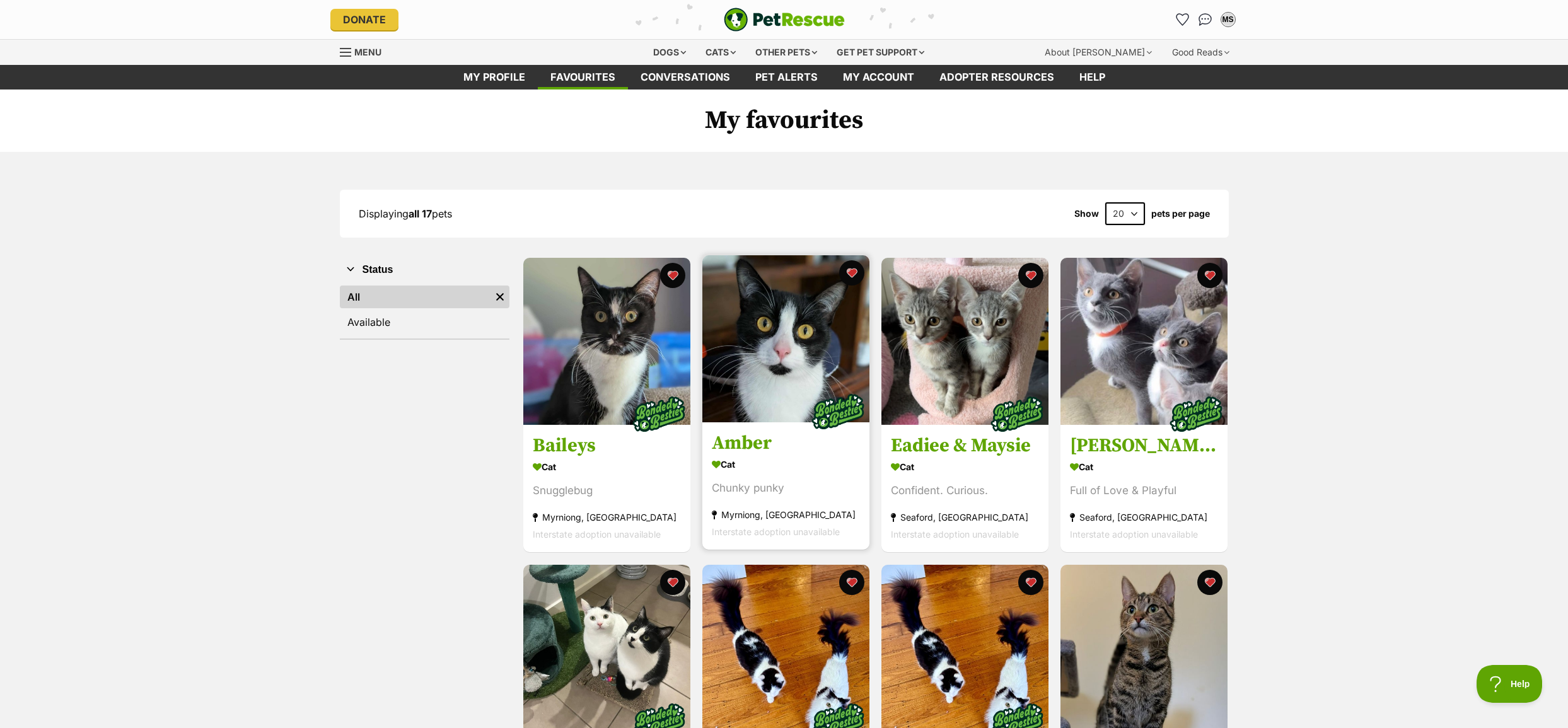
click at [773, 310] on img at bounding box center [785, 339] width 167 height 167
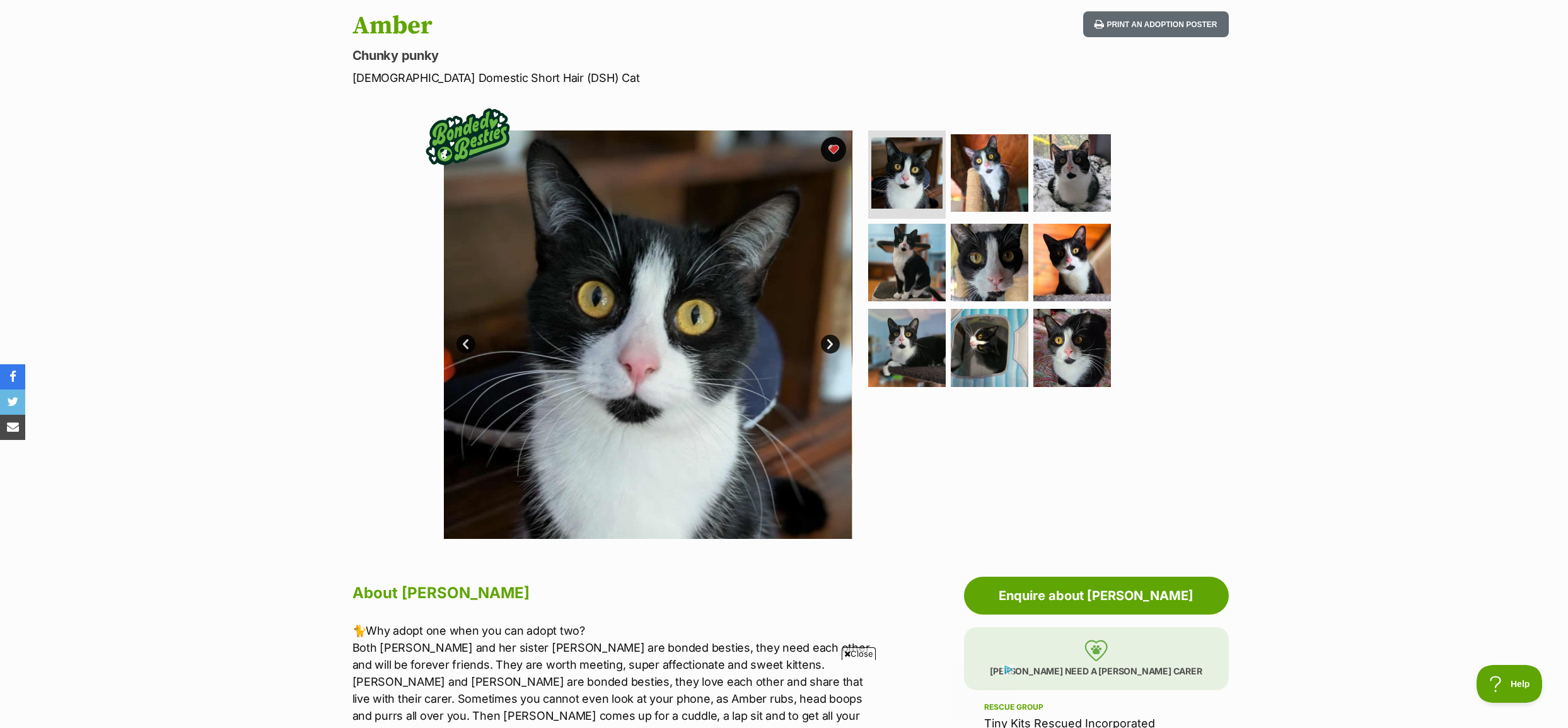
scroll to position [126, 0]
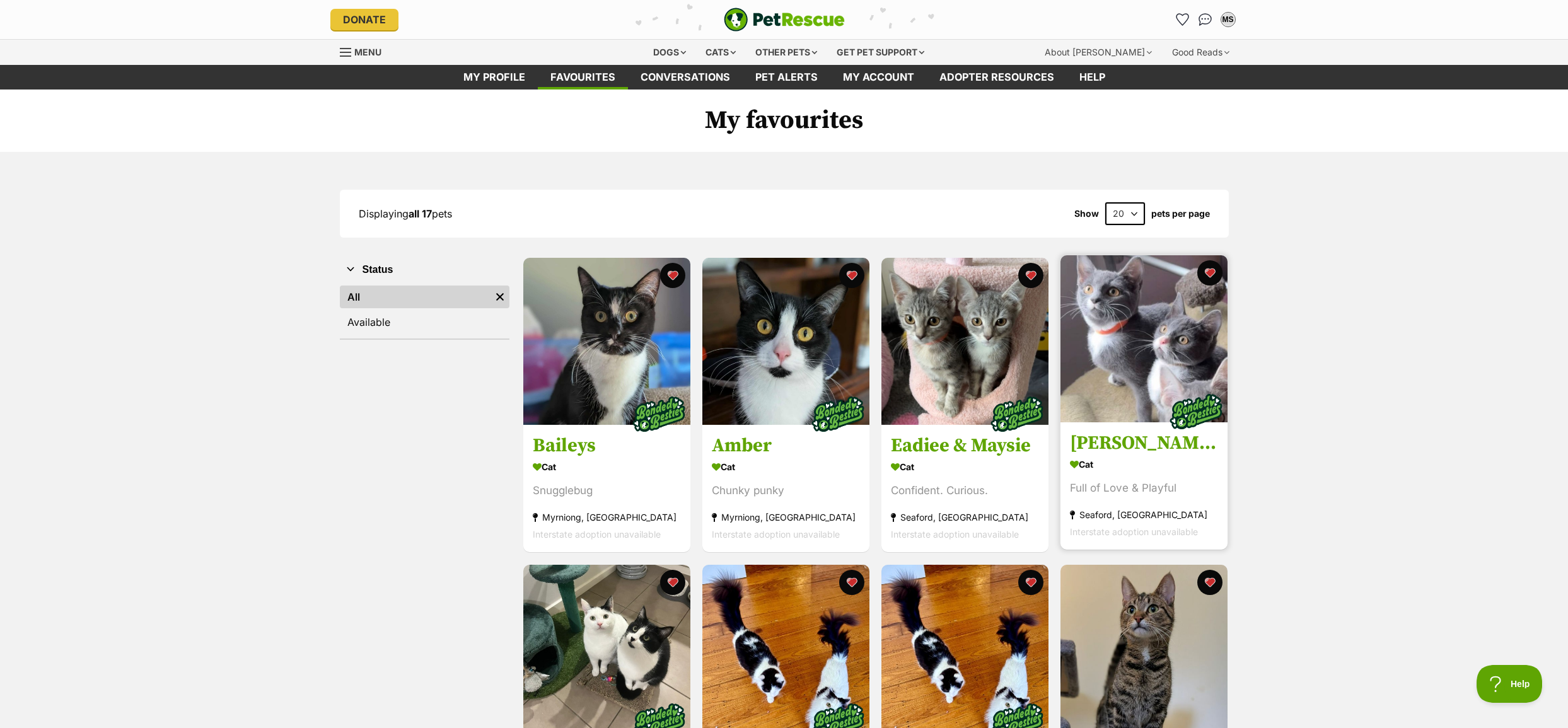
click at [1158, 345] on img at bounding box center [1143, 339] width 167 height 167
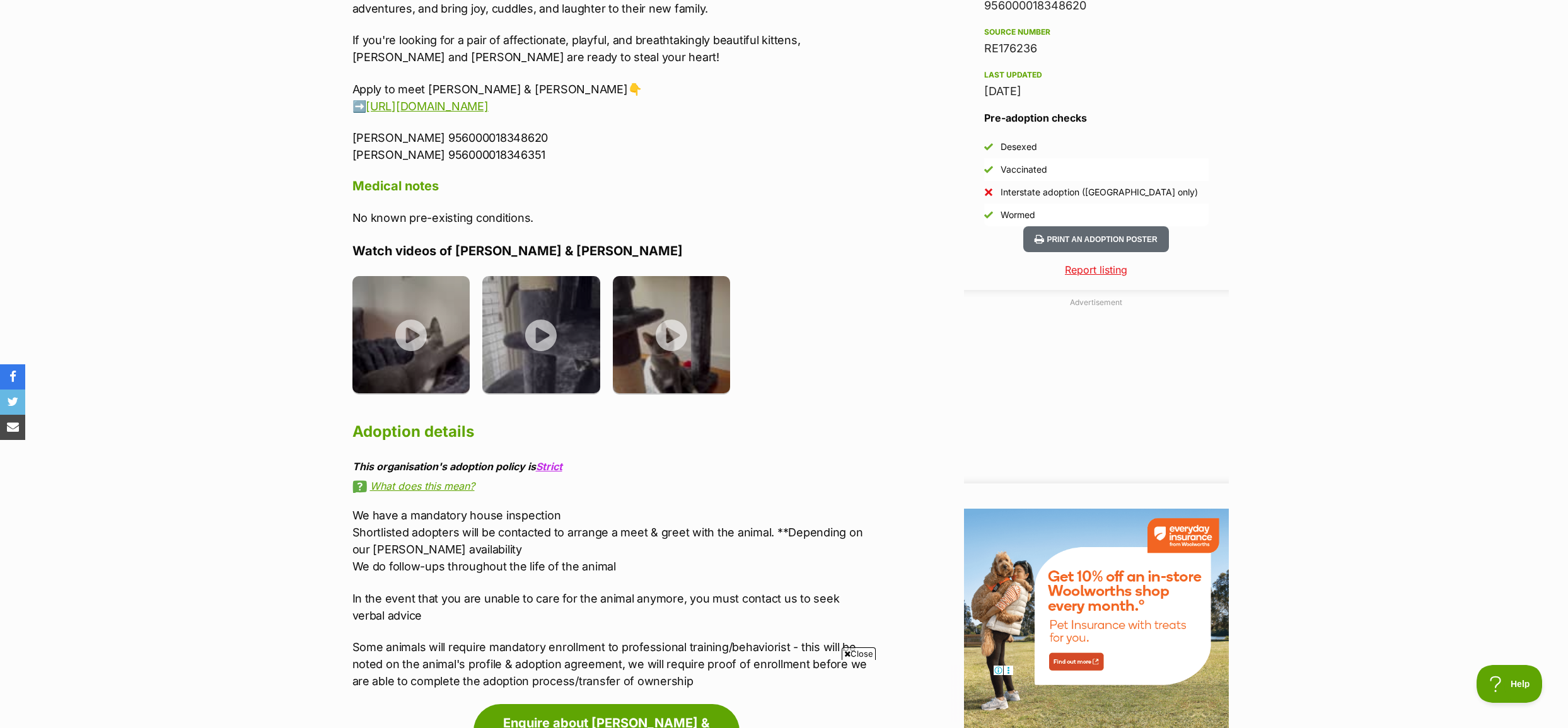
scroll to position [1135, 0]
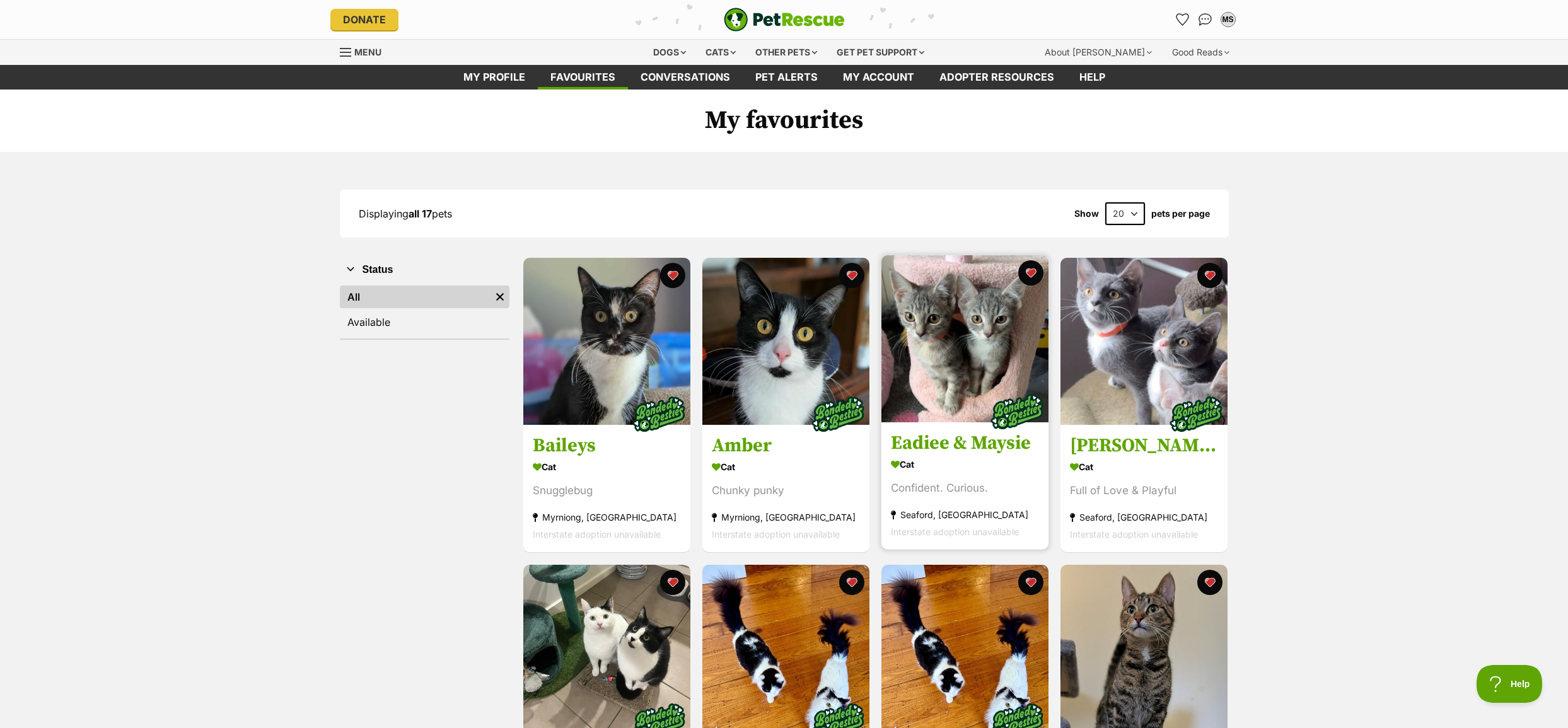
click at [943, 329] on img at bounding box center [964, 339] width 167 height 167
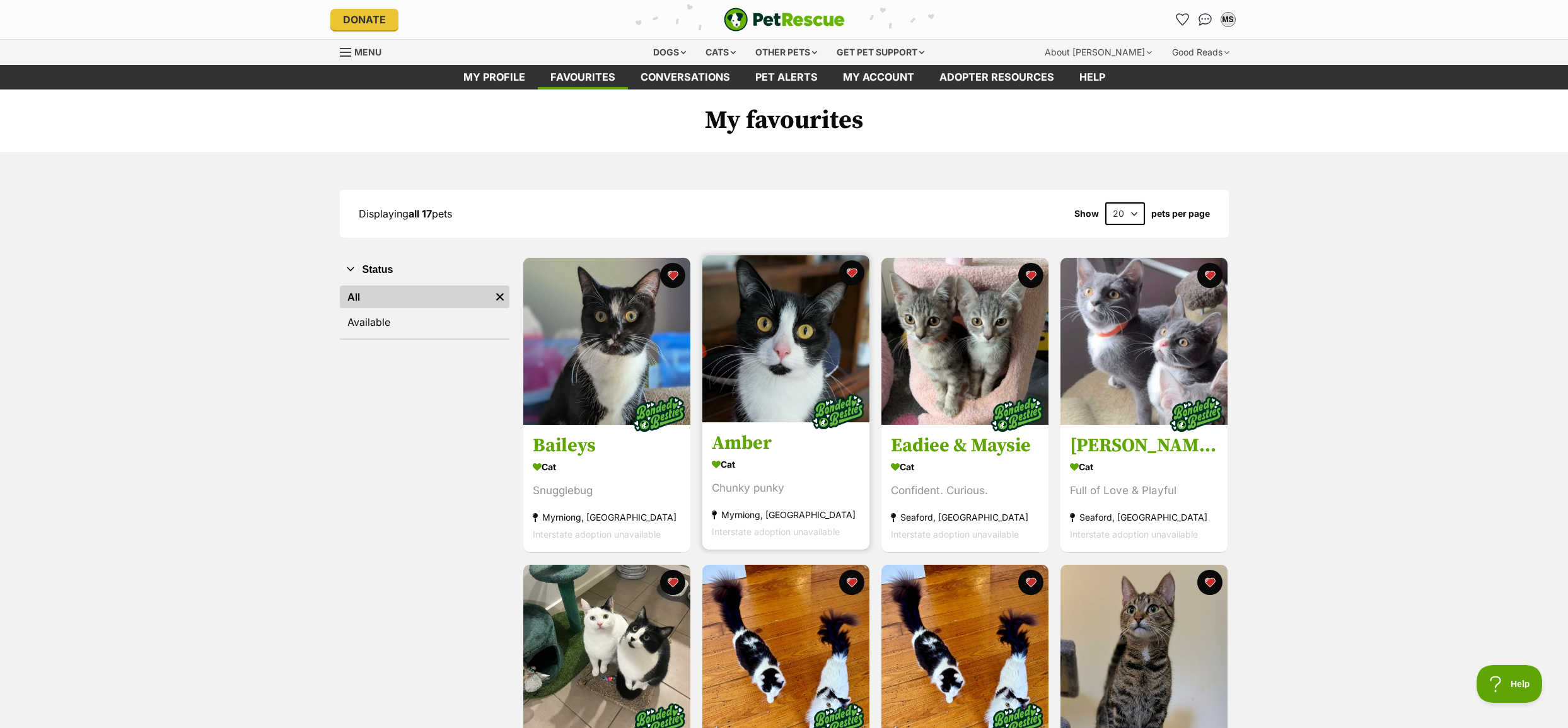
click at [785, 344] on img at bounding box center [785, 339] width 167 height 167
